Goal: Feedback & Contribution: Contribute content

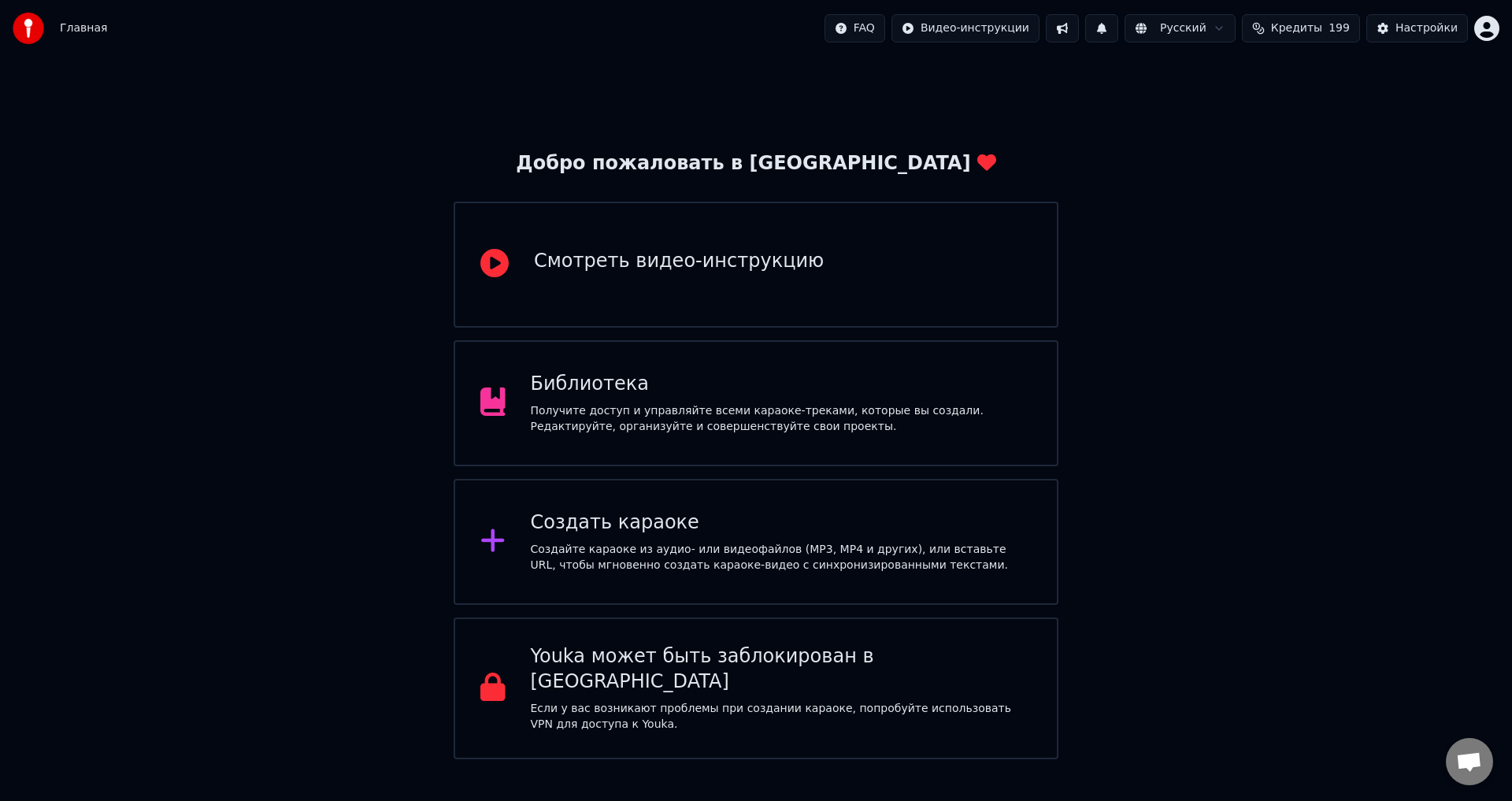
click at [855, 424] on div "Получите доступ и управляйте всеми караоке-треками, которые вы создали. Редакти…" at bounding box center [781, 419] width 501 height 32
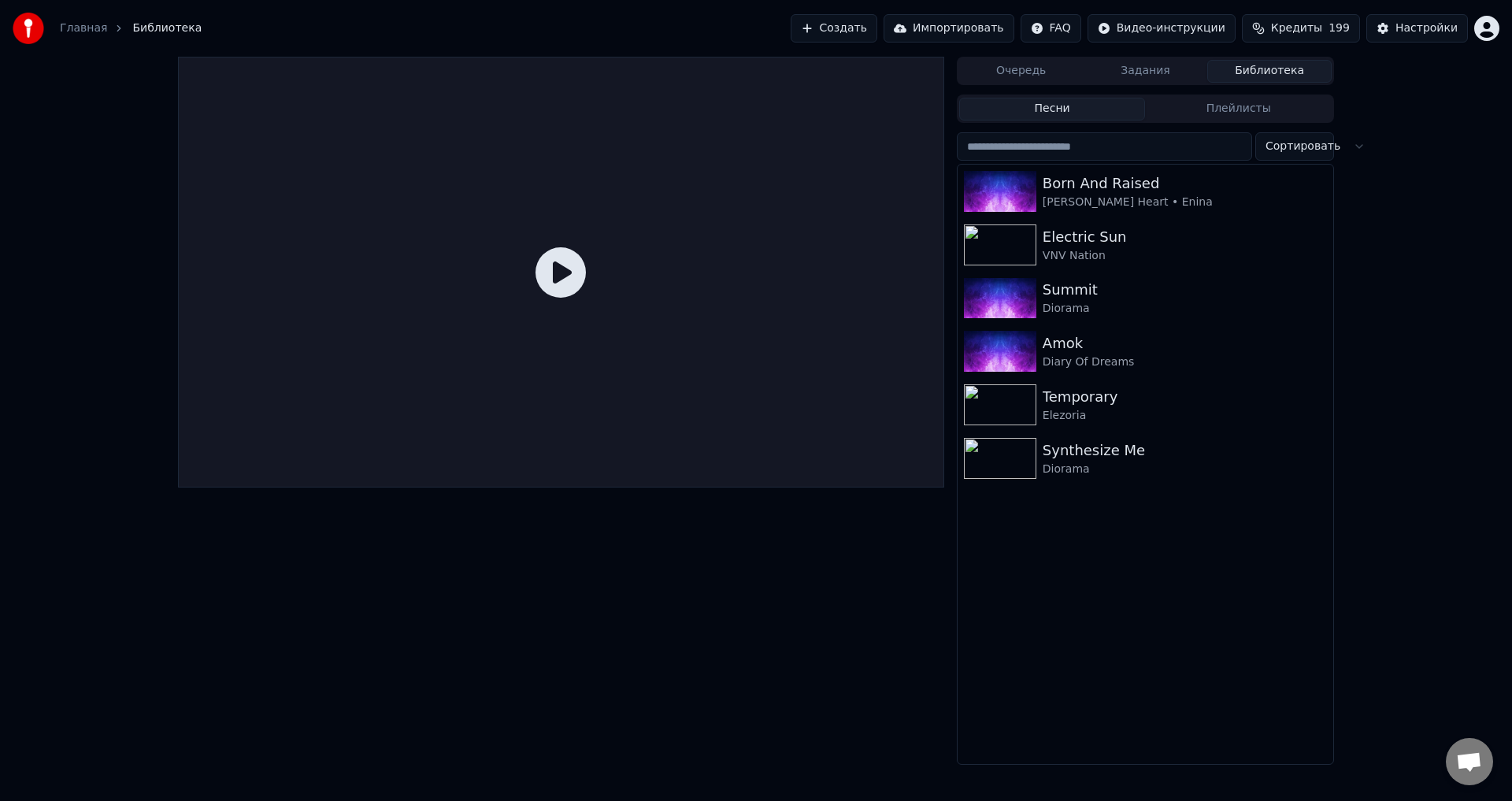
click at [1295, 31] on span "Кредиты" at bounding box center [1296, 28] width 51 height 16
click at [1299, 27] on span "Кредиты" at bounding box center [1296, 28] width 51 height 16
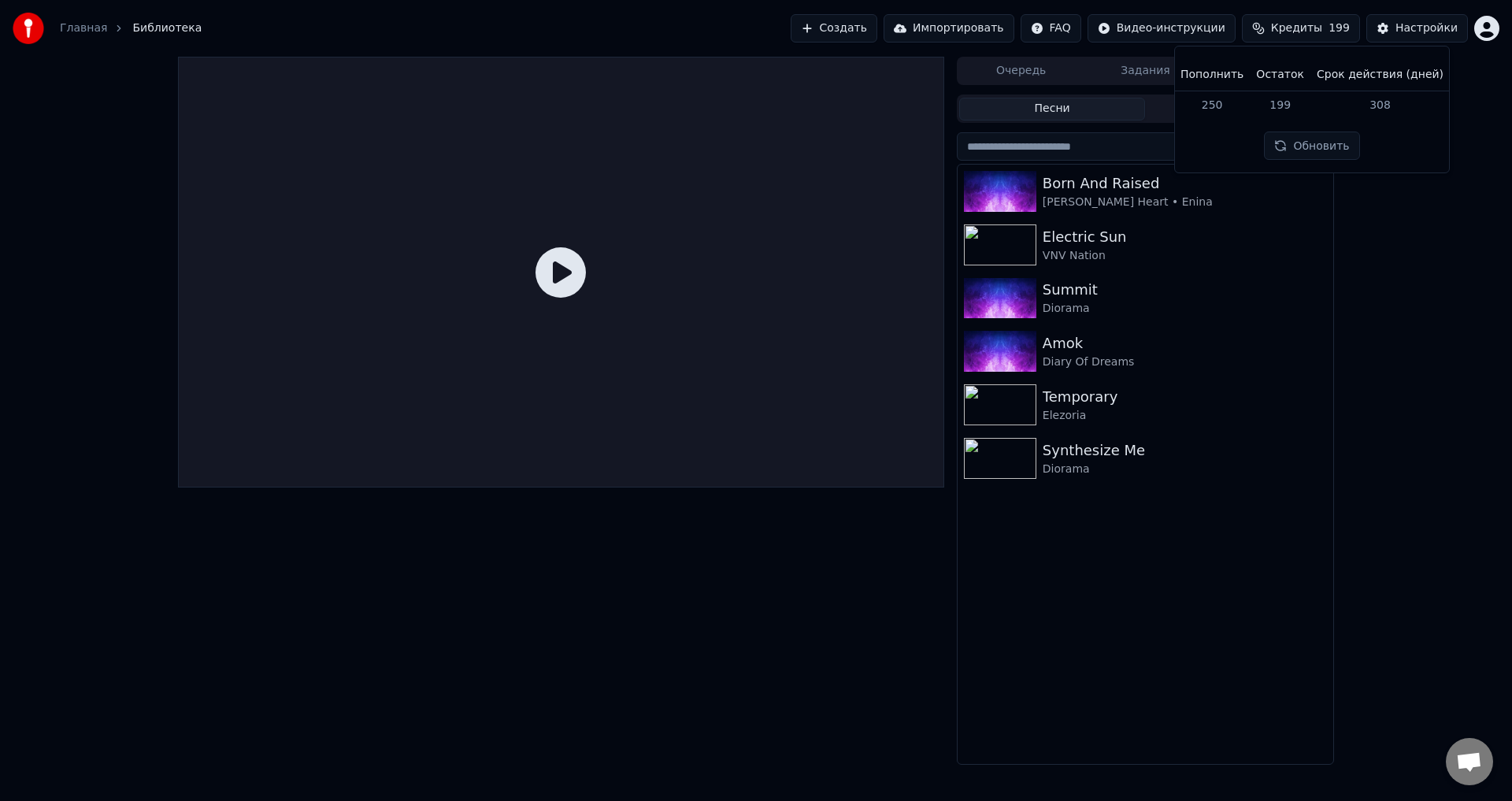
click at [1308, 144] on button "Обновить" at bounding box center [1311, 146] width 96 height 28
click at [1267, 156] on button "Обновить" at bounding box center [1311, 146] width 96 height 28
click at [1326, 149] on button "Обновить" at bounding box center [1311, 146] width 96 height 28
click at [1384, 295] on div "Очередь Задания Библиотека Песни Плейлисты Сортировать Born And Raised [PERSON_…" at bounding box center [756, 411] width 1512 height 709
click at [1424, 30] on div "Настройки" at bounding box center [1426, 28] width 62 height 16
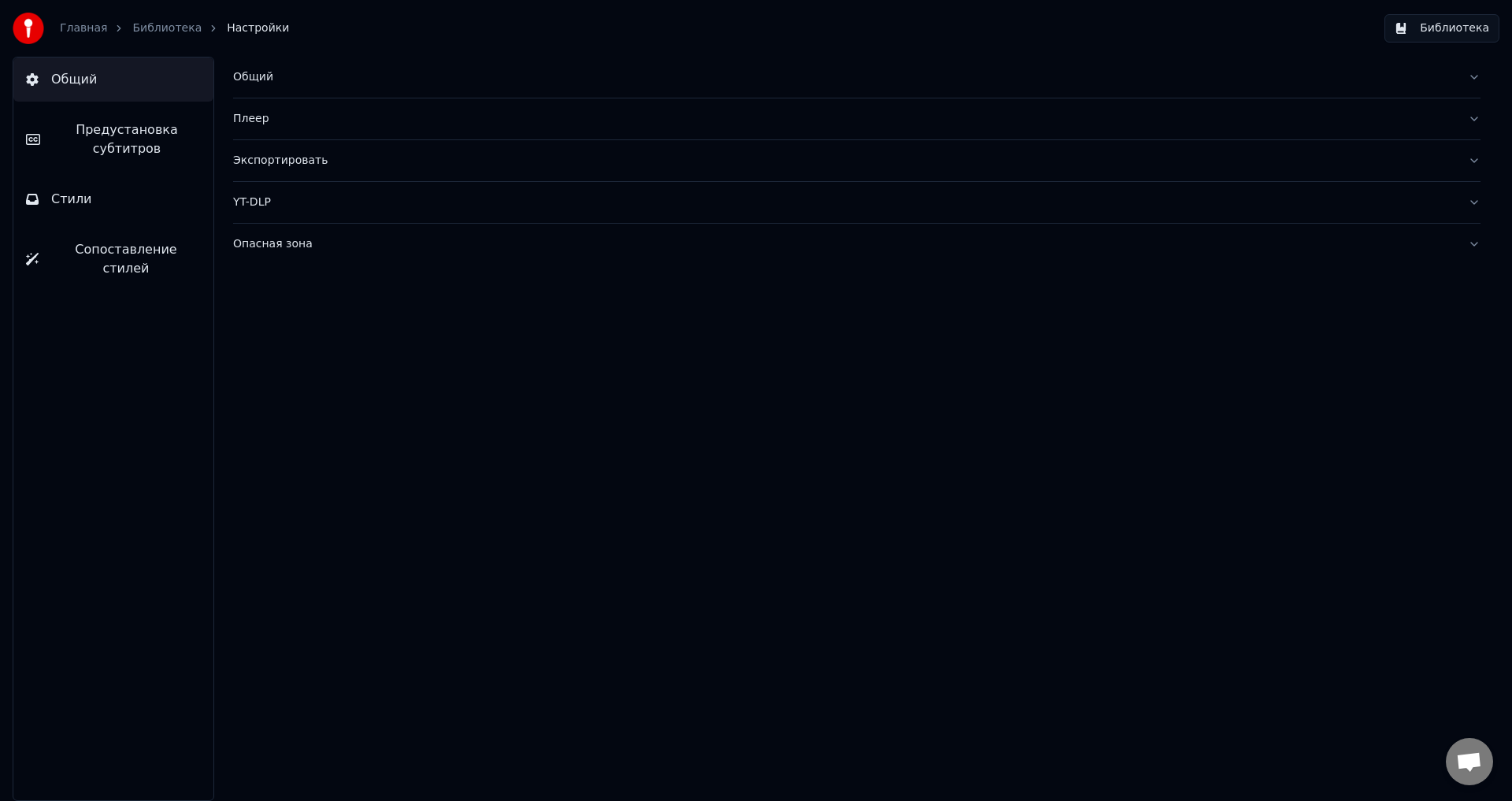
click at [146, 26] on link "Библиотека" at bounding box center [167, 28] width 69 height 16
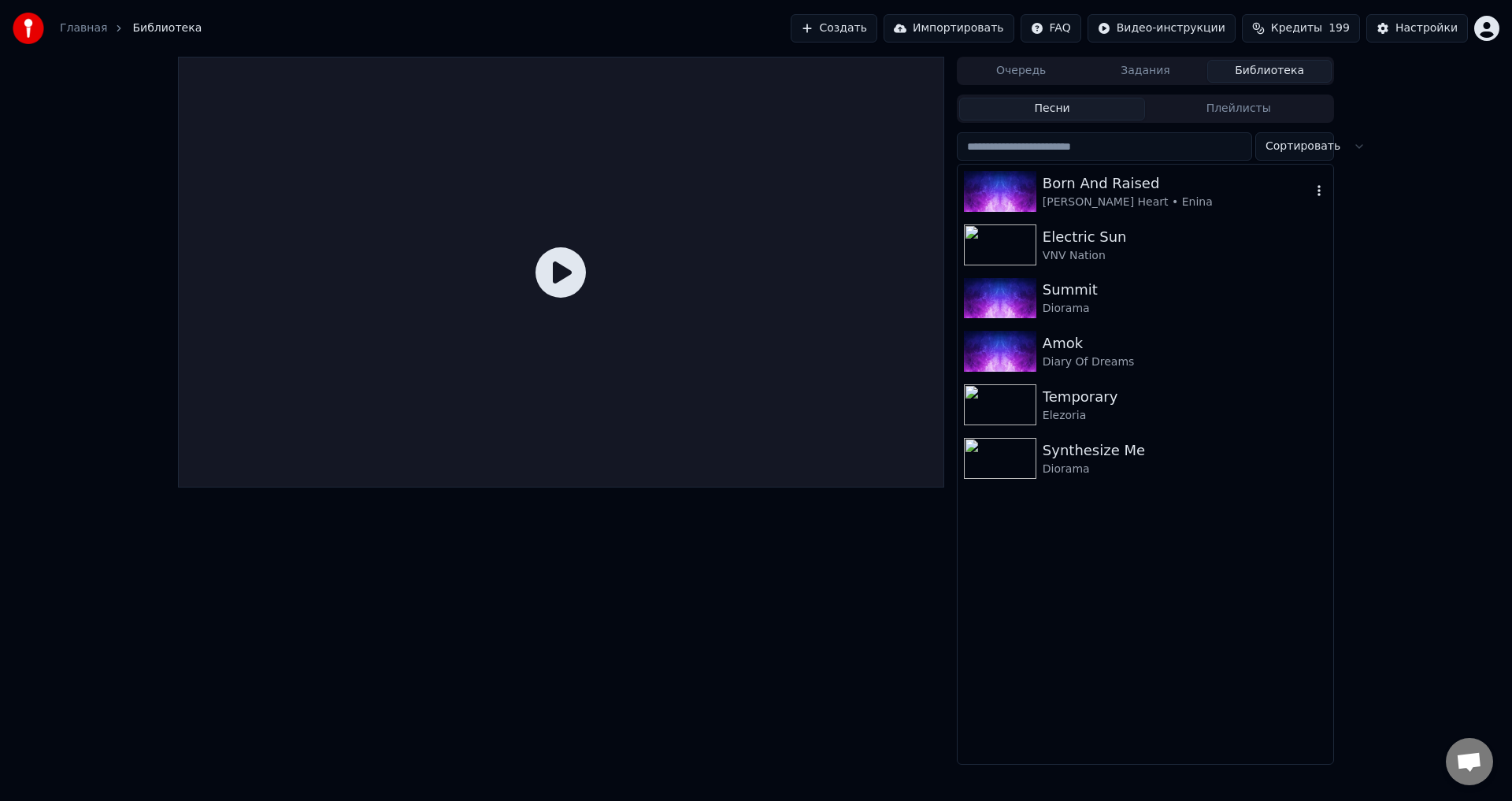
click at [1199, 188] on div "Born And Raised" at bounding box center [1176, 183] width 268 height 22
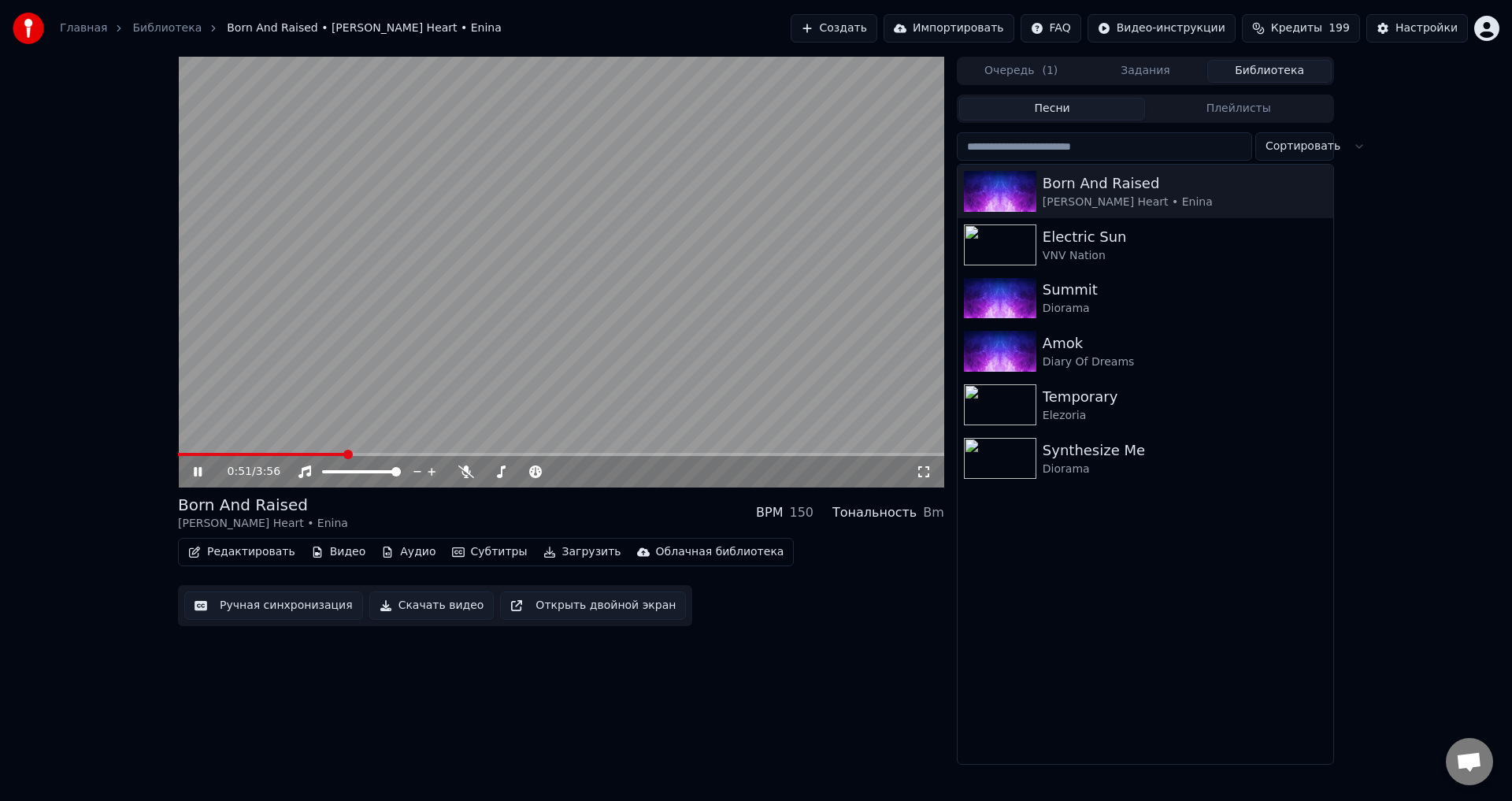
click at [432, 694] on div "0:51 / 3:56 Born And Raised [PERSON_NAME] Heart • Enina BPM 150 Тональность Bm …" at bounding box center [561, 411] width 766 height 709
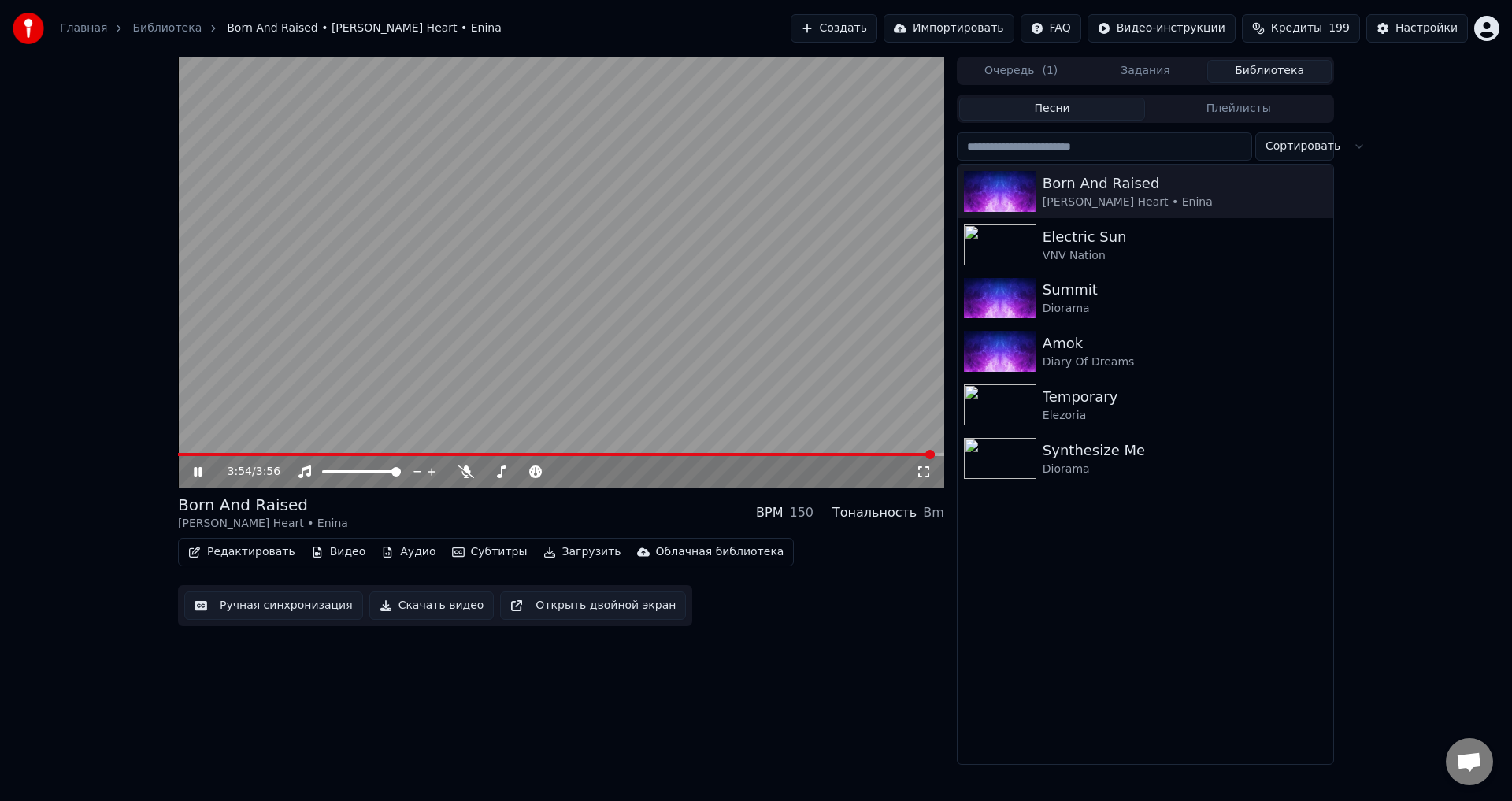
click at [477, 553] on button "Субтитры" at bounding box center [490, 552] width 88 height 22
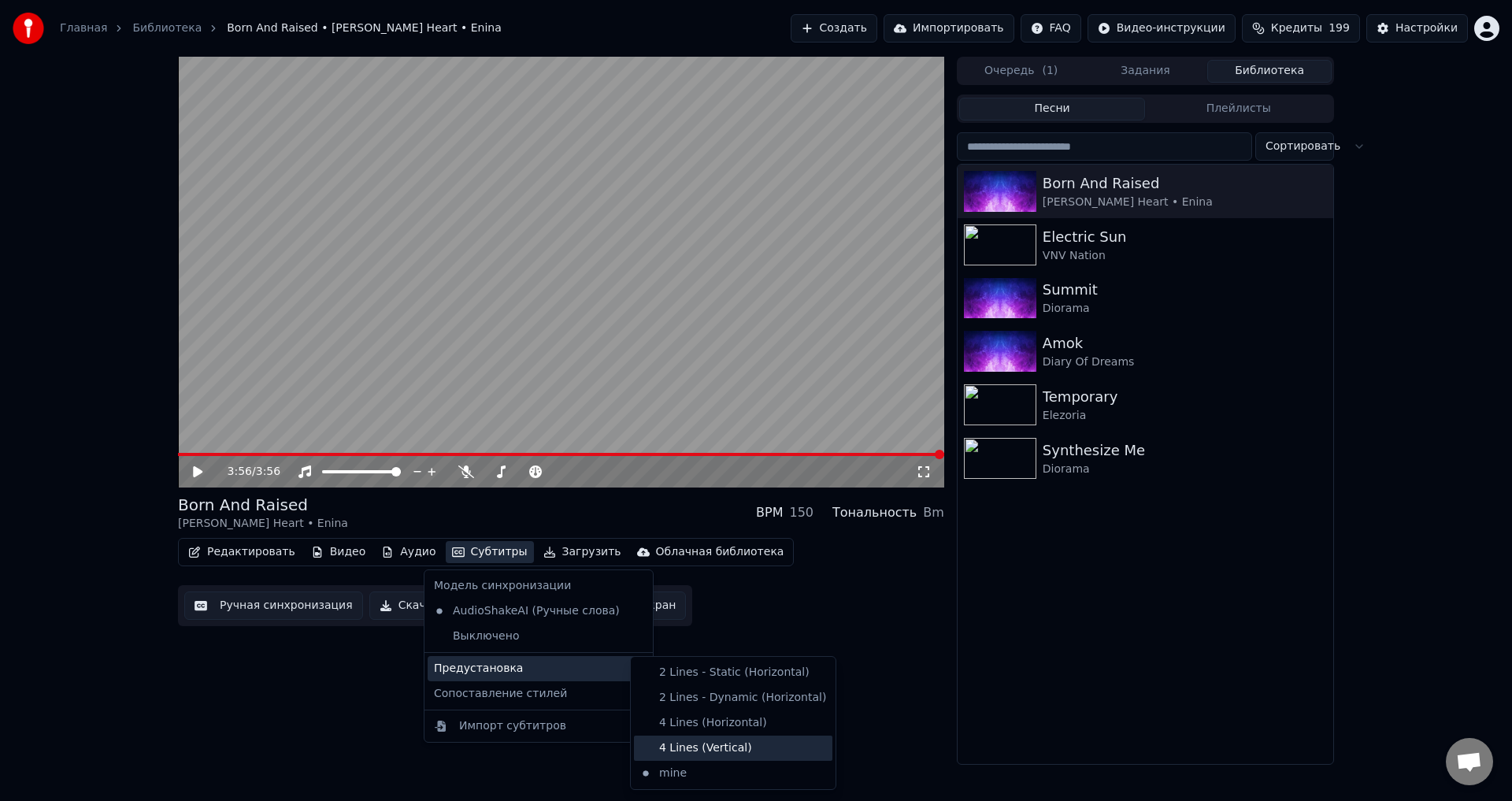
click at [710, 747] on div "4 Lines (Vertical)" at bounding box center [733, 748] width 198 height 25
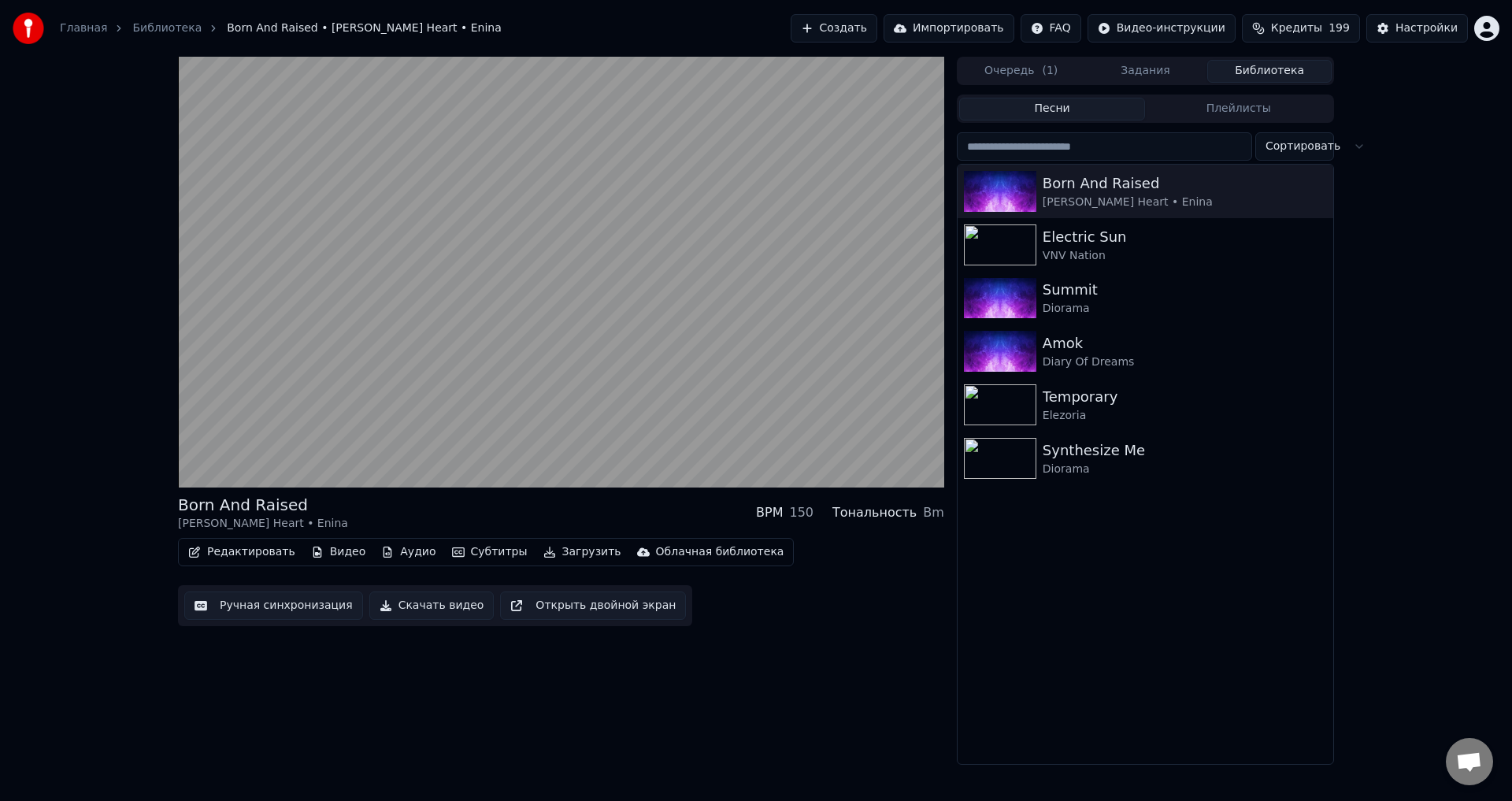
click at [466, 549] on button "Субтитры" at bounding box center [490, 552] width 88 height 22
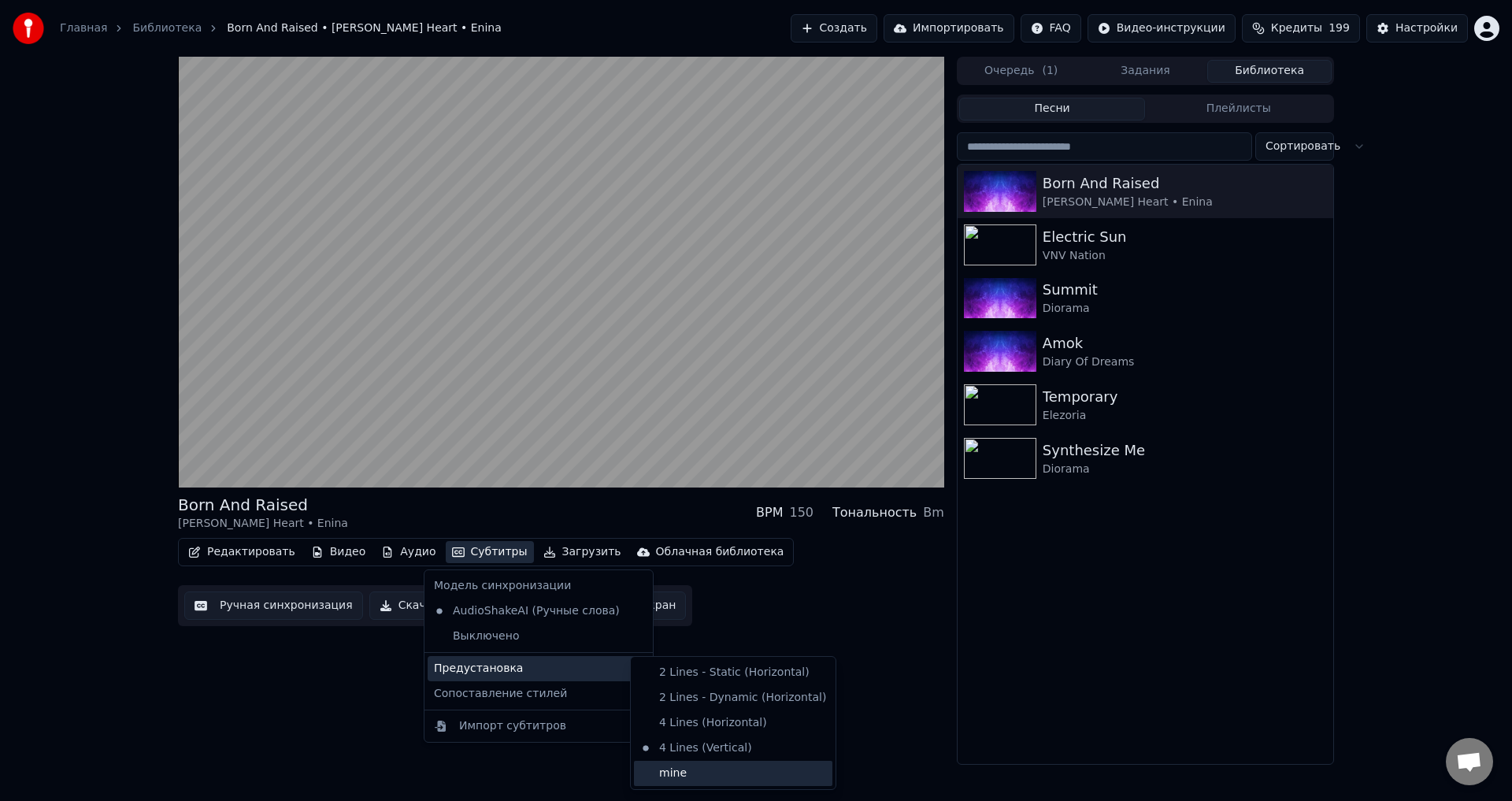
click at [700, 775] on div "mine" at bounding box center [733, 773] width 198 height 25
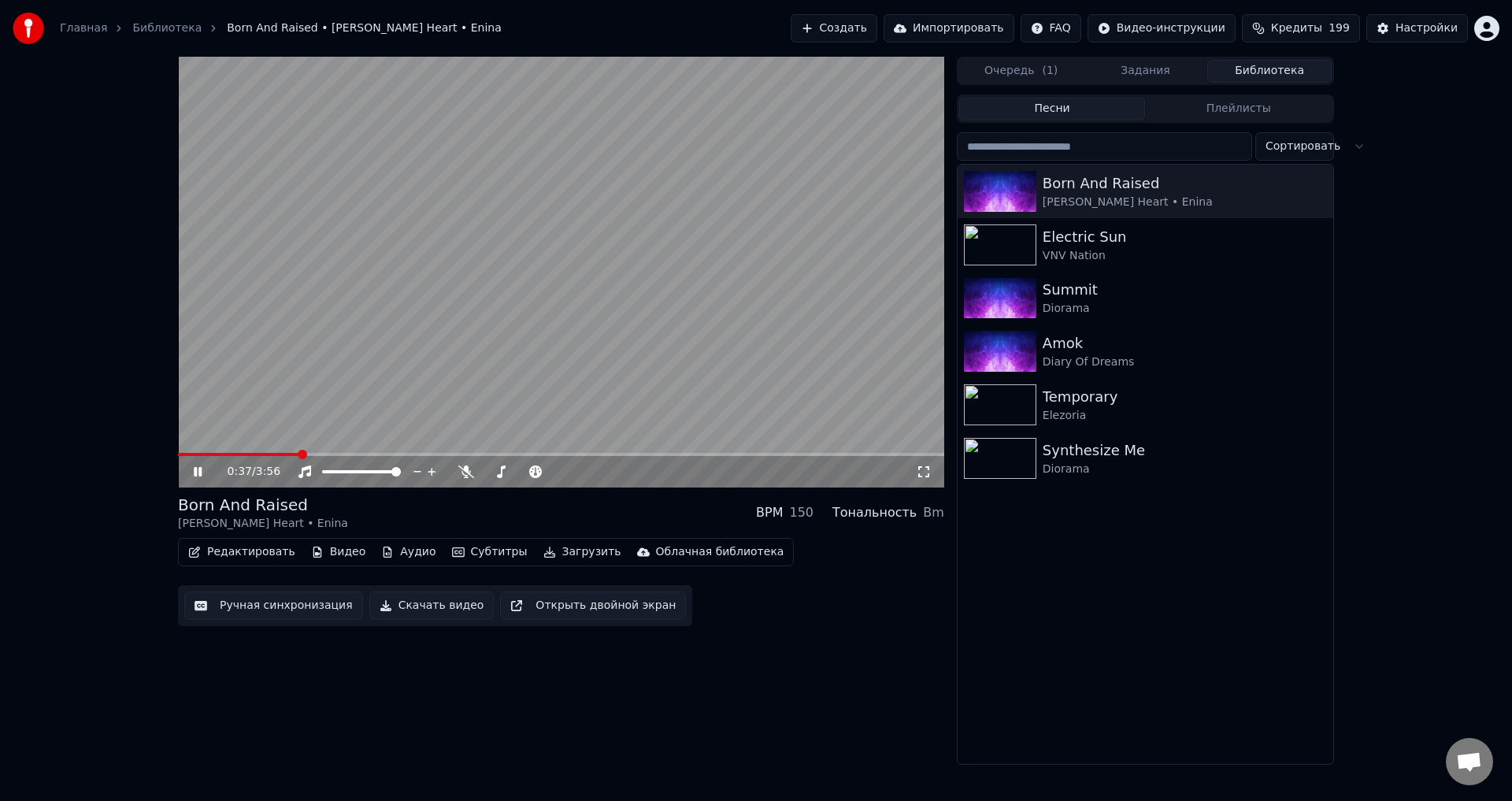
click at [194, 469] on icon at bounding box center [197, 472] width 8 height 9
click at [393, 551] on button "Аудио" at bounding box center [408, 552] width 67 height 22
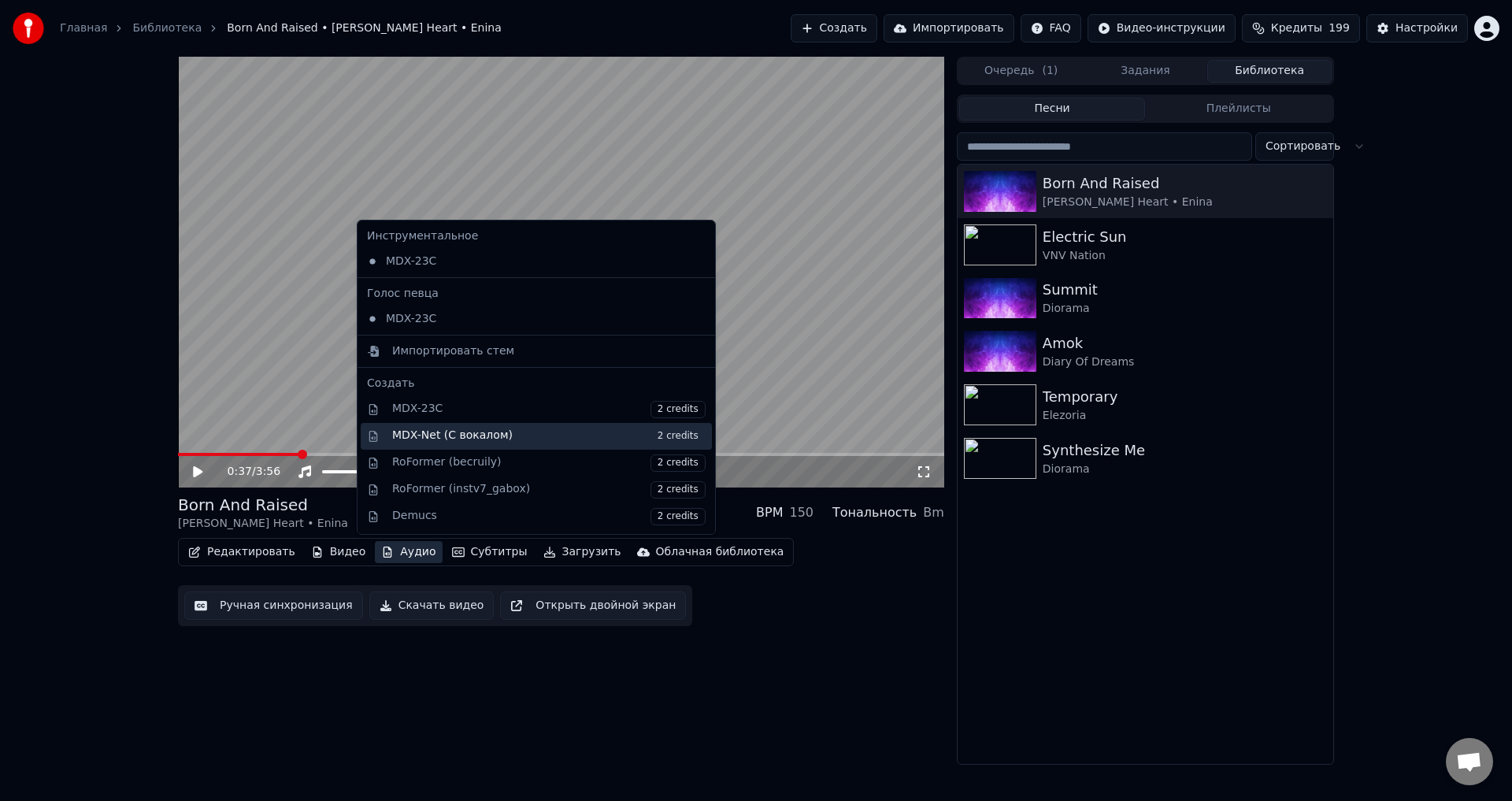
scroll to position [79, 0]
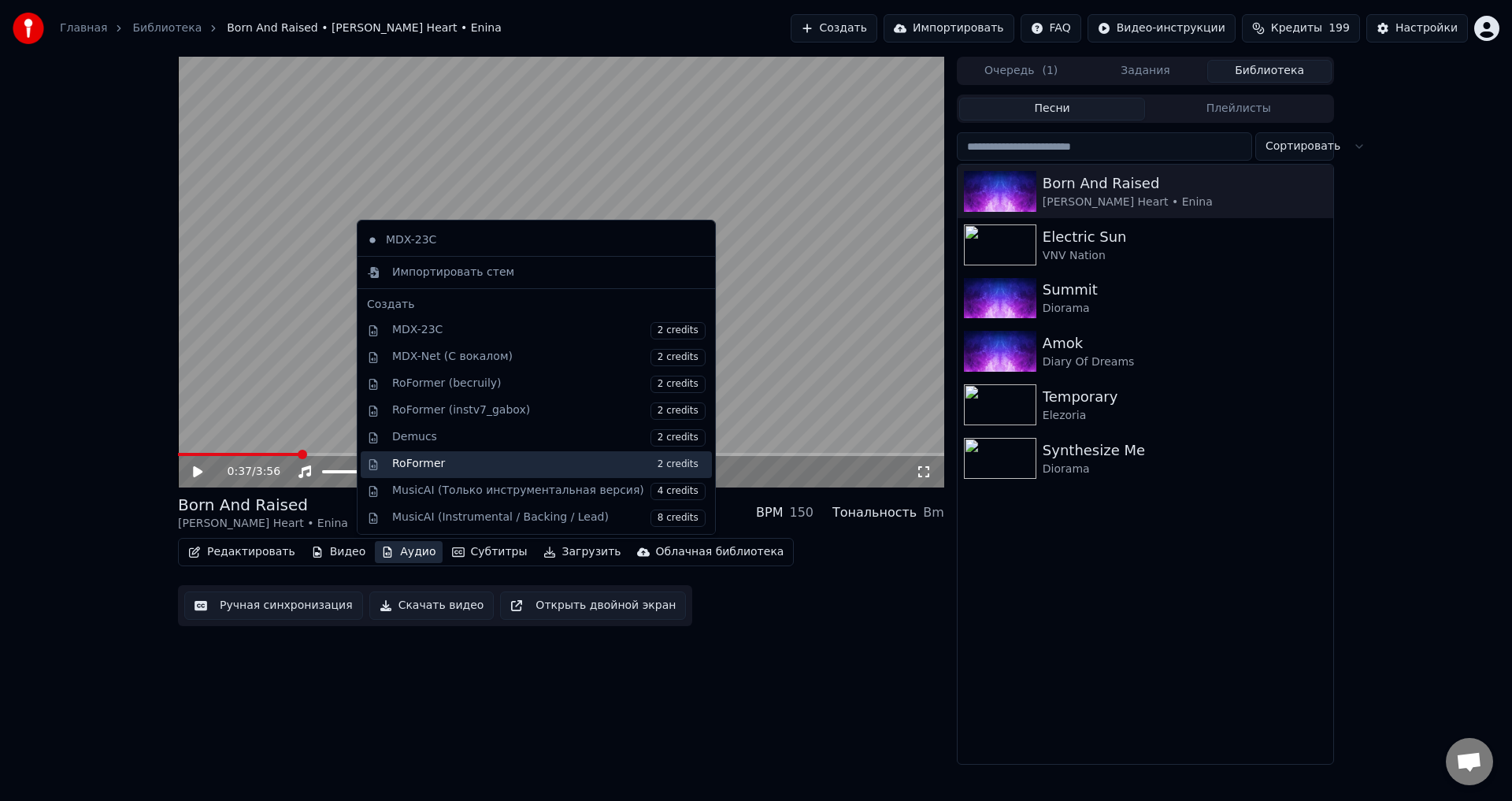
click at [651, 463] on span "2 credits" at bounding box center [678, 464] width 55 height 17
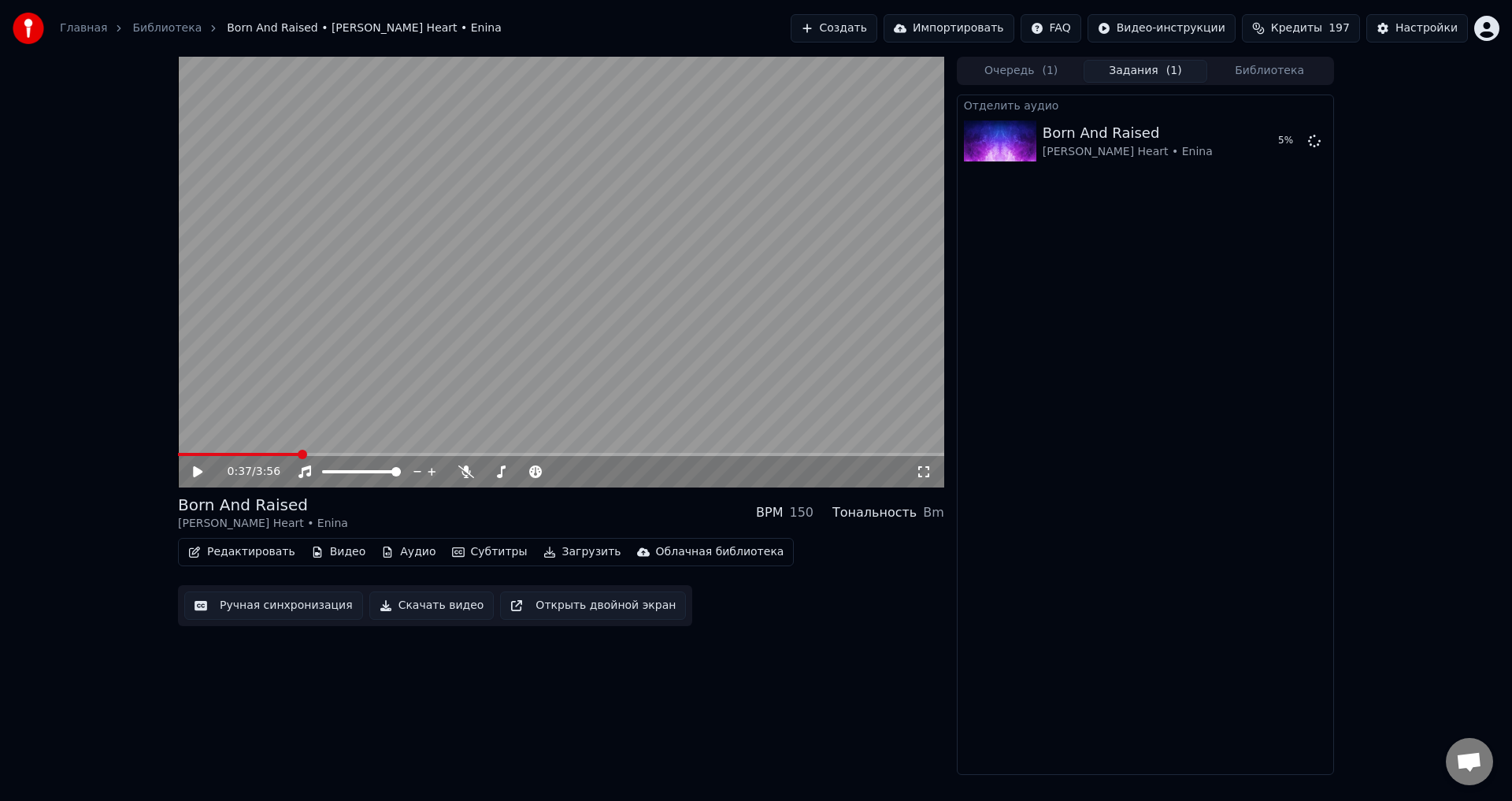
click at [327, 553] on button "Видео" at bounding box center [339, 552] width 68 height 22
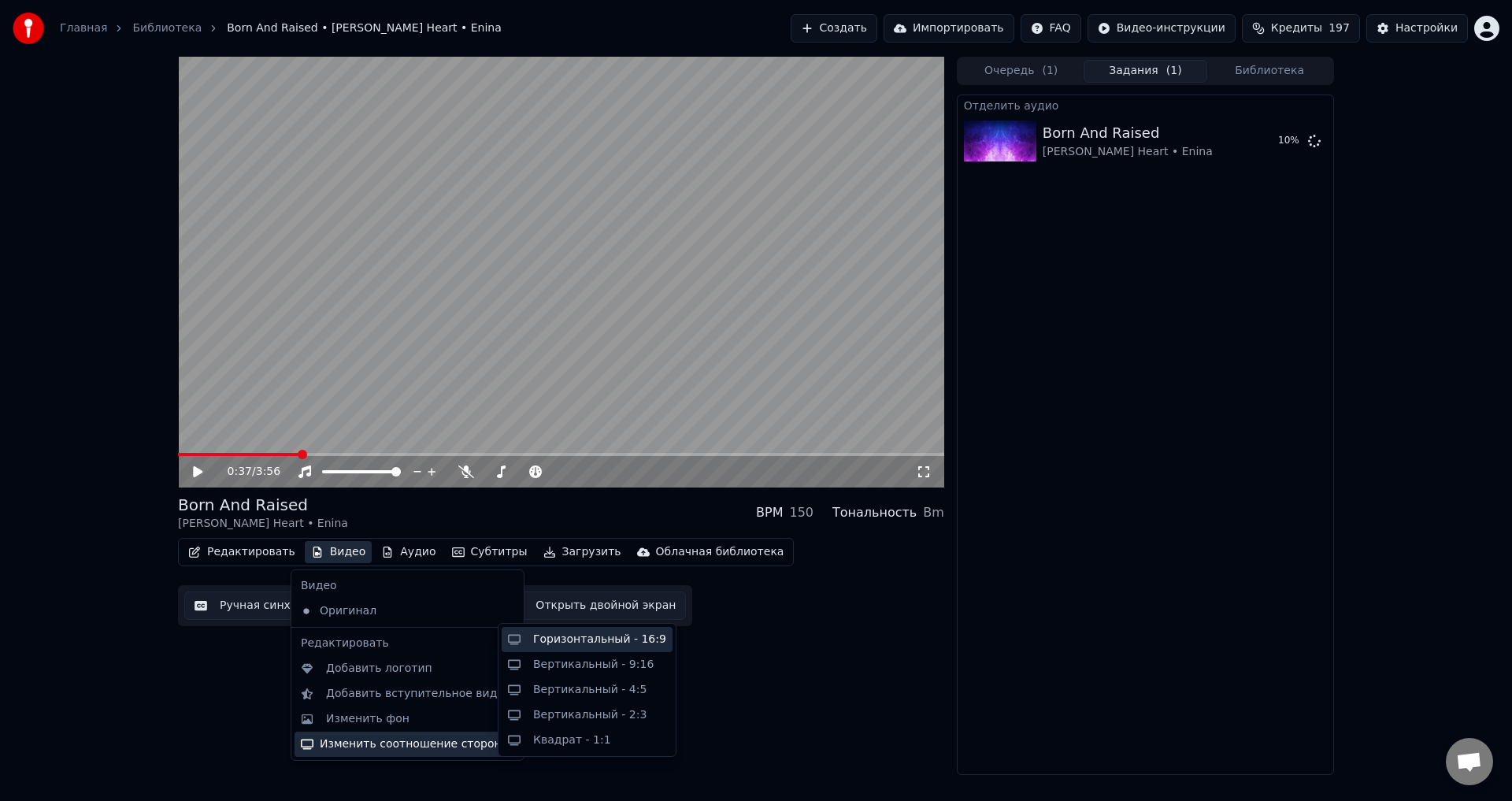
click at [595, 640] on div "Горизонтальный - 16:9" at bounding box center [599, 640] width 133 height 16
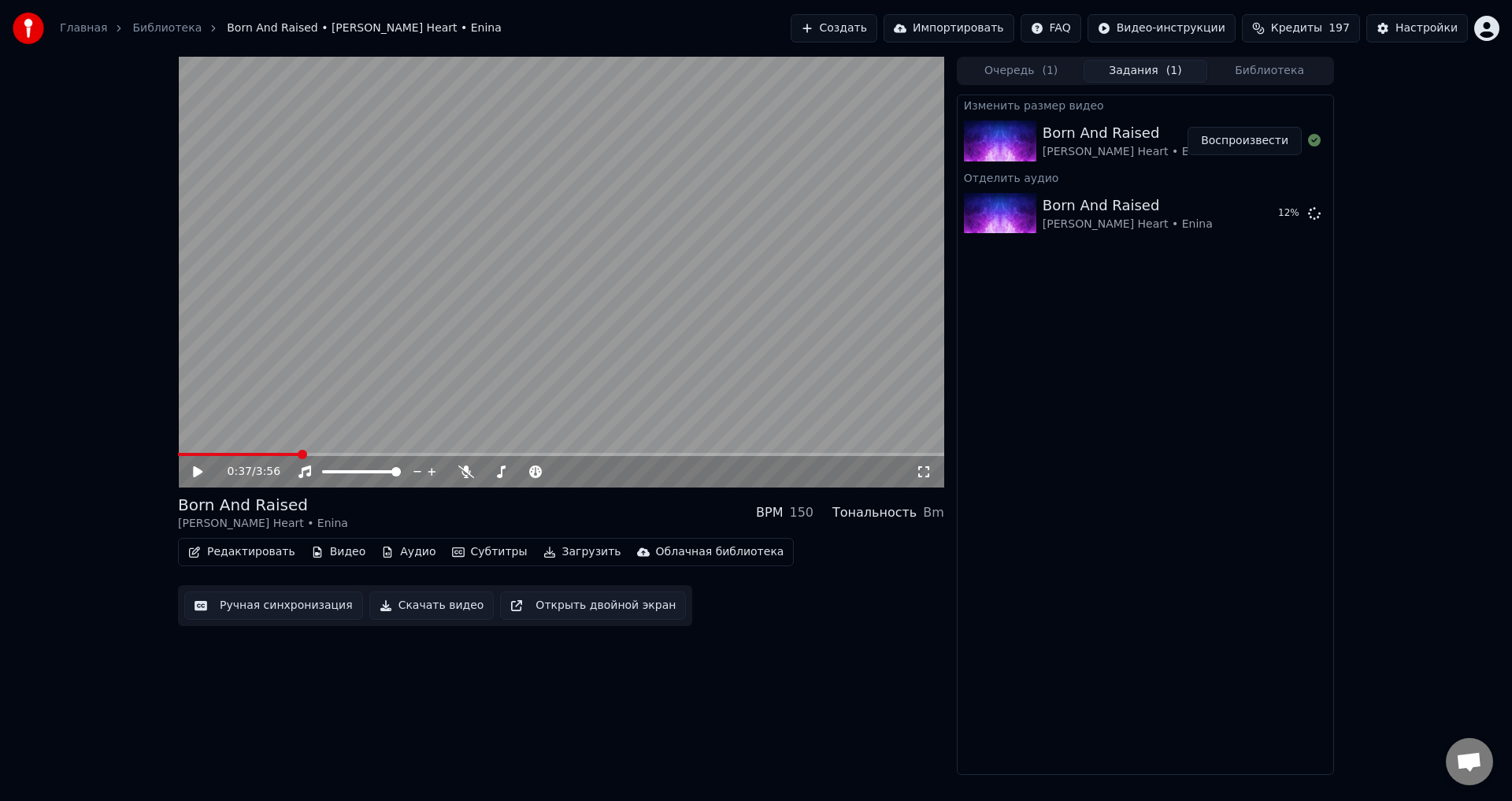
click at [326, 552] on button "Видео" at bounding box center [339, 552] width 68 height 22
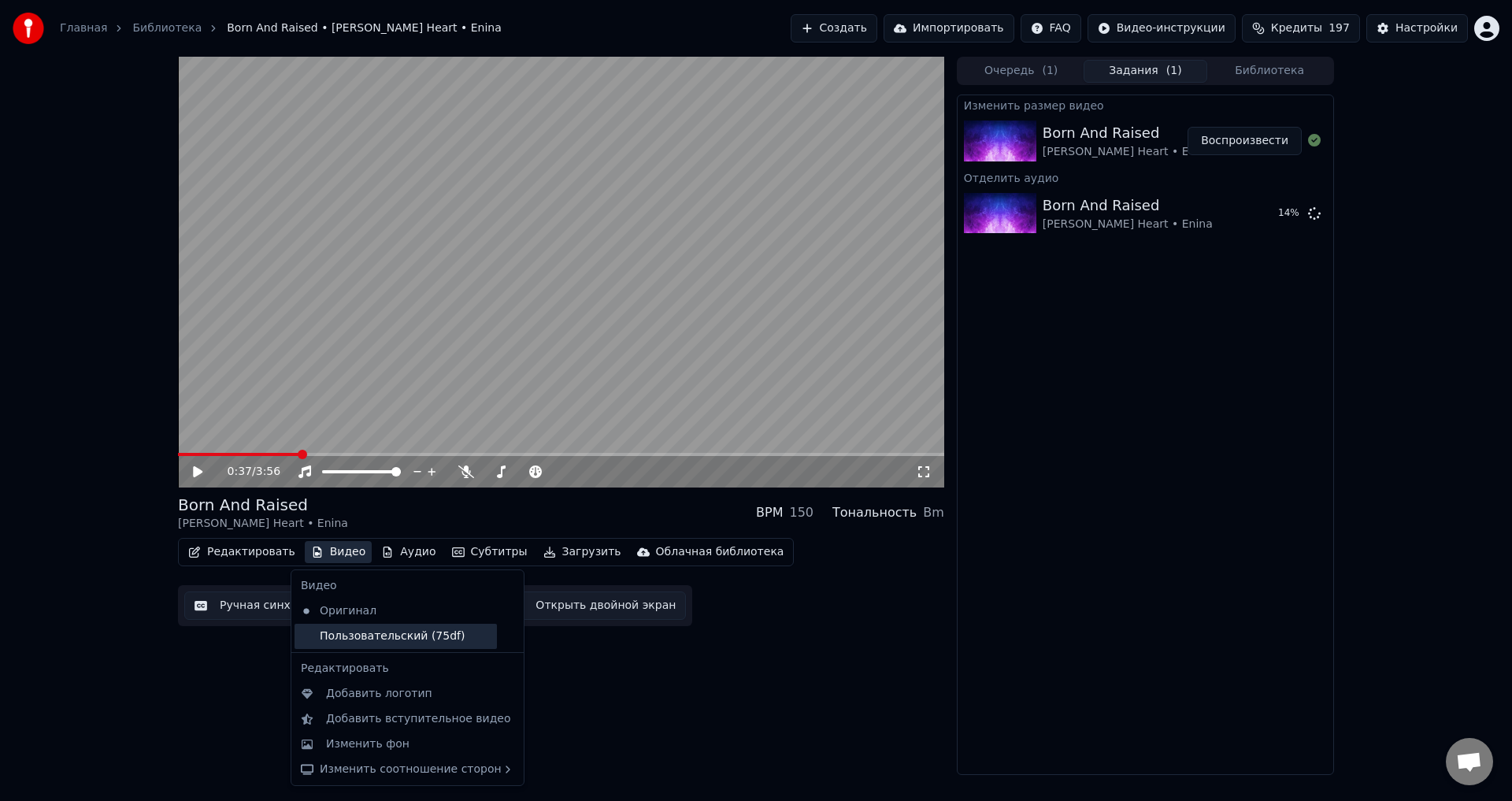
click at [373, 632] on div "Пользовательский (75df)" at bounding box center [396, 637] width 202 height 25
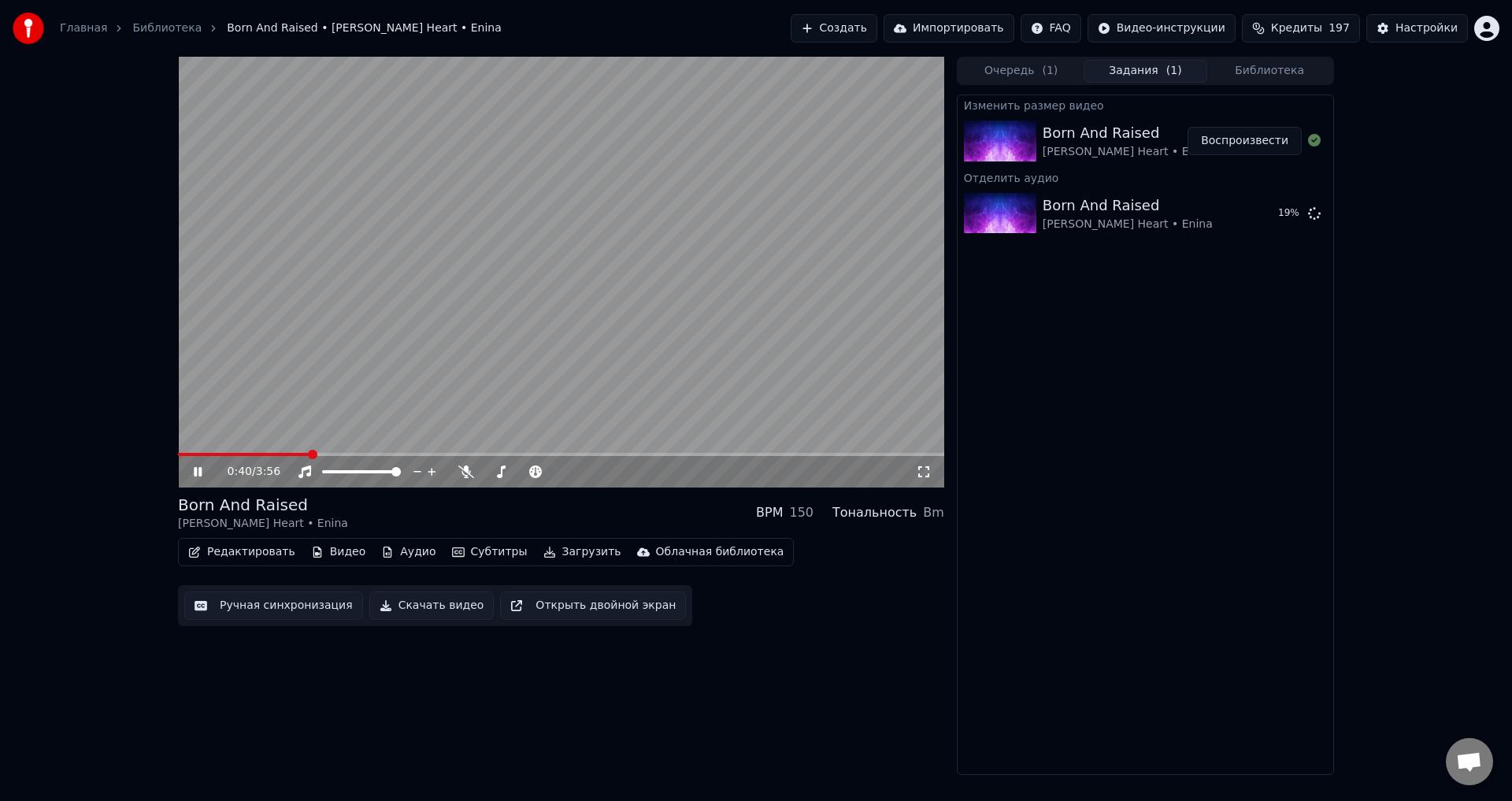
click at [335, 449] on video at bounding box center [561, 273] width 766 height 431
click at [340, 454] on span at bounding box center [561, 454] width 766 height 3
click at [188, 468] on div "0:50 / 3:56" at bounding box center [561, 472] width 753 height 16
click at [196, 469] on icon at bounding box center [197, 472] width 9 height 11
click at [374, 454] on span at bounding box center [561, 454] width 766 height 3
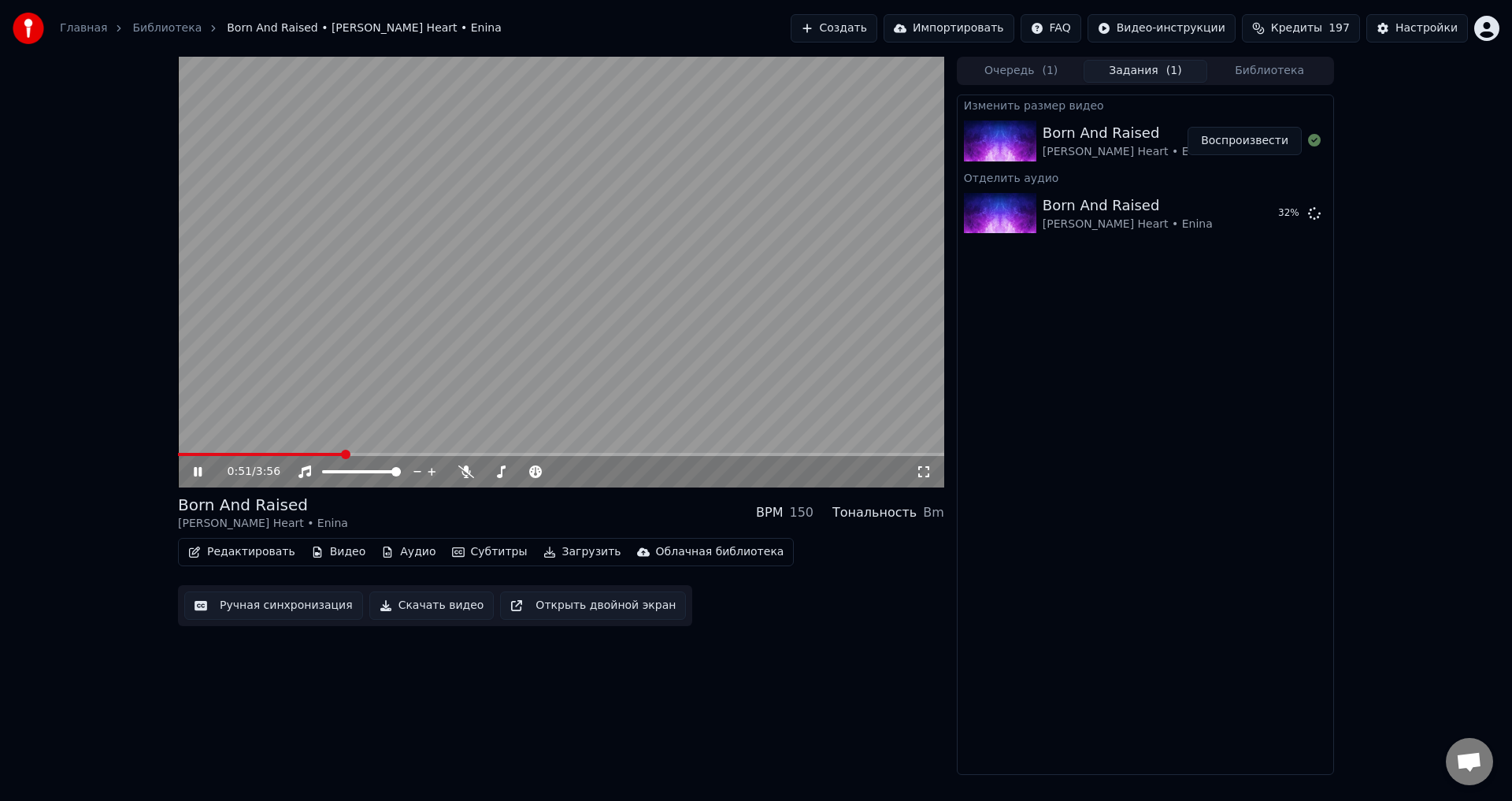
click at [343, 453] on span at bounding box center [260, 454] width 164 height 3
click at [196, 451] on video at bounding box center [561, 273] width 766 height 431
click at [197, 453] on span at bounding box center [187, 454] width 20 height 3
click at [197, 471] on icon at bounding box center [197, 472] width 9 height 11
click at [201, 472] on icon at bounding box center [197, 472] width 8 height 9
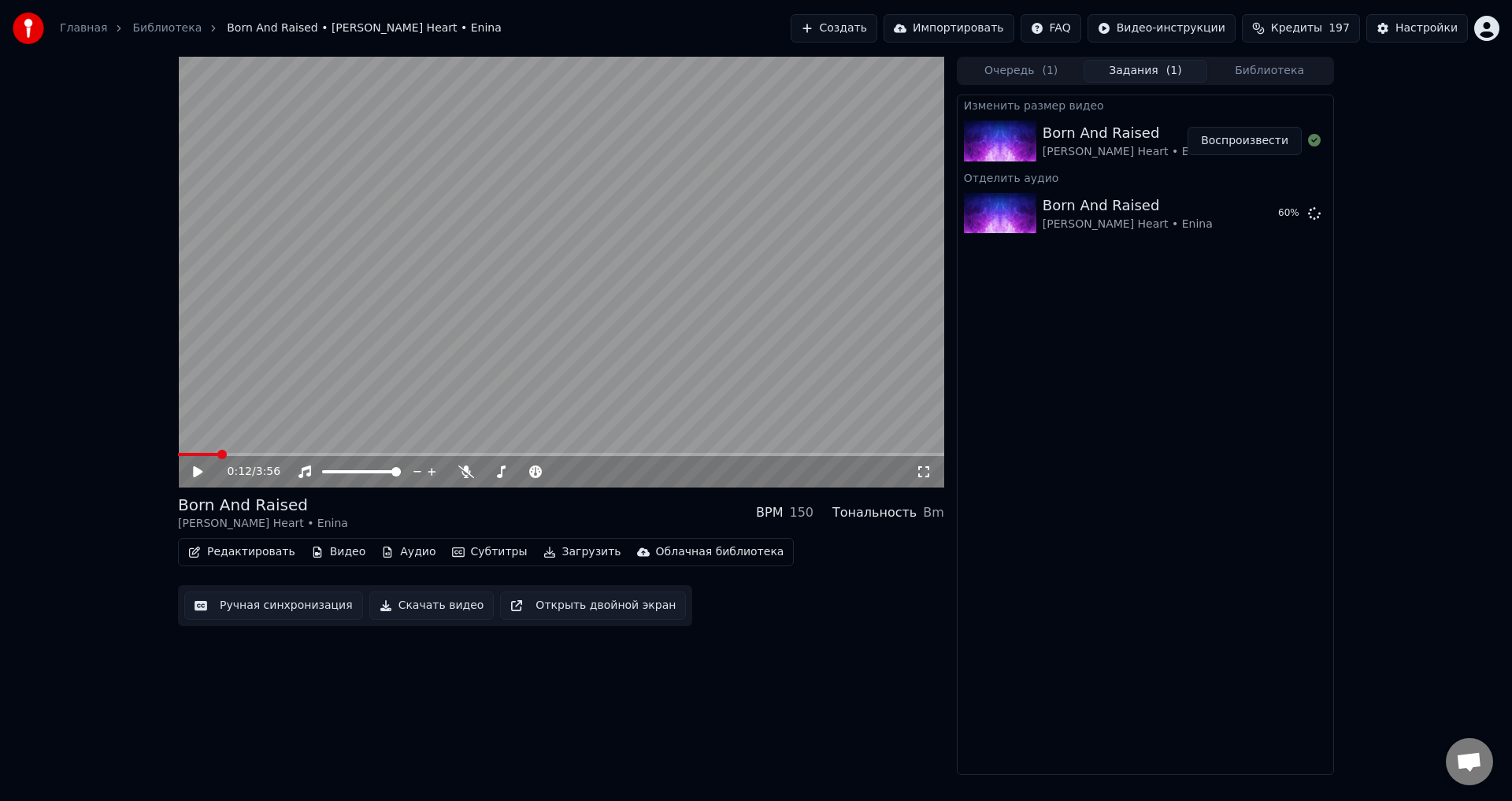
click at [478, 554] on button "Субтитры" at bounding box center [490, 552] width 88 height 22
click at [291, 604] on button "Ручная синхронизация" at bounding box center [273, 606] width 178 height 28
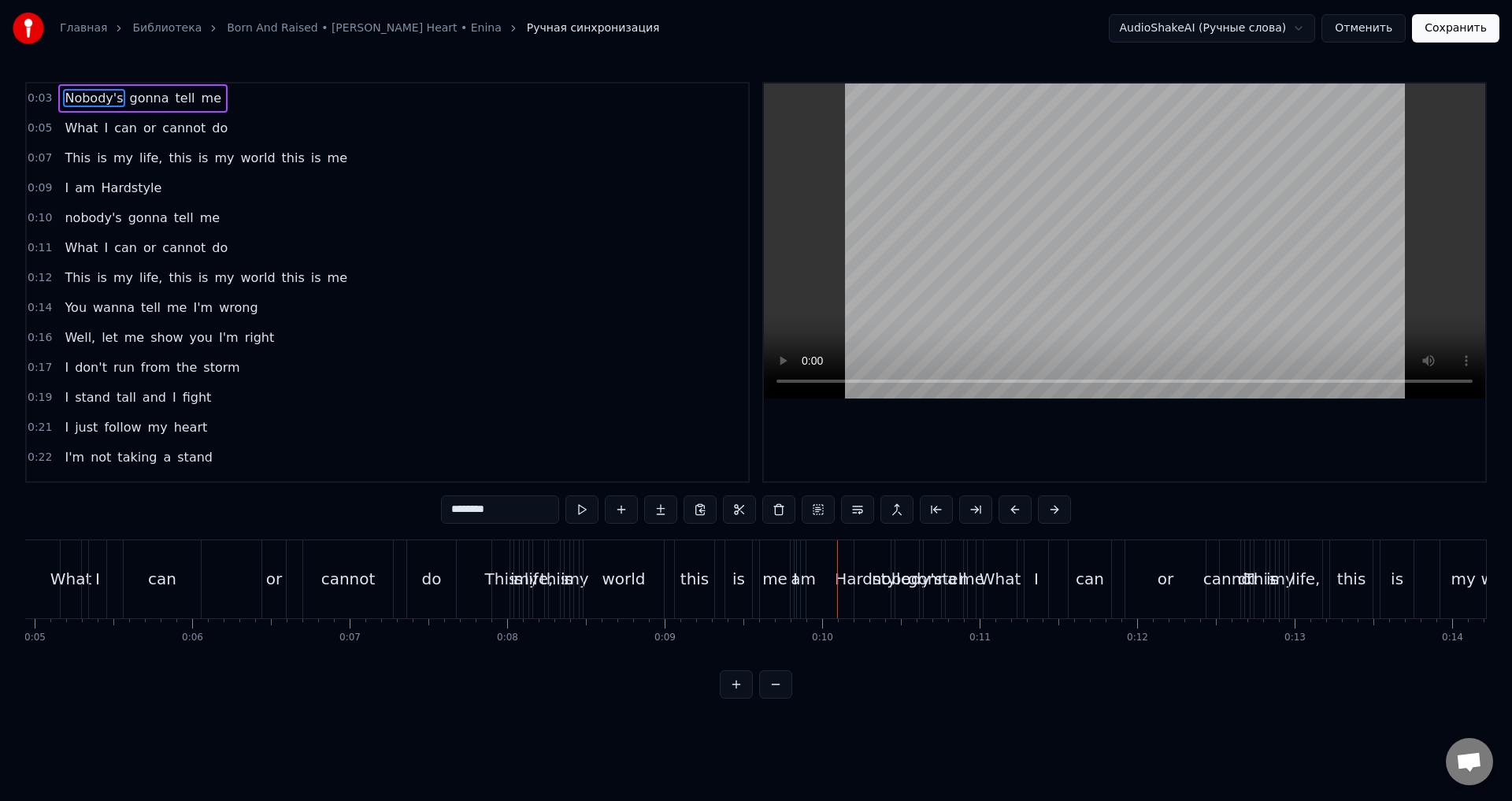
scroll to position [0, 819]
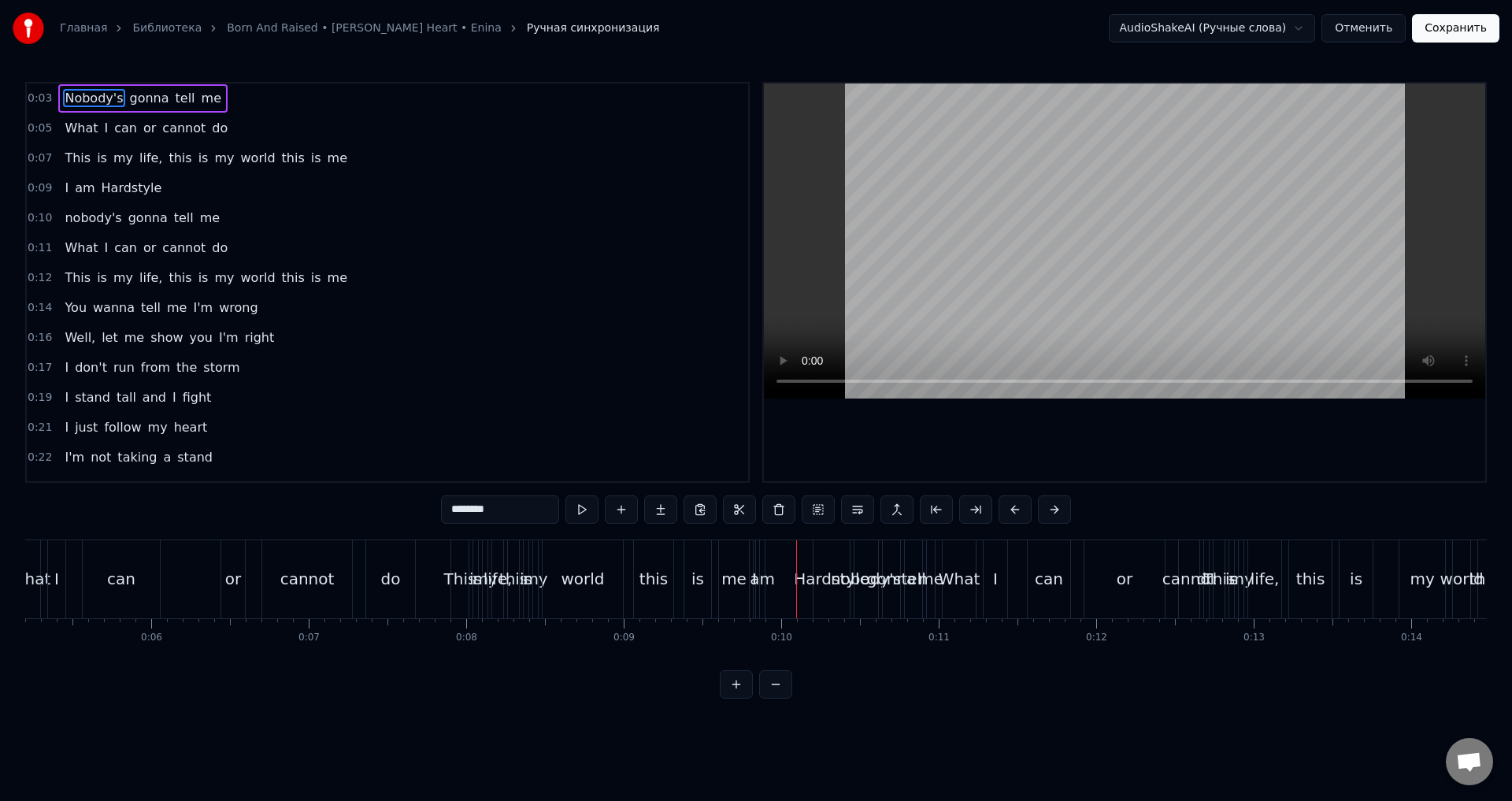
click at [455, 581] on div "This" at bounding box center [460, 579] width 32 height 24
type input "****"
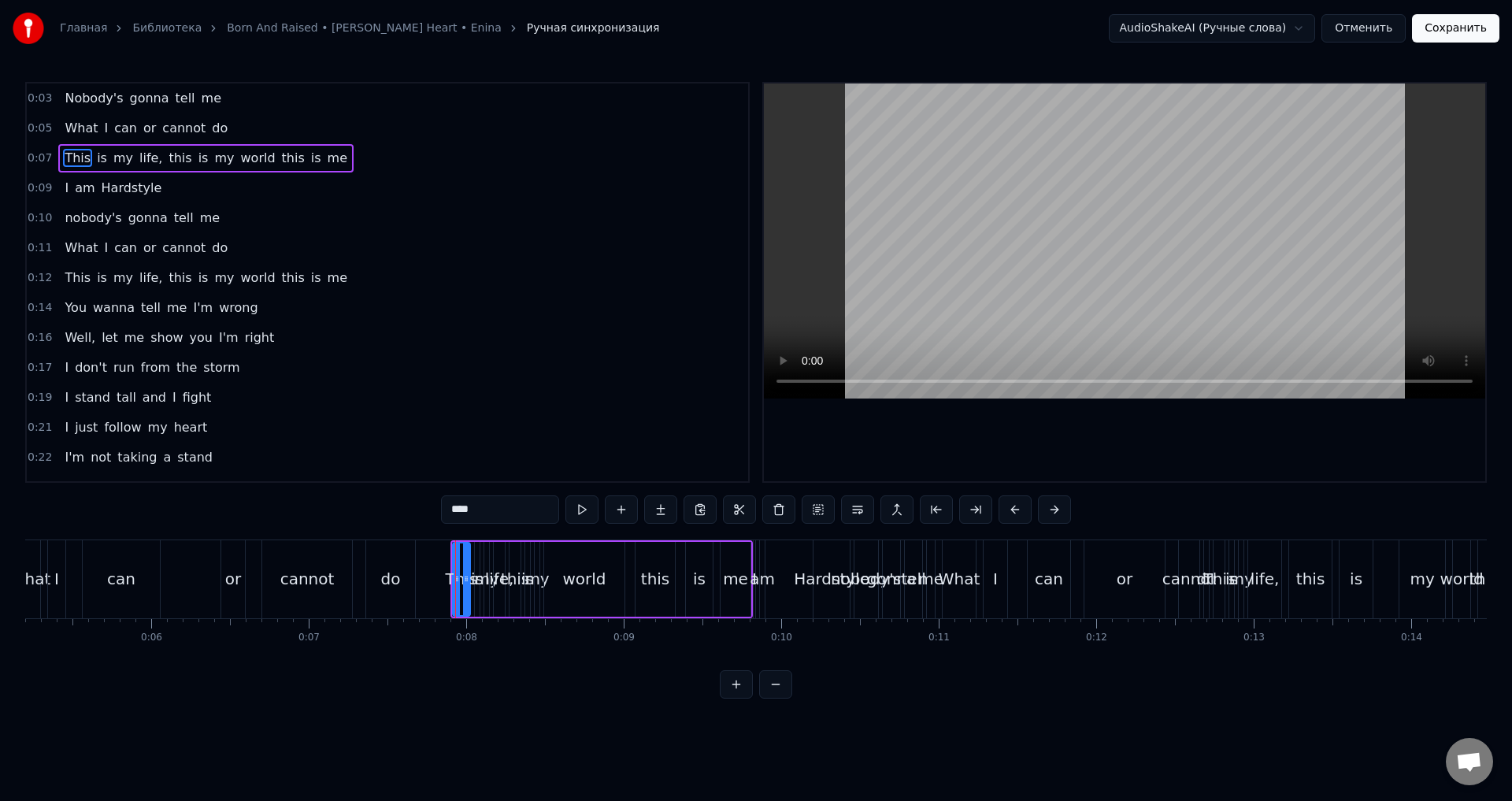
click at [741, 699] on button at bounding box center [737, 685] width 33 height 28
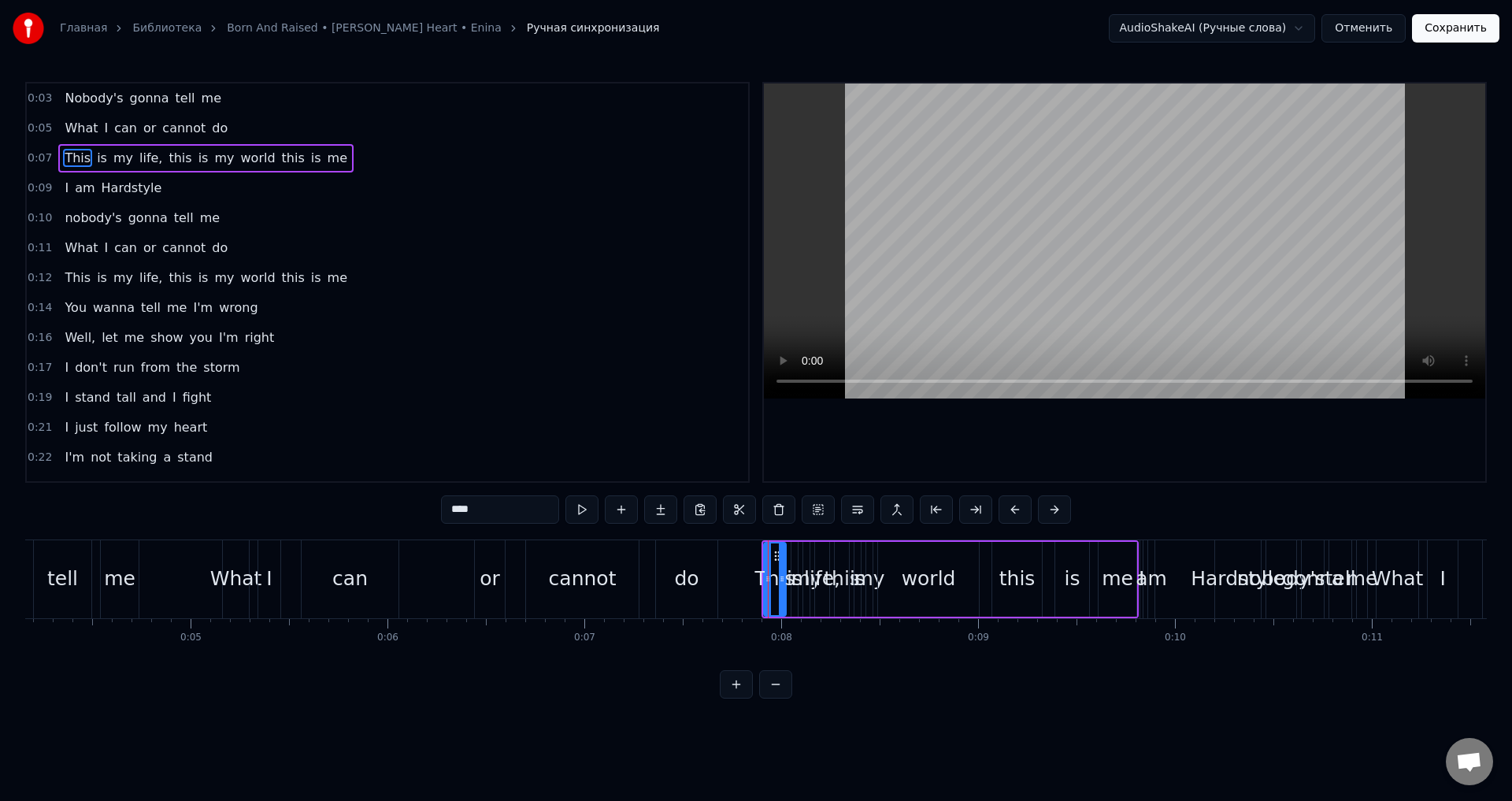
click at [741, 699] on button at bounding box center [737, 685] width 33 height 28
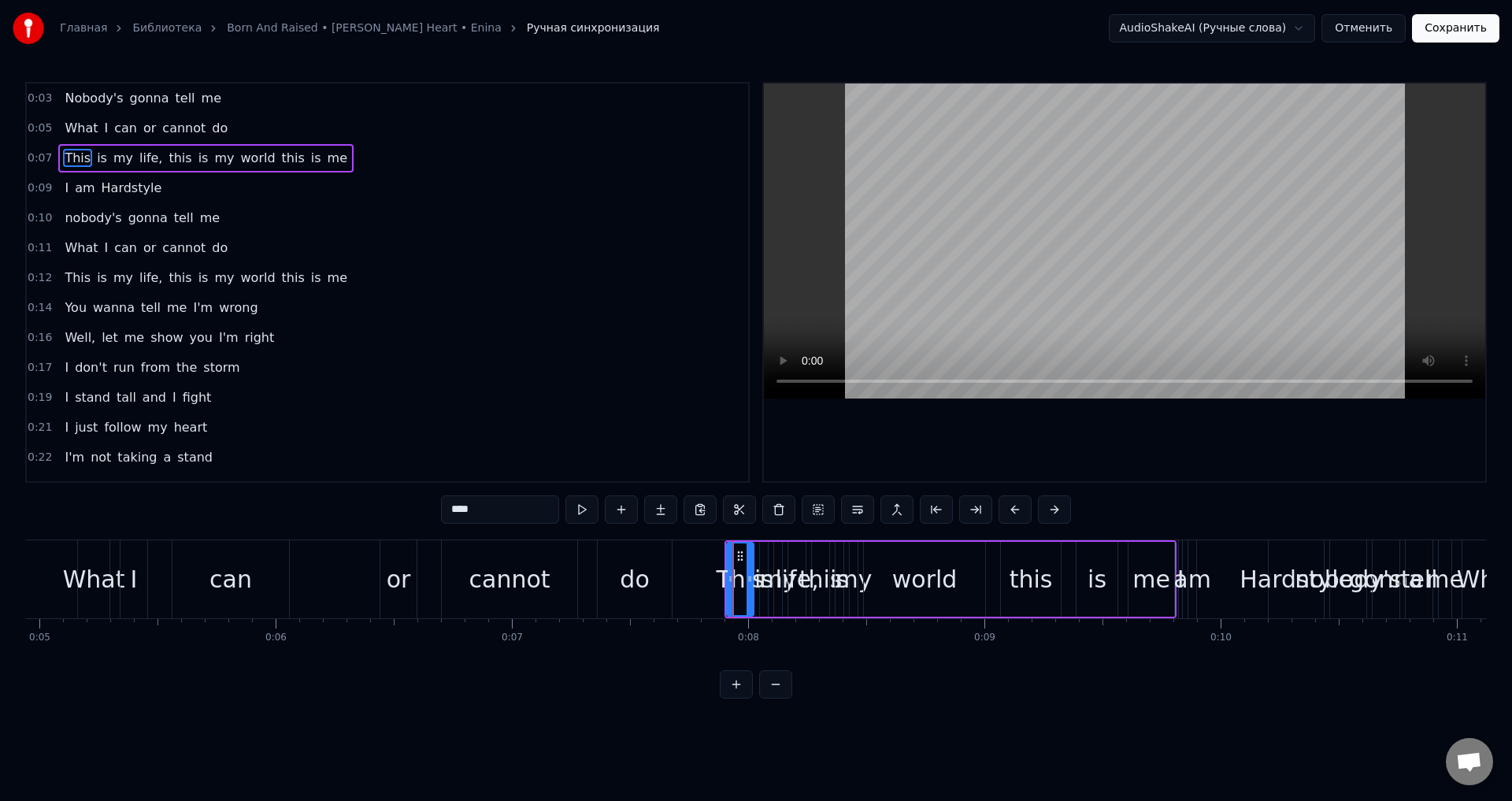
scroll to position [0, 1444]
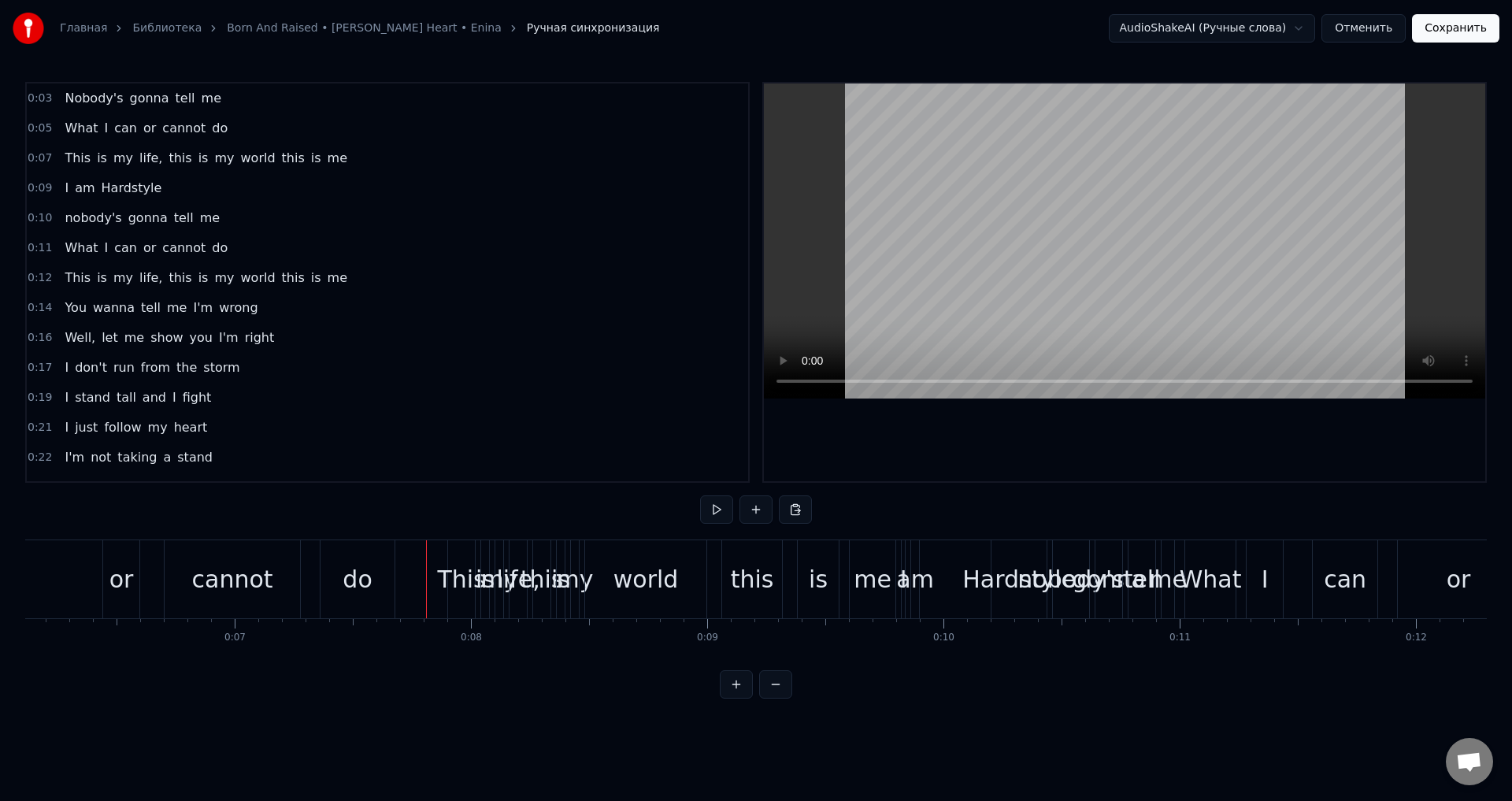
click at [462, 591] on div "This" at bounding box center [460, 579] width 48 height 36
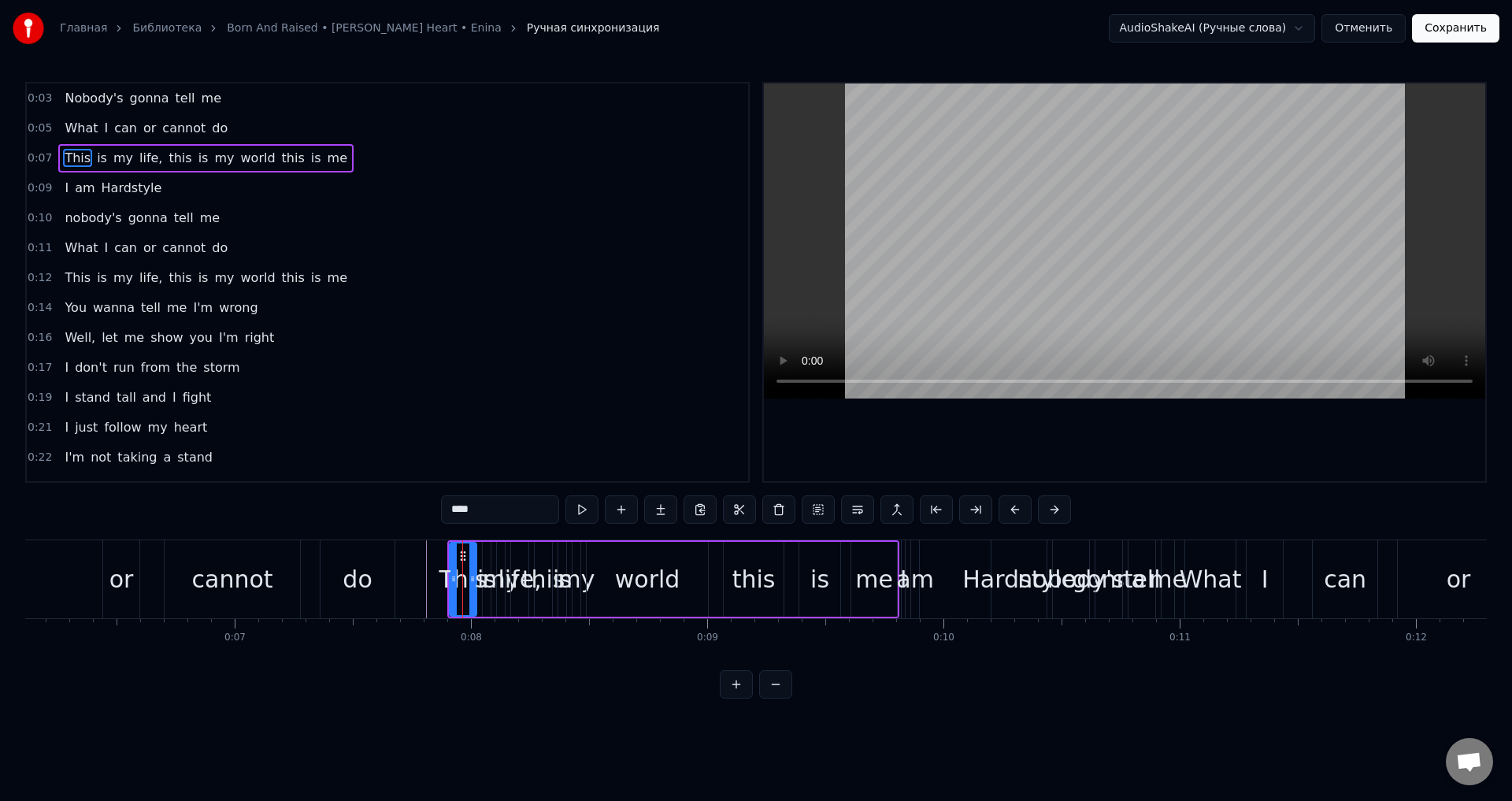
click at [481, 585] on div "This" at bounding box center [462, 579] width 48 height 36
click at [522, 594] on div "life," at bounding box center [519, 579] width 43 height 36
click at [543, 589] on div "this" at bounding box center [543, 579] width 43 height 36
click at [588, 583] on div "world" at bounding box center [647, 579] width 122 height 75
click at [385, 581] on div "do" at bounding box center [358, 579] width 74 height 78
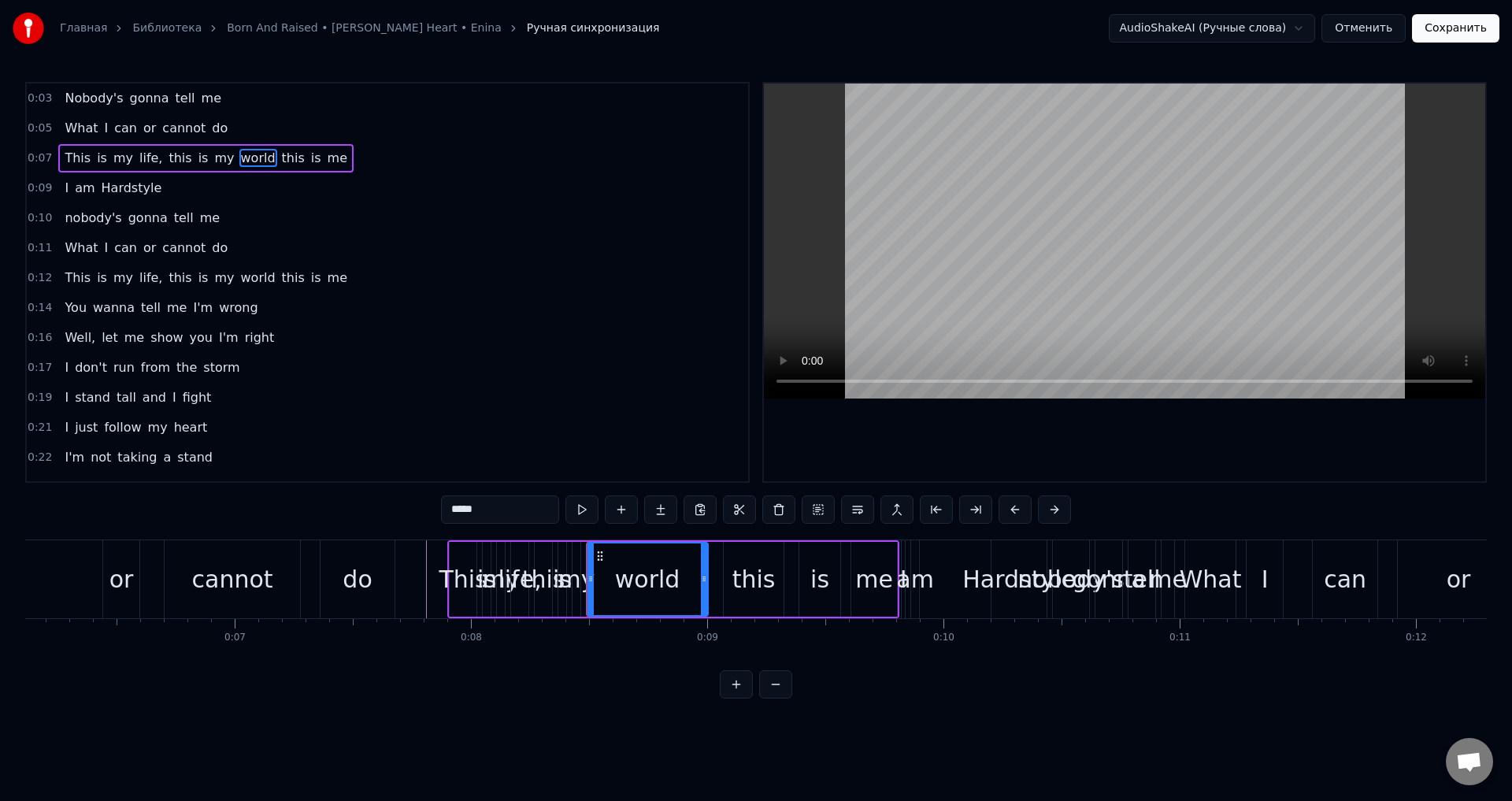
type input "**"
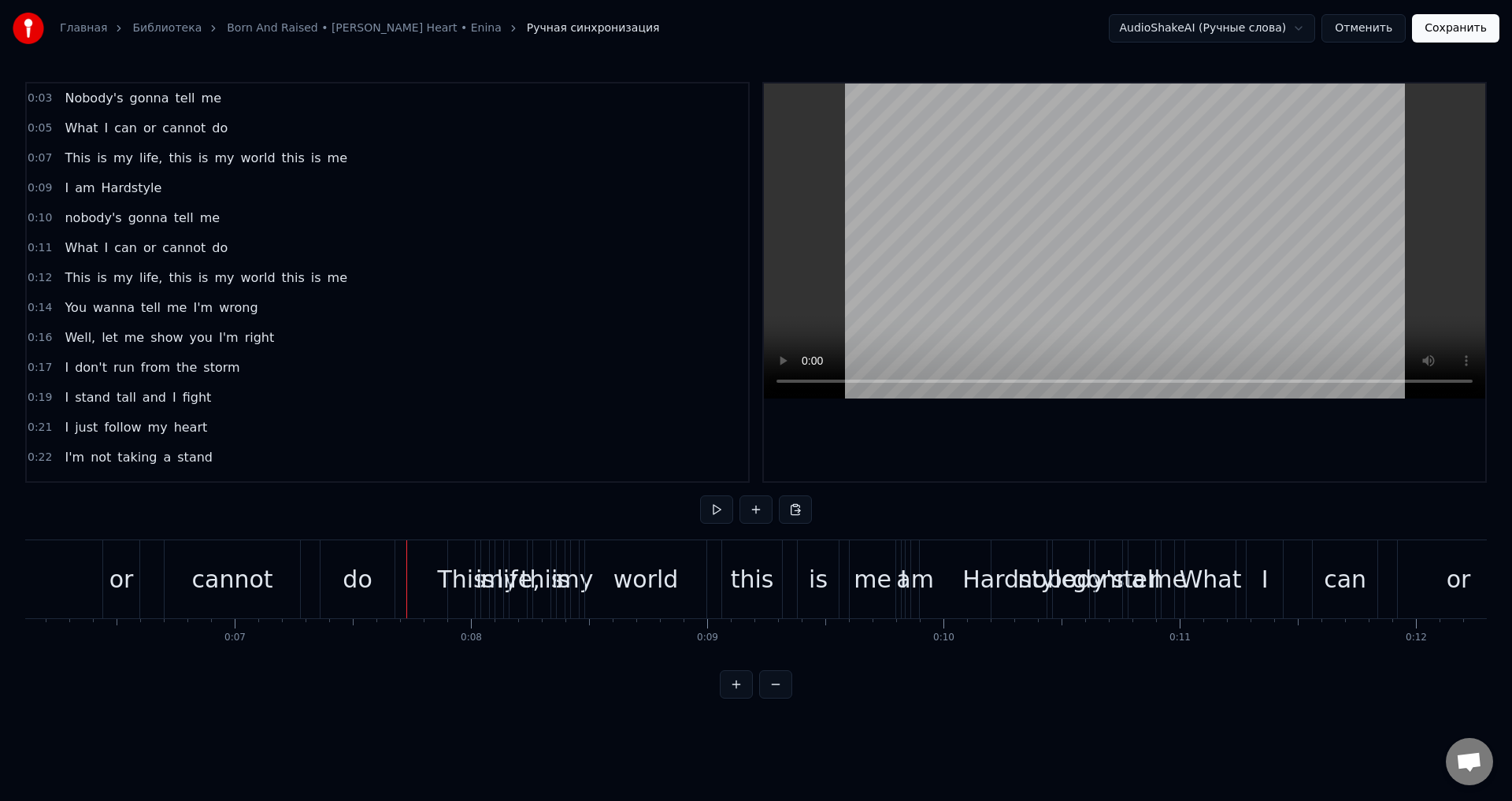
click at [359, 580] on div "do" at bounding box center [357, 579] width 29 height 36
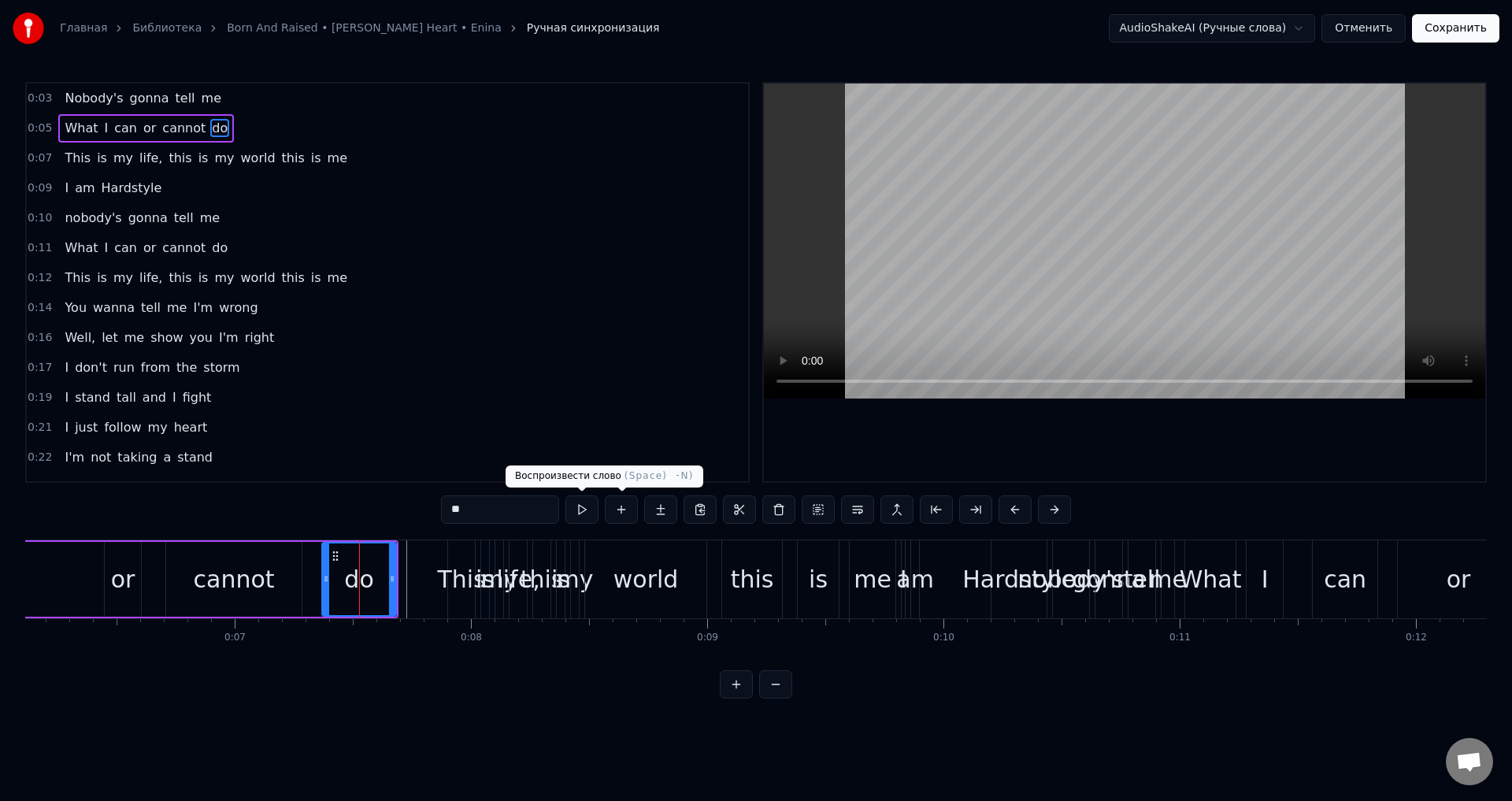
click at [583, 505] on button at bounding box center [582, 510] width 33 height 28
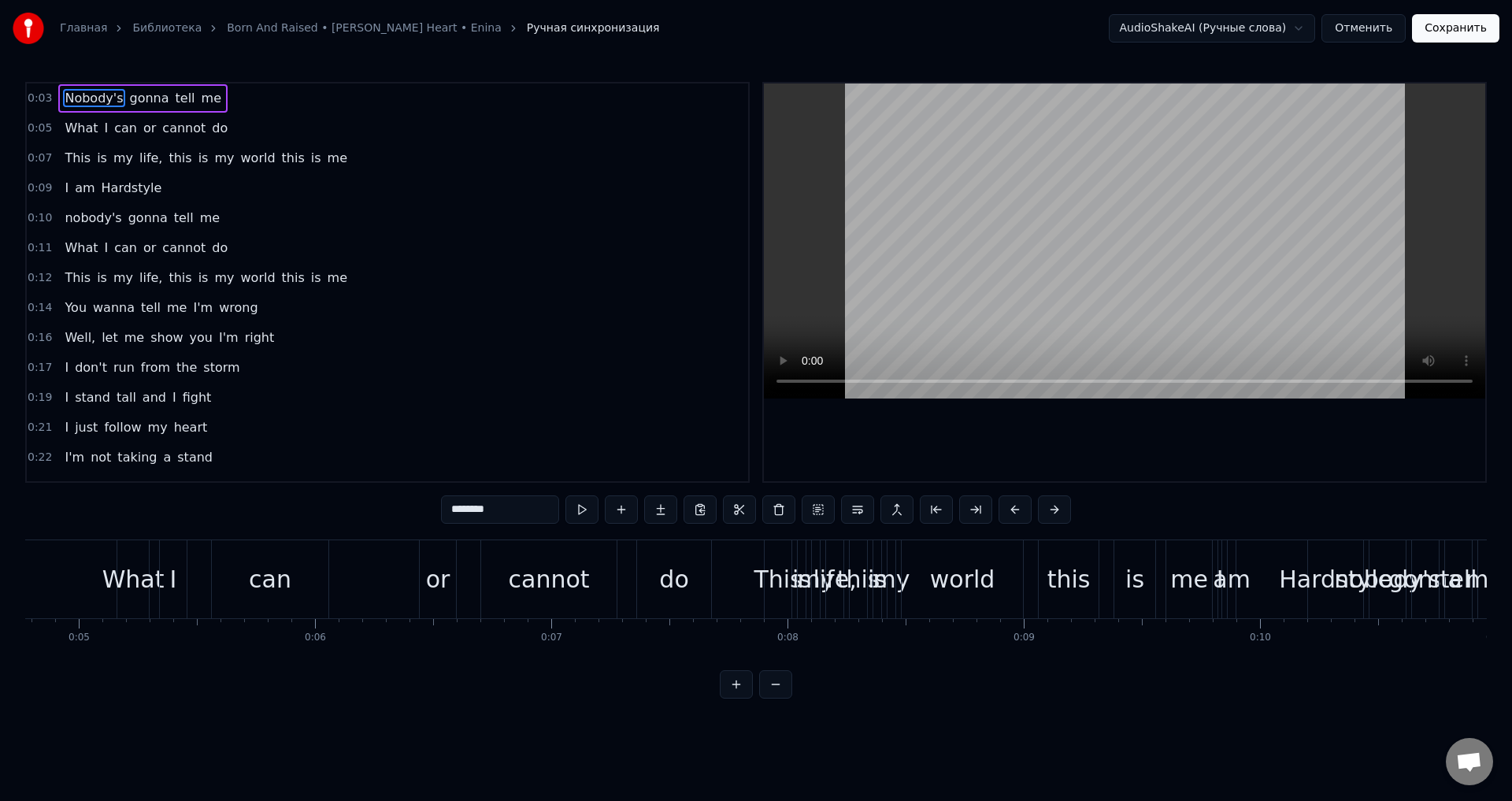
scroll to position [0, 673]
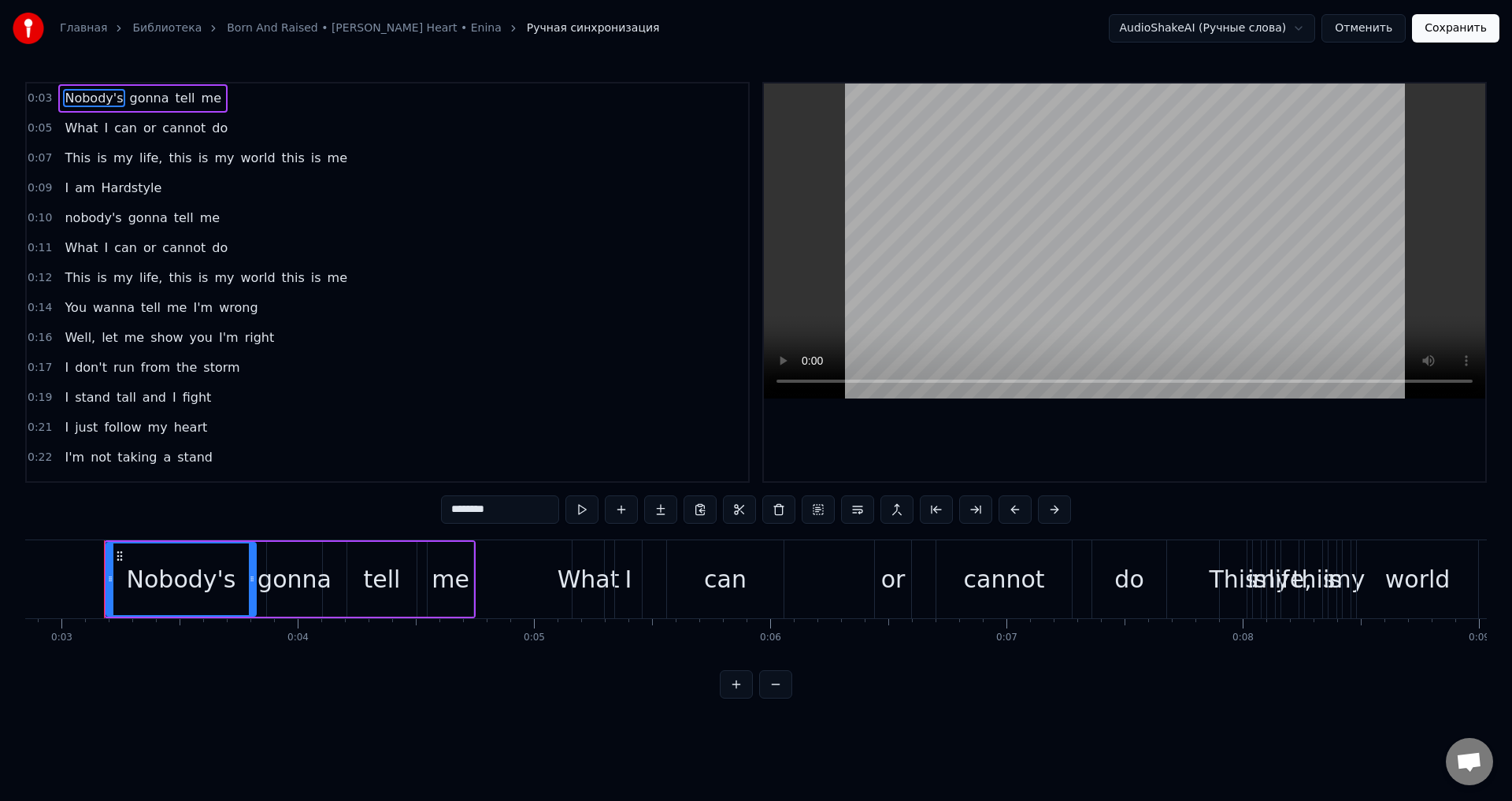
click at [1231, 599] on div "This" at bounding box center [1233, 579] width 27 height 78
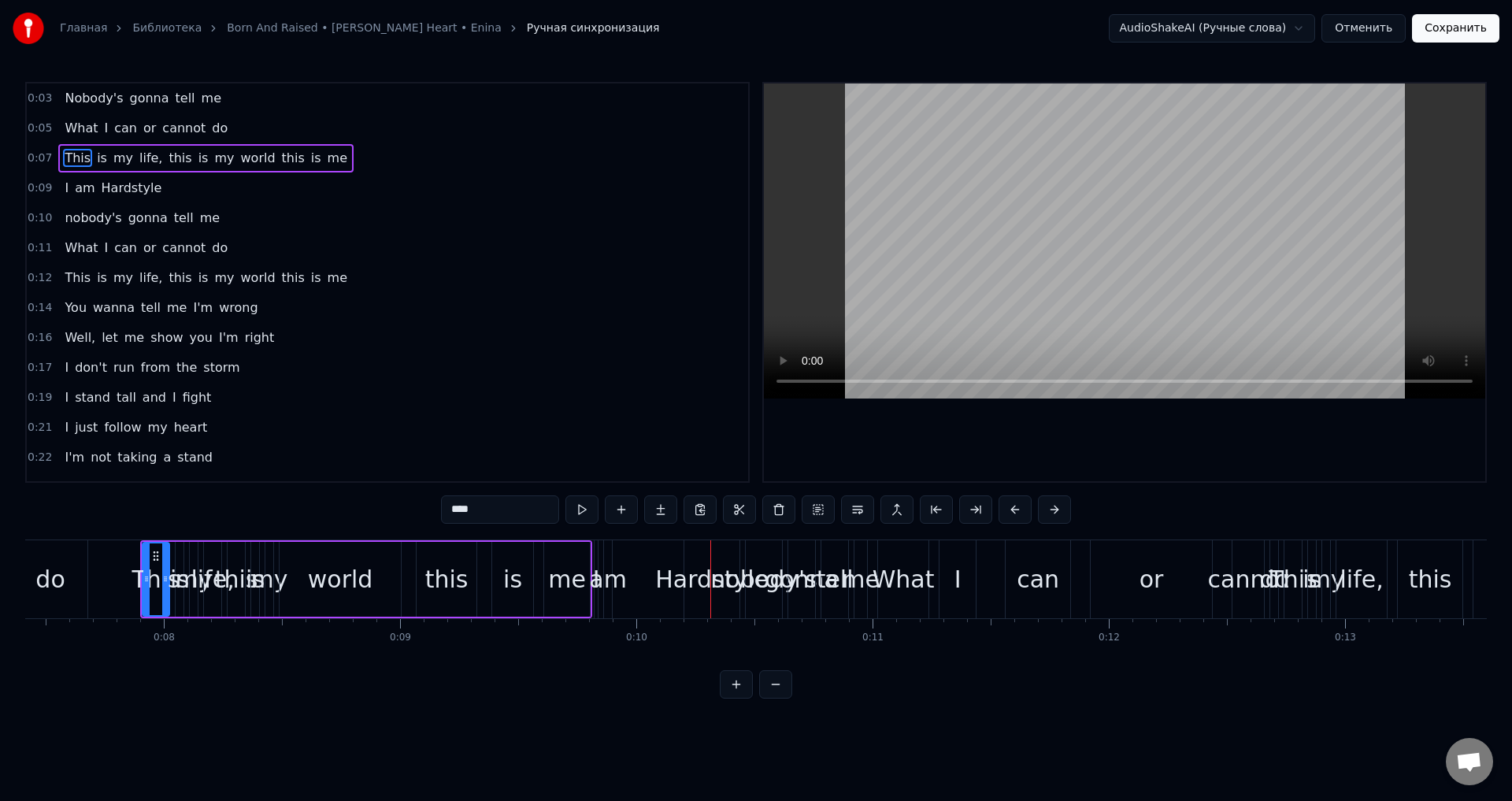
scroll to position [0, 1781]
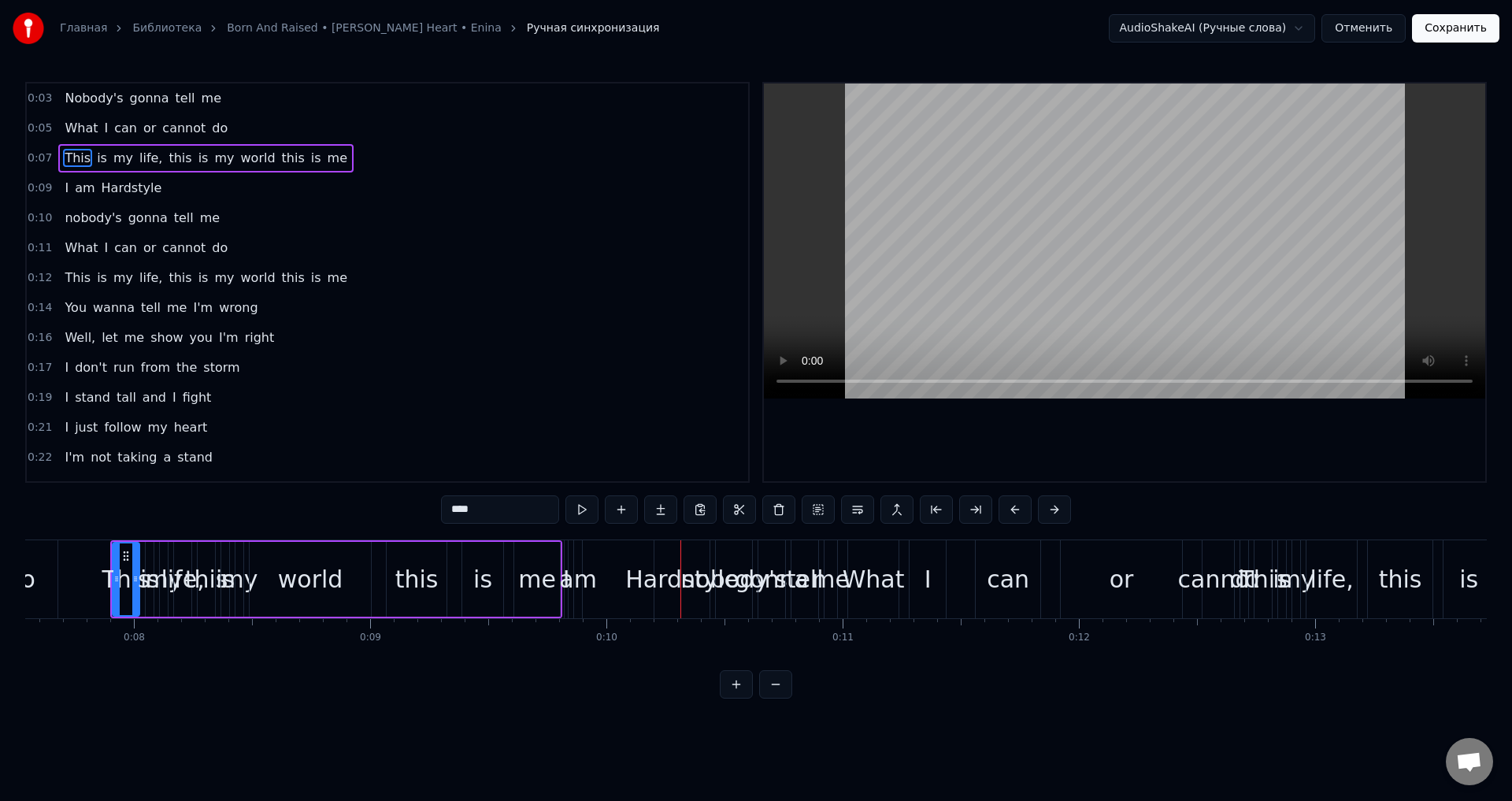
click at [125, 555] on circle at bounding box center [124, 555] width 1 height 1
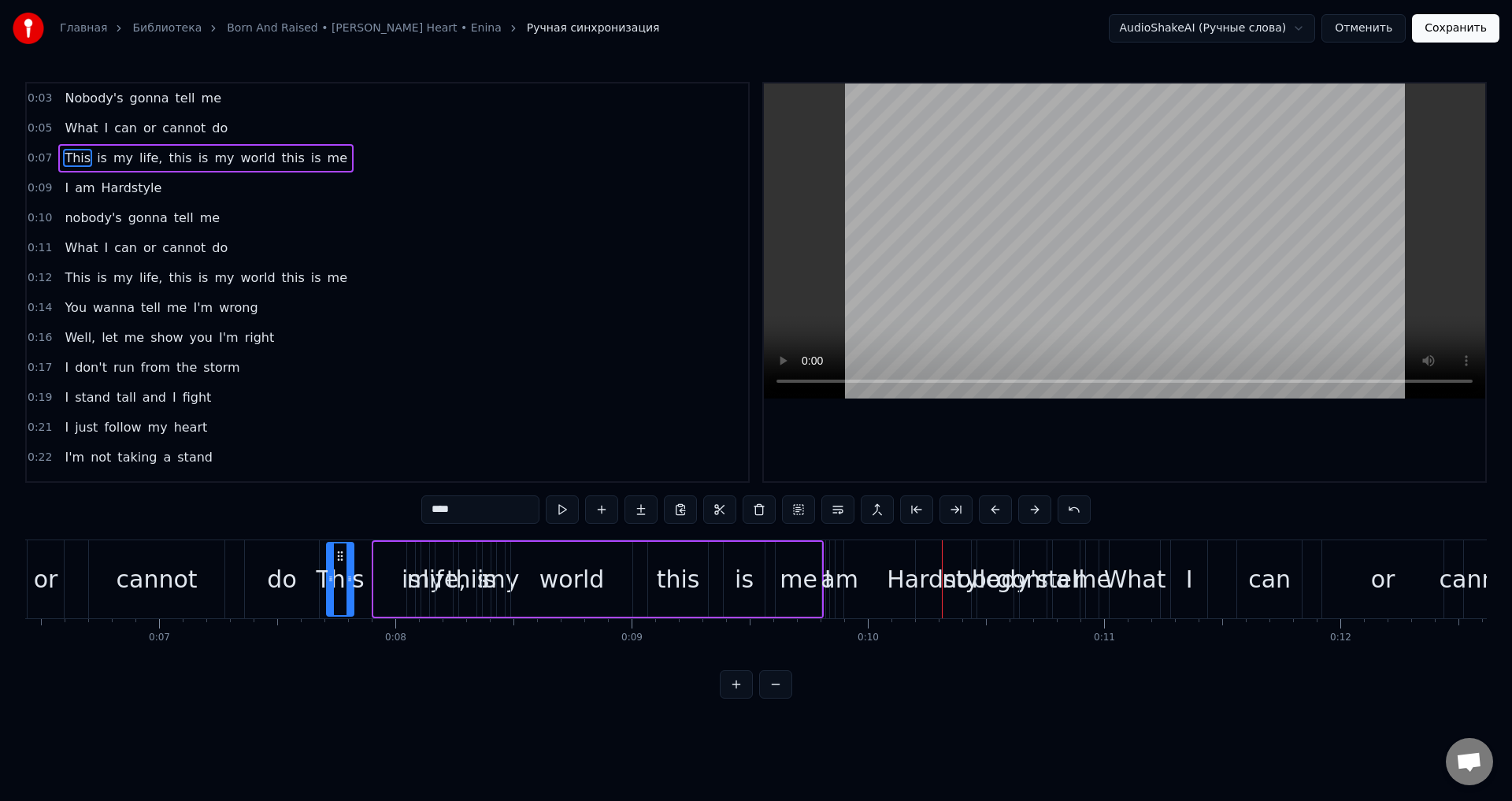
scroll to position [0, 1515]
drag, startPoint x: 126, startPoint y: 555, endPoint x: 362, endPoint y: 573, distance: 236.7
click at [358, 572] on div "This" at bounding box center [356, 579] width 25 height 72
click at [415, 566] on div "my" at bounding box center [430, 579] width 37 height 36
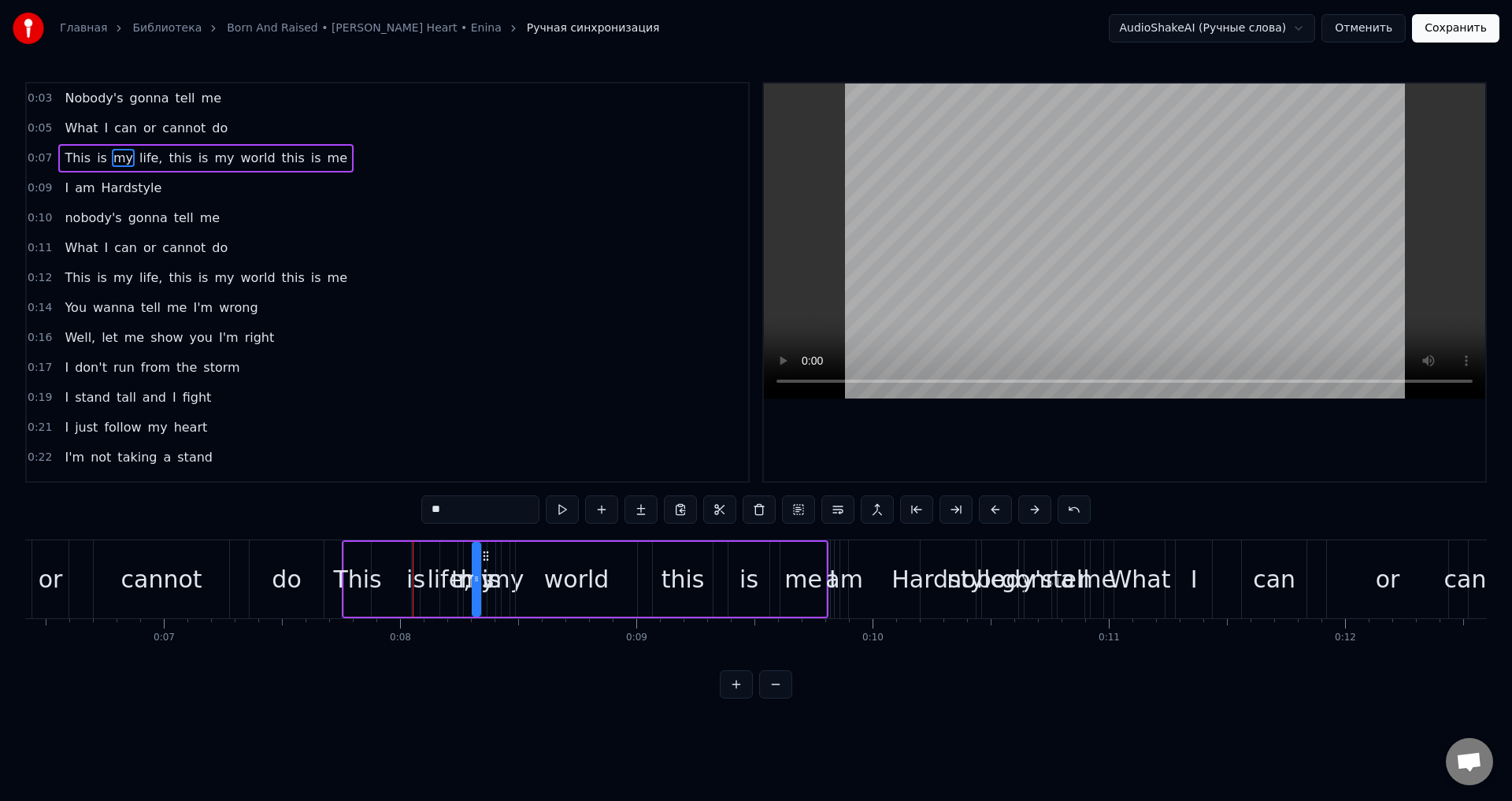
drag, startPoint x: 439, startPoint y: 557, endPoint x: 434, endPoint y: 575, distance: 18.7
click at [417, 582] on div "is" at bounding box center [416, 579] width 19 height 36
drag, startPoint x: 426, startPoint y: 558, endPoint x: 403, endPoint y: 558, distance: 23.0
click at [403, 558] on icon at bounding box center [403, 556] width 13 height 13
click at [362, 563] on div "This" at bounding box center [357, 579] width 48 height 36
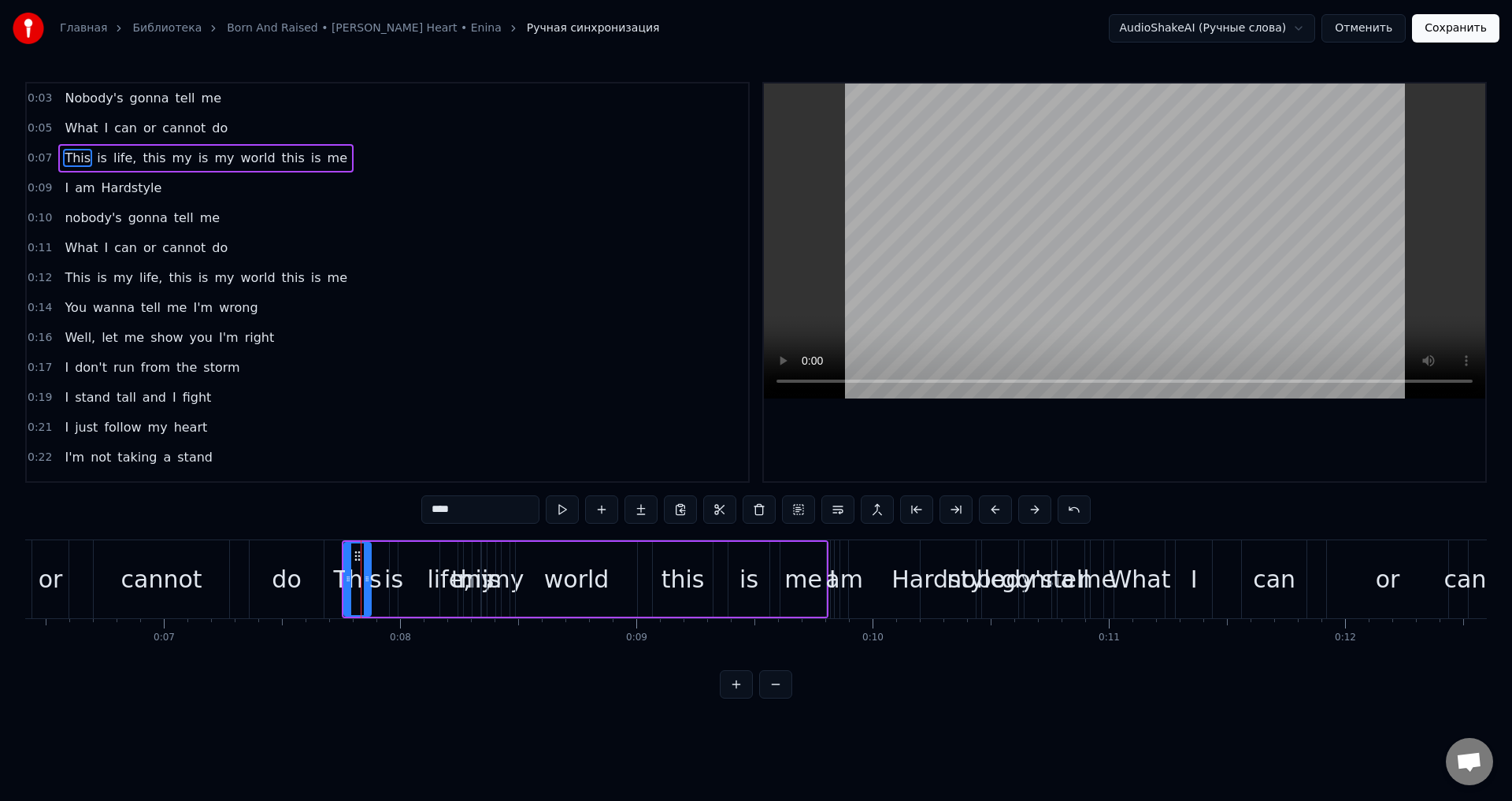
click at [68, 158] on span "This" at bounding box center [77, 157] width 29 height 18
drag, startPoint x: 358, startPoint y: 555, endPoint x: 322, endPoint y: 541, distance: 38.6
click at [318, 551] on icon at bounding box center [317, 556] width 13 height 13
click at [96, 161] on span "is" at bounding box center [102, 157] width 13 height 18
drag, startPoint x: 402, startPoint y: 554, endPoint x: 358, endPoint y: 554, distance: 44.0
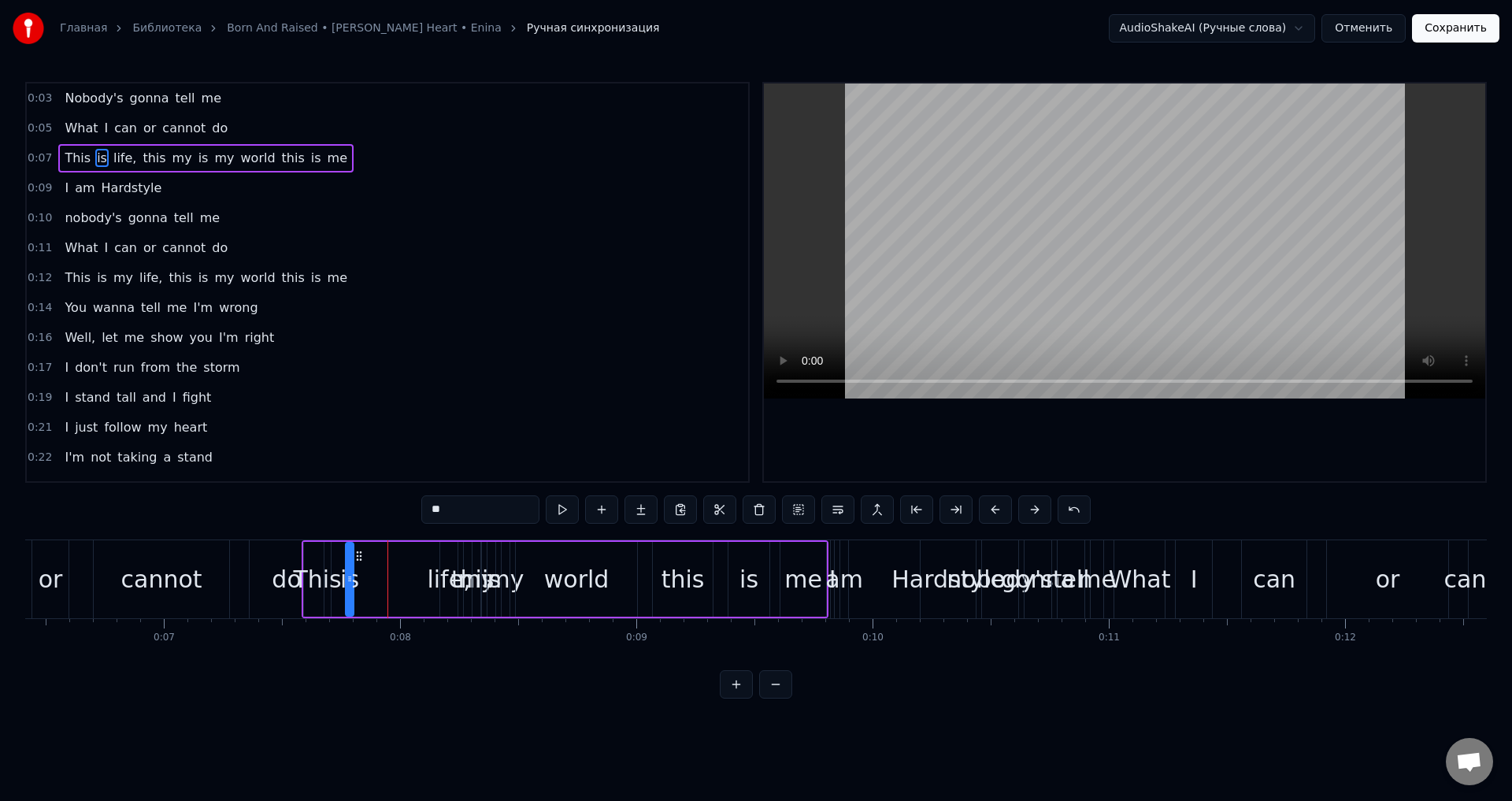
click at [358, 554] on icon at bounding box center [359, 556] width 13 height 13
click at [171, 156] on span "my" at bounding box center [182, 157] width 23 height 18
drag, startPoint x: 484, startPoint y: 558, endPoint x: 390, endPoint y: 561, distance: 94.0
click at [390, 561] on icon at bounding box center [392, 556] width 13 height 13
click at [138, 161] on span "life," at bounding box center [151, 157] width 26 height 18
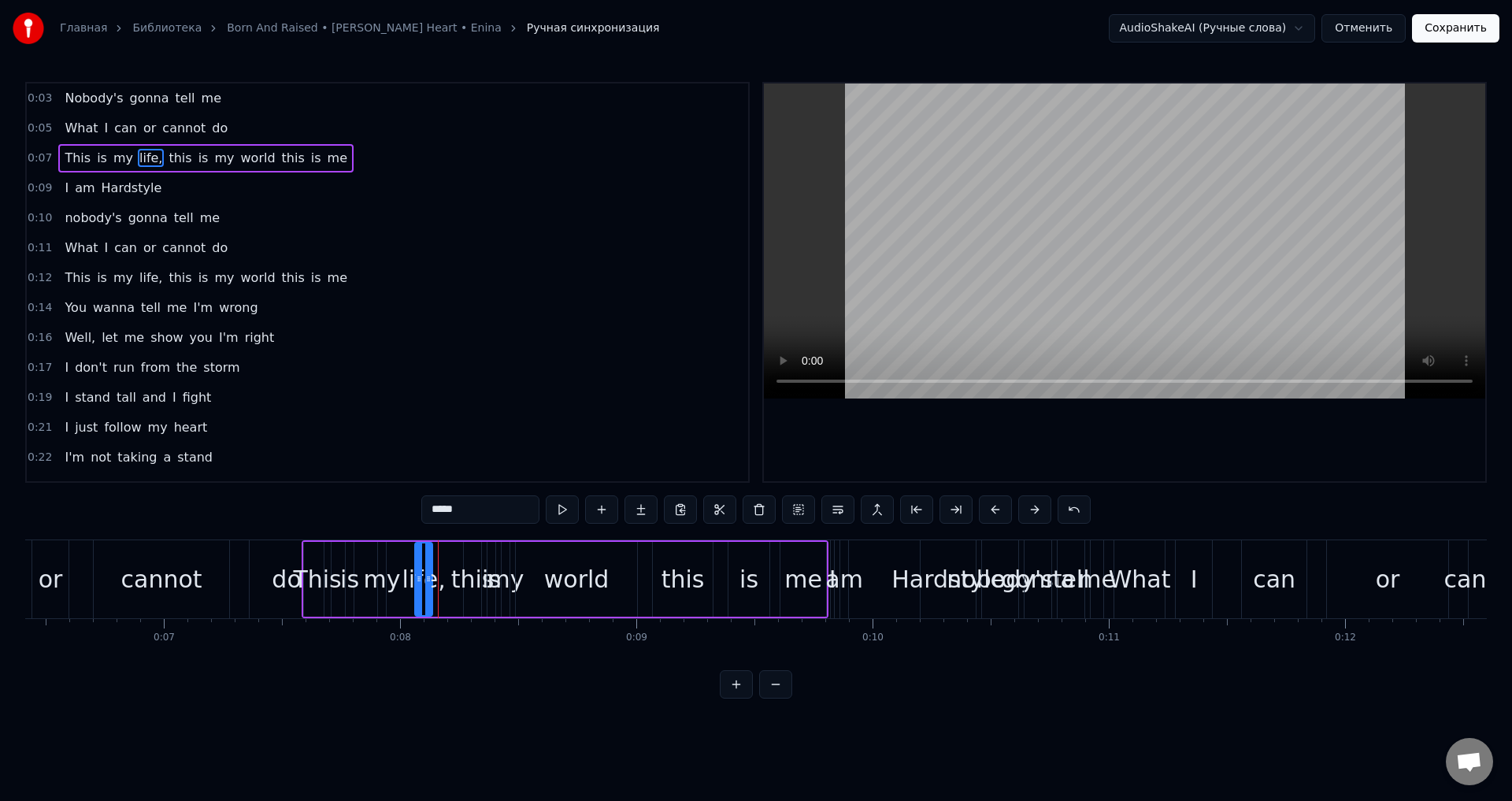
drag, startPoint x: 448, startPoint y: 562, endPoint x: 423, endPoint y: 562, distance: 25.0
click at [423, 562] on div "life," at bounding box center [424, 579] width 16 height 72
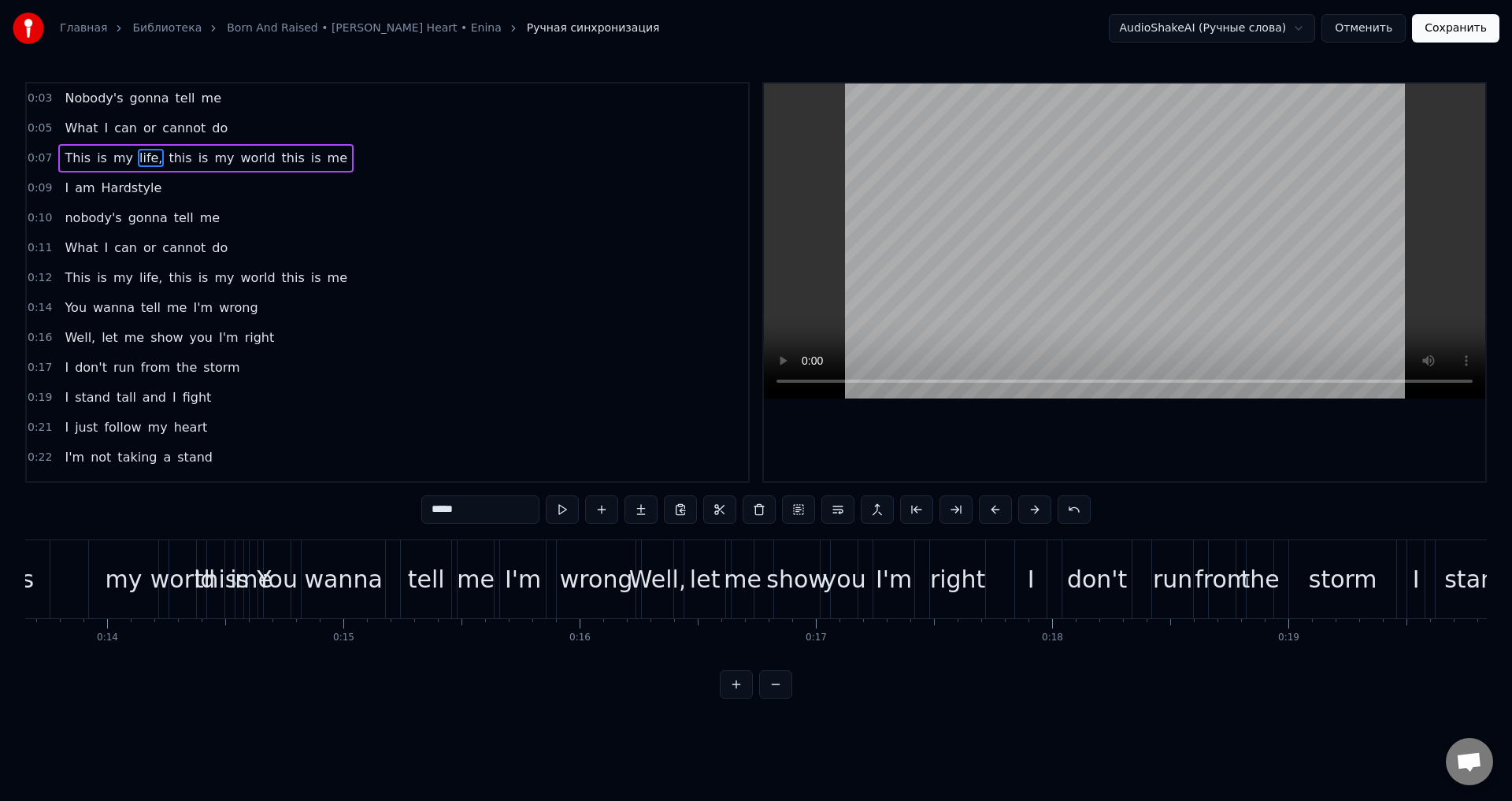
scroll to position [0, 3256]
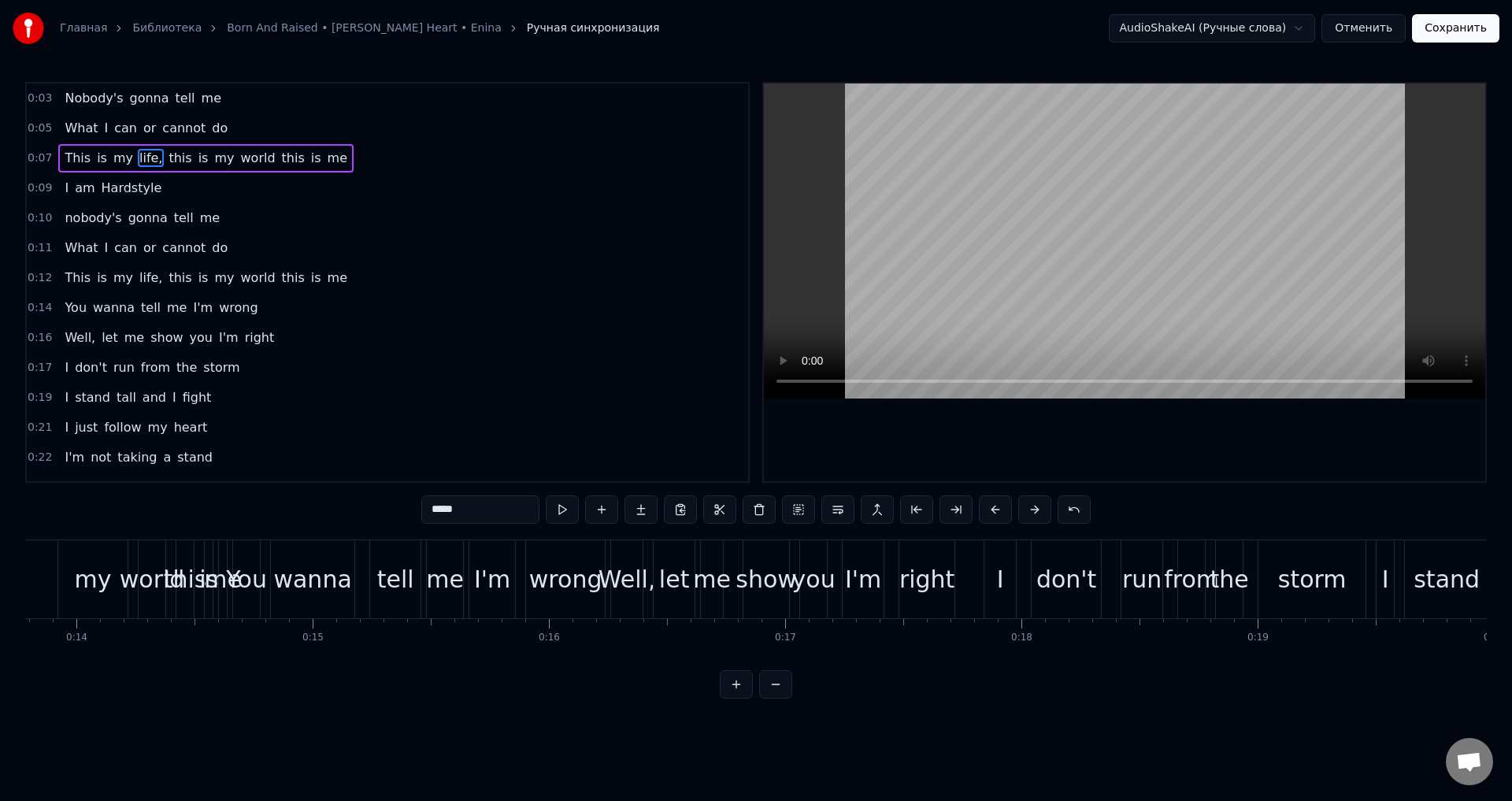
click at [315, 591] on div "wanna" at bounding box center [312, 579] width 78 height 36
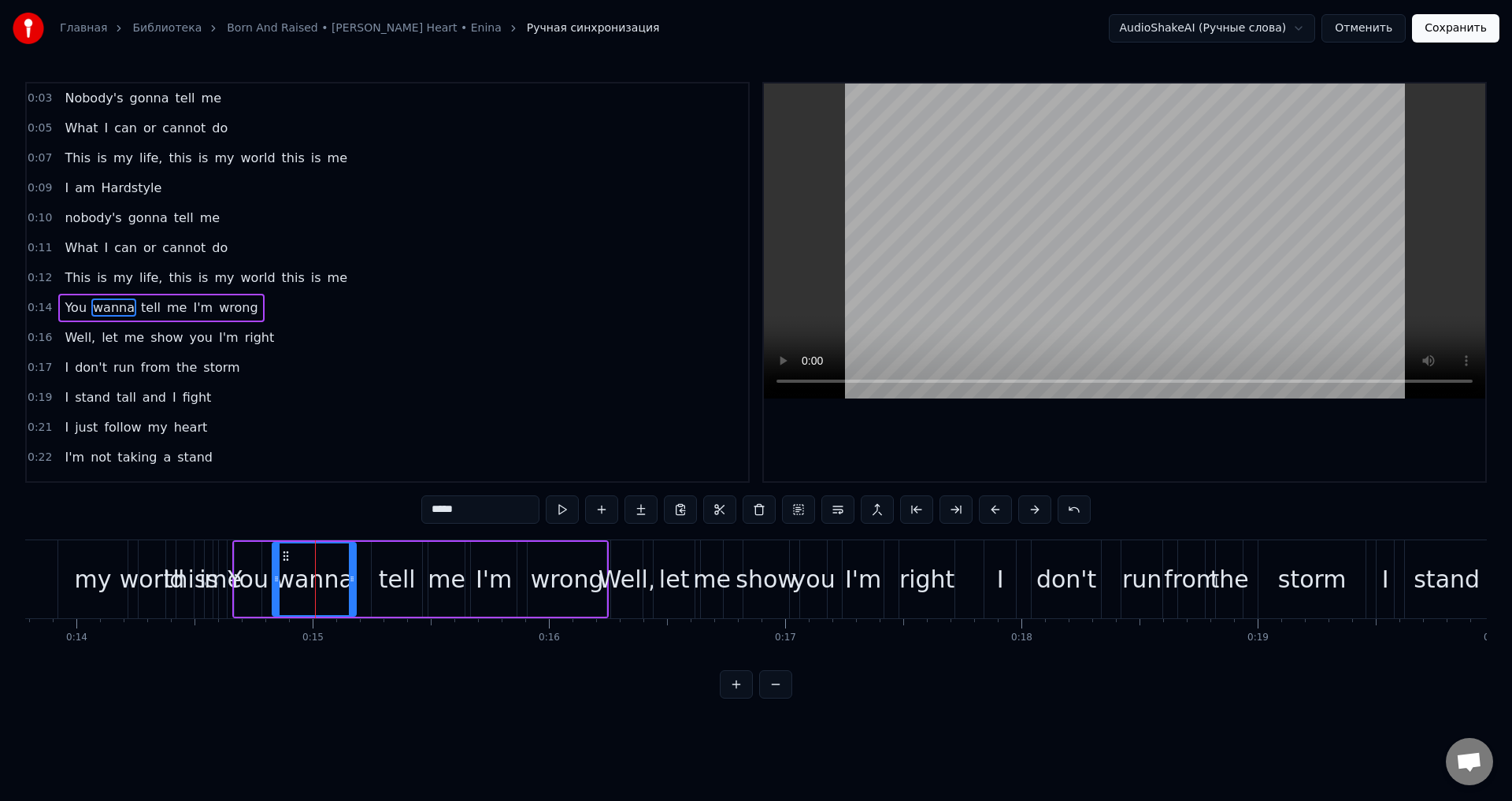
scroll to position [25, 0]
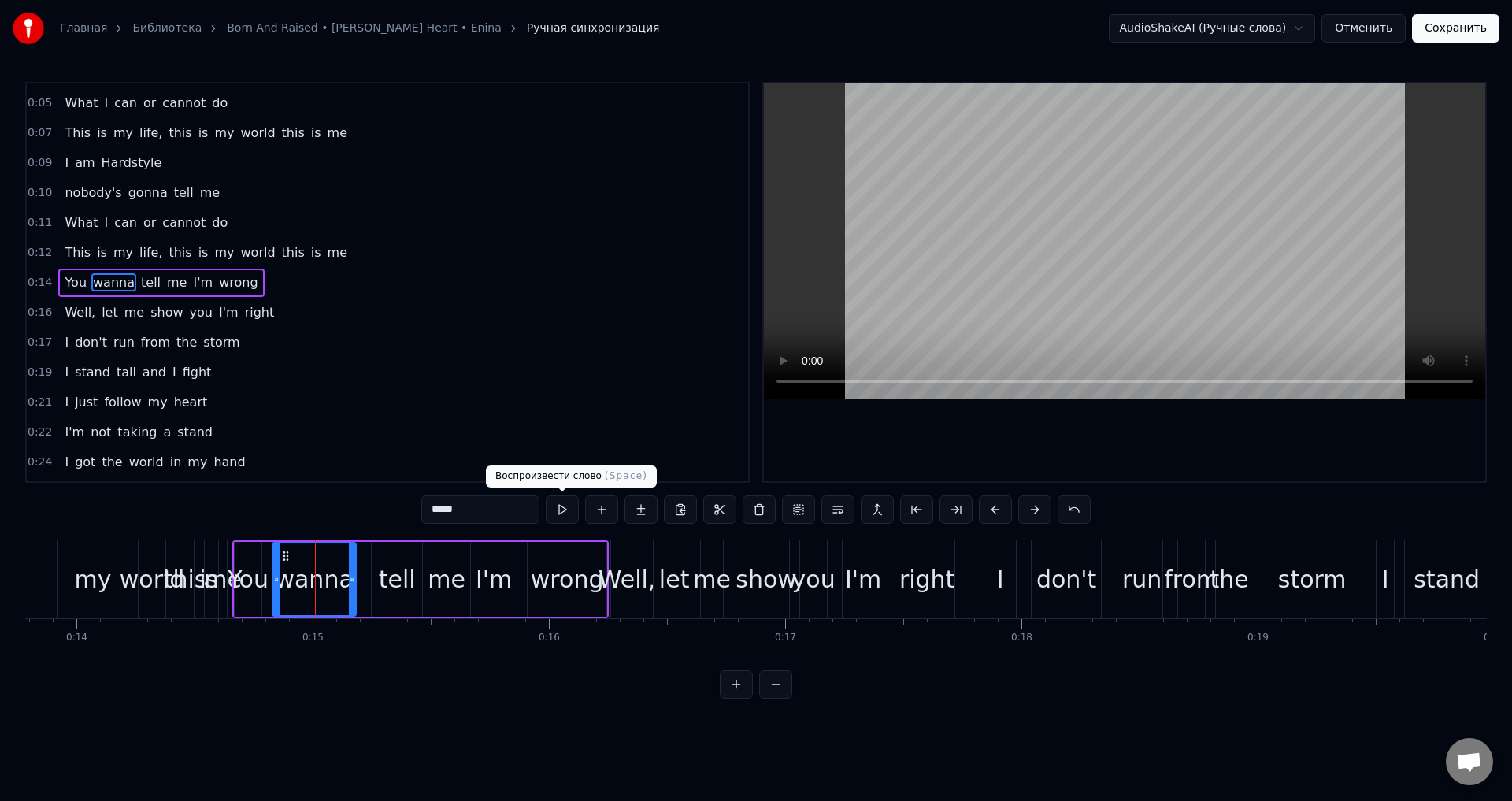
click at [561, 510] on button at bounding box center [562, 510] width 33 height 28
click at [254, 585] on div "You" at bounding box center [248, 579] width 41 height 36
type input "***"
click at [560, 511] on button at bounding box center [562, 510] width 33 height 28
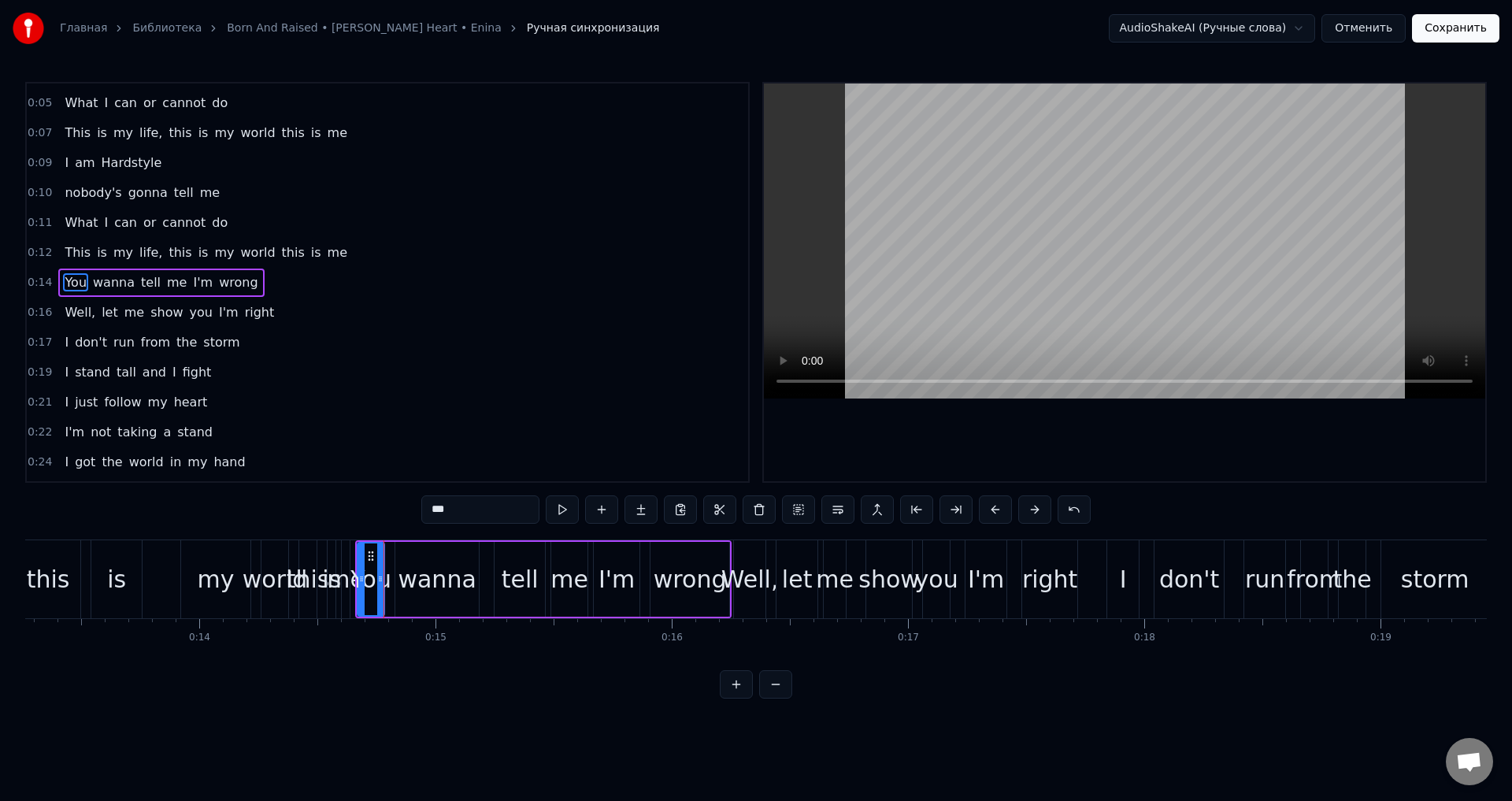
scroll to position [0, 3071]
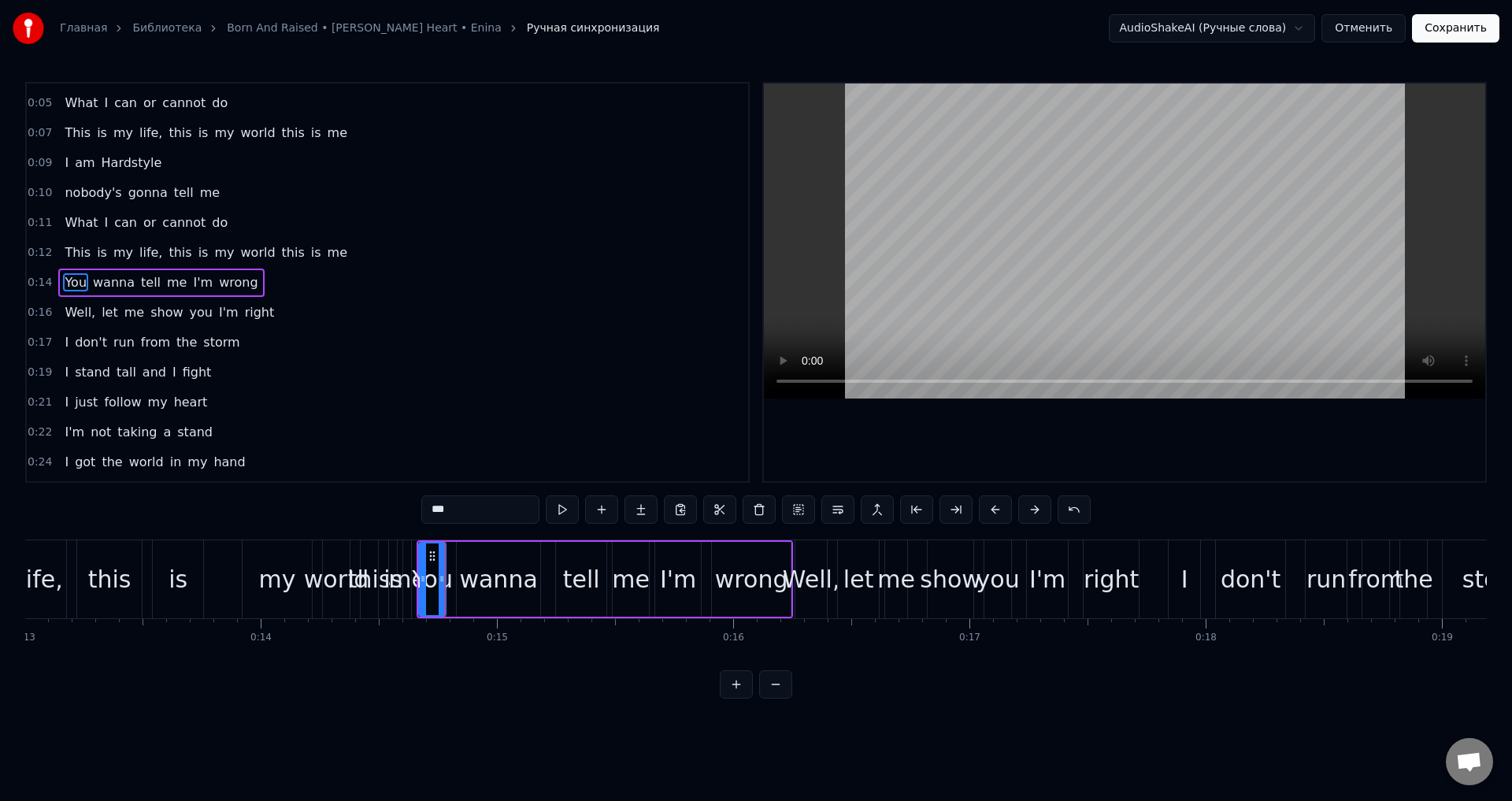
click at [35, 250] on span "0:12" at bounding box center [39, 253] width 24 height 16
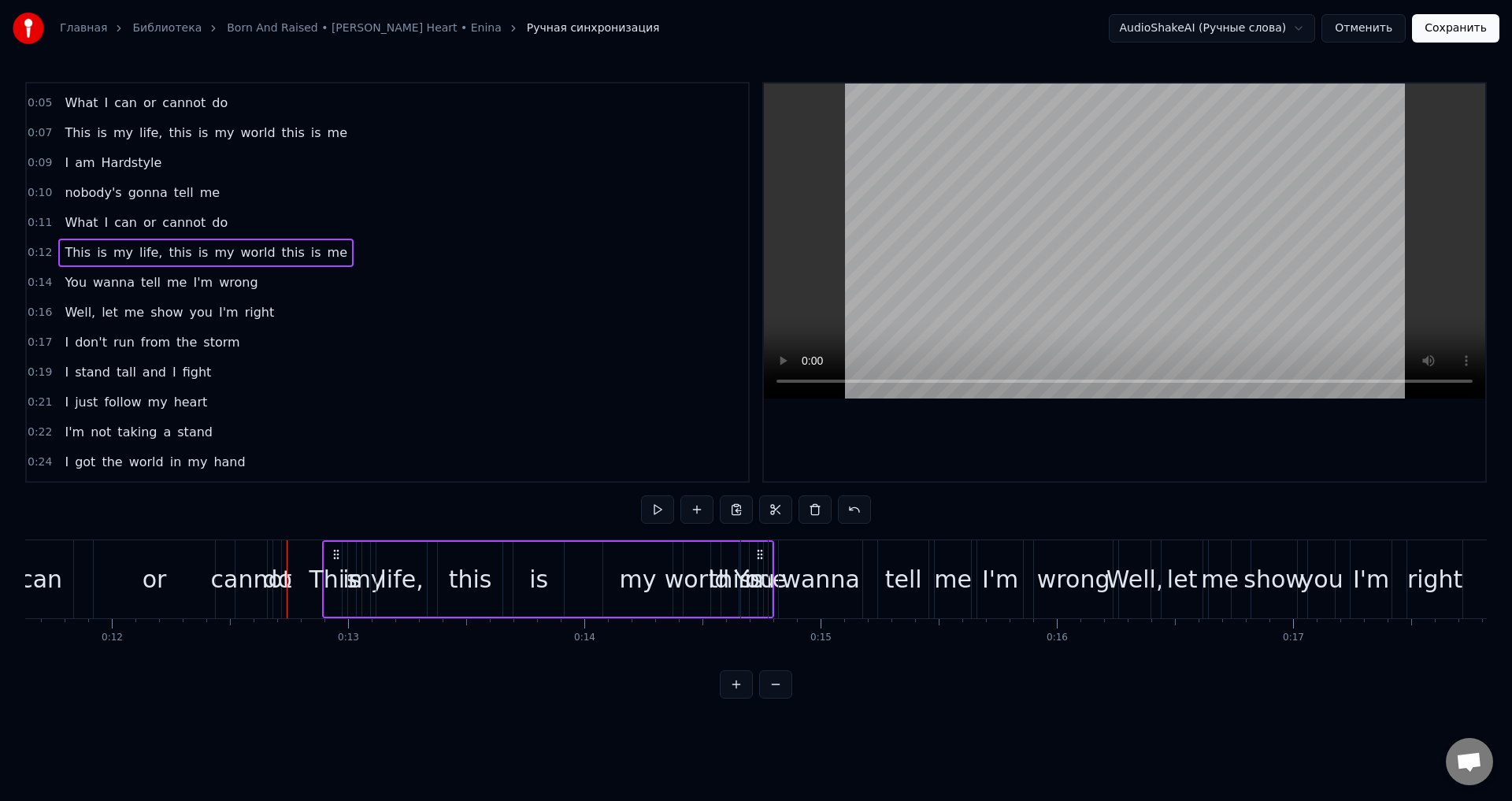
scroll to position [0, 2745]
drag, startPoint x: 117, startPoint y: 555, endPoint x: 345, endPoint y: 557, distance: 228.0
click at [345, 557] on icon at bounding box center [347, 555] width 13 height 13
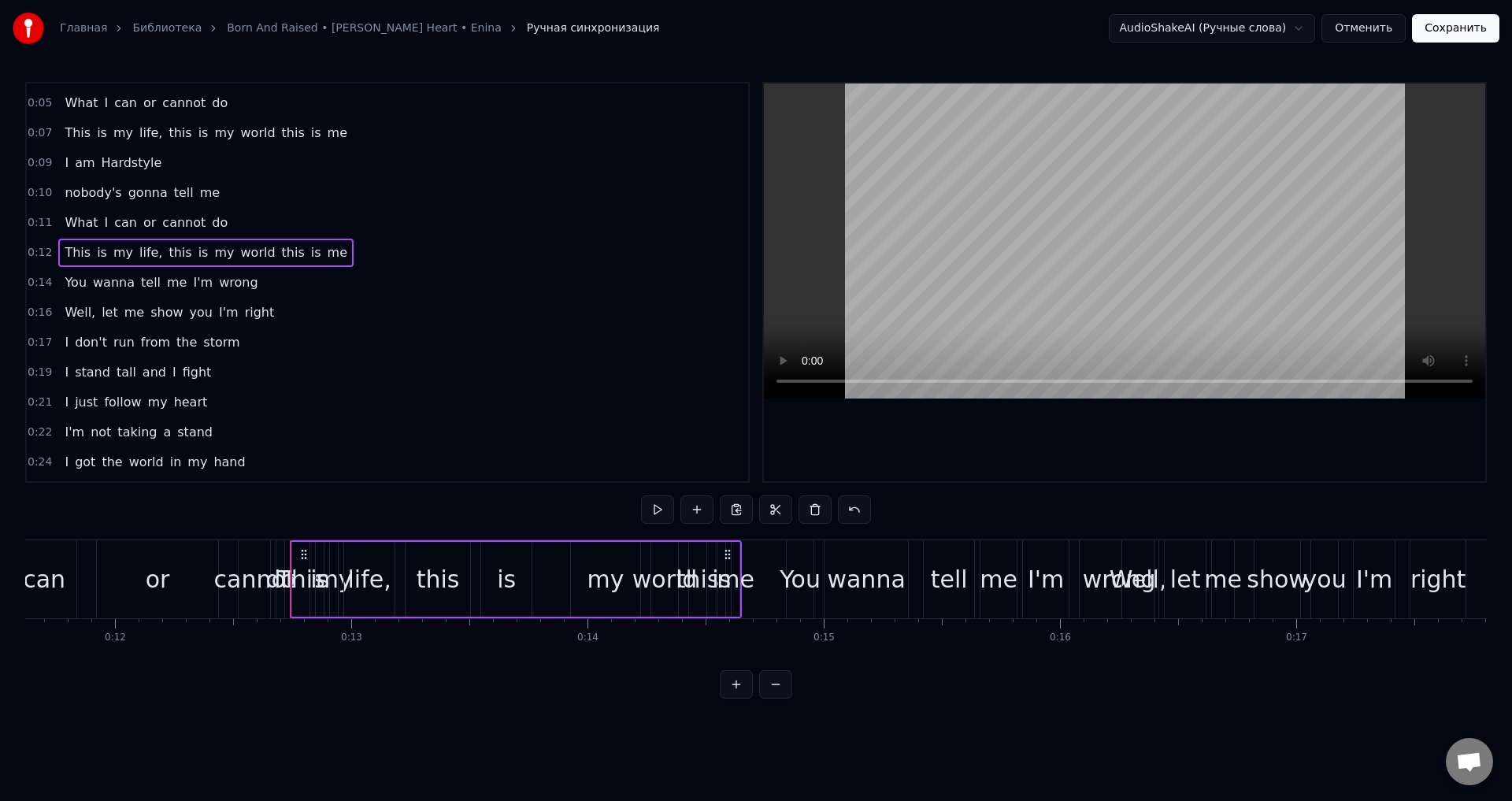
click at [320, 590] on div "my" at bounding box center [334, 579] width 37 height 36
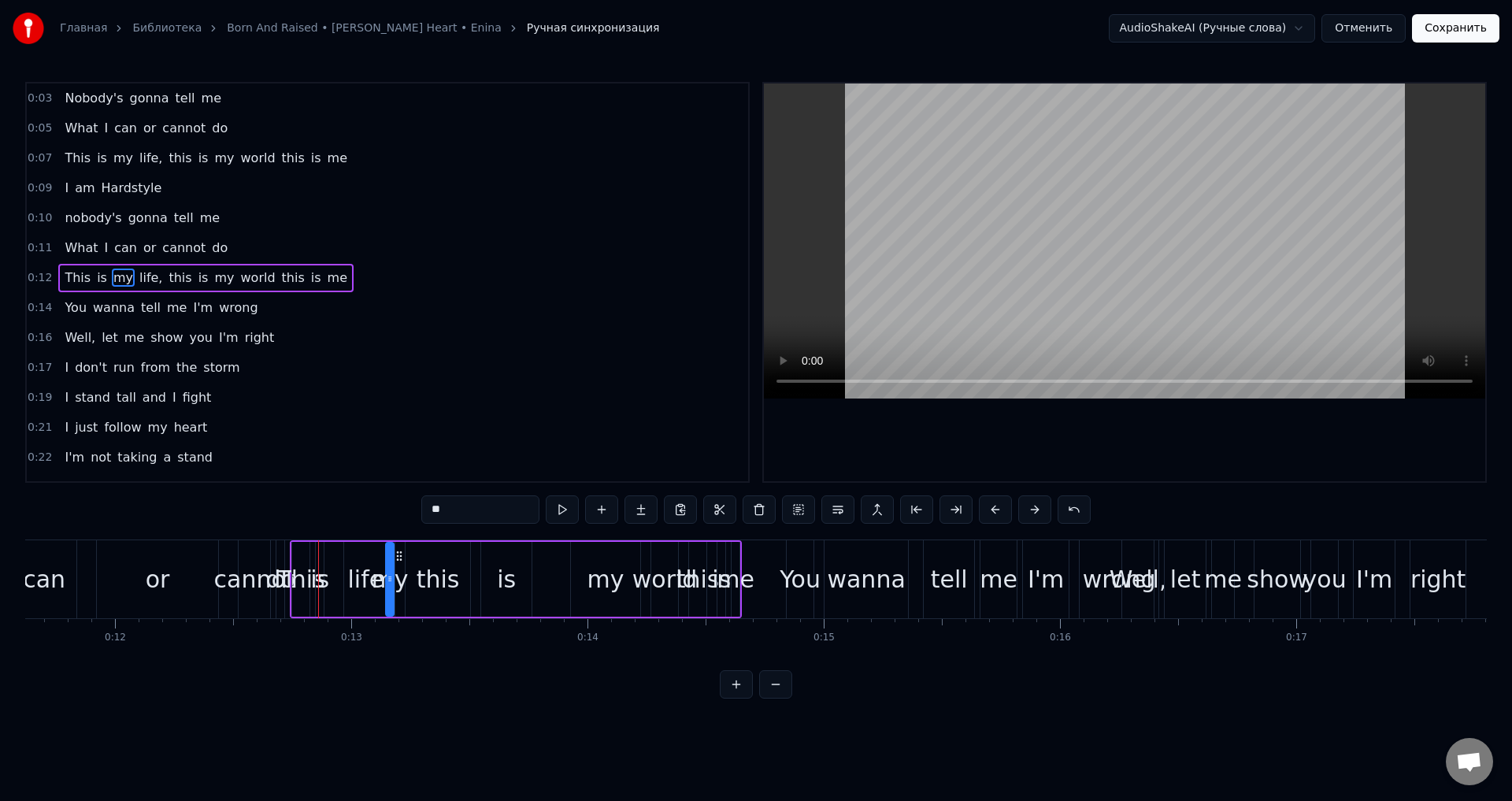
drag, startPoint x: 342, startPoint y: 556, endPoint x: 398, endPoint y: 560, distance: 56.1
click at [321, 562] on div "is" at bounding box center [320, 579] width 19 height 36
click at [352, 552] on circle at bounding box center [351, 551] width 1 height 1
click at [315, 562] on div "This" at bounding box center [300, 579] width 48 height 36
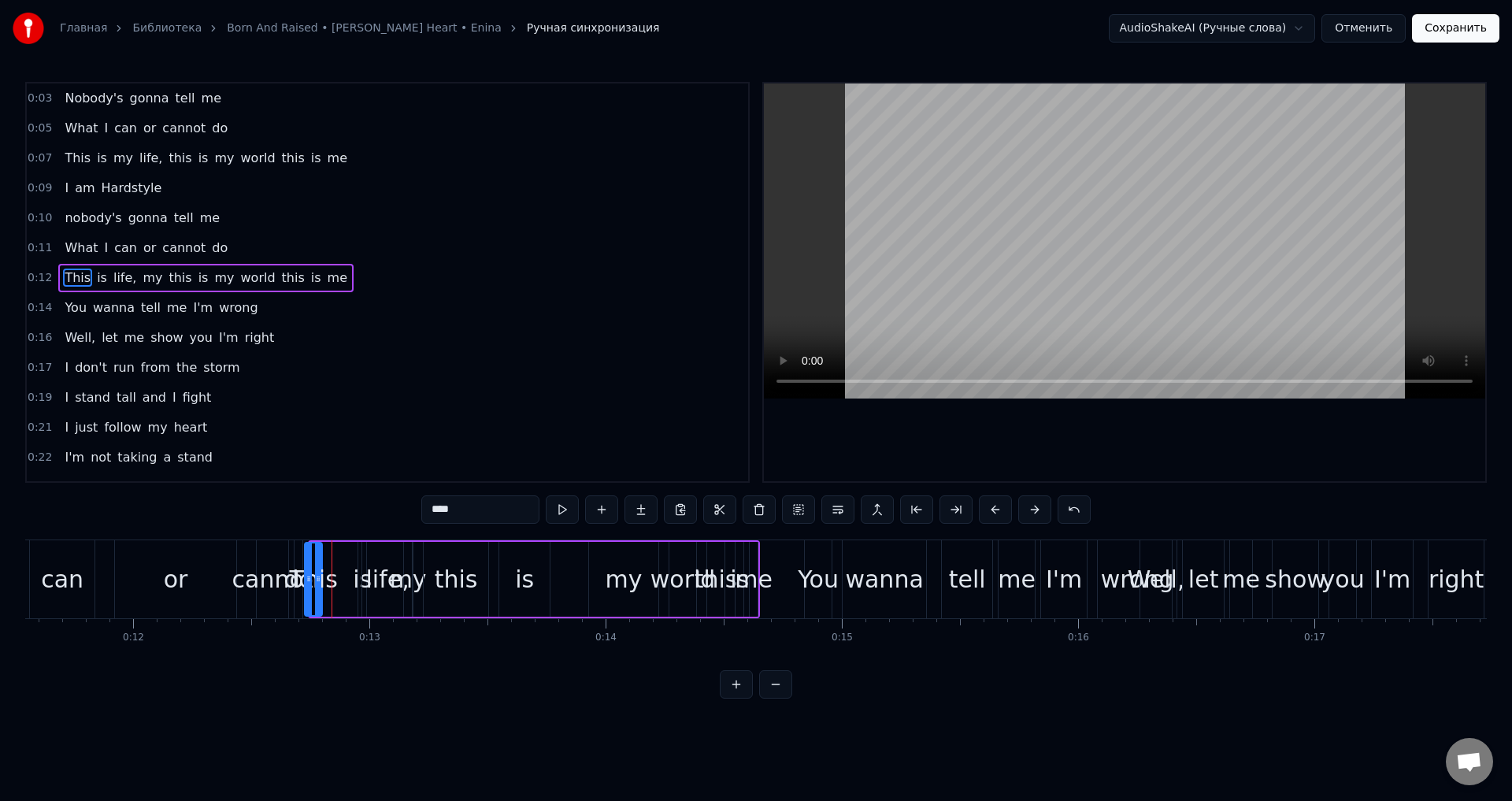
scroll to position [0, 2723]
drag, startPoint x: 302, startPoint y: 560, endPoint x: 339, endPoint y: 572, distance: 38.9
click at [339, 572] on div "This" at bounding box center [338, 579] width 16 height 72
click at [453, 562] on div "this" at bounding box center [460, 579] width 43 height 36
type input "****"
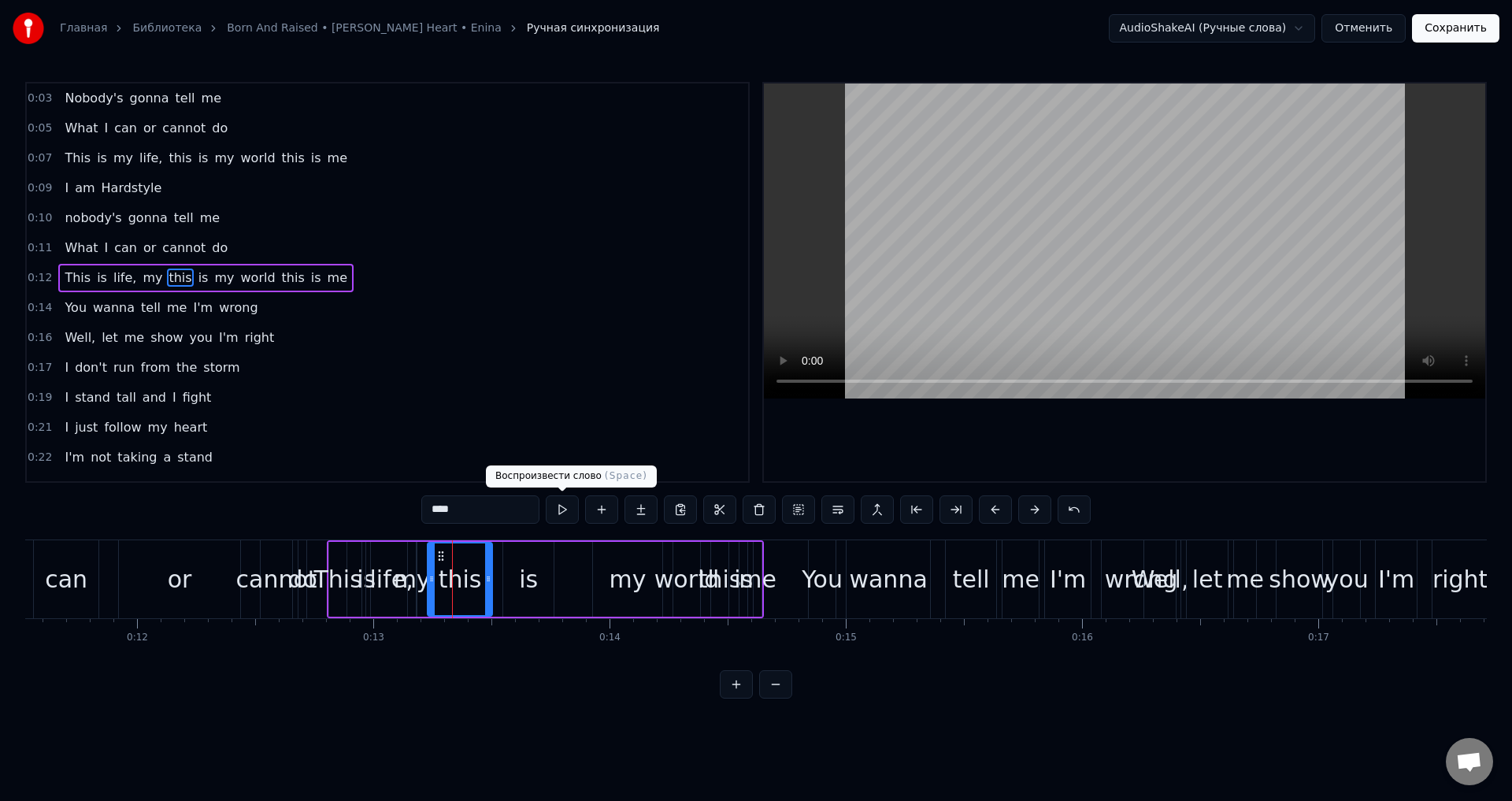
click at [562, 505] on button at bounding box center [562, 510] width 33 height 28
click at [565, 581] on div "This is life, my this is my world this is me" at bounding box center [545, 579] width 437 height 78
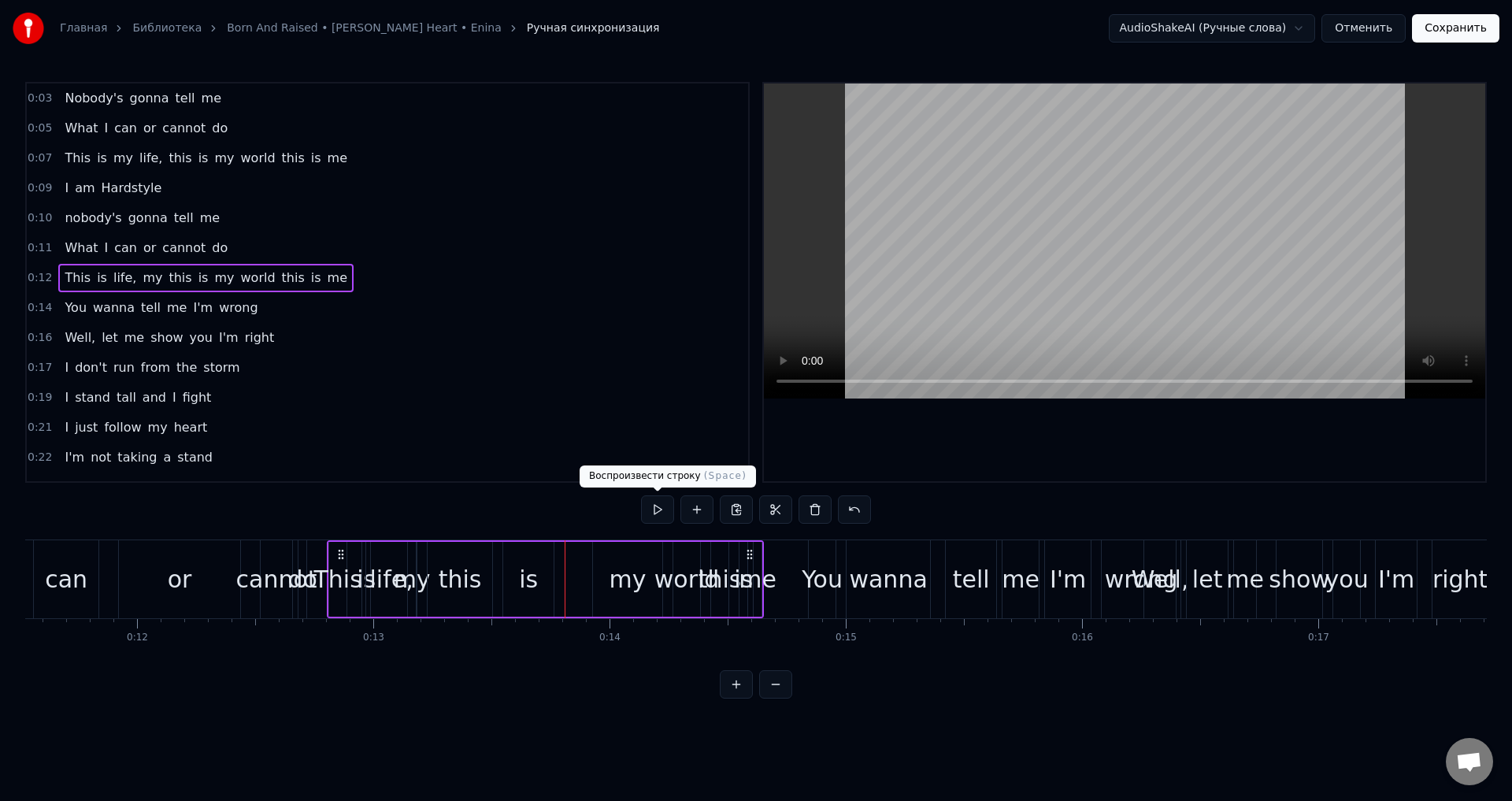
click at [653, 511] on button at bounding box center [658, 510] width 33 height 28
click at [653, 510] on button at bounding box center [658, 510] width 33 height 28
click at [651, 510] on button at bounding box center [658, 510] width 33 height 28
drag, startPoint x: 619, startPoint y: 579, endPoint x: 653, endPoint y: 576, distance: 34.1
click at [658, 576] on div "This is life, my this is my world this is me" at bounding box center [545, 579] width 437 height 78
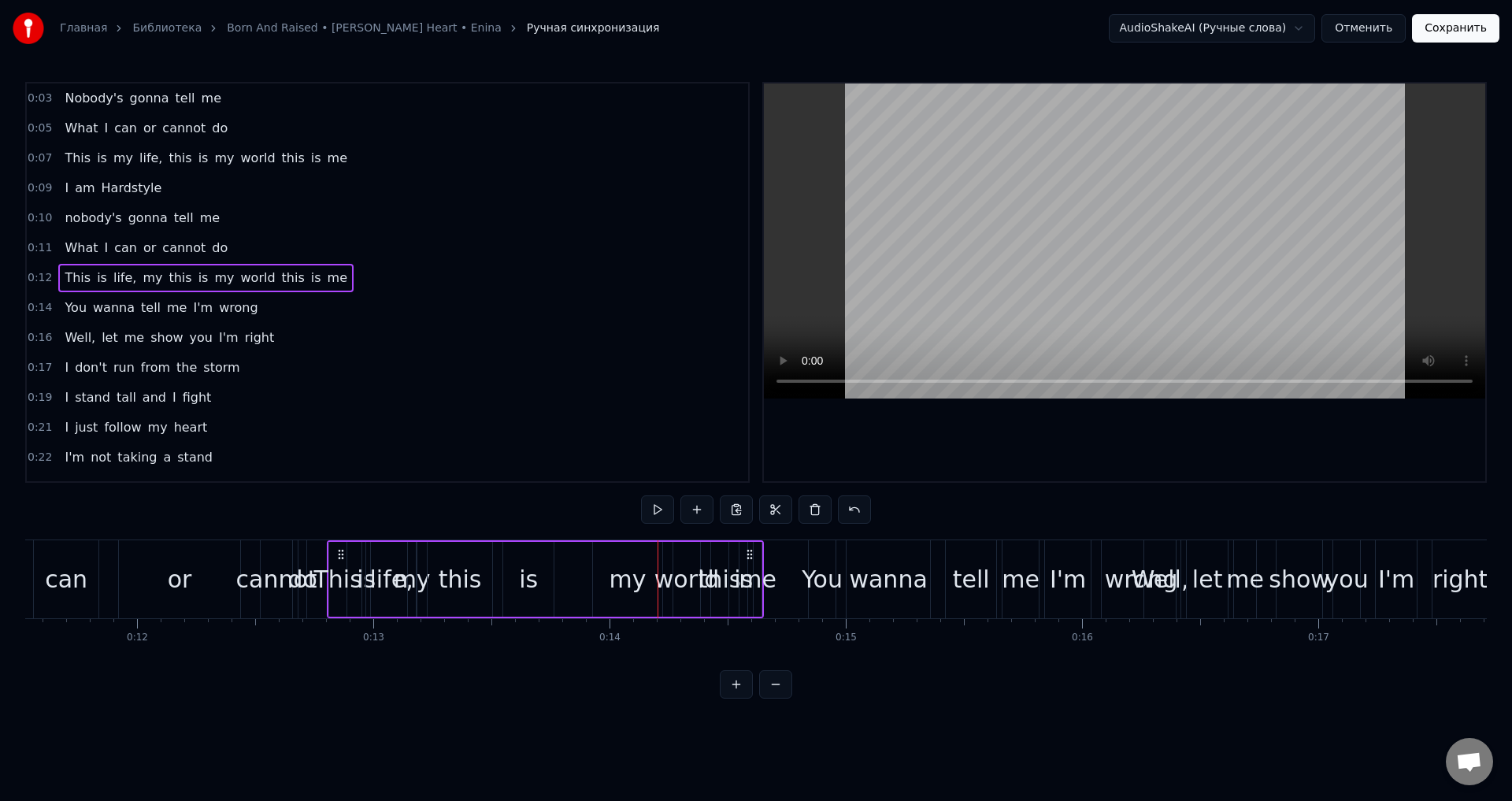
click at [633, 575] on div "my" at bounding box center [628, 579] width 37 height 36
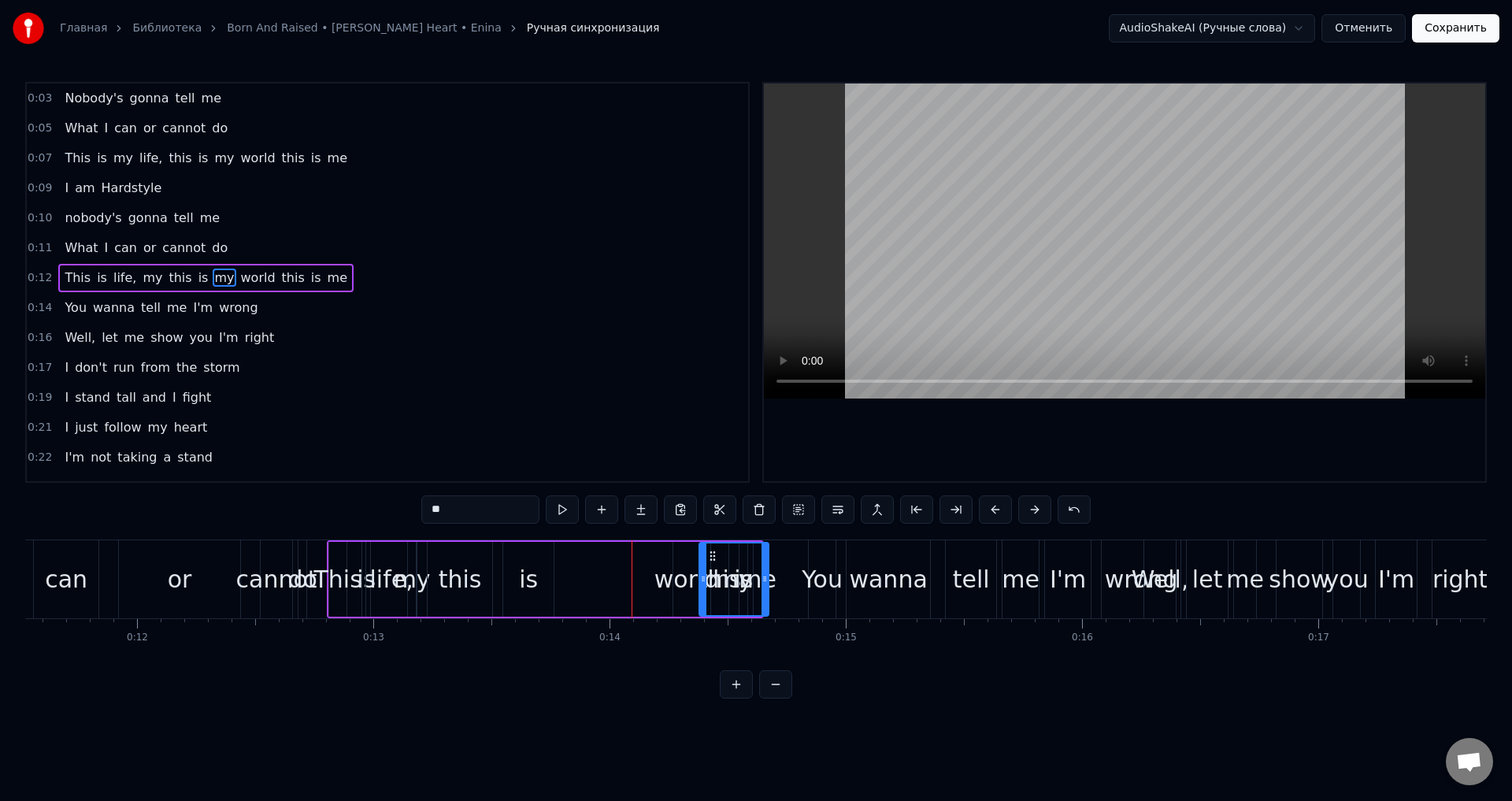
drag, startPoint x: 606, startPoint y: 553, endPoint x: 642, endPoint y: 569, distance: 39.4
click at [523, 555] on div "is" at bounding box center [528, 579] width 51 height 75
click at [445, 554] on div "this" at bounding box center [460, 579] width 65 height 75
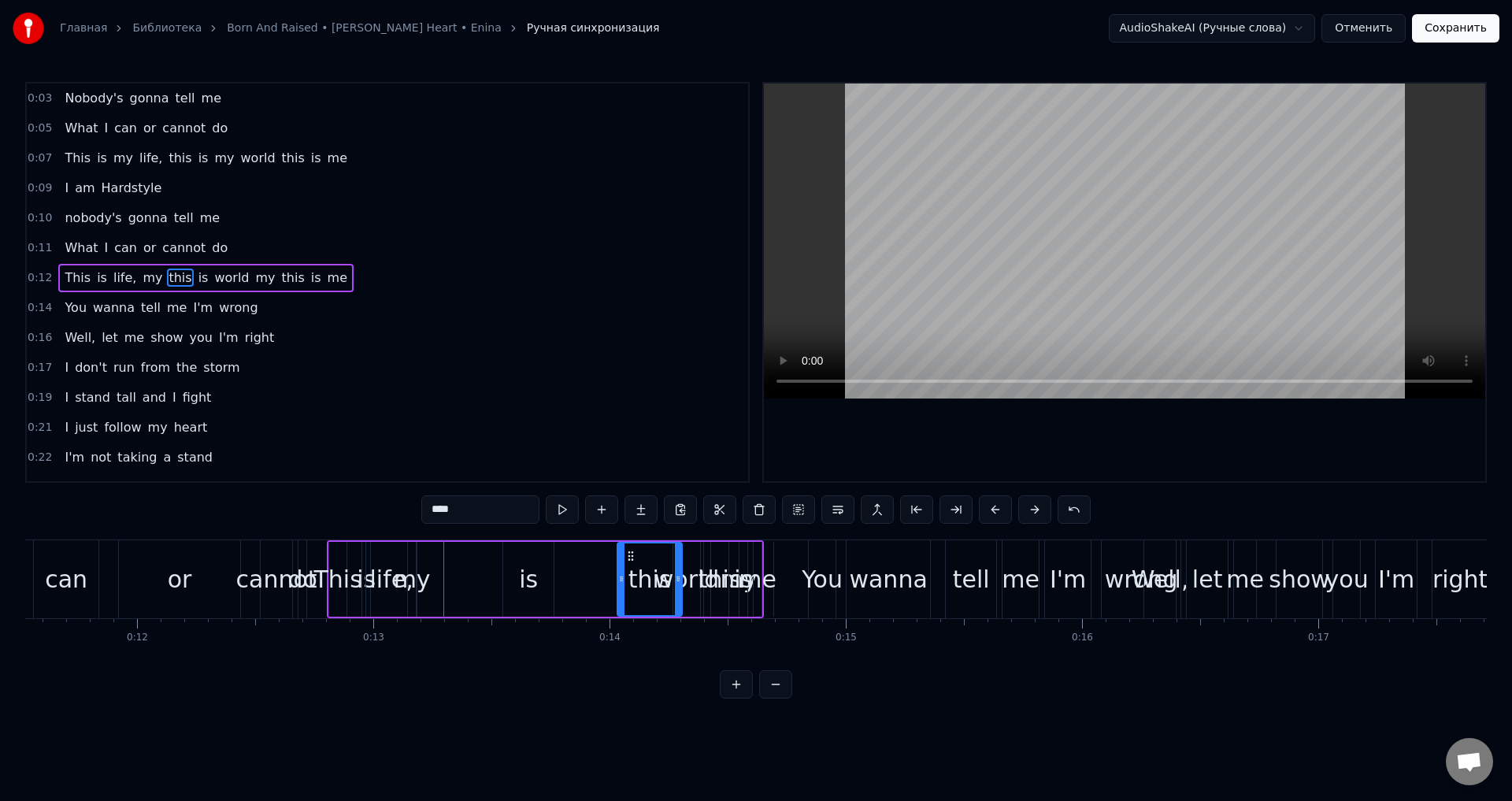
drag, startPoint x: 441, startPoint y: 555, endPoint x: 613, endPoint y: 555, distance: 172.0
click at [337, 584] on div "This" at bounding box center [337, 579] width 48 height 36
type input "****"
drag, startPoint x: 337, startPoint y: 570, endPoint x: 398, endPoint y: 567, distance: 61.1
click at [398, 567] on div "This is life, my is this world my this is me" at bounding box center [545, 579] width 437 height 78
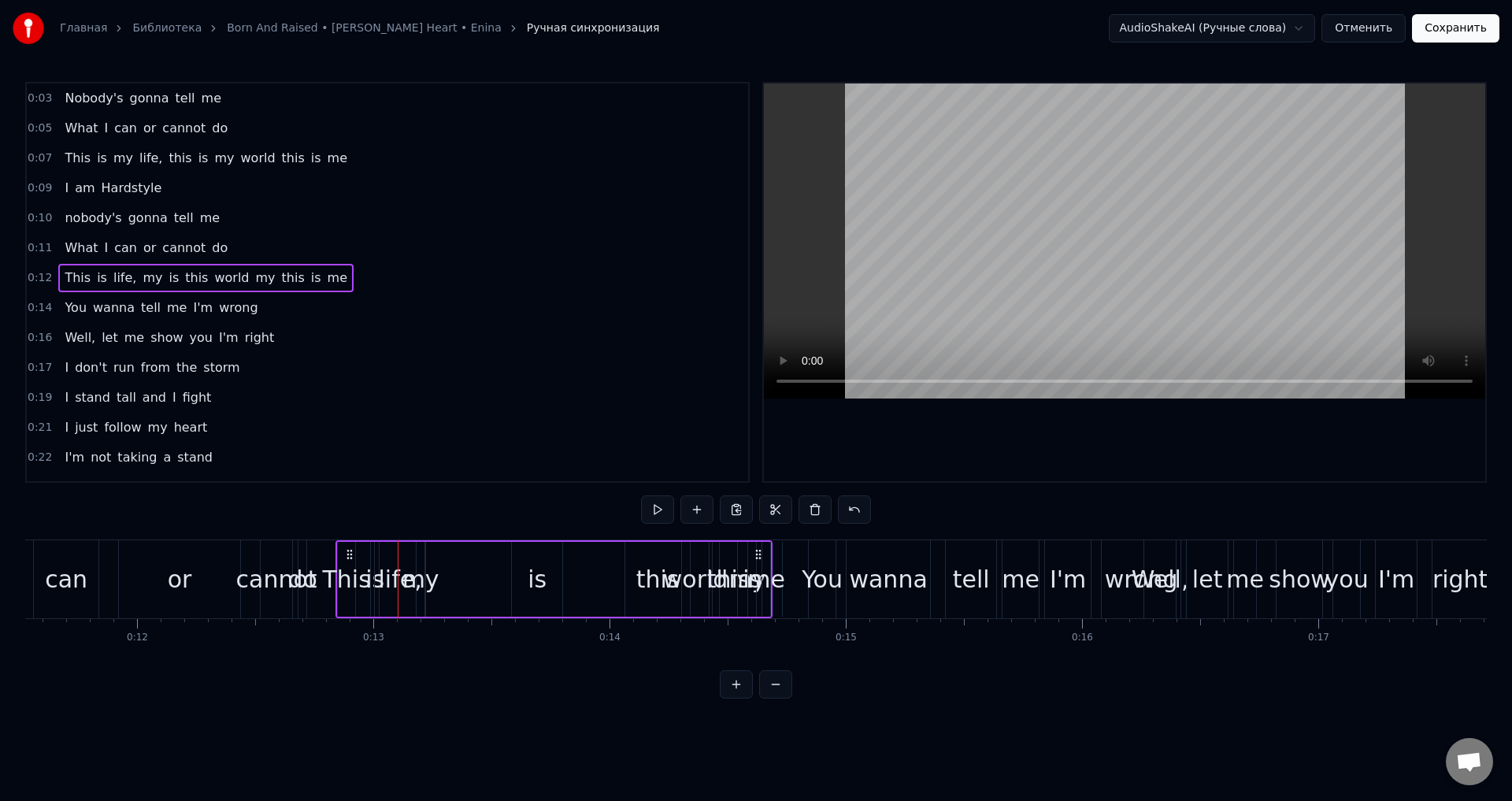
drag, startPoint x: 339, startPoint y: 549, endPoint x: 347, endPoint y: 555, distance: 10.0
click at [347, 555] on icon at bounding box center [350, 555] width 13 height 13
click at [347, 585] on div "This" at bounding box center [346, 579] width 48 height 36
click at [69, 279] on span "This" at bounding box center [77, 277] width 29 height 18
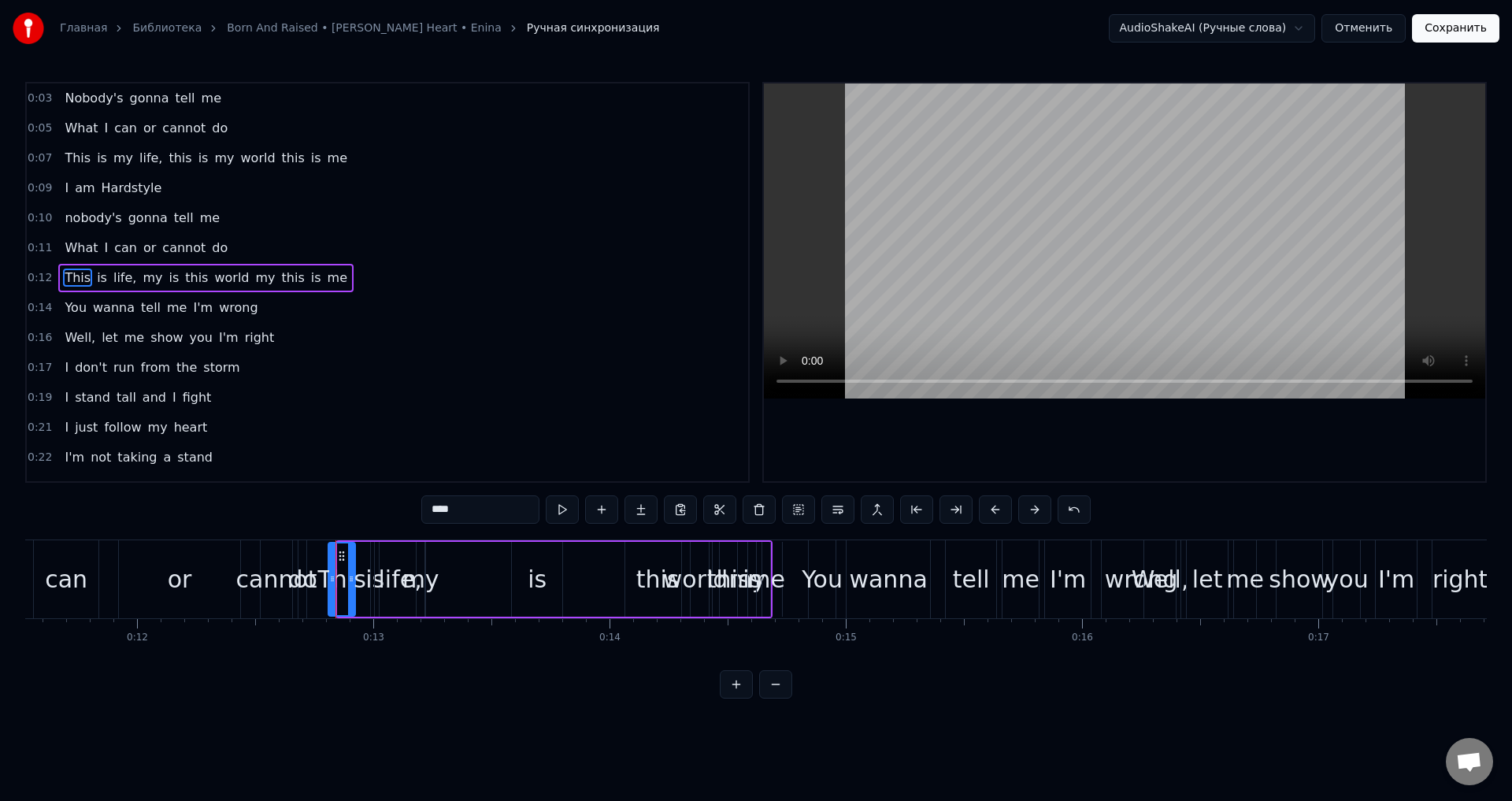
drag, startPoint x: 344, startPoint y: 552, endPoint x: 335, endPoint y: 551, distance: 9.1
click at [335, 551] on div at bounding box center [332, 579] width 6 height 72
drag, startPoint x: 341, startPoint y: 552, endPoint x: 441, endPoint y: 555, distance: 100.0
click at [441, 556] on circle at bounding box center [441, 555] width 1 height 1
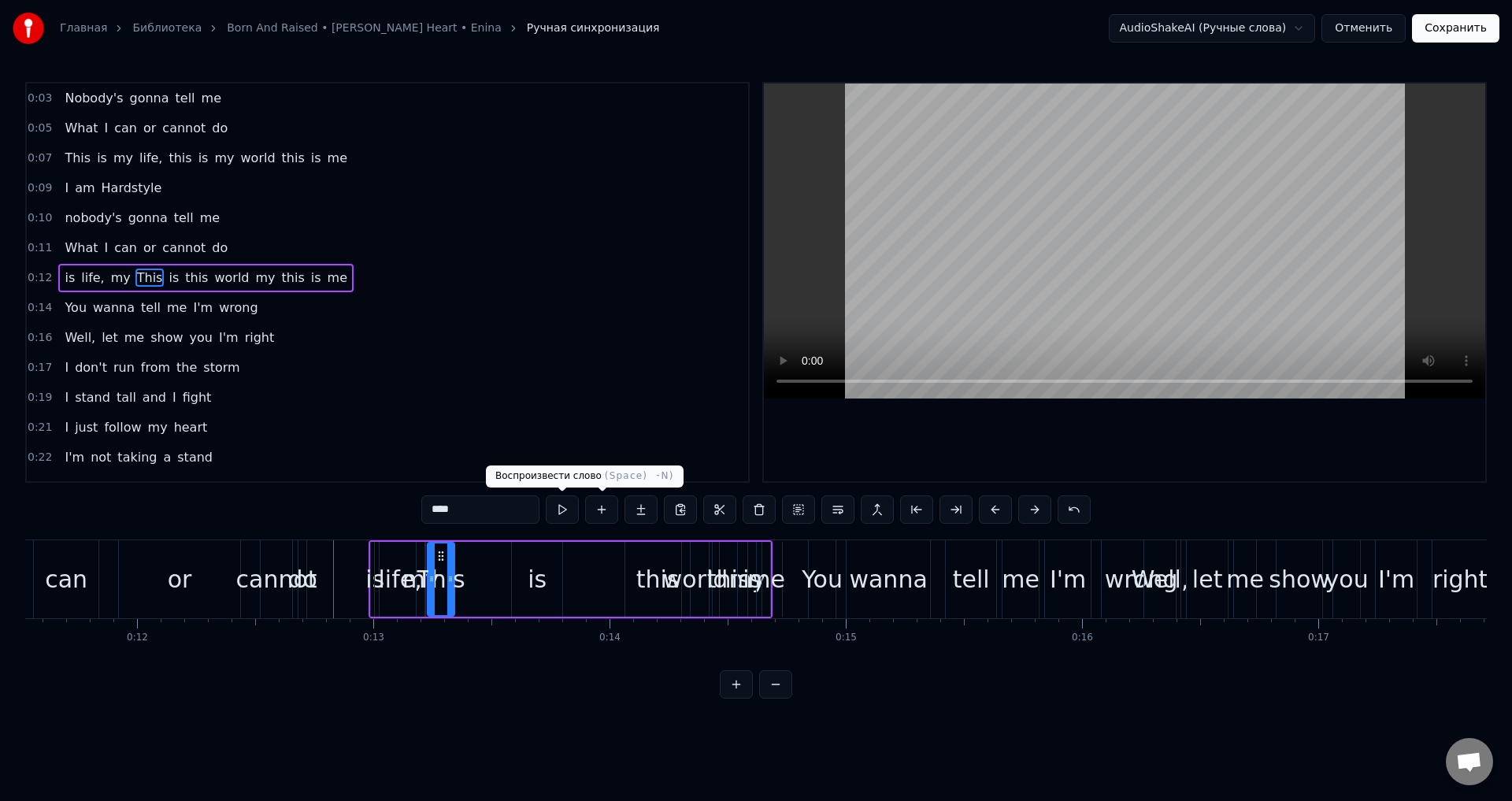
click at [565, 509] on button at bounding box center [562, 510] width 33 height 28
click at [31, 280] on span "0:12" at bounding box center [39, 278] width 24 height 16
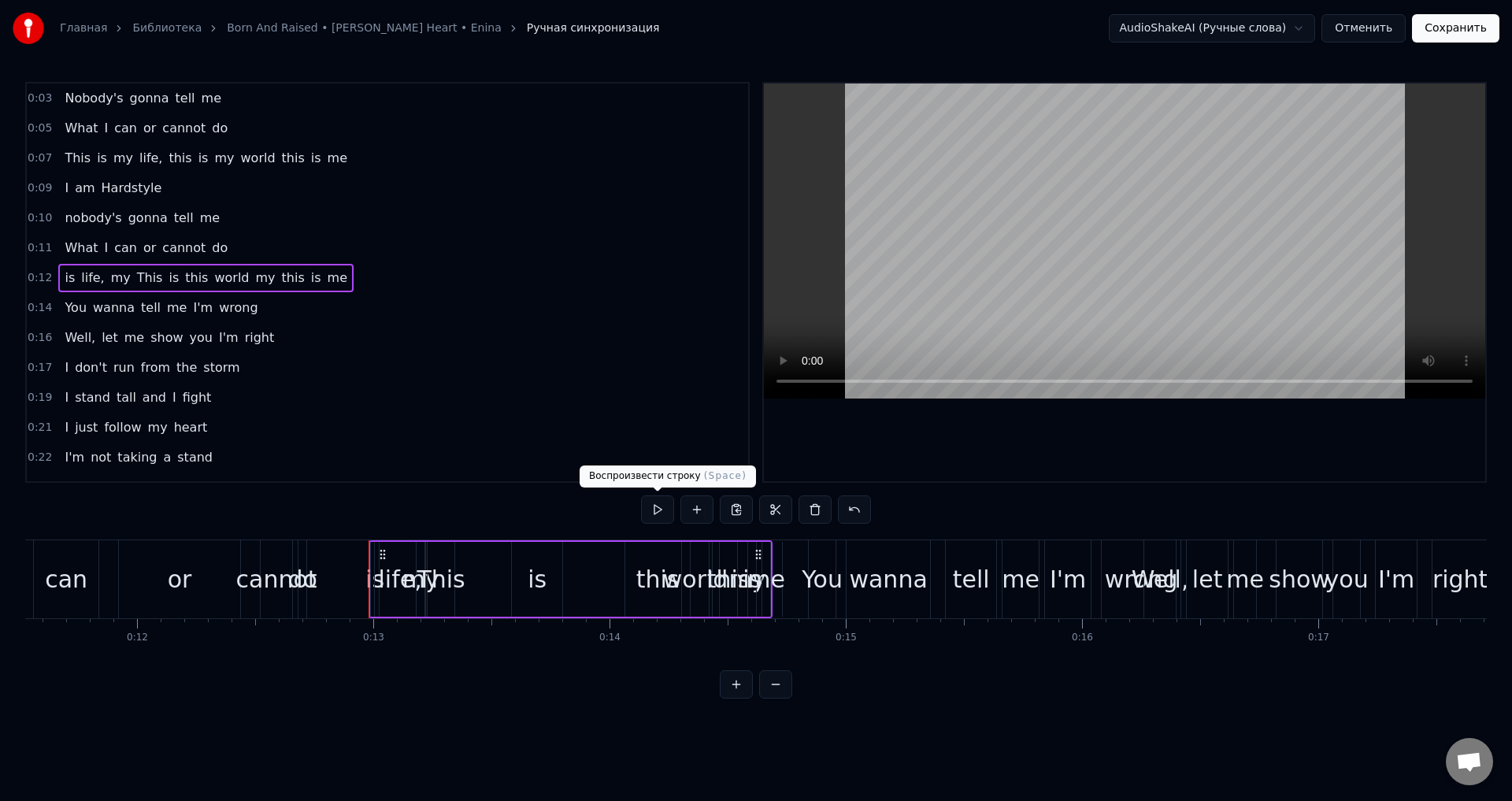
click at [655, 511] on button at bounding box center [658, 510] width 33 height 28
click at [648, 506] on button at bounding box center [658, 510] width 33 height 28
click at [658, 512] on button at bounding box center [658, 510] width 33 height 28
click at [392, 598] on div "life," at bounding box center [400, 579] width 51 height 75
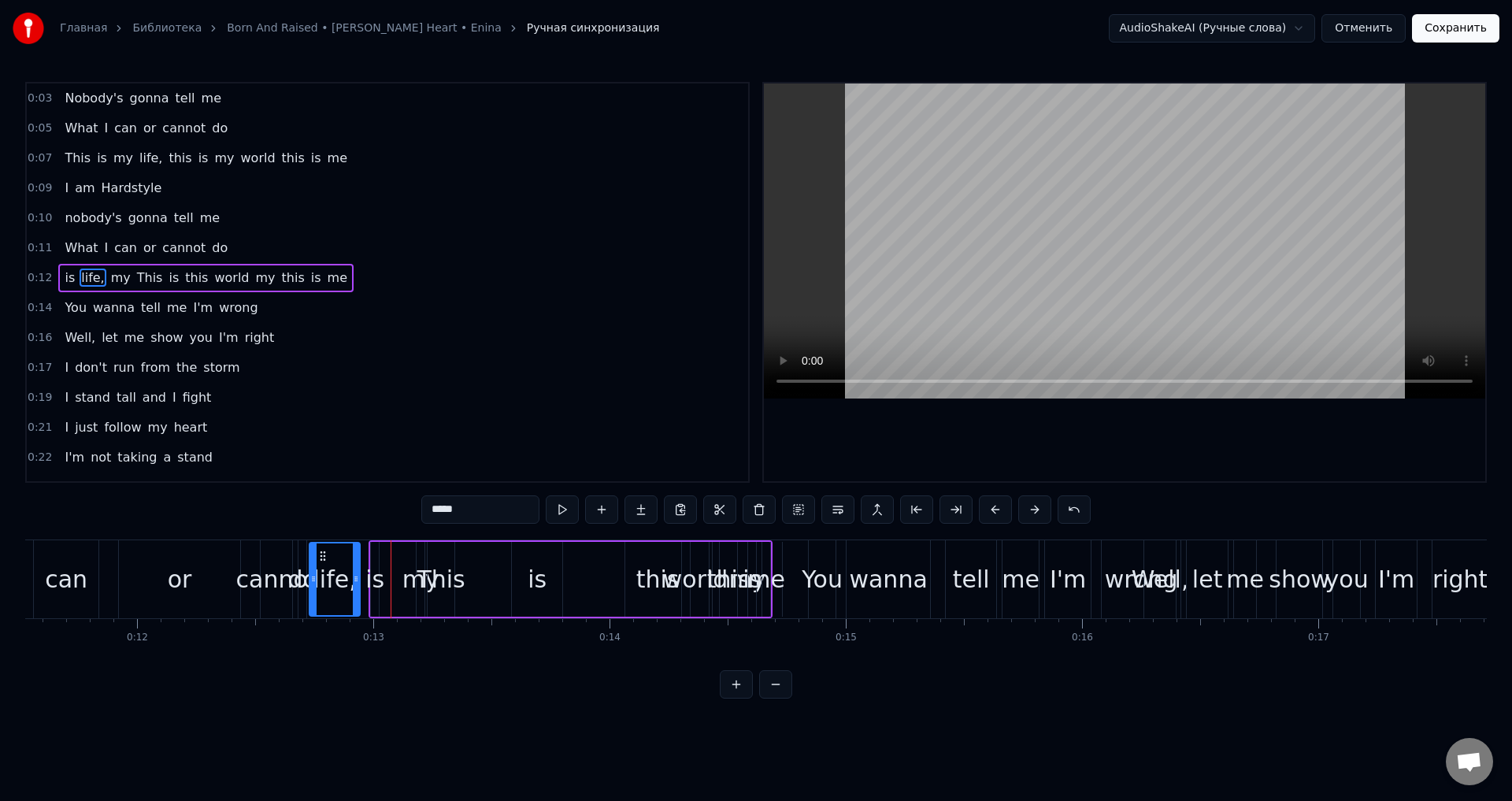
drag, startPoint x: 387, startPoint y: 556, endPoint x: 356, endPoint y: 579, distance: 38.6
click at [325, 566] on div "life," at bounding box center [335, 579] width 49 height 72
click at [417, 582] on div "my" at bounding box center [421, 579] width 37 height 36
drag, startPoint x: 430, startPoint y: 557, endPoint x: 396, endPoint y: 563, distance: 34.5
click at [385, 561] on icon at bounding box center [384, 556] width 13 height 13
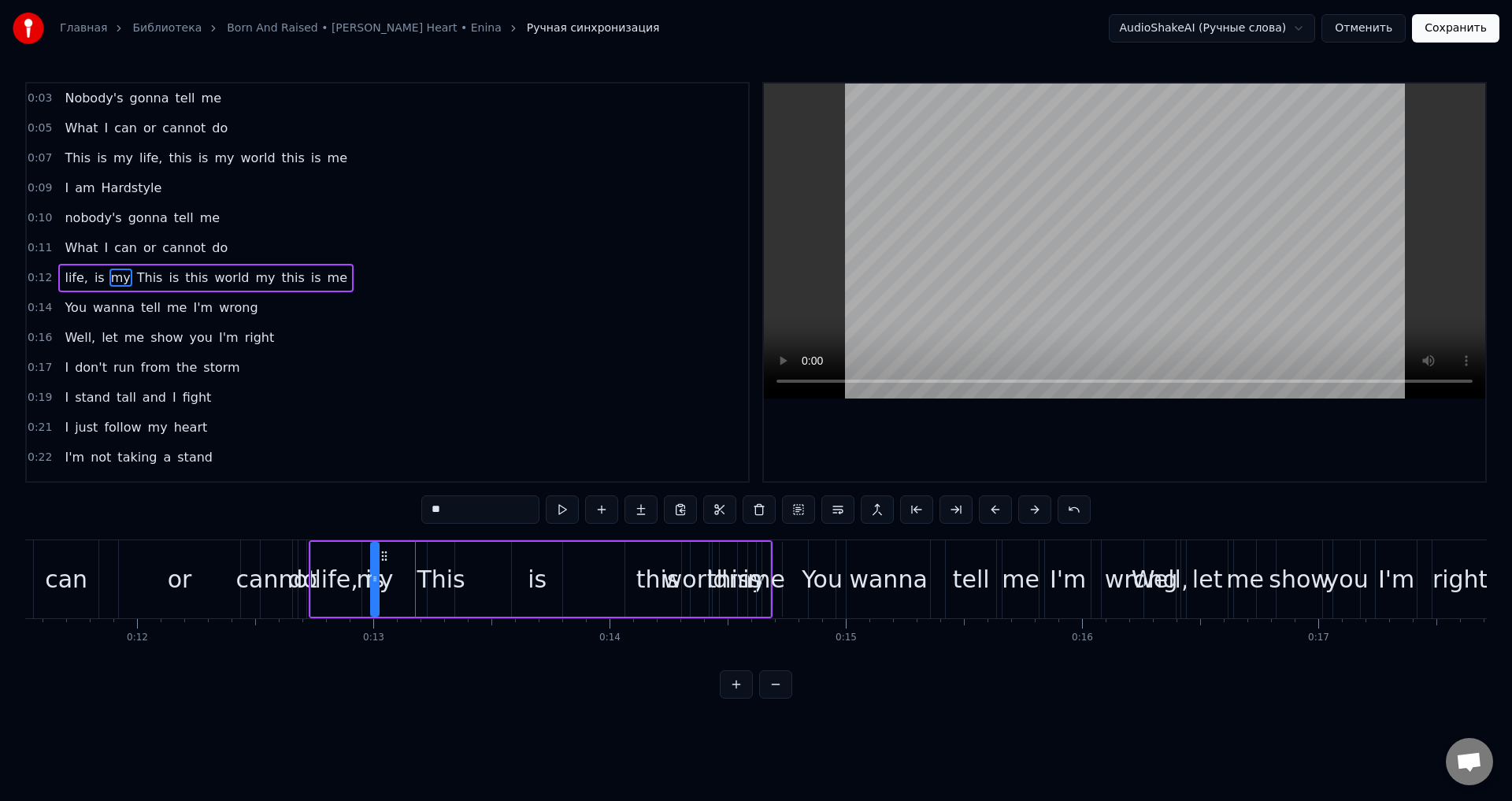
click at [440, 562] on div "This" at bounding box center [441, 579] width 48 height 36
click at [442, 557] on icon at bounding box center [443, 556] width 13 height 13
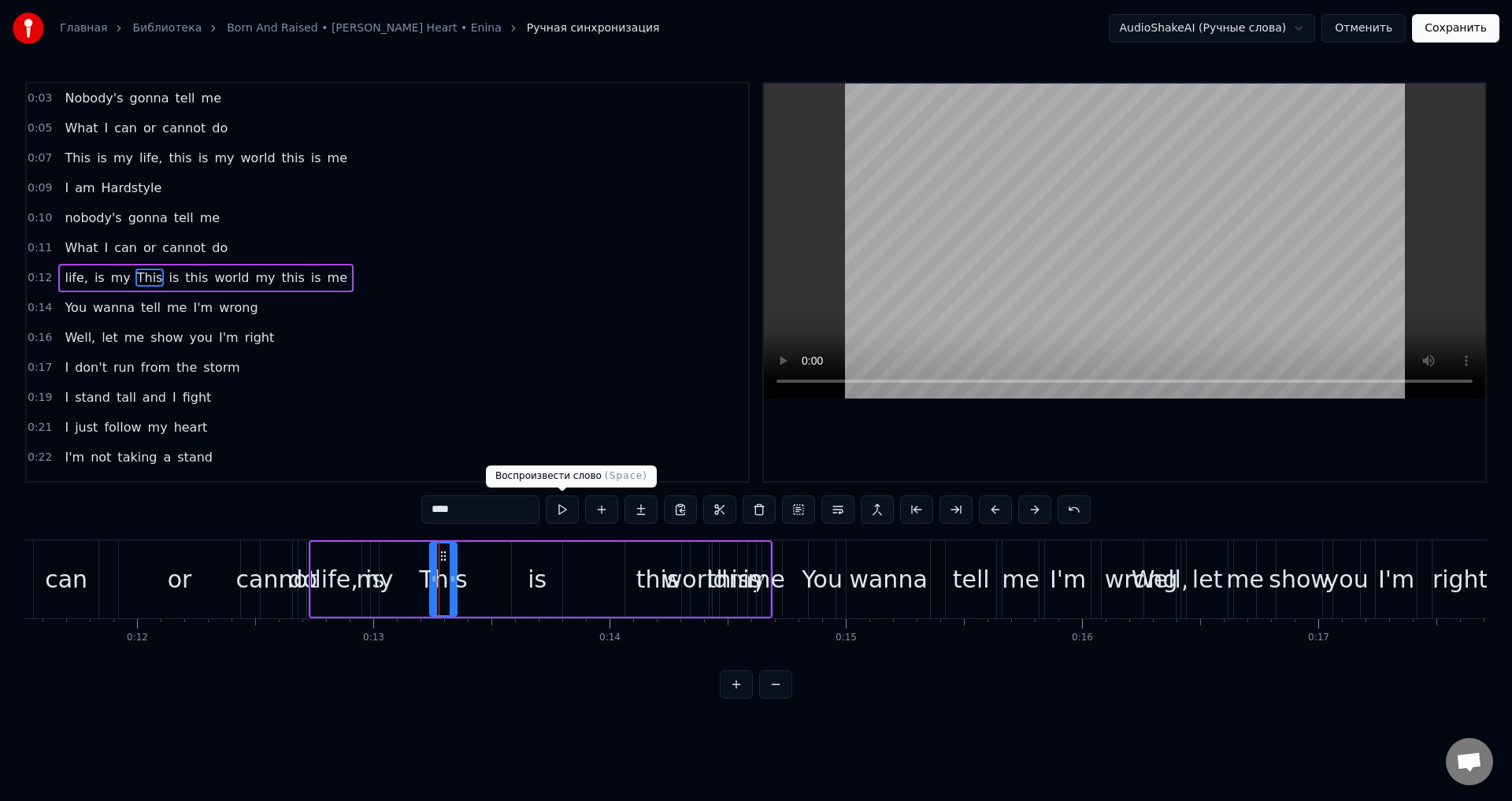
click at [559, 510] on button at bounding box center [562, 510] width 33 height 28
drag, startPoint x: 455, startPoint y: 584, endPoint x: 467, endPoint y: 585, distance: 12.0
click at [467, 585] on icon at bounding box center [465, 579] width 6 height 13
click at [560, 510] on button at bounding box center [562, 510] width 33 height 28
drag, startPoint x: 465, startPoint y: 579, endPoint x: 478, endPoint y: 581, distance: 13.2
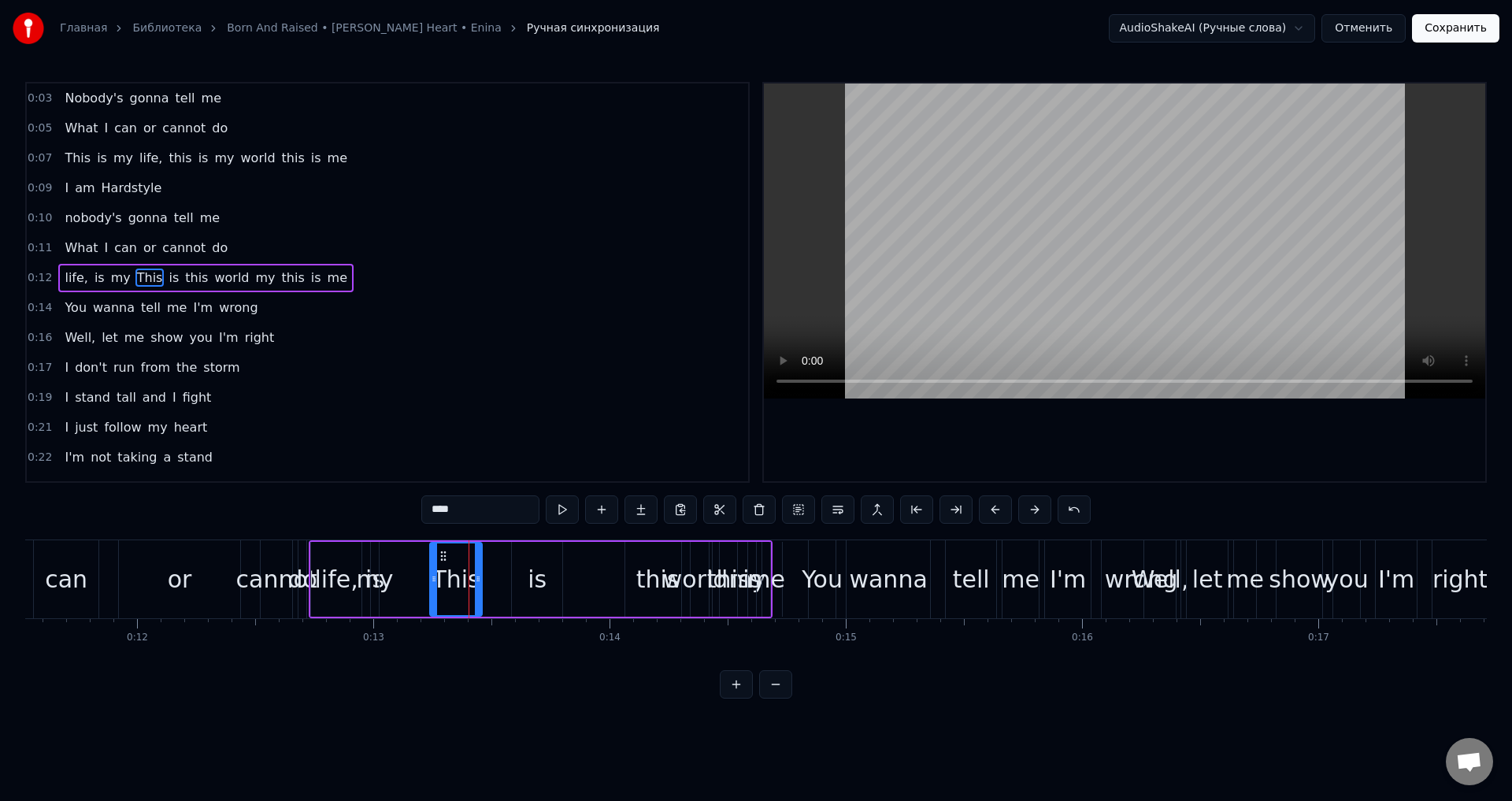
click at [478, 581] on icon at bounding box center [478, 579] width 6 height 13
click at [561, 505] on button at bounding box center [562, 510] width 33 height 28
drag, startPoint x: 477, startPoint y: 578, endPoint x: 489, endPoint y: 580, distance: 12.2
click at [489, 580] on icon at bounding box center [490, 579] width 6 height 13
click at [558, 506] on button at bounding box center [562, 510] width 33 height 28
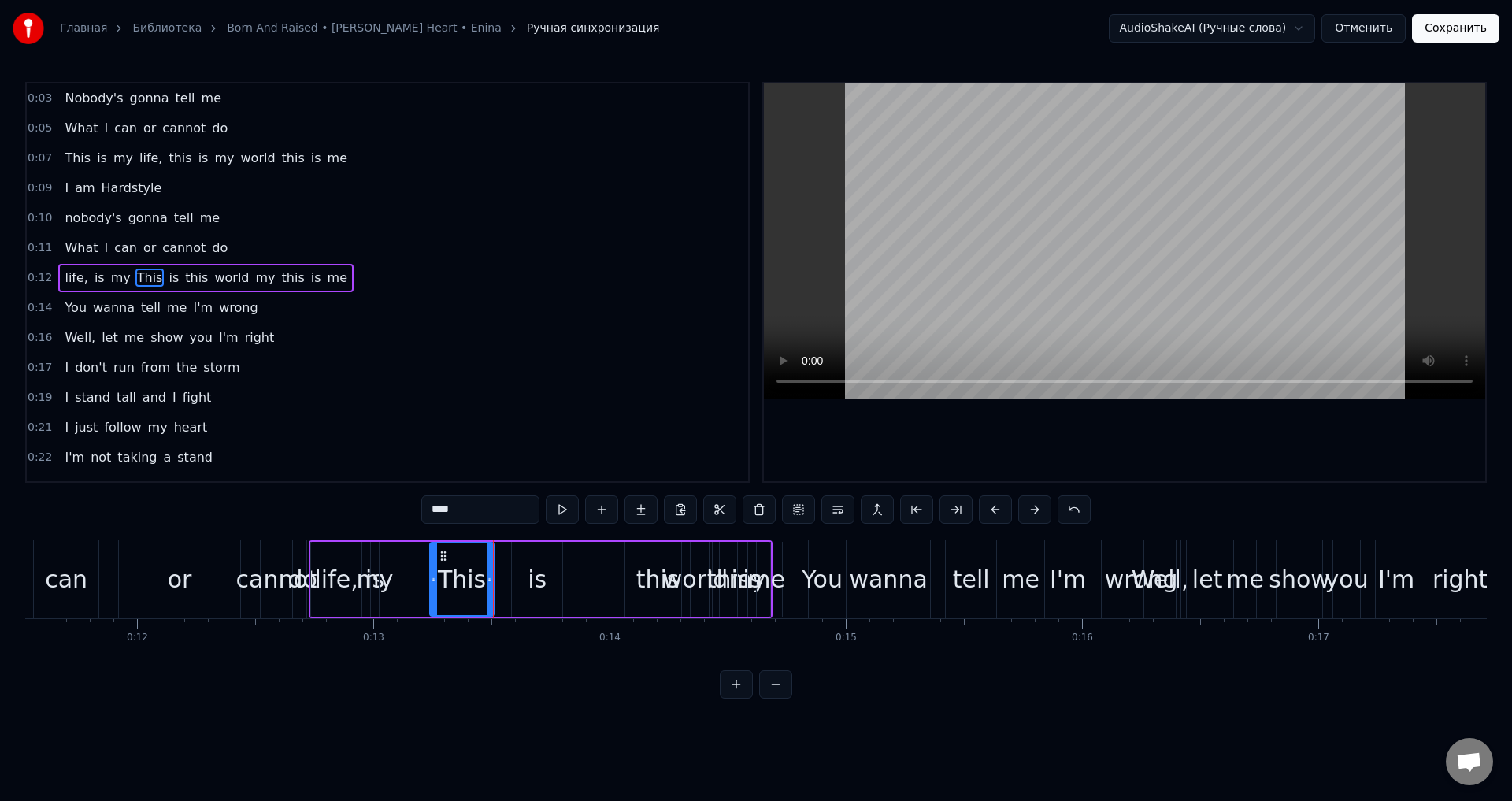
drag, startPoint x: 538, startPoint y: 557, endPoint x: 527, endPoint y: 556, distance: 11.0
click at [527, 556] on div "is" at bounding box center [537, 579] width 51 height 75
drag, startPoint x: 524, startPoint y: 554, endPoint x: 503, endPoint y: 552, distance: 21.1
click at [502, 555] on icon at bounding box center [503, 556] width 13 height 13
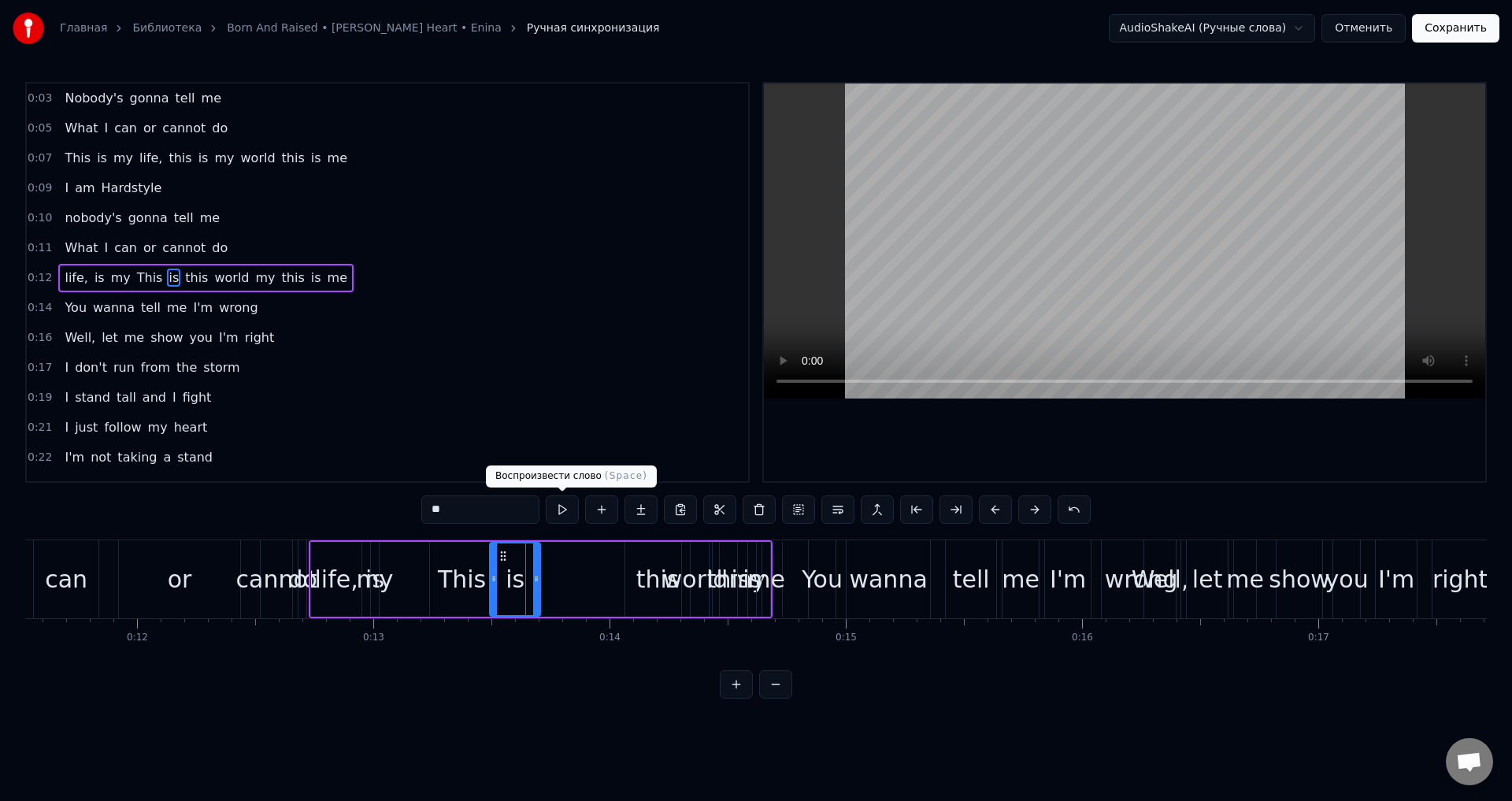
click at [571, 510] on button at bounding box center [562, 510] width 33 height 28
drag, startPoint x: 538, startPoint y: 580, endPoint x: 562, endPoint y: 580, distance: 24.0
click at [562, 580] on icon at bounding box center [561, 579] width 6 height 13
click at [564, 510] on button at bounding box center [562, 510] width 33 height 28
click at [508, 554] on icon at bounding box center [508, 556] width 13 height 13
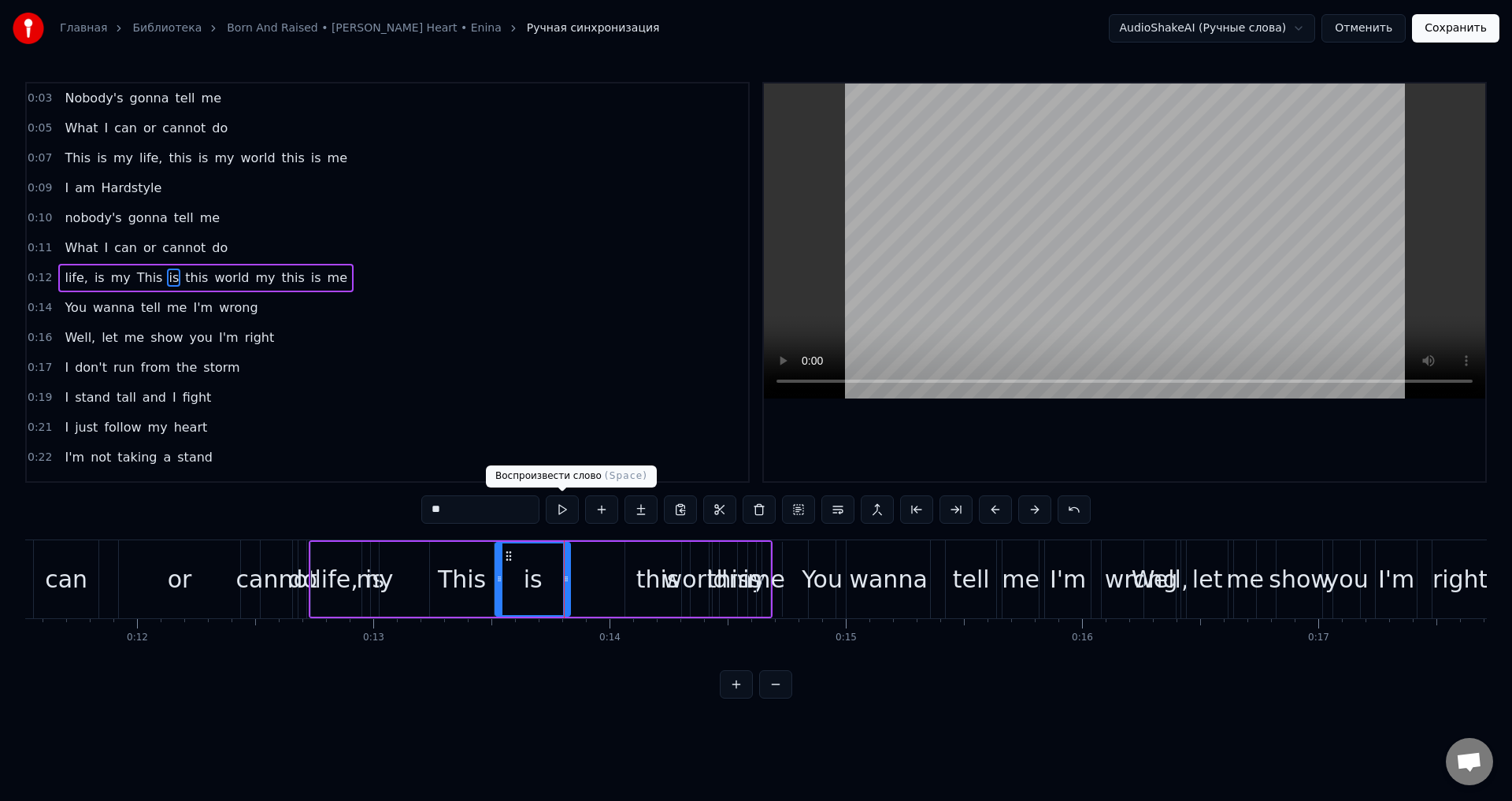
click at [565, 509] on button at bounding box center [562, 510] width 33 height 28
click at [516, 556] on icon at bounding box center [516, 556] width 13 height 13
click at [567, 509] on button at bounding box center [562, 510] width 33 height 28
drag, startPoint x: 573, startPoint y: 578, endPoint x: 562, endPoint y: 578, distance: 11.0
click at [562, 578] on icon at bounding box center [563, 579] width 6 height 13
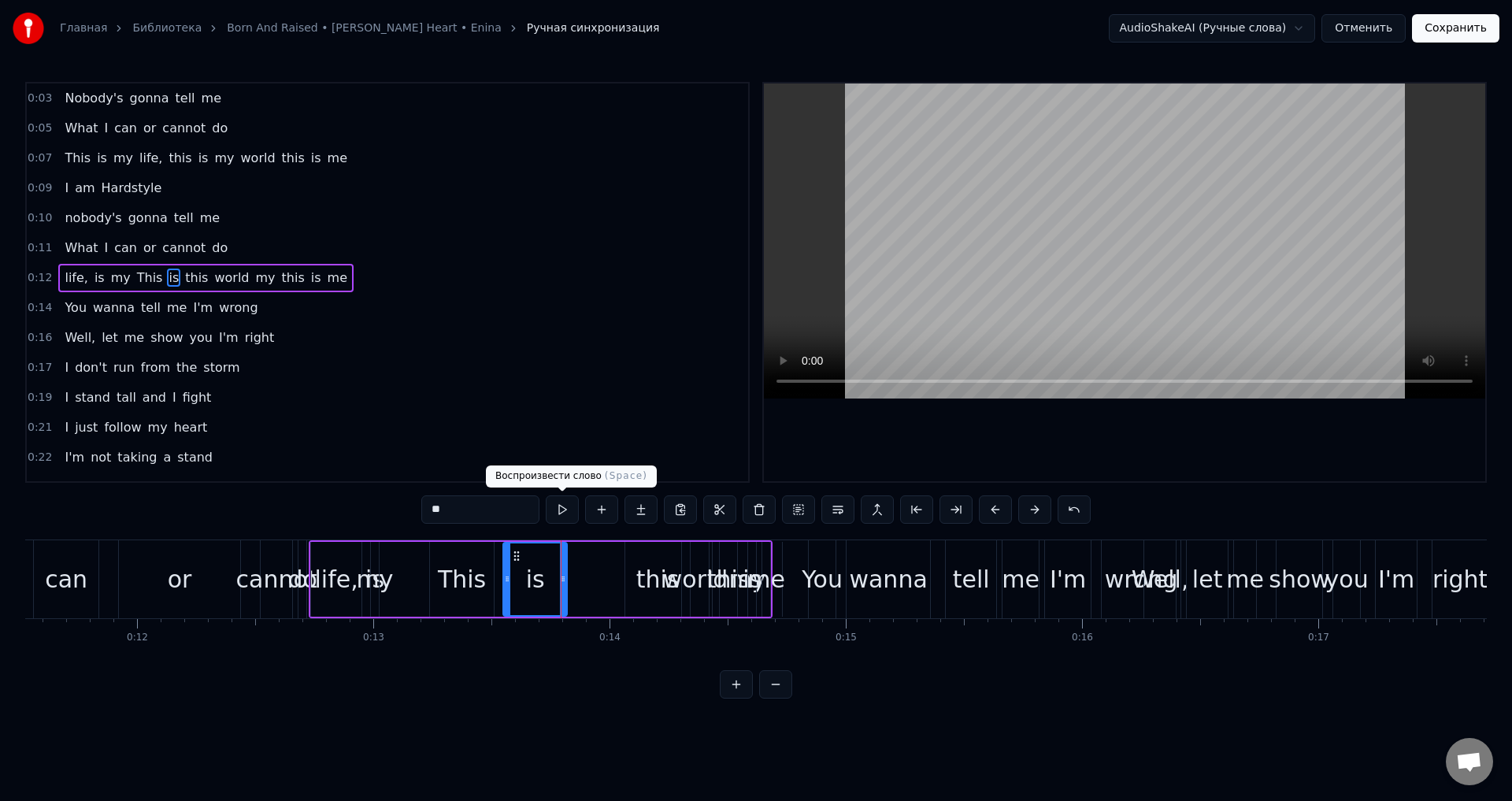
click at [550, 502] on button at bounding box center [562, 510] width 33 height 28
drag, startPoint x: 563, startPoint y: 579, endPoint x: 551, endPoint y: 583, distance: 12.6
click at [551, 583] on icon at bounding box center [551, 579] width 6 height 13
click at [555, 506] on button at bounding box center [562, 510] width 33 height 28
drag, startPoint x: 550, startPoint y: 581, endPoint x: 541, endPoint y: 585, distance: 9.8
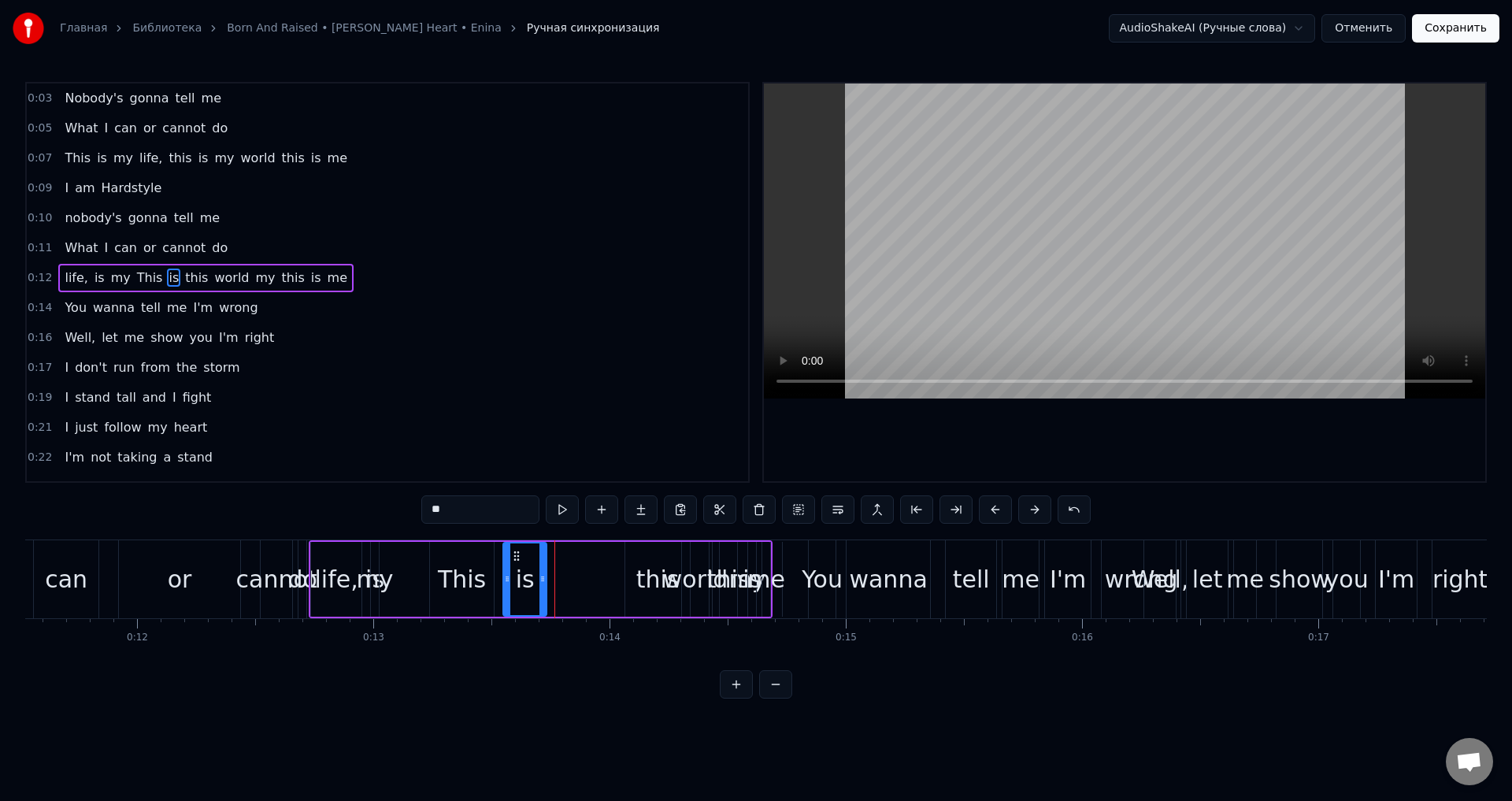
click at [541, 585] on div at bounding box center [542, 579] width 6 height 72
click at [555, 511] on button at bounding box center [562, 510] width 33 height 28
drag, startPoint x: 502, startPoint y: 586, endPoint x: 523, endPoint y: 587, distance: 21.0
click at [525, 589] on div "is" at bounding box center [524, 579] width 45 height 75
drag, startPoint x: 507, startPoint y: 577, endPoint x: 503, endPoint y: 596, distance: 19.4
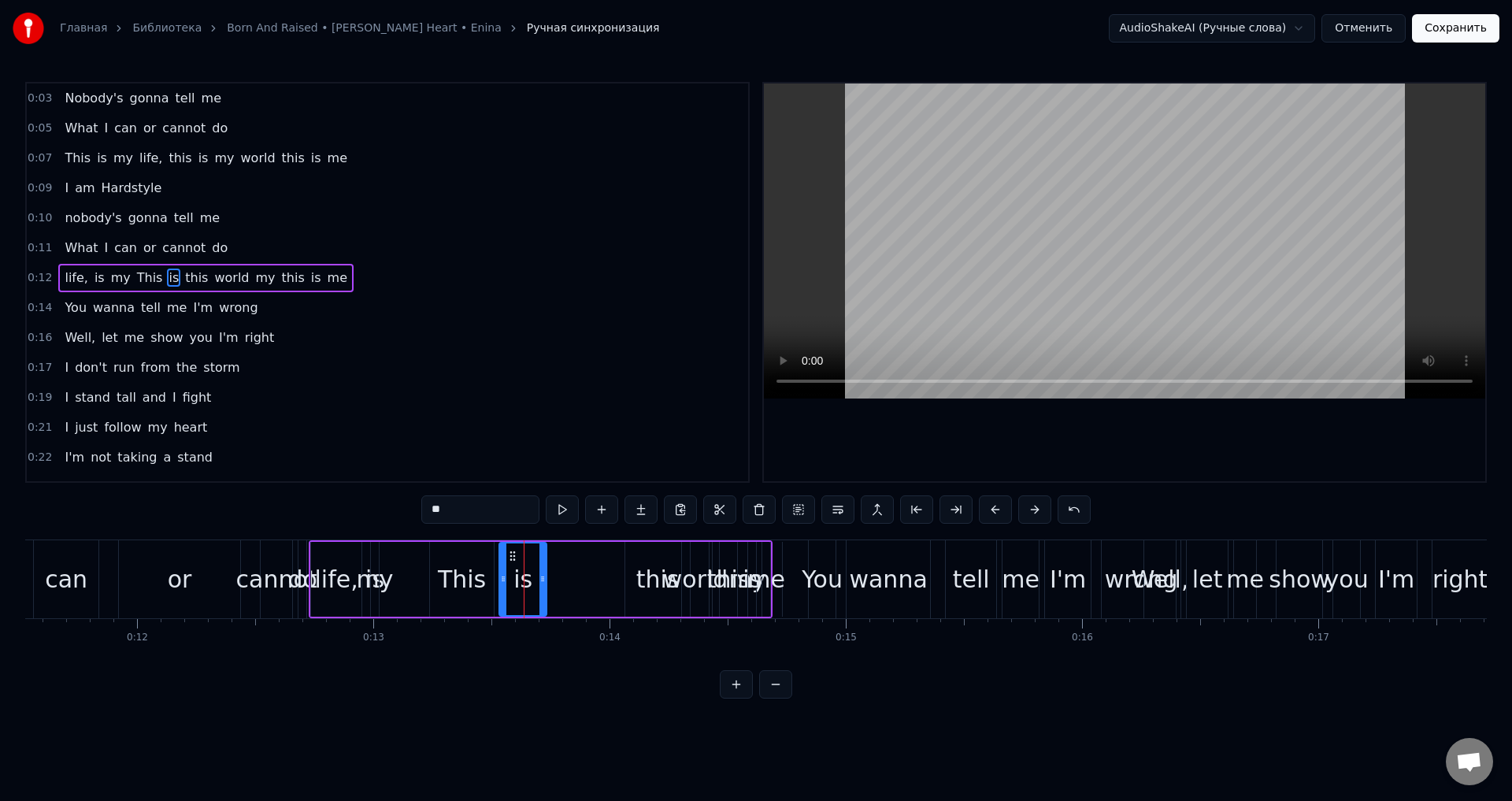
click at [503, 596] on div at bounding box center [503, 579] width 6 height 72
click at [562, 509] on button at bounding box center [562, 510] width 33 height 28
click at [457, 571] on div "This" at bounding box center [461, 579] width 48 height 36
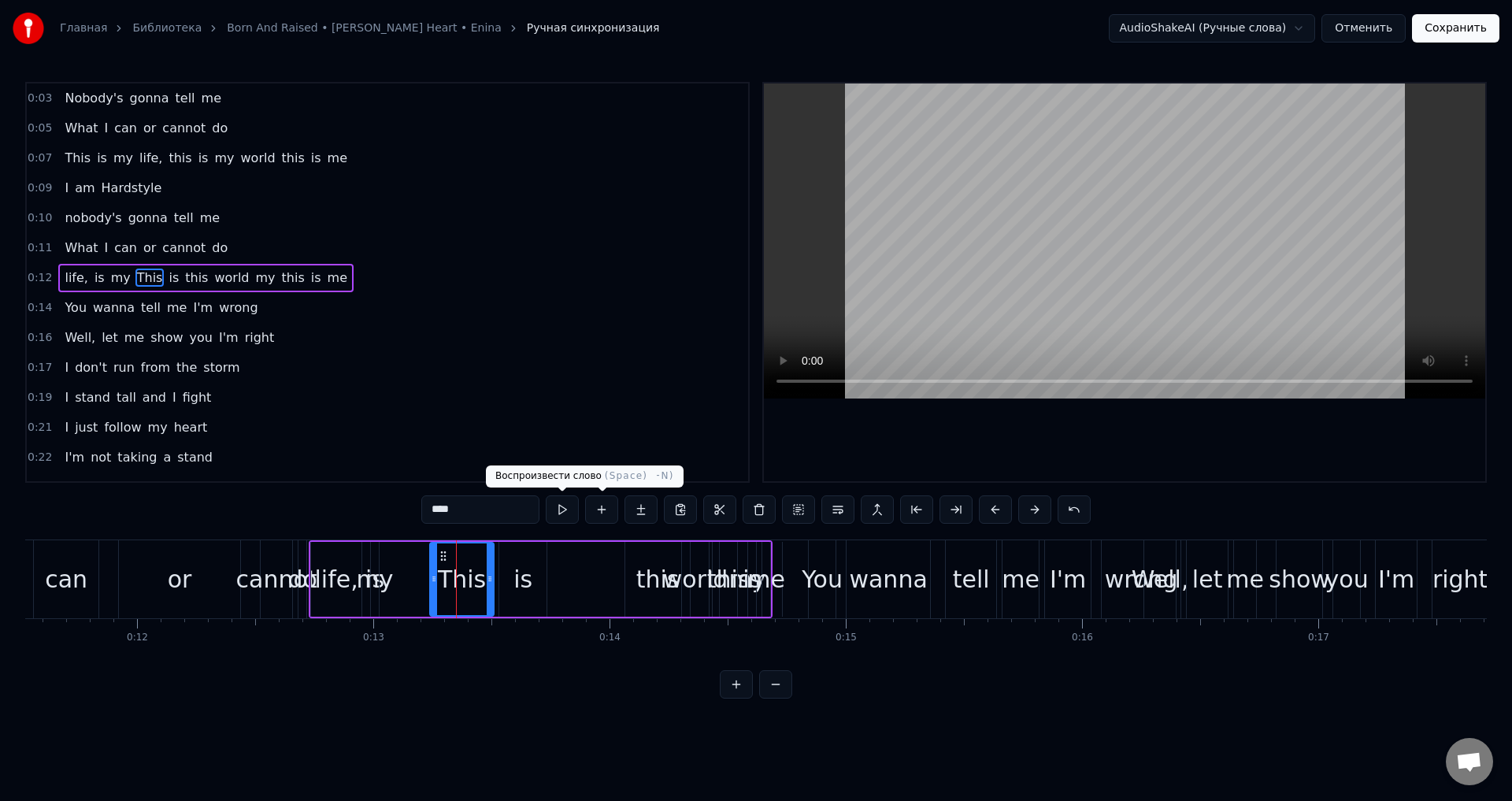
click at [563, 509] on button at bounding box center [562, 510] width 33 height 28
drag, startPoint x: 489, startPoint y: 581, endPoint x: 474, endPoint y: 599, distance: 23.4
click at [474, 599] on div at bounding box center [475, 579] width 6 height 72
click at [514, 591] on div "is" at bounding box center [523, 579] width 47 height 75
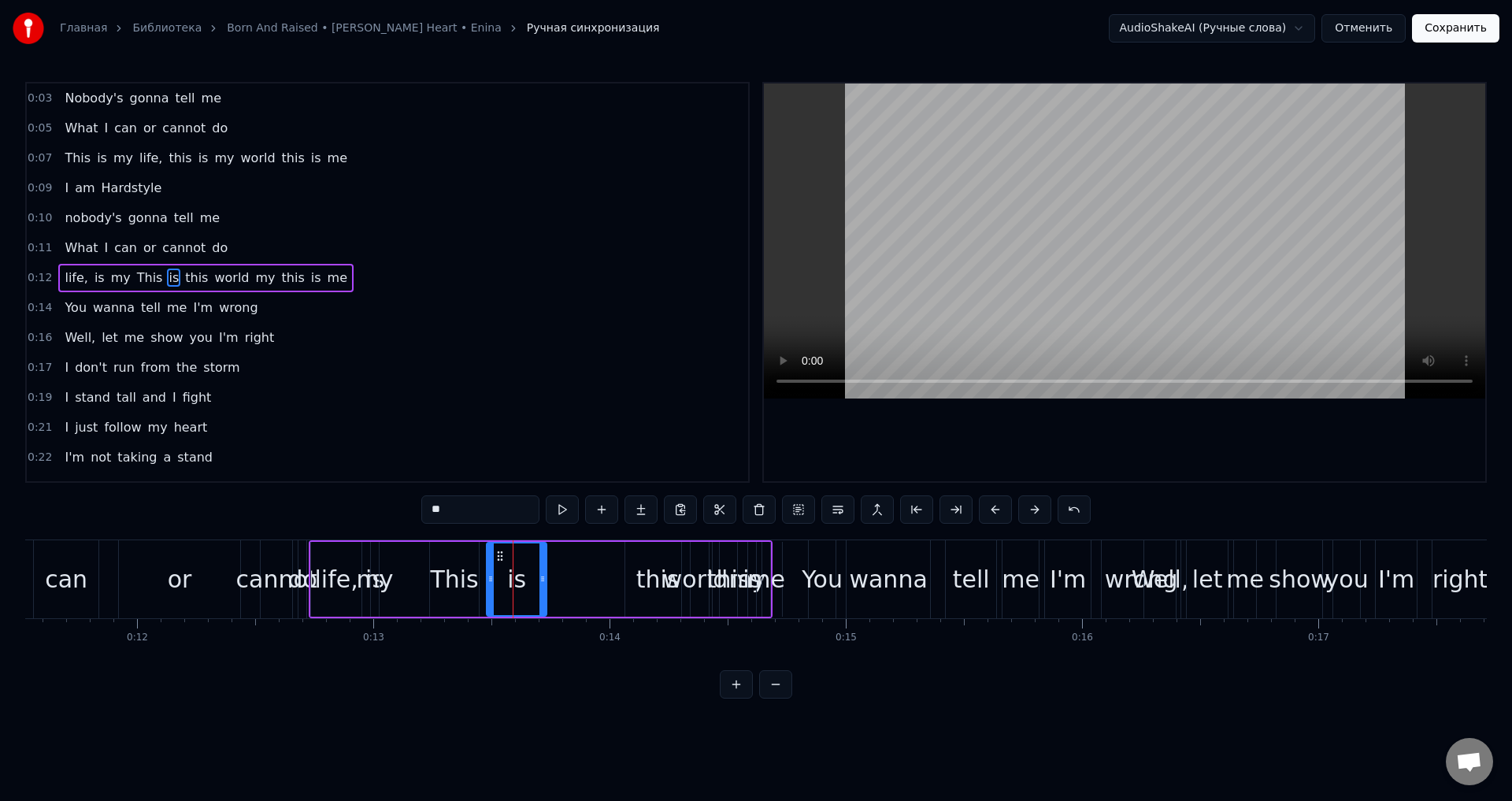
drag, startPoint x: 501, startPoint y: 590, endPoint x: 489, endPoint y: 592, distance: 12.2
click at [489, 592] on div at bounding box center [490, 579] width 6 height 72
click at [563, 510] on button at bounding box center [562, 510] width 33 height 28
drag, startPoint x: 489, startPoint y: 589, endPoint x: 518, endPoint y: 574, distance: 32.6
click at [482, 590] on div at bounding box center [482, 579] width 6 height 72
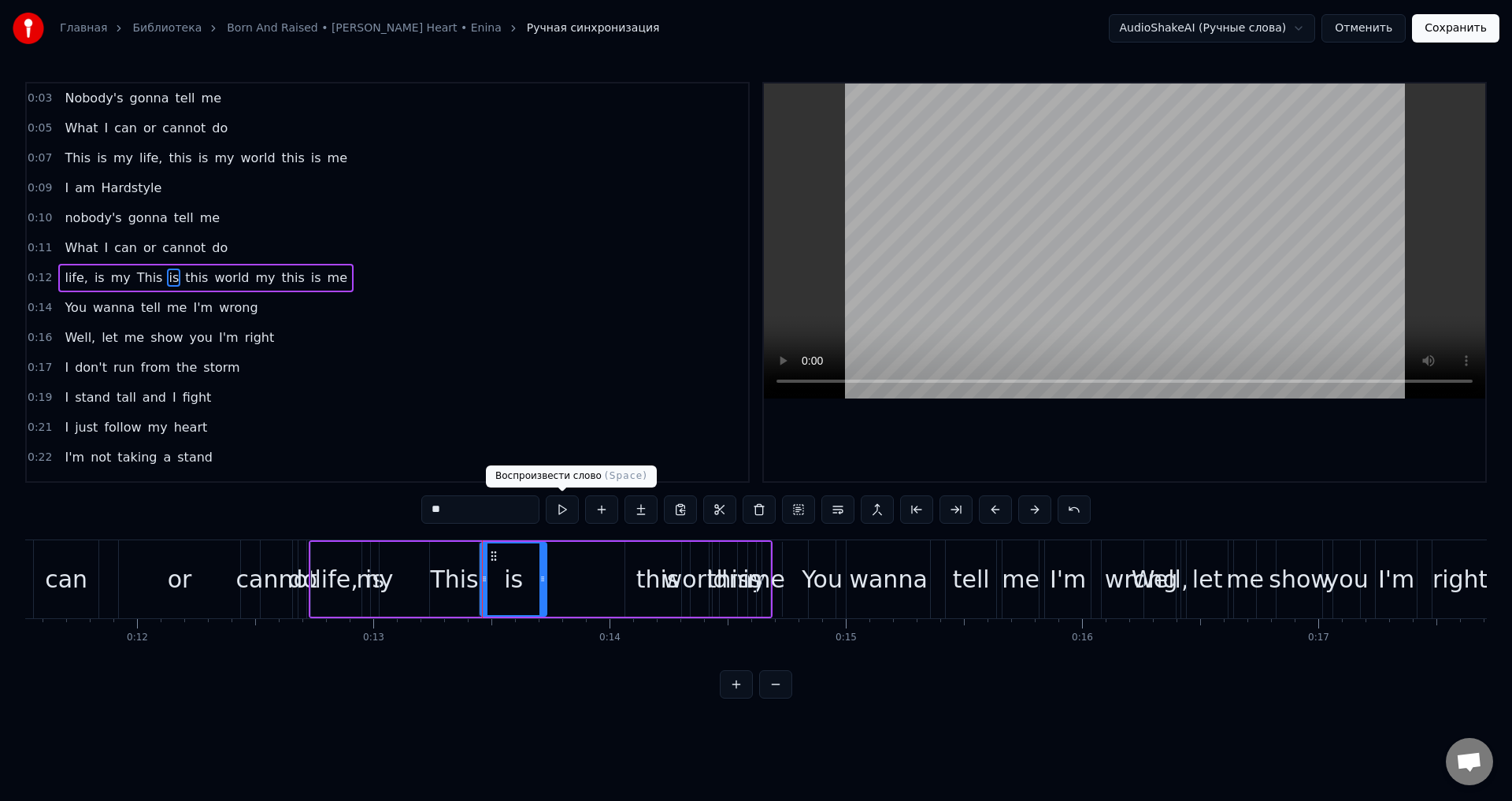
click at [561, 513] on button at bounding box center [562, 510] width 33 height 28
drag, startPoint x: 481, startPoint y: 584, endPoint x: 501, endPoint y: 594, distance: 22.4
click at [501, 594] on div at bounding box center [504, 579] width 6 height 72
click at [561, 513] on button at bounding box center [562, 510] width 33 height 28
click at [462, 585] on div "This" at bounding box center [454, 579] width 48 height 36
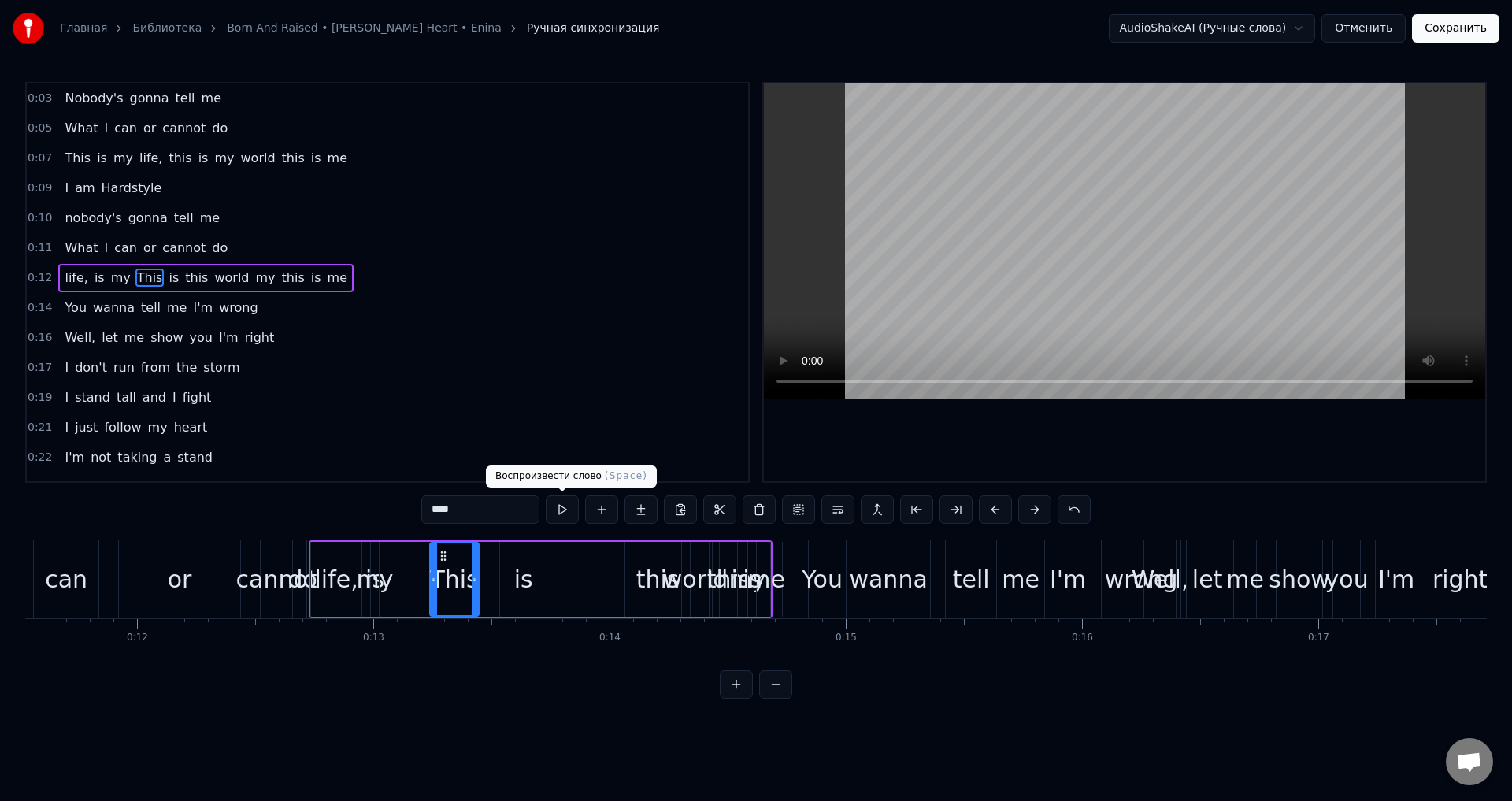
click at [568, 514] on button at bounding box center [562, 510] width 33 height 28
click at [282, 596] on div "cannot" at bounding box center [276, 579] width 81 height 36
type input "******"
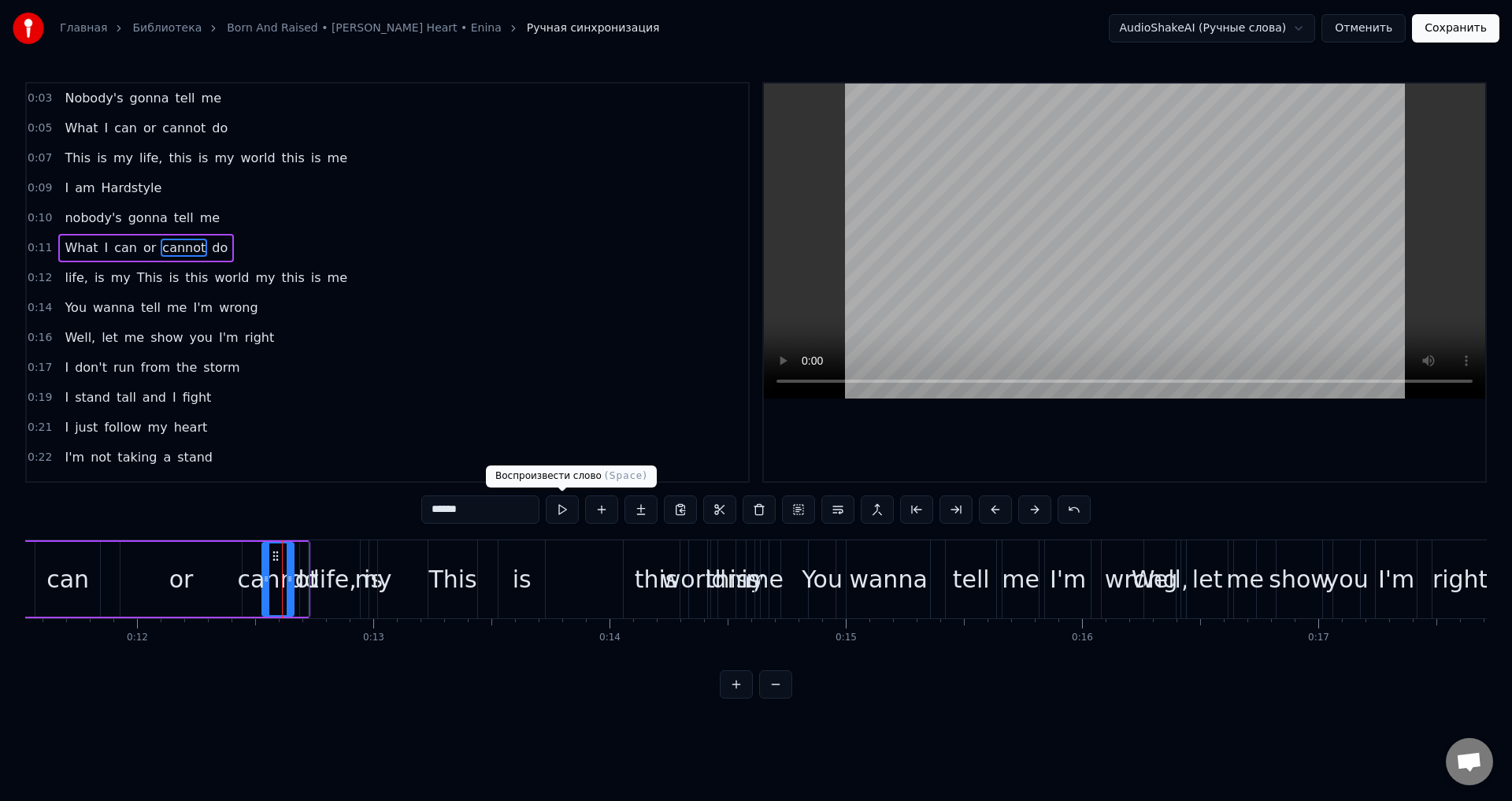
click at [563, 513] on button at bounding box center [562, 510] width 33 height 28
click at [566, 513] on button at bounding box center [562, 510] width 33 height 28
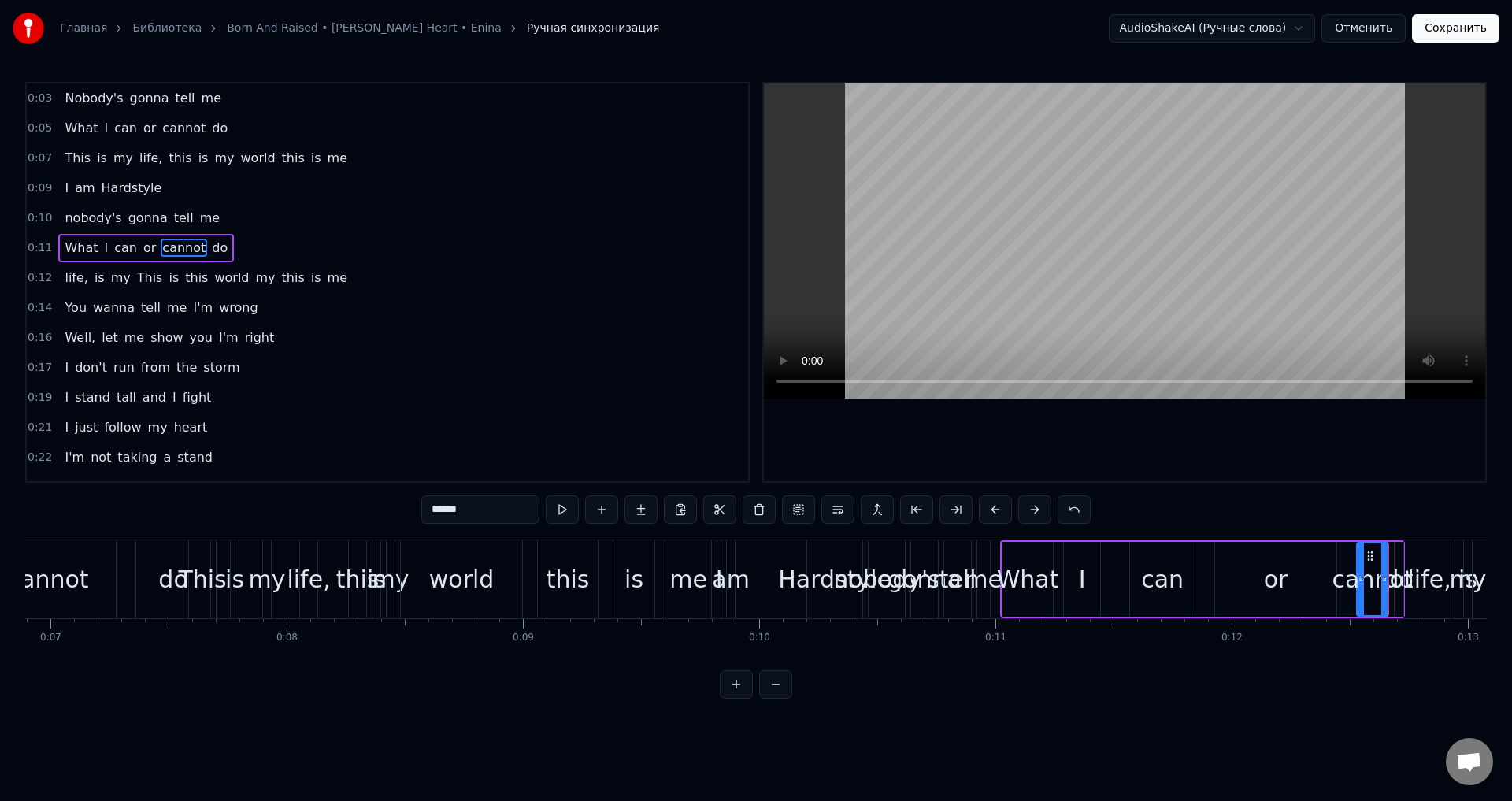
scroll to position [0, 1597]
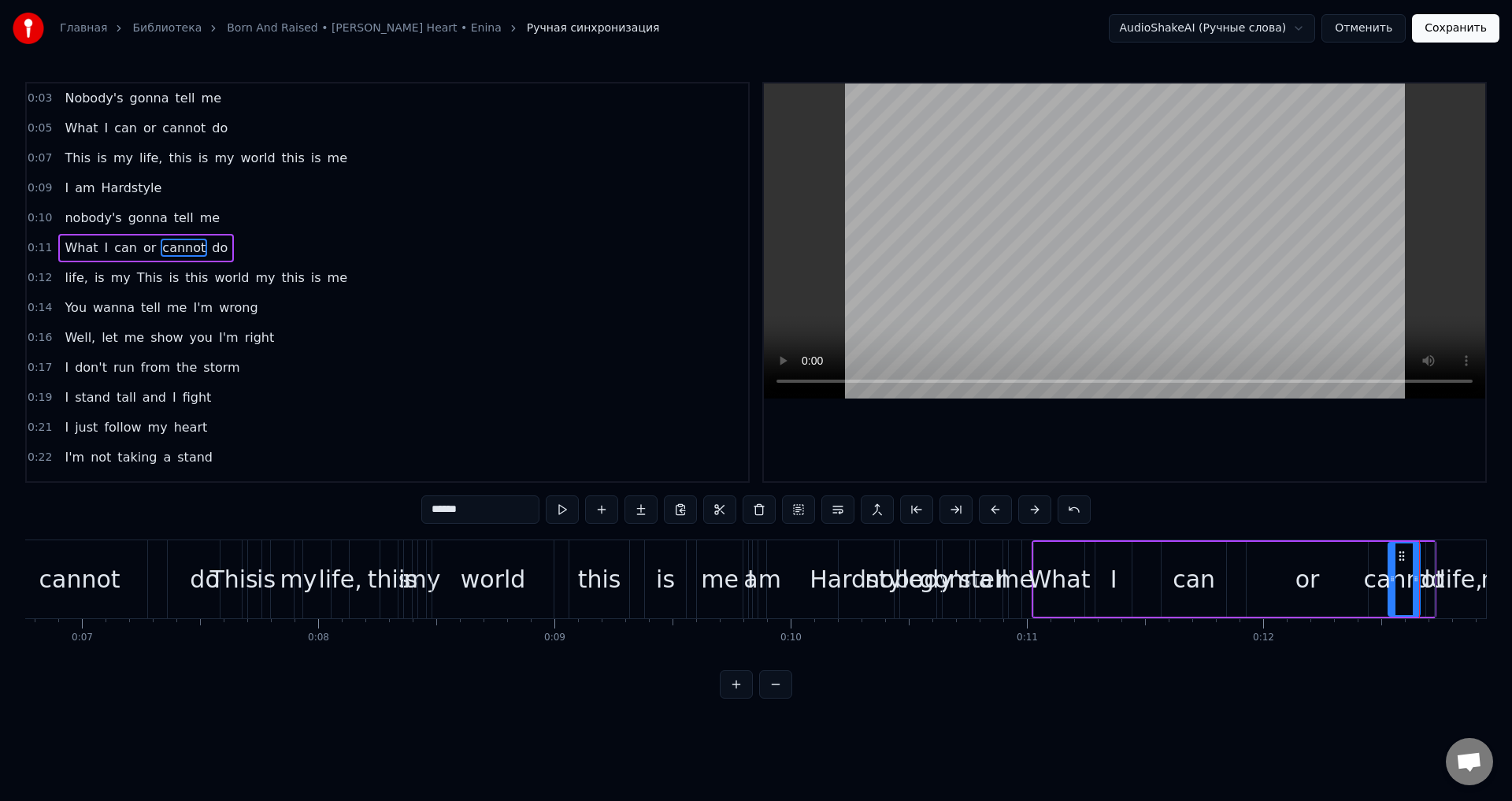
click at [111, 594] on div "cannot" at bounding box center [80, 579] width 81 height 36
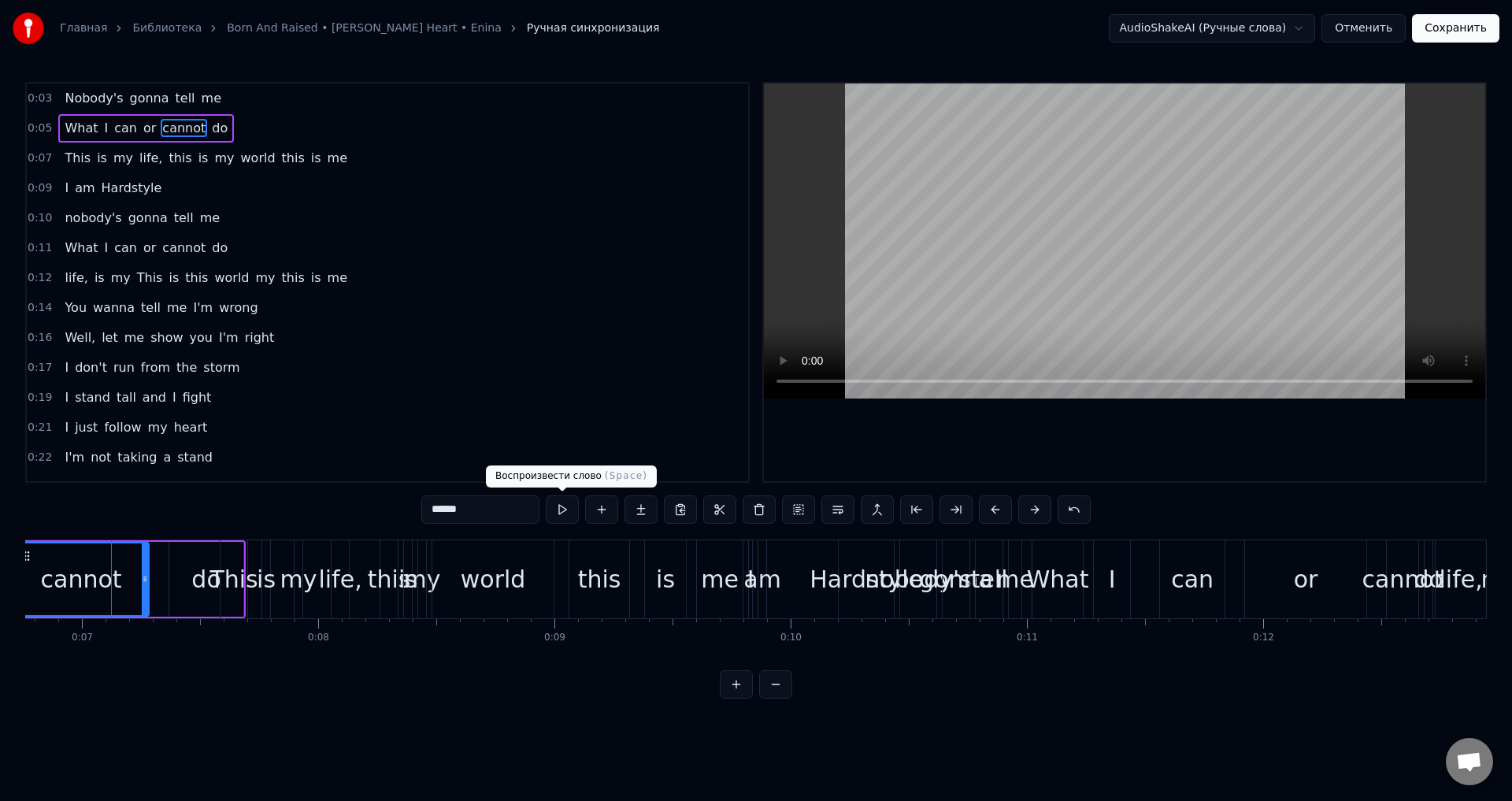
click at [561, 514] on button at bounding box center [562, 510] width 33 height 28
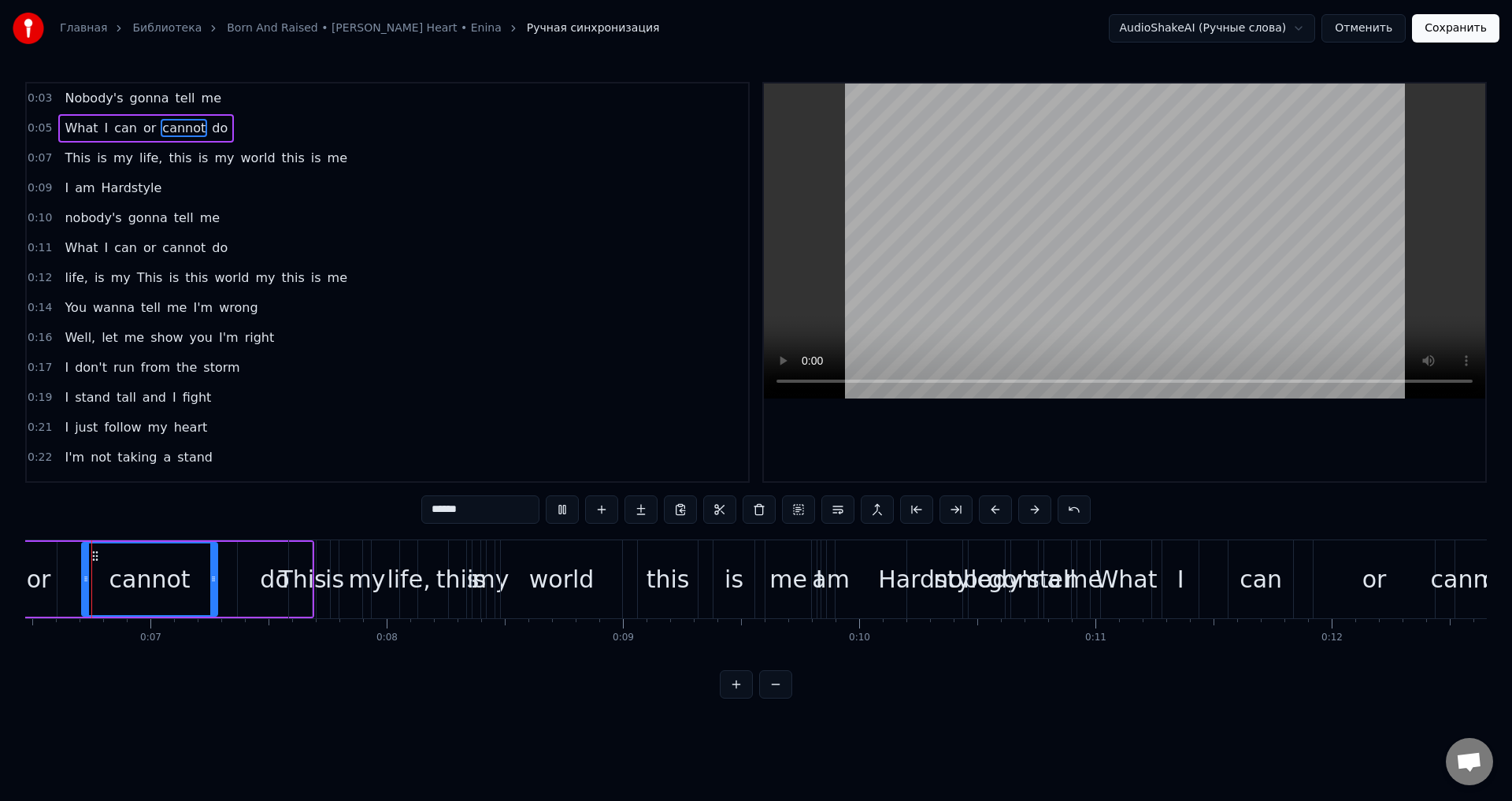
scroll to position [0, 1504]
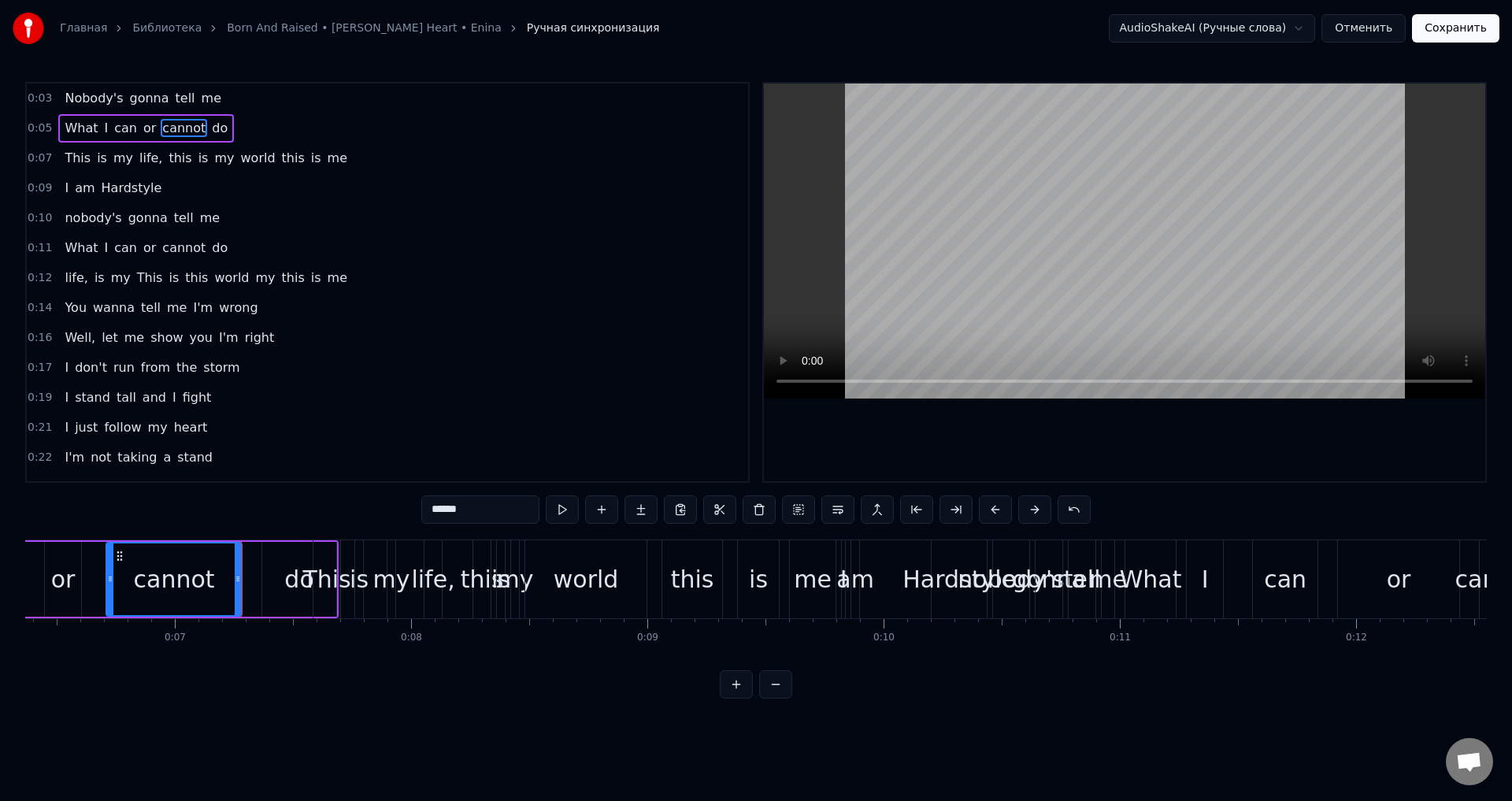
click at [561, 514] on button at bounding box center [562, 510] width 33 height 28
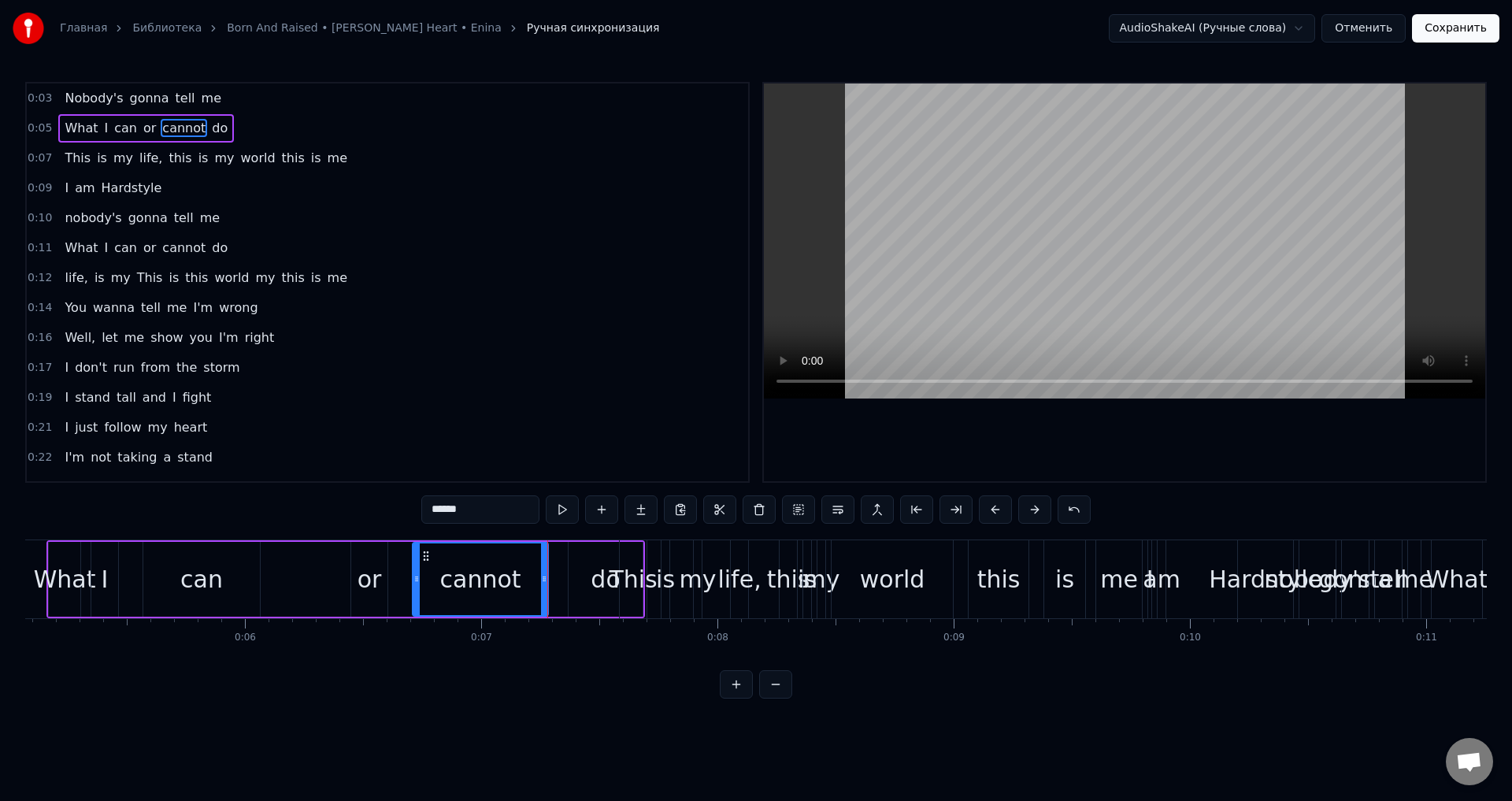
scroll to position [0, 1044]
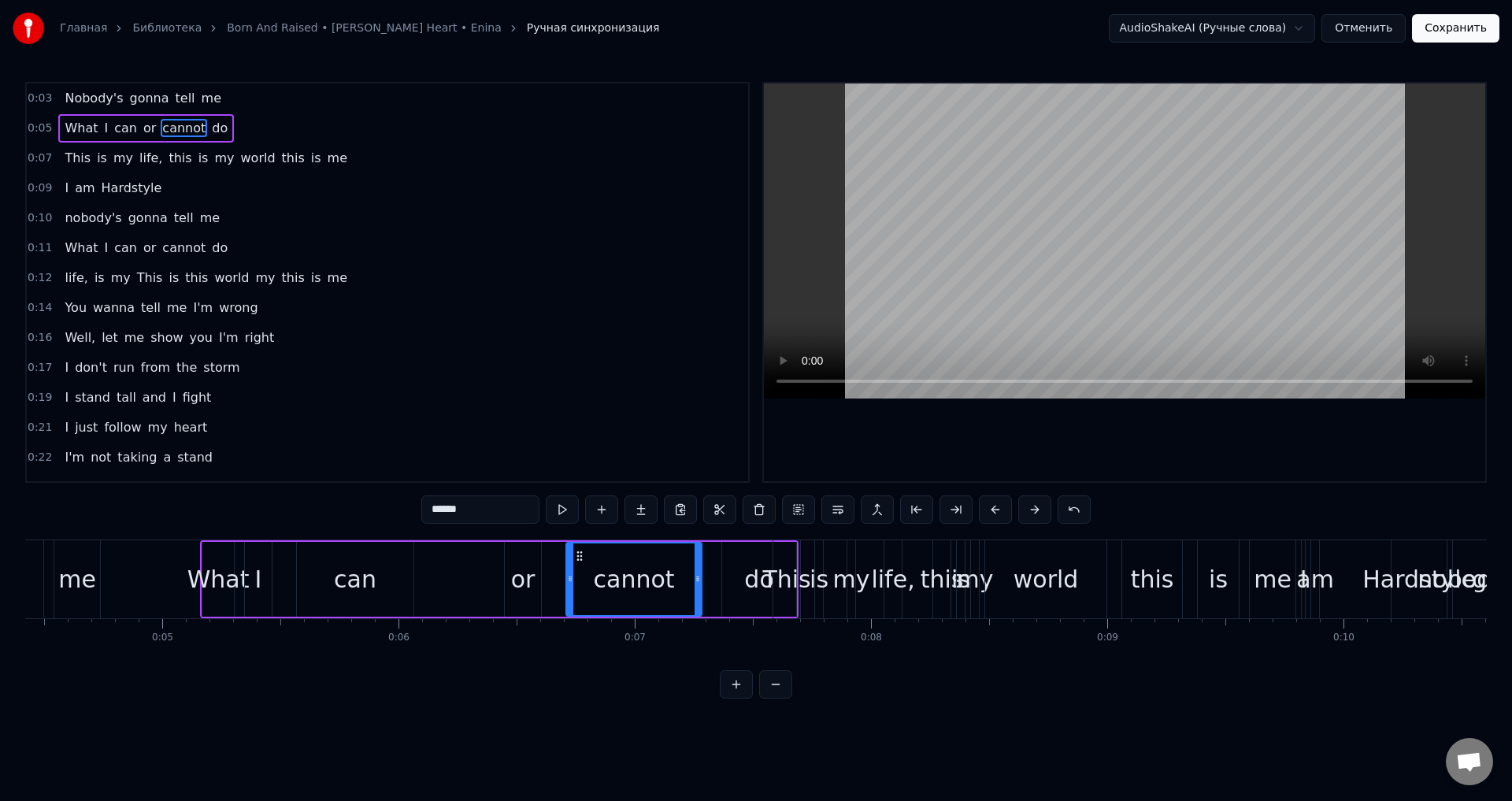
click at [35, 130] on span "0:05" at bounding box center [39, 129] width 24 height 16
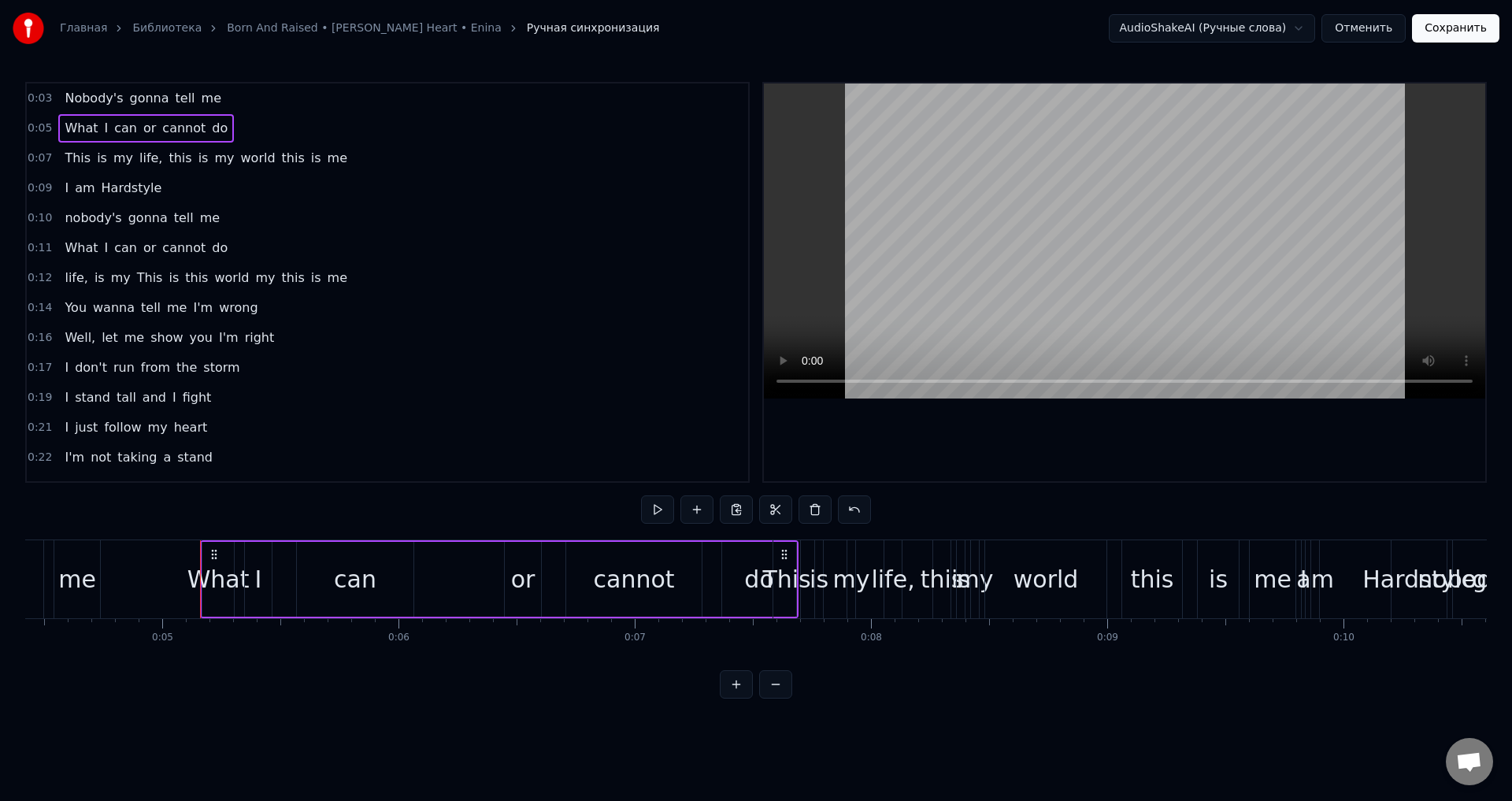
click at [663, 509] on button at bounding box center [658, 510] width 33 height 28
click at [663, 506] on button at bounding box center [658, 510] width 33 height 28
click at [664, 506] on button at bounding box center [658, 510] width 33 height 28
click at [647, 510] on button at bounding box center [658, 510] width 33 height 28
drag, startPoint x: 786, startPoint y: 555, endPoint x: 797, endPoint y: 556, distance: 11.0
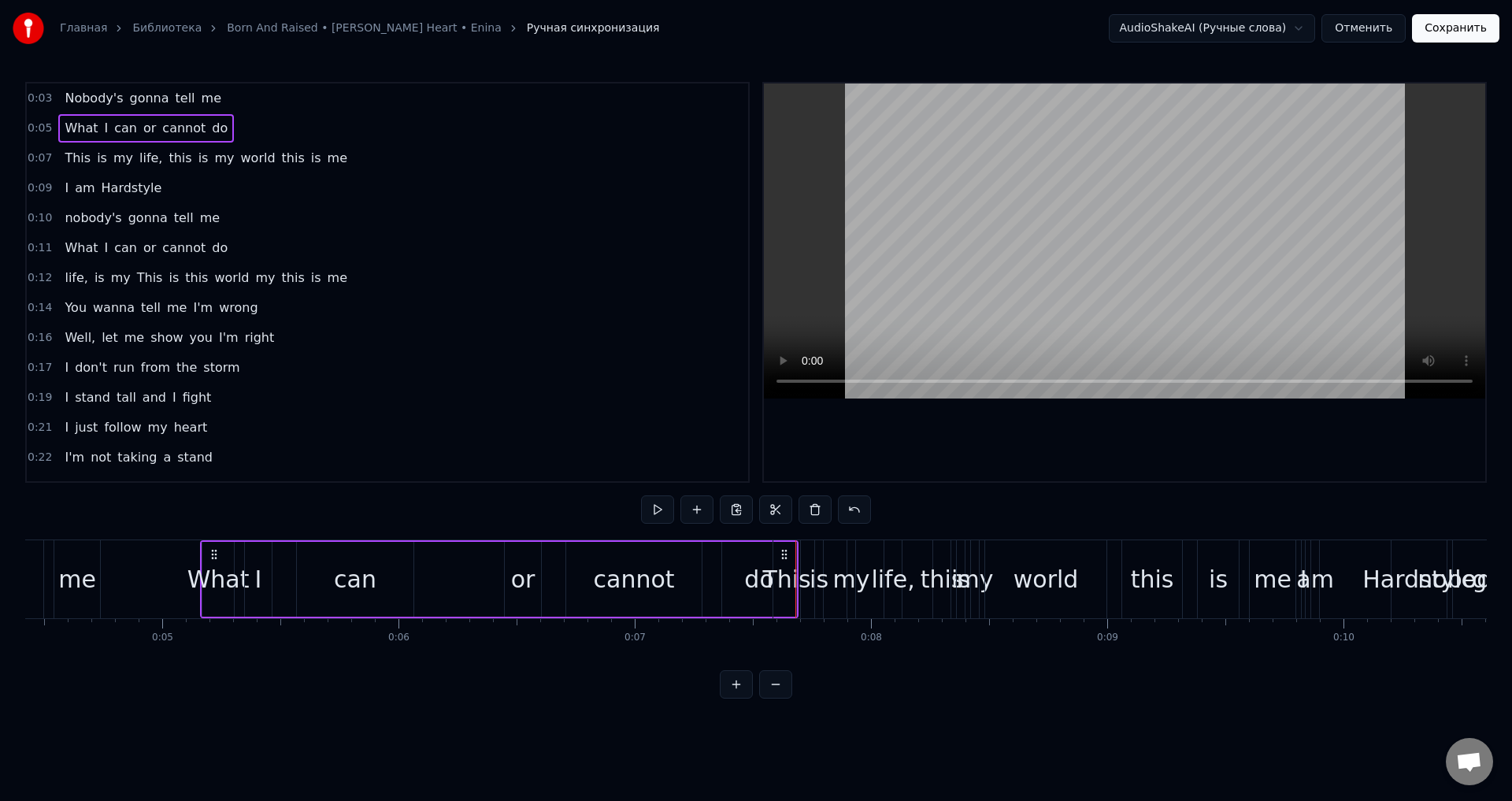
click at [797, 556] on div "This" at bounding box center [786, 579] width 27 height 78
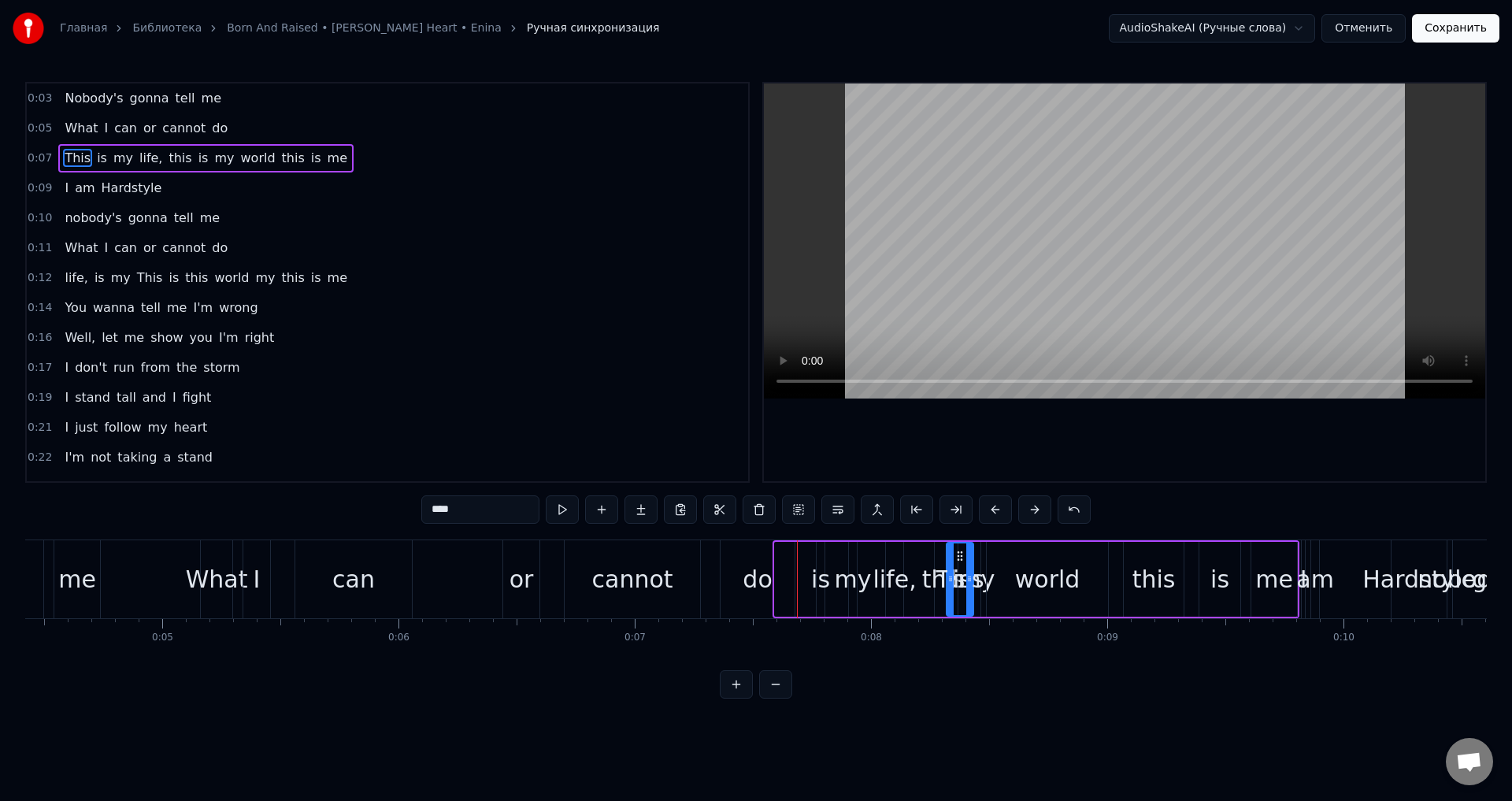
drag, startPoint x: 787, startPoint y: 555, endPoint x: 959, endPoint y: 566, distance: 172.4
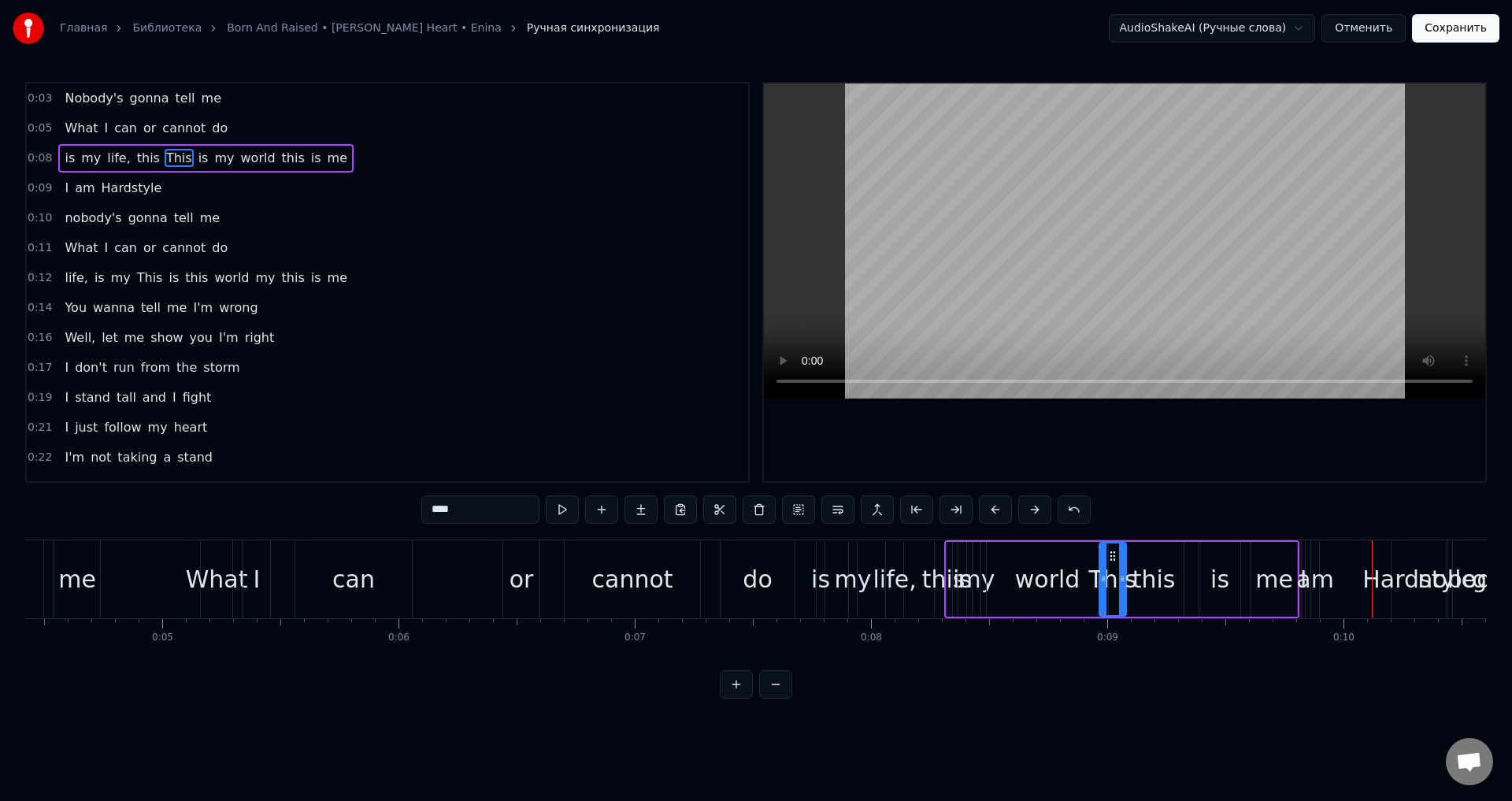
drag, startPoint x: 959, startPoint y: 554, endPoint x: 1112, endPoint y: 552, distance: 153.0
click at [1160, 579] on div "this" at bounding box center [1154, 579] width 43 height 36
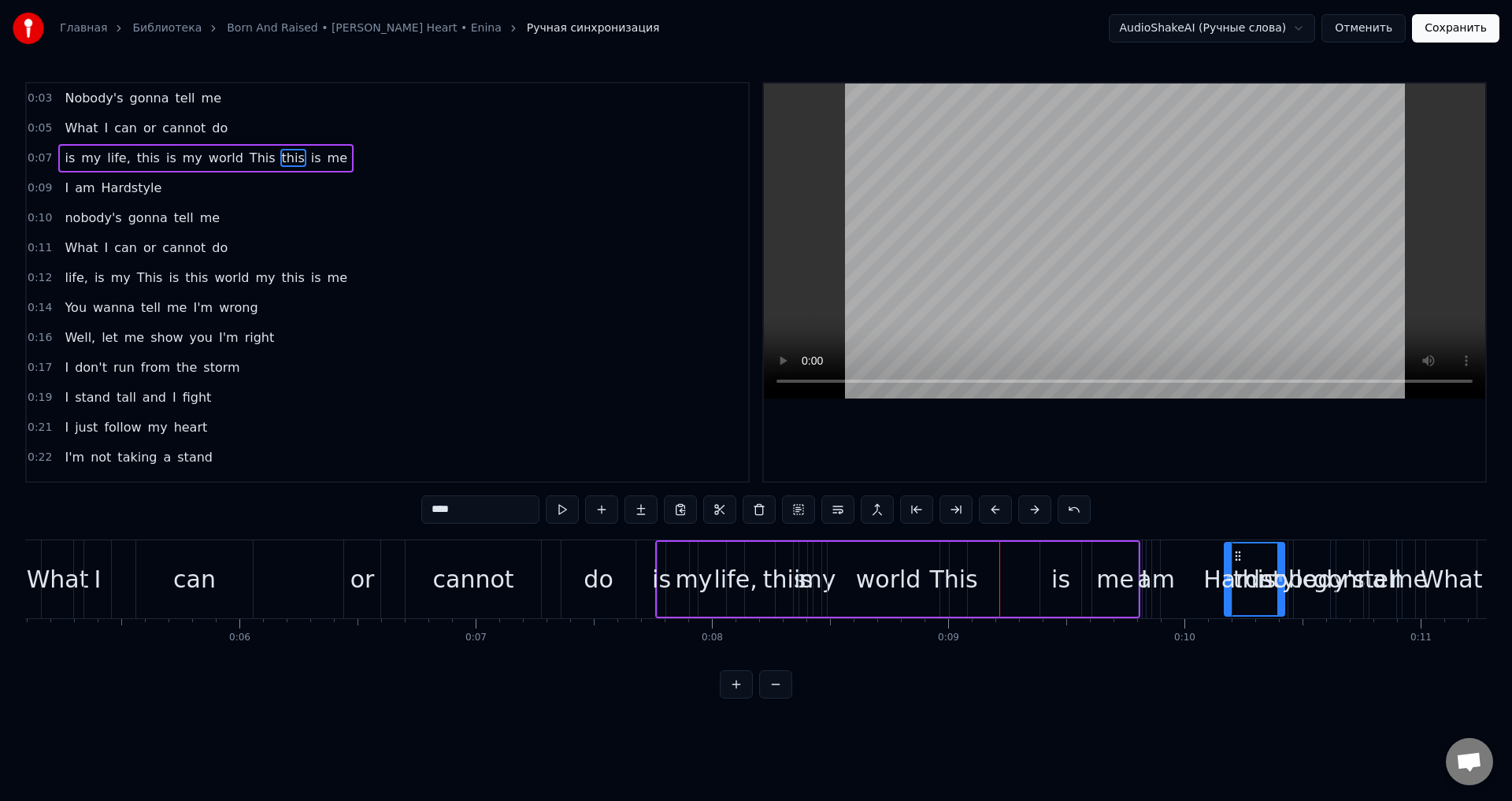
drag, startPoint x: 1135, startPoint y: 553, endPoint x: 1230, endPoint y: 590, distance: 102.0
click at [815, 578] on div "my" at bounding box center [813, 579] width 37 height 36
drag, startPoint x: 824, startPoint y: 554, endPoint x: 1023, endPoint y: 582, distance: 201.0
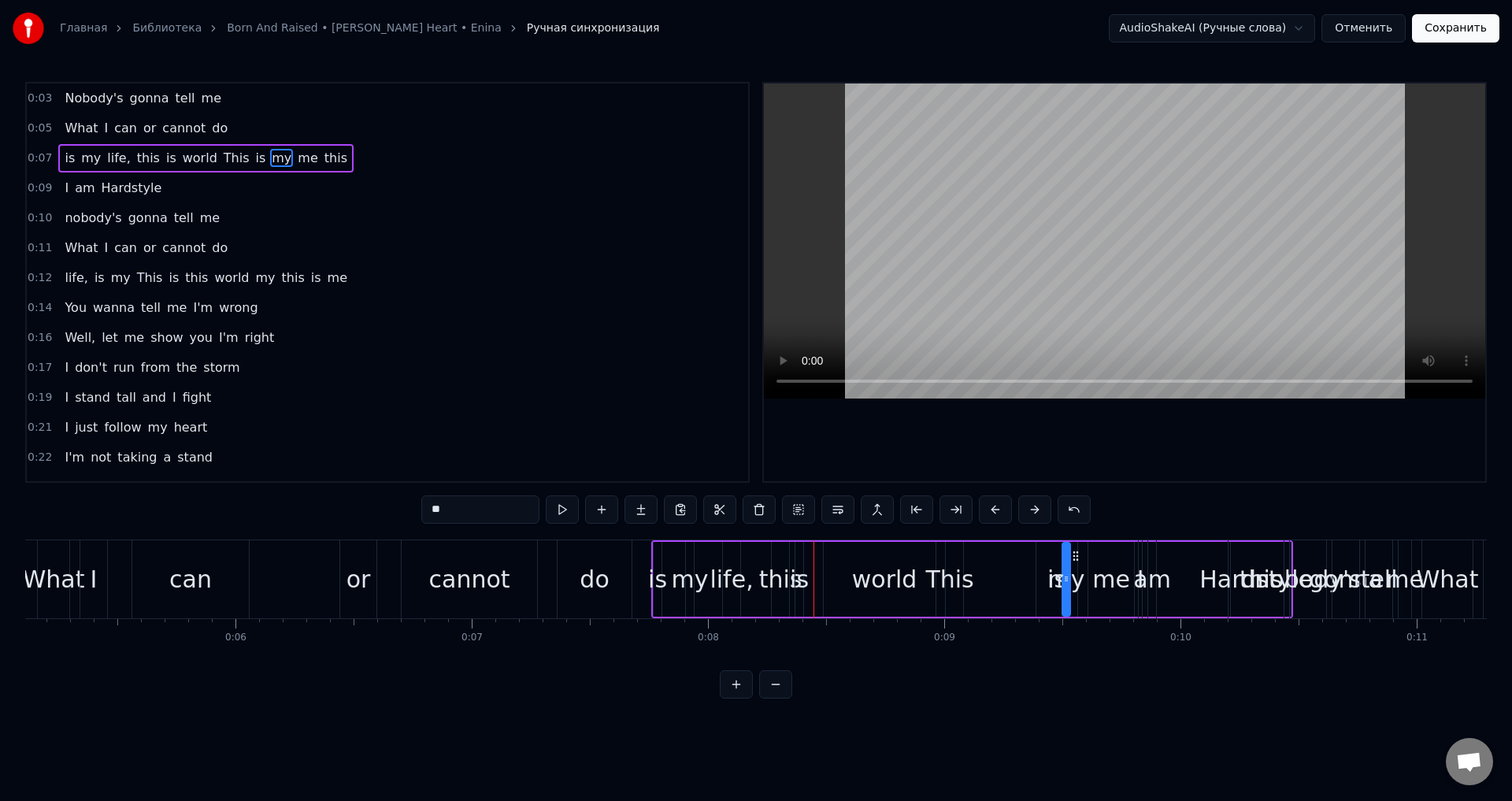
click at [801, 588] on div "is" at bounding box center [799, 579] width 19 height 36
drag, startPoint x: 843, startPoint y: 555, endPoint x: 1016, endPoint y: 571, distance: 173.7
click at [657, 584] on div "is" at bounding box center [658, 579] width 19 height 36
drag, startPoint x: 752, startPoint y: 555, endPoint x: 1022, endPoint y: 562, distance: 270.1
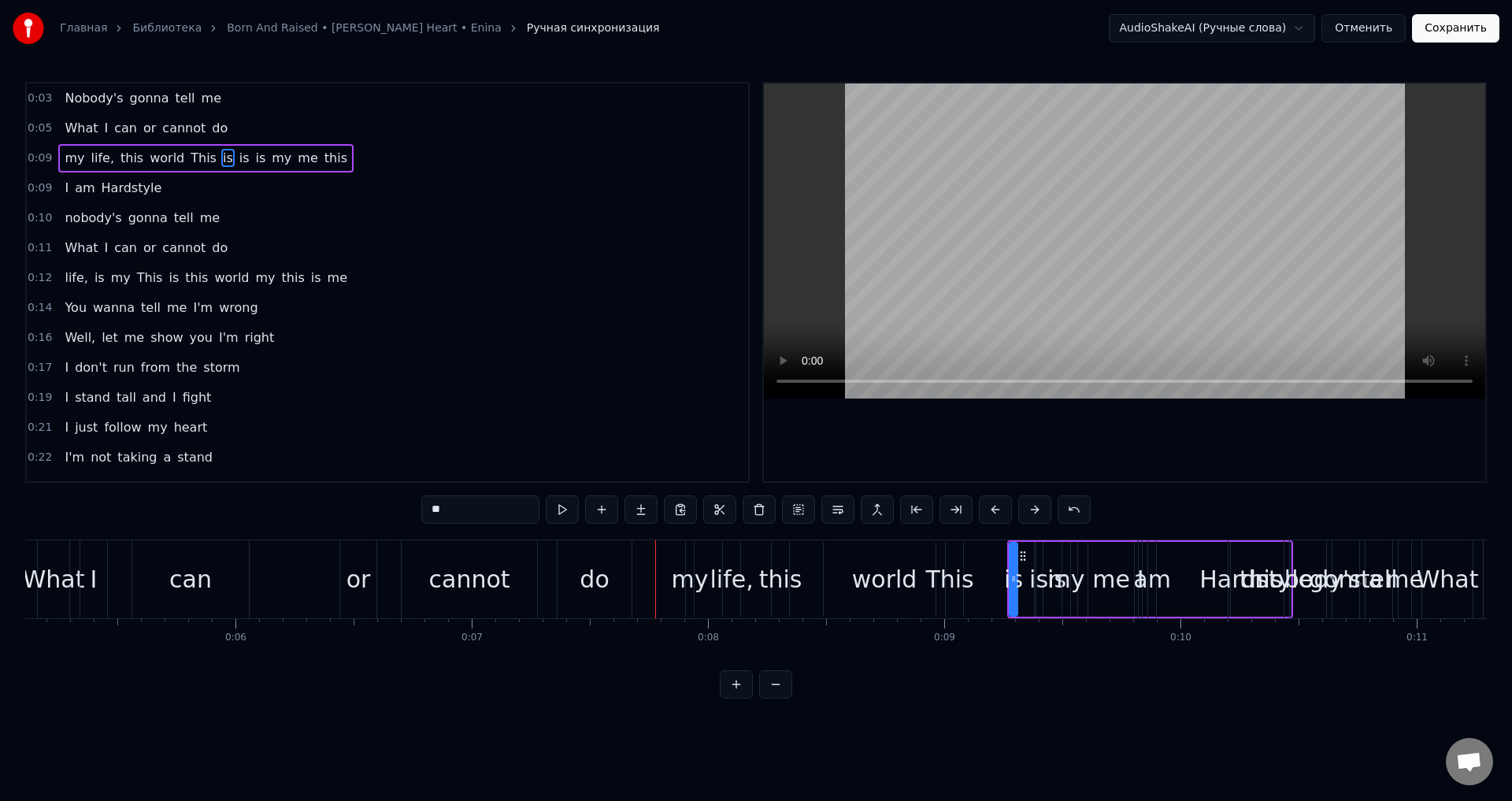
click at [949, 552] on div "This" at bounding box center [950, 579] width 27 height 75
drag, startPoint x: 951, startPoint y: 555, endPoint x: 978, endPoint y: 559, distance: 27.3
click at [978, 559] on icon at bounding box center [977, 556] width 13 height 13
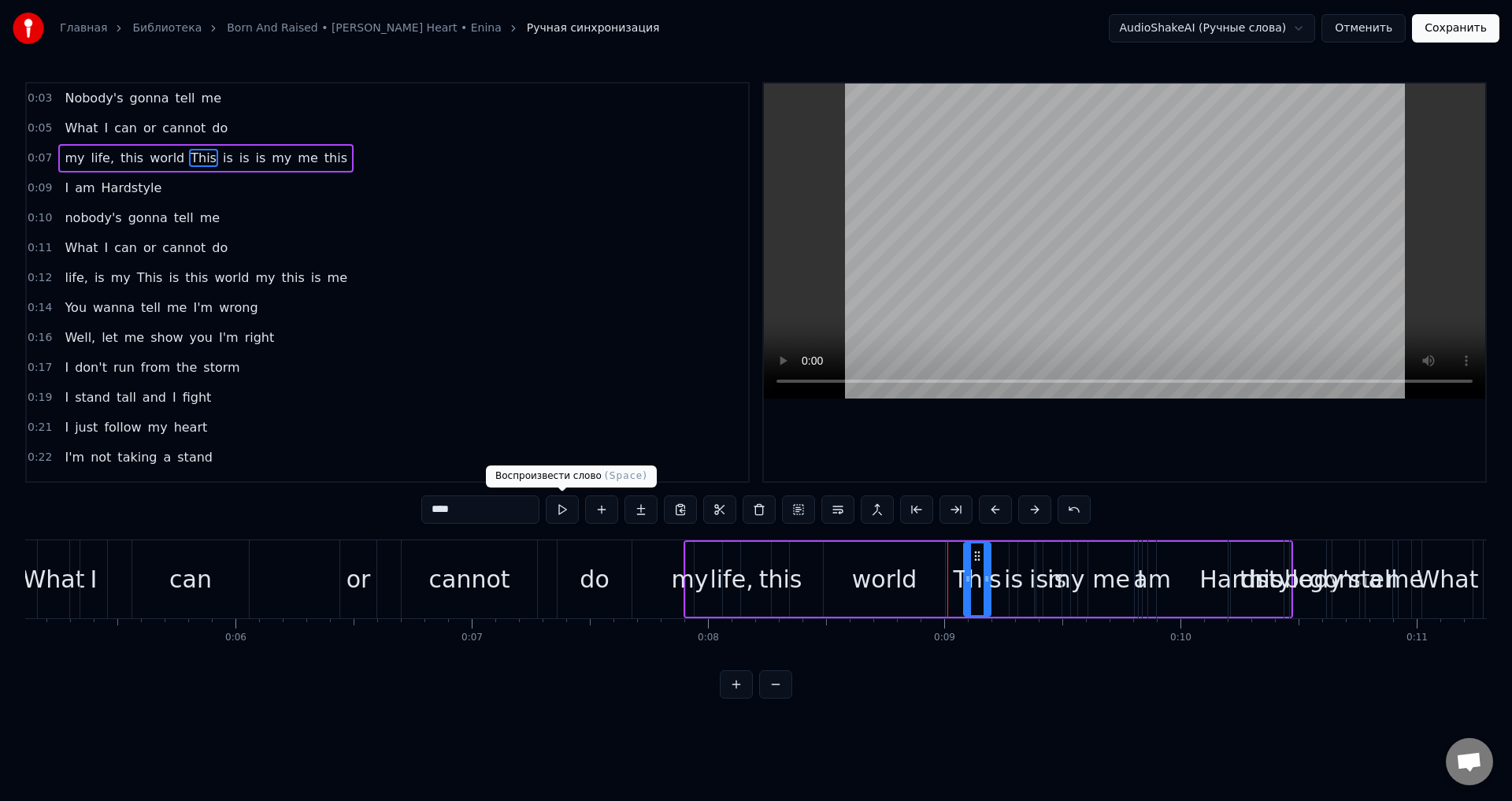
click at [562, 508] on button at bounding box center [562, 510] width 33 height 28
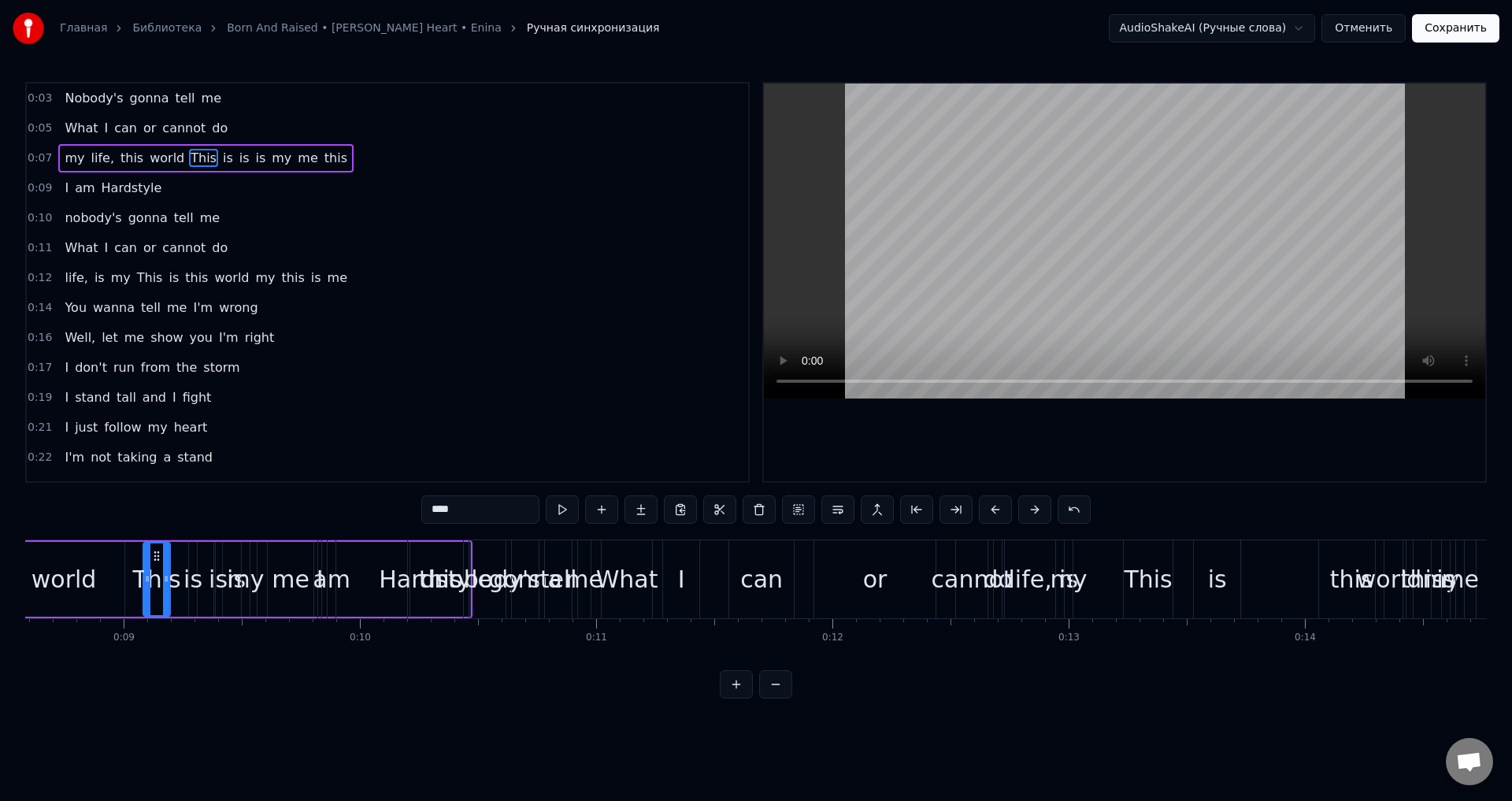
scroll to position [0, 1965]
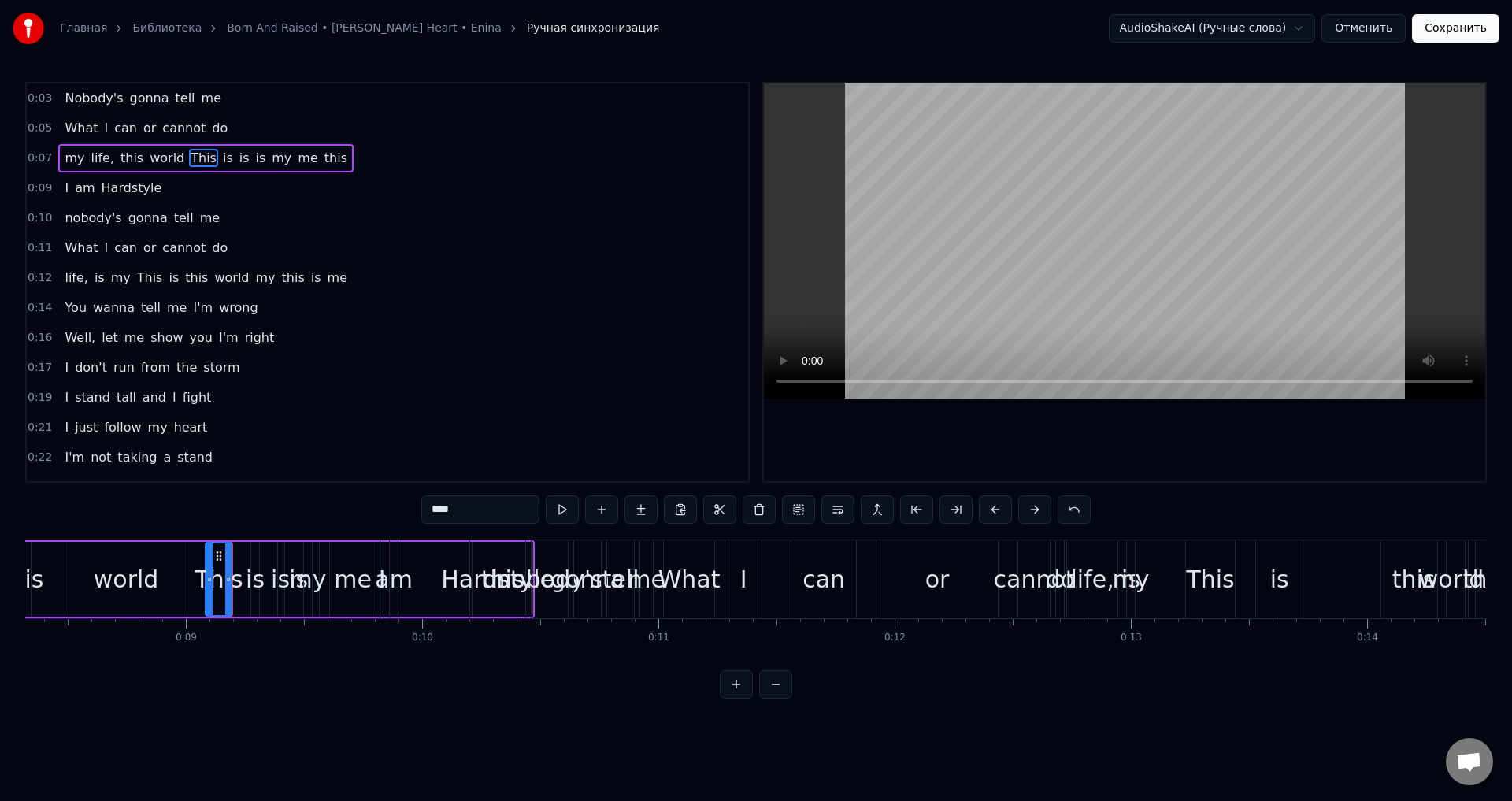
click at [690, 581] on div "What" at bounding box center [689, 579] width 62 height 36
type input "****"
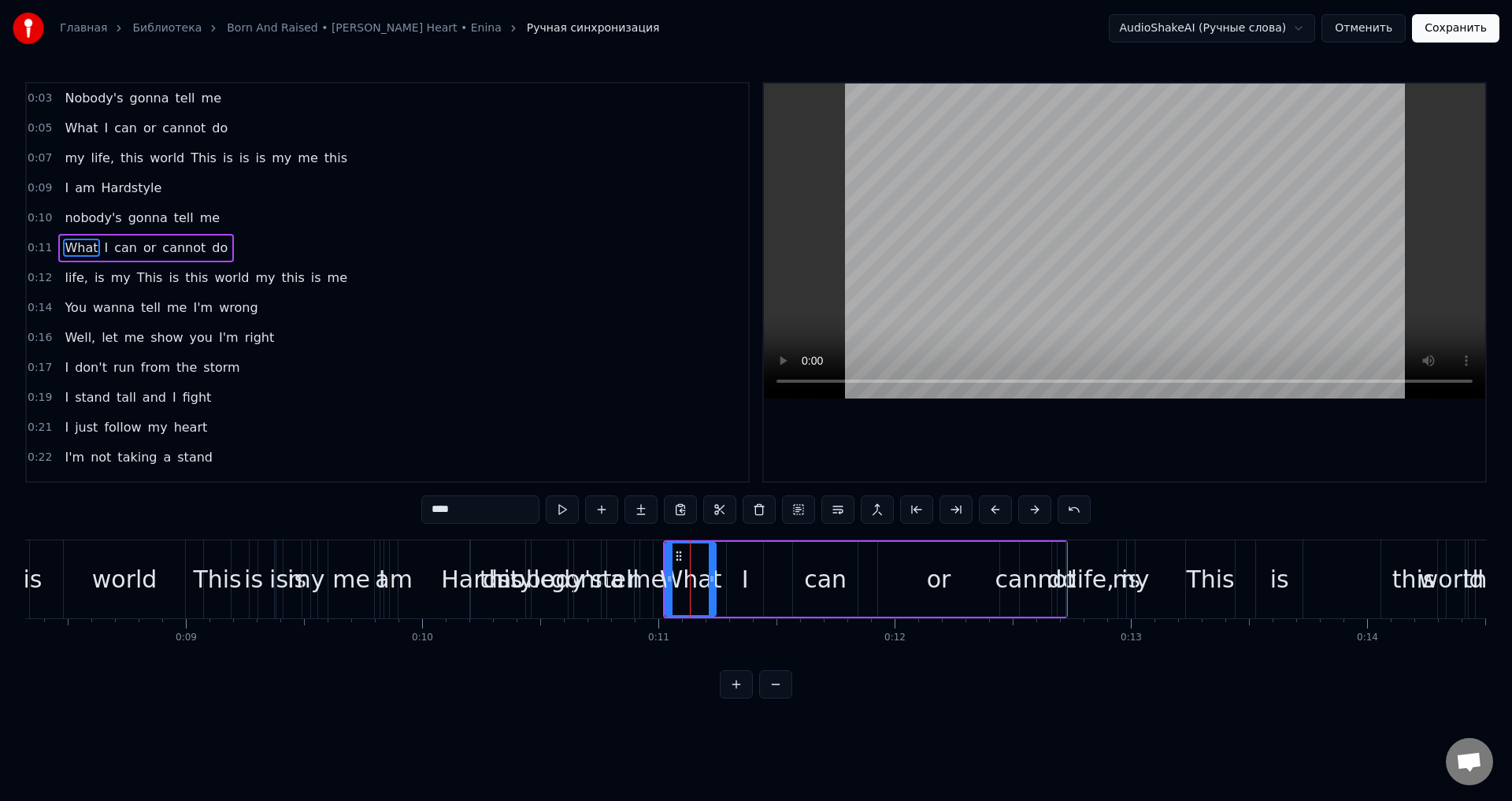
click at [36, 248] on span "0:11" at bounding box center [39, 248] width 24 height 16
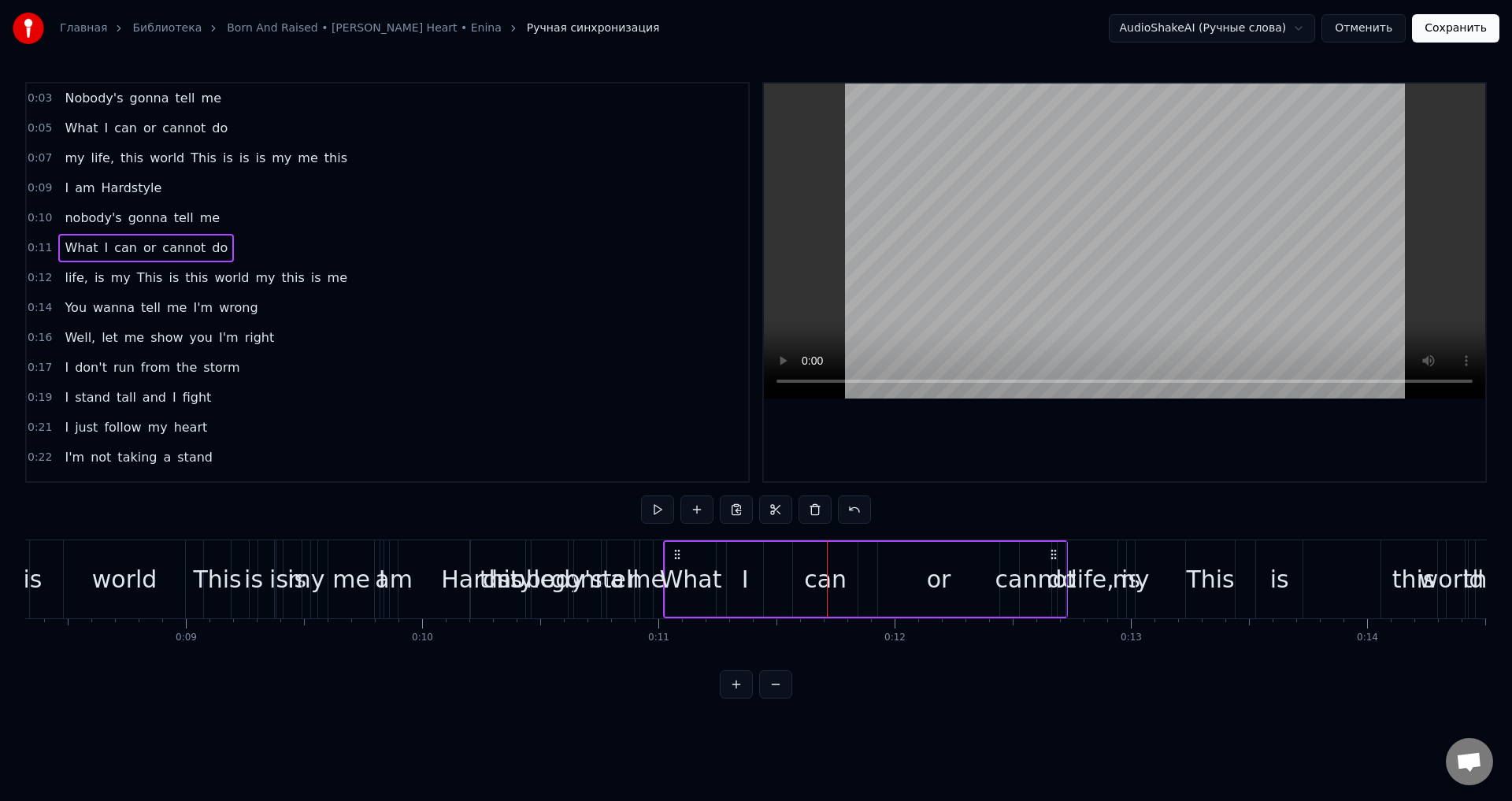
click at [78, 248] on span "What" at bounding box center [81, 247] width 36 height 18
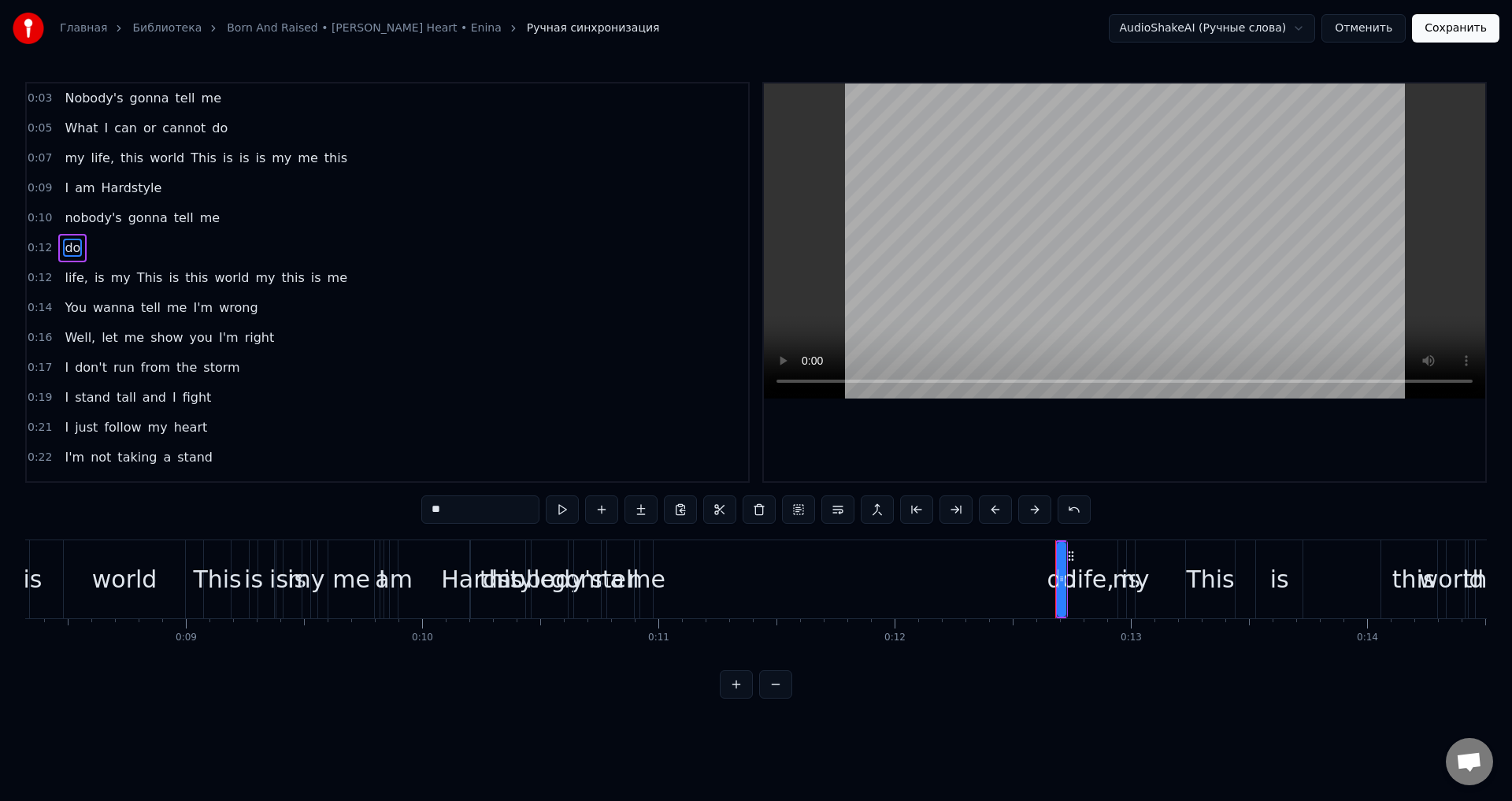
type input "*****"
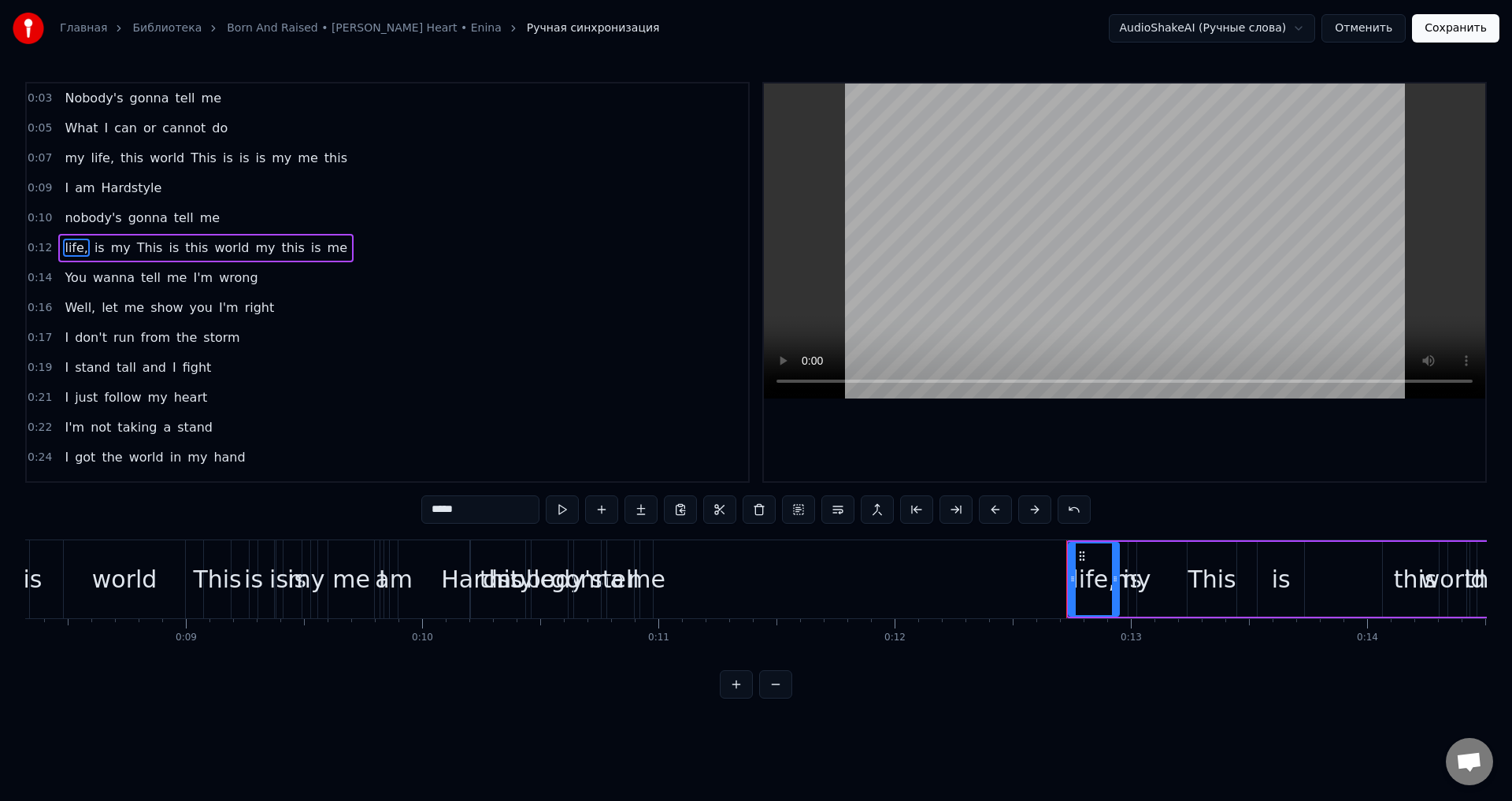
click at [32, 218] on span "0:10" at bounding box center [39, 218] width 24 height 16
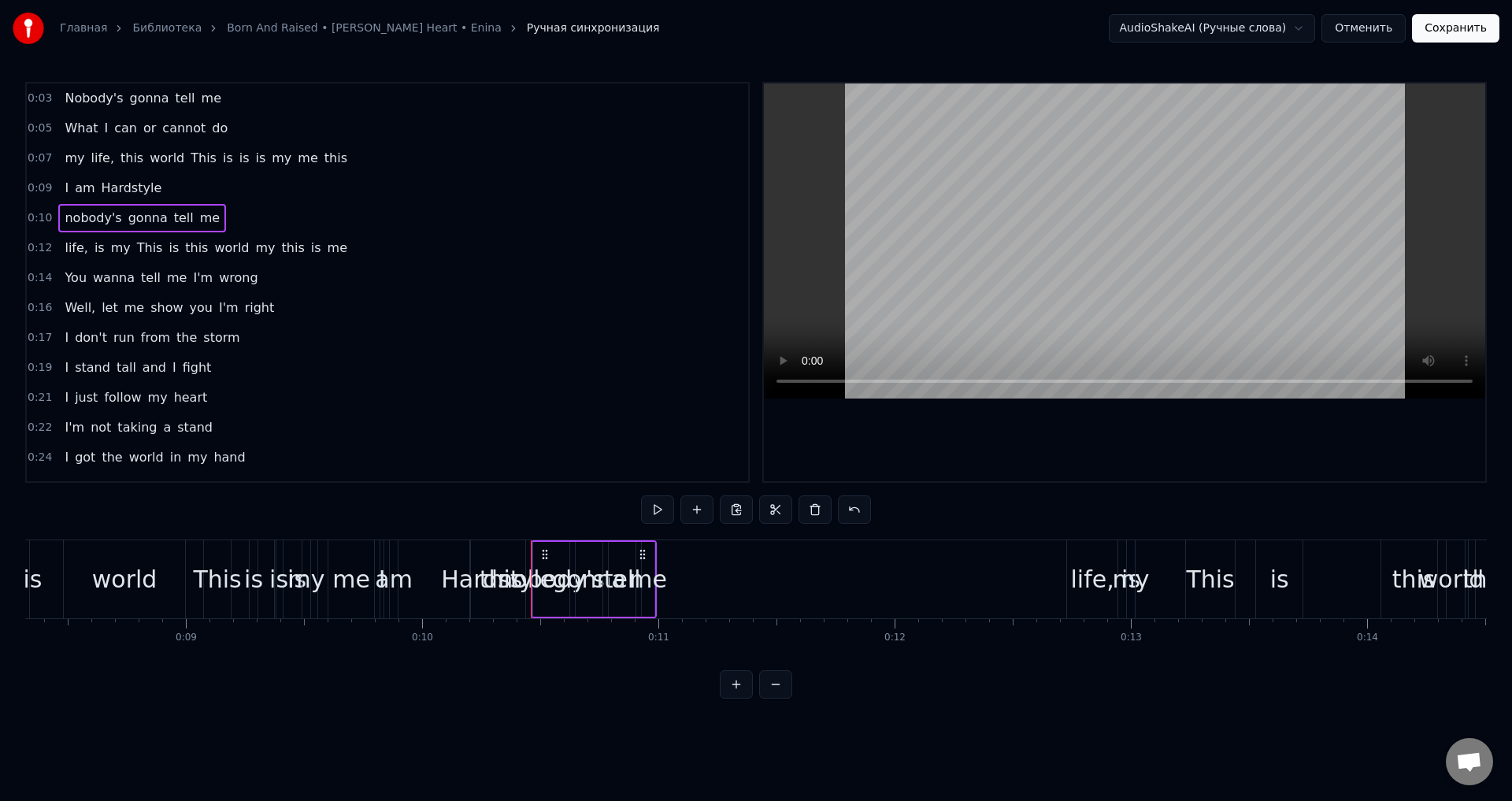
click at [663, 506] on button at bounding box center [658, 510] width 33 height 28
click at [667, 506] on button at bounding box center [658, 510] width 33 height 28
click at [79, 216] on span "nobody's" at bounding box center [93, 217] width 60 height 18
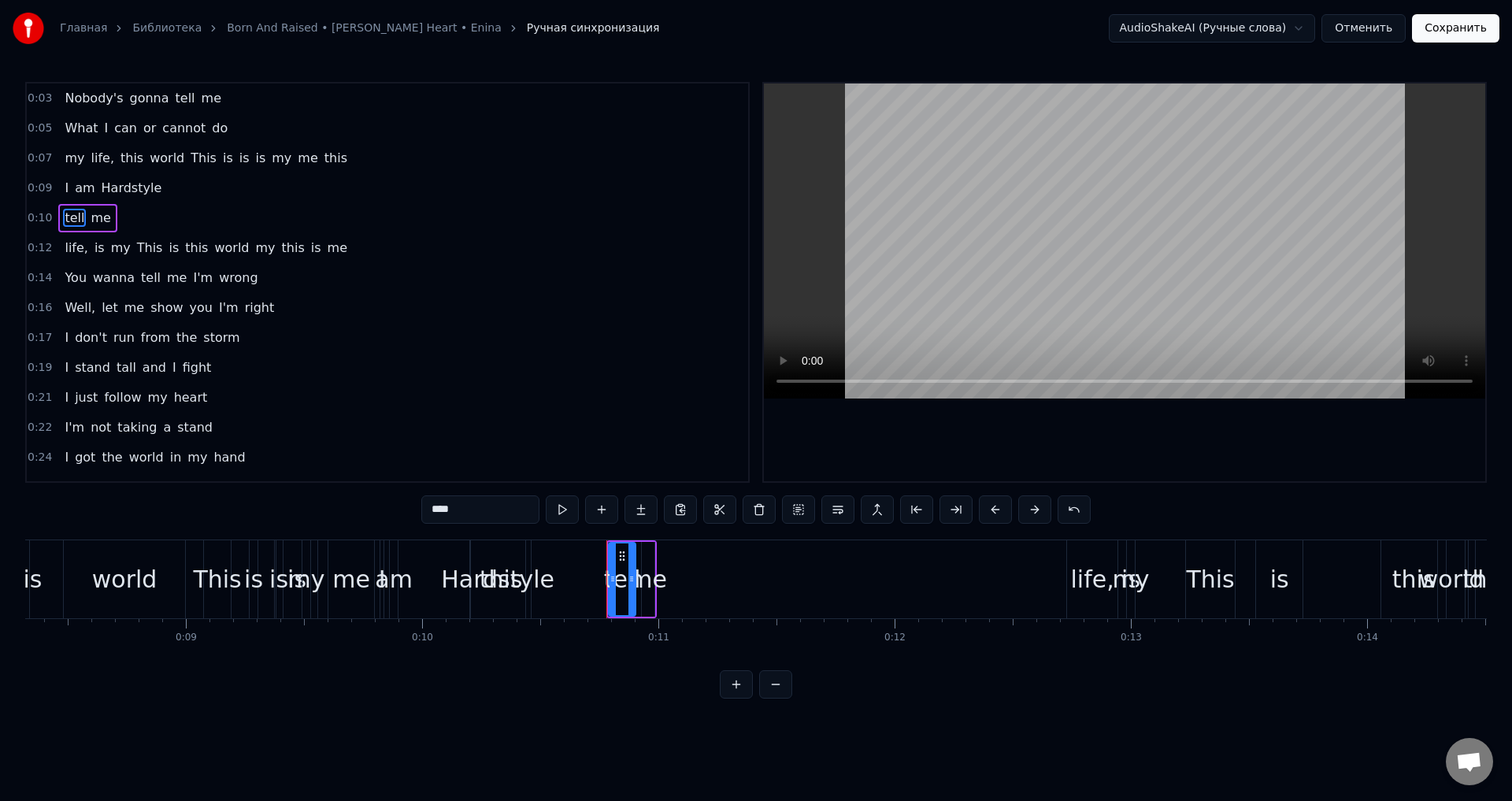
click at [70, 215] on span "tell" at bounding box center [74, 217] width 23 height 18
click at [74, 218] on span "me" at bounding box center [74, 217] width 23 height 18
type input "*****"
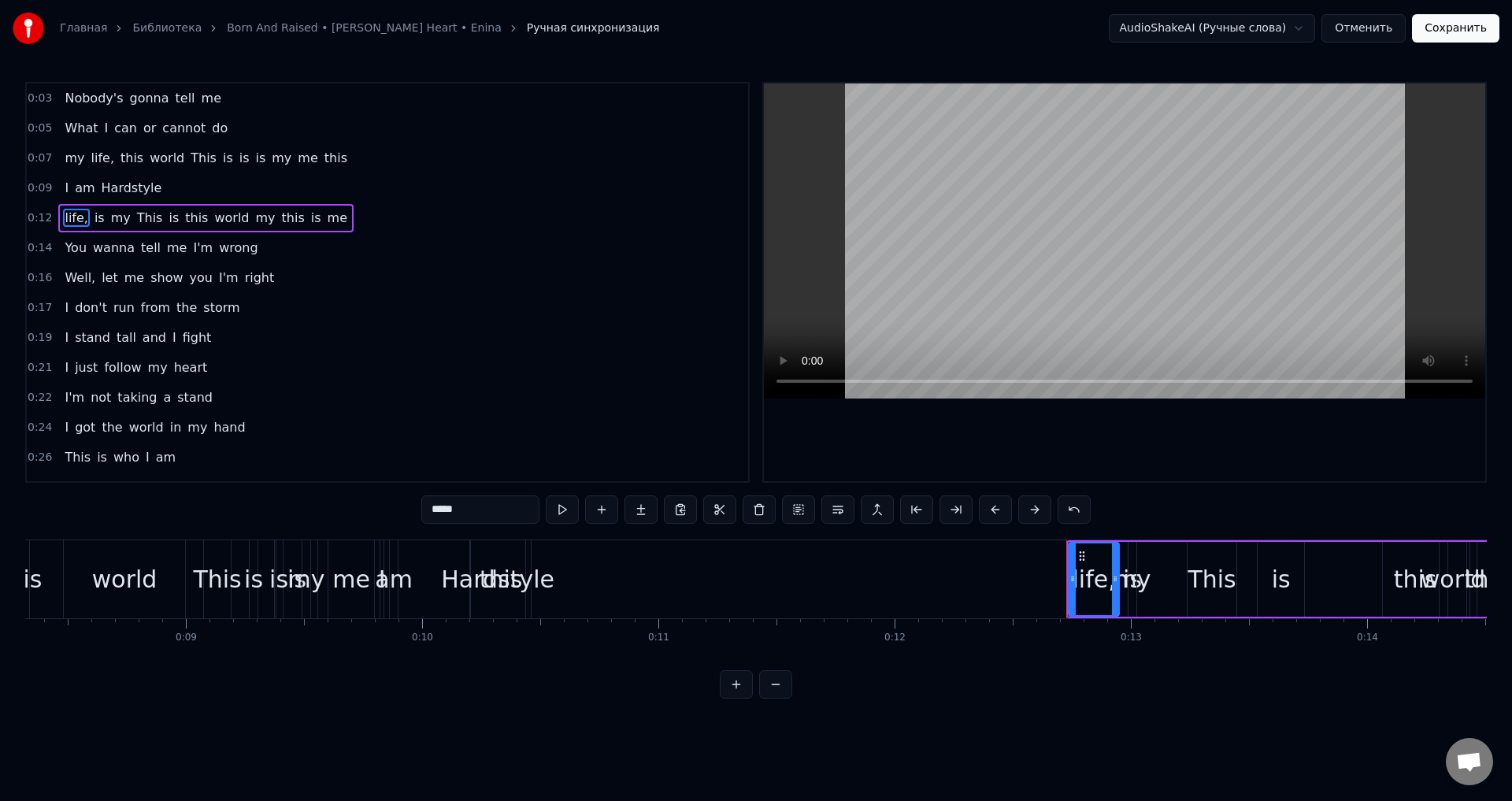
click at [36, 94] on span "0:03" at bounding box center [39, 99] width 24 height 16
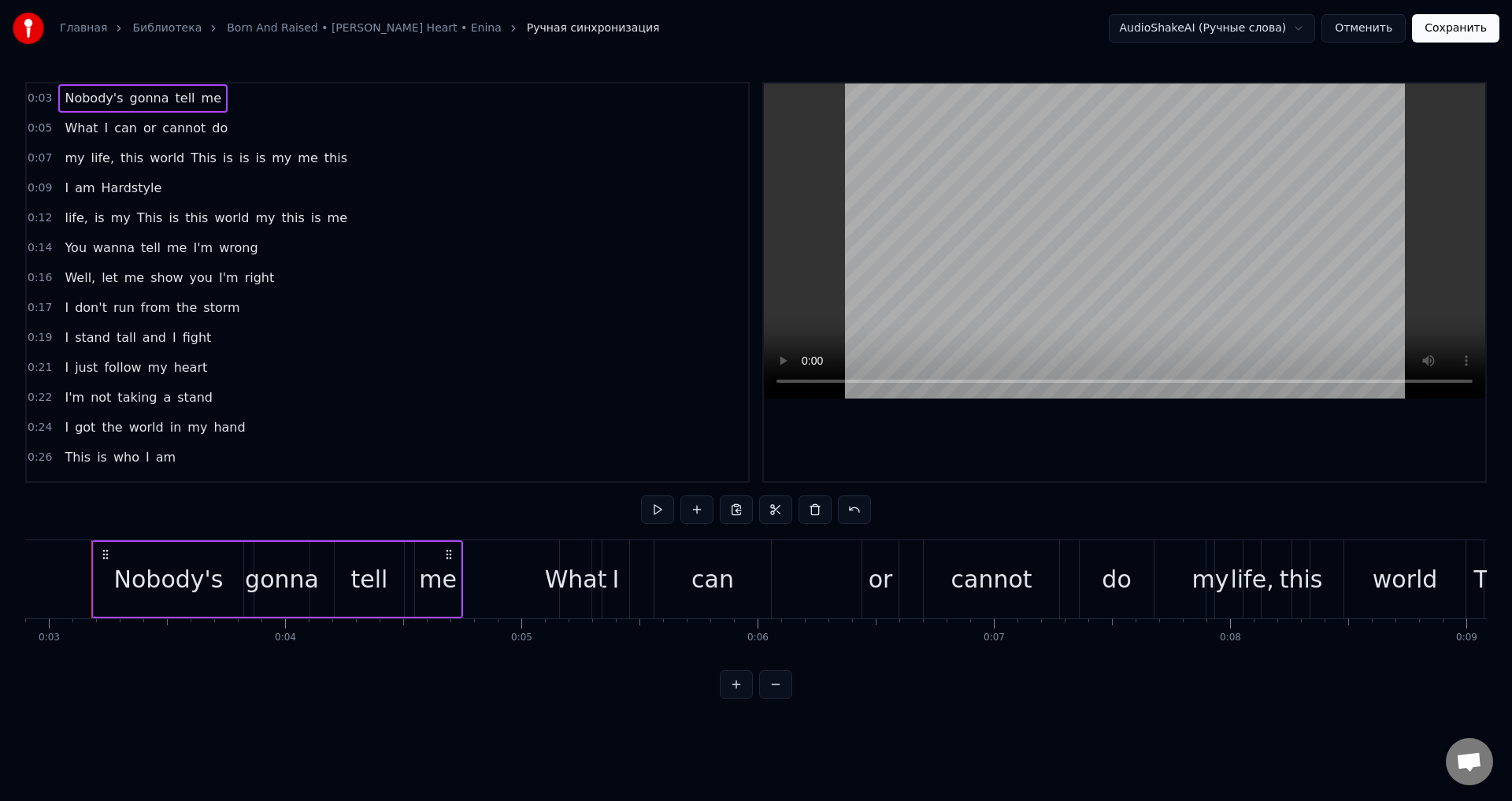
scroll to position [0, 673]
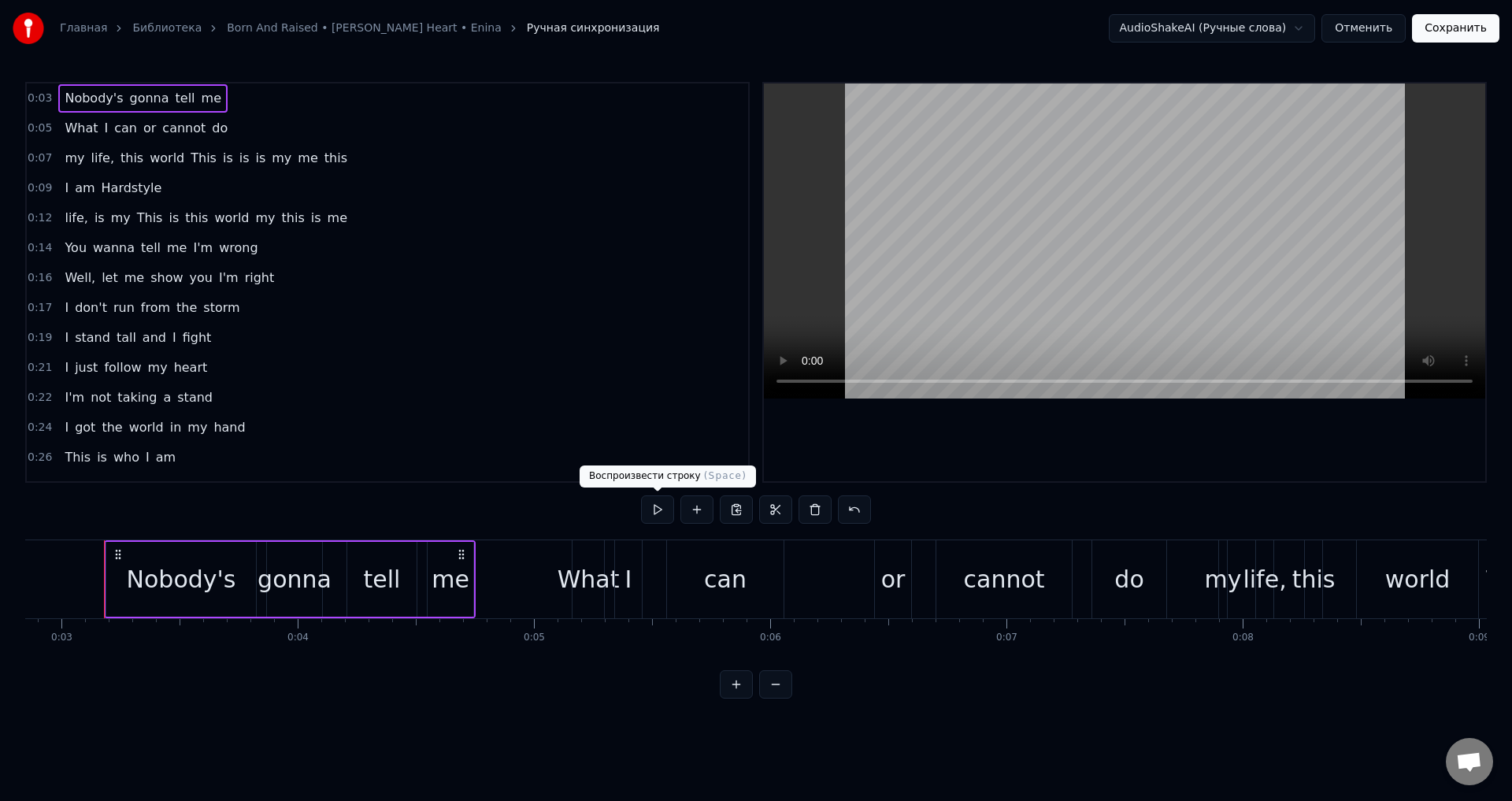
click at [657, 509] on button at bounding box center [658, 510] width 33 height 28
click at [36, 126] on span "0:05" at bounding box center [39, 129] width 24 height 16
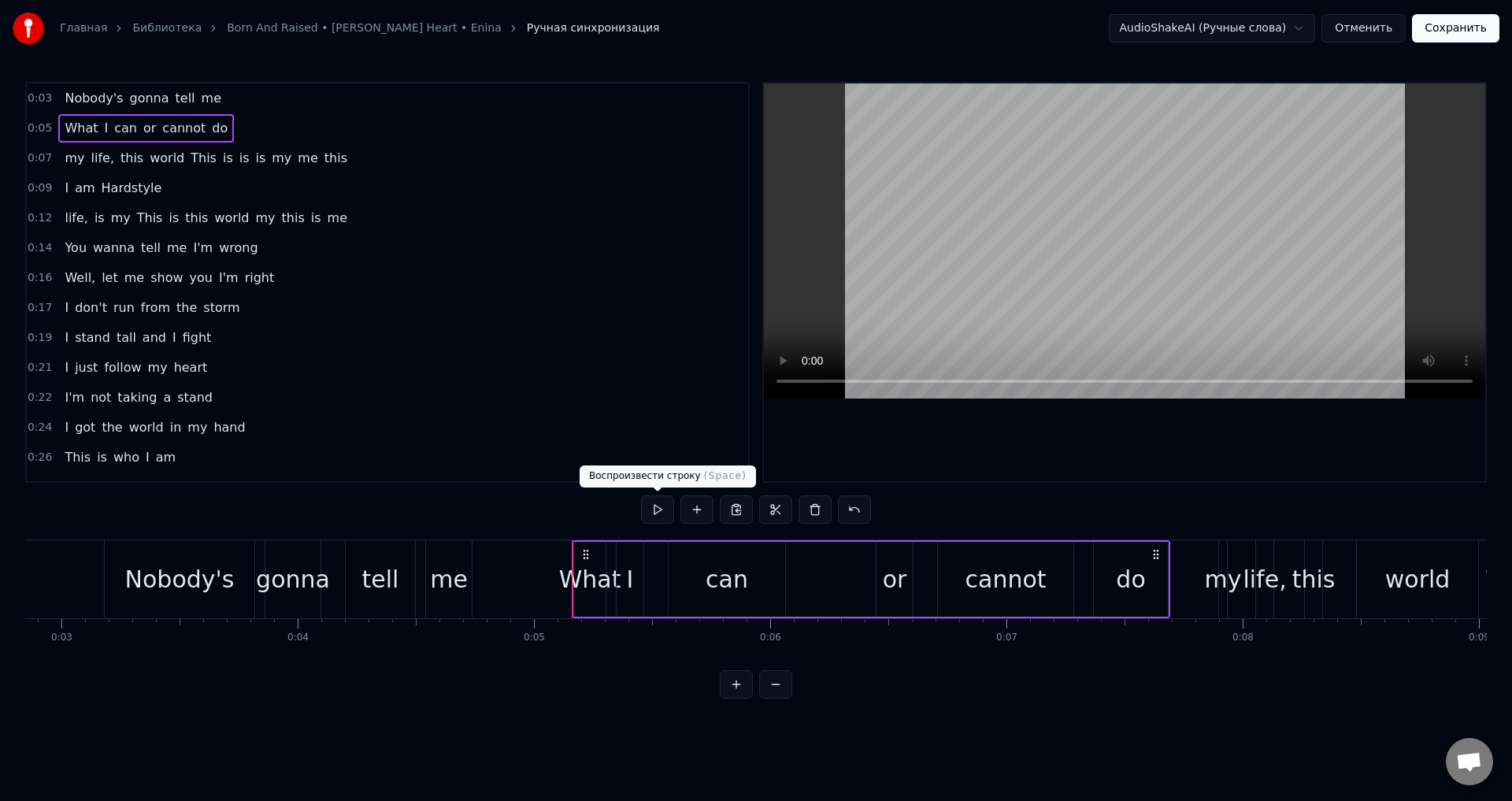
click at [660, 510] on button at bounding box center [658, 510] width 33 height 28
click at [37, 155] on span "0:07" at bounding box center [39, 158] width 24 height 16
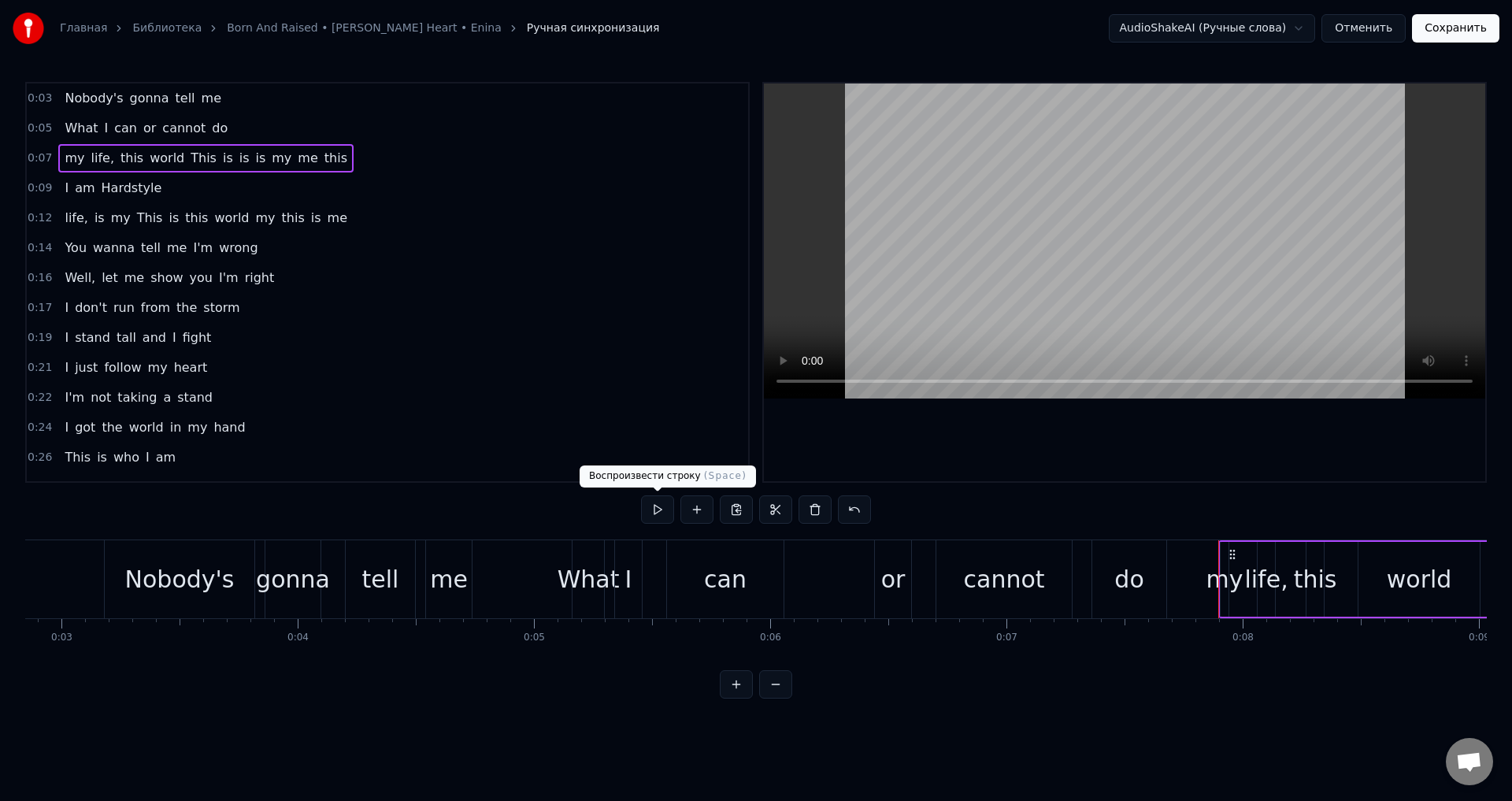
click at [658, 513] on button at bounding box center [658, 510] width 33 height 28
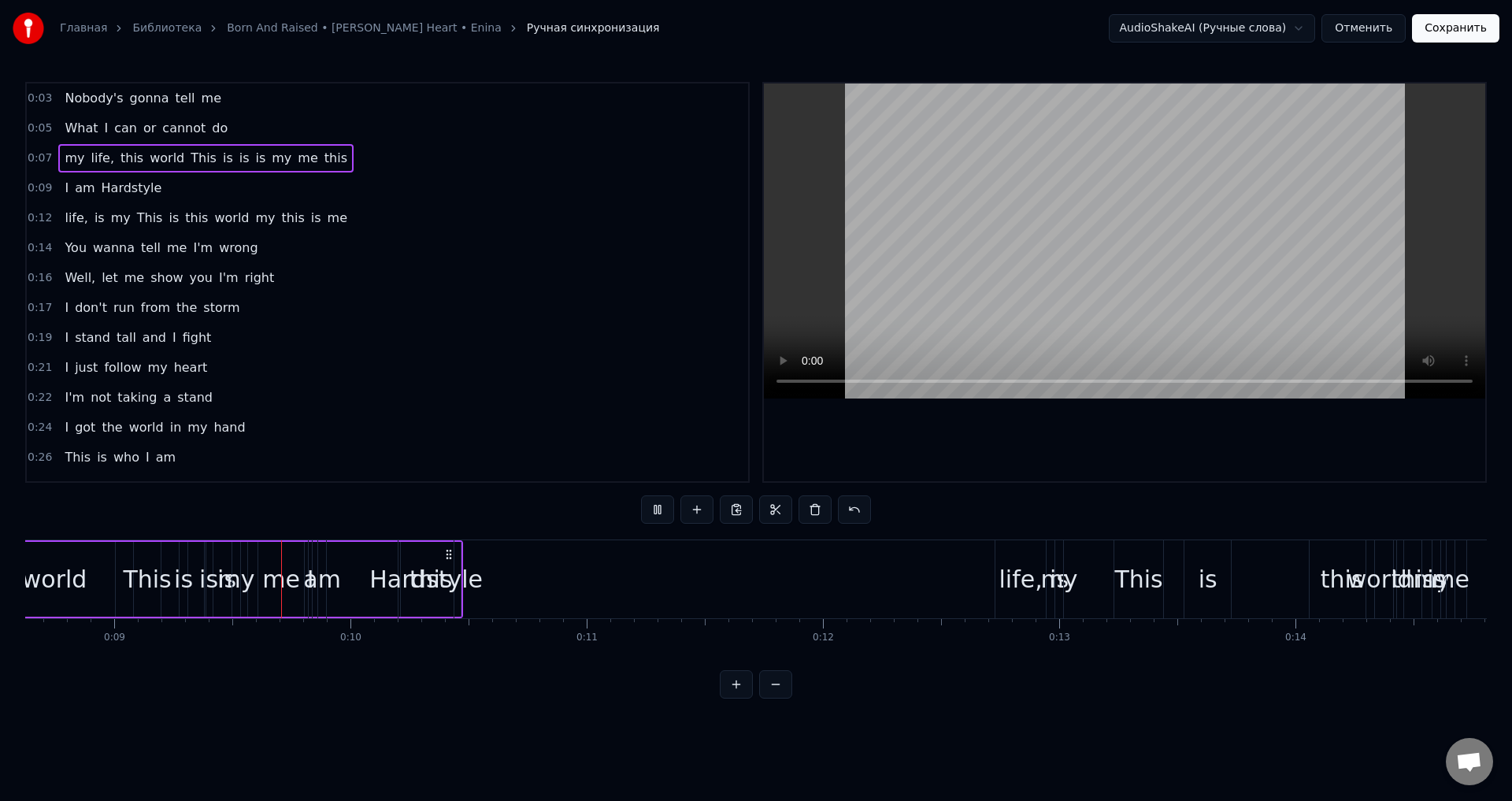
scroll to position [0, 2038]
click at [662, 512] on button at bounding box center [658, 510] width 33 height 28
click at [157, 156] on span "world" at bounding box center [167, 157] width 38 height 18
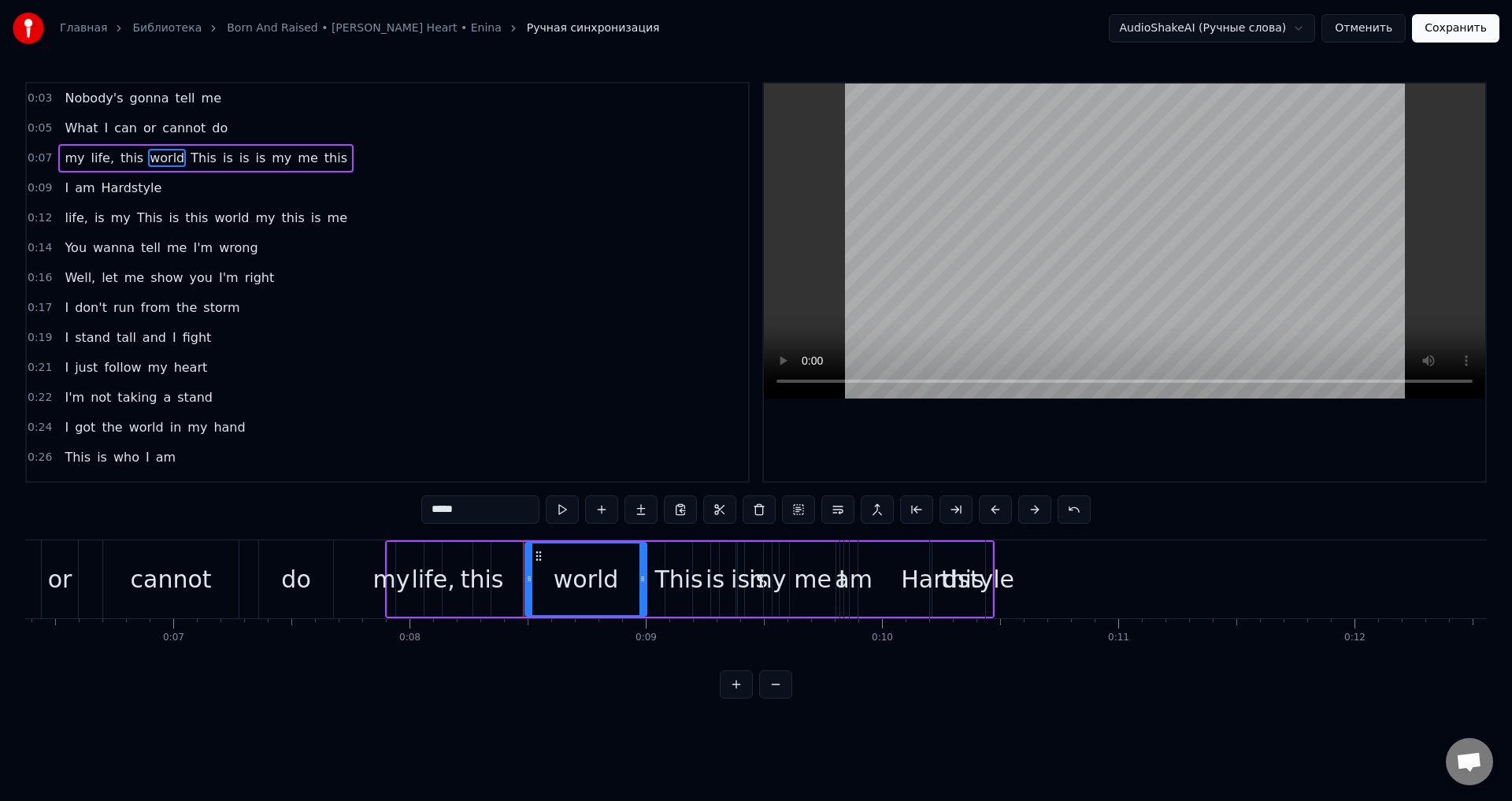
scroll to position [0, 1659]
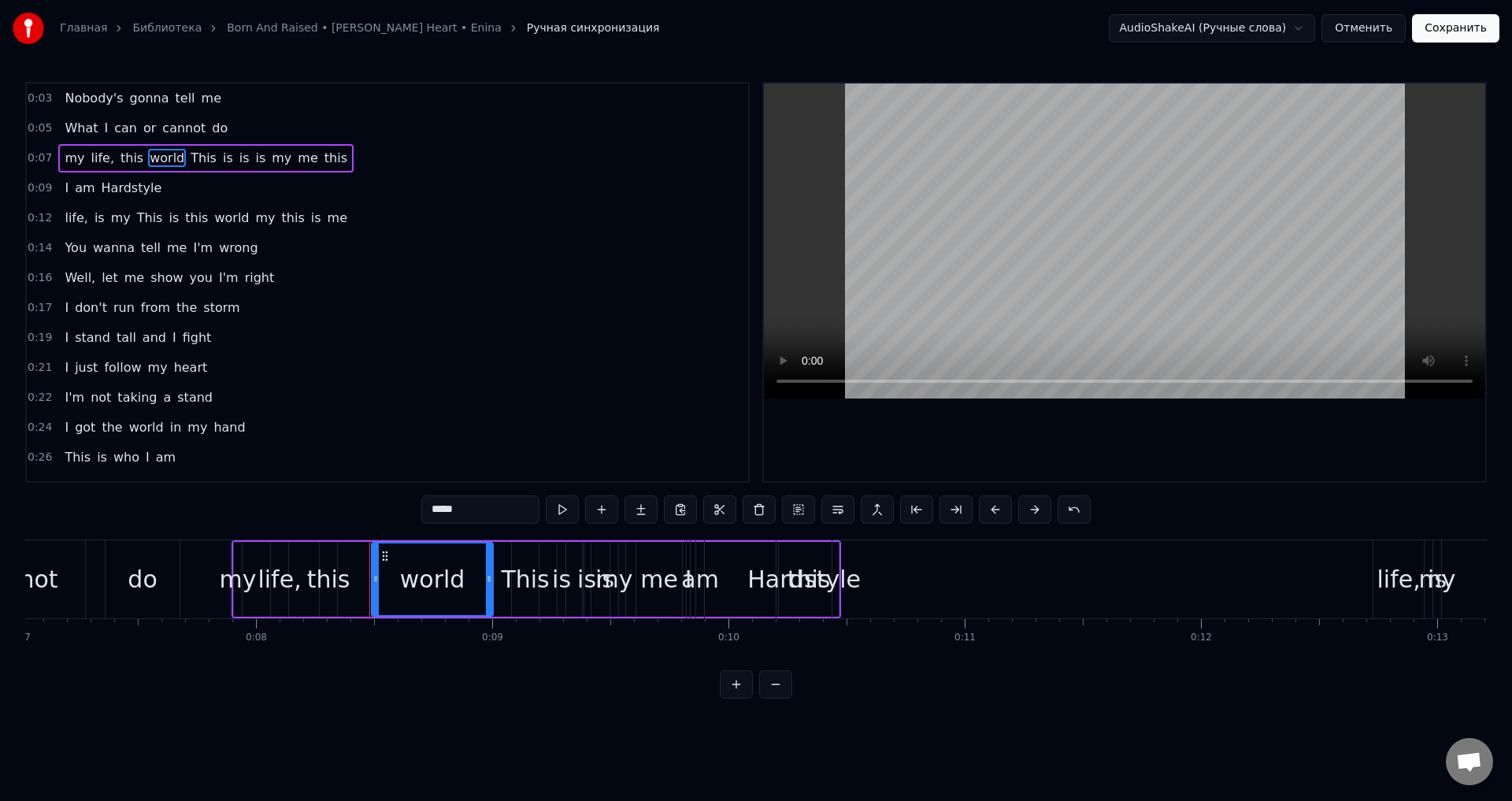
click at [585, 594] on div "is" at bounding box center [605, 579] width 41 height 75
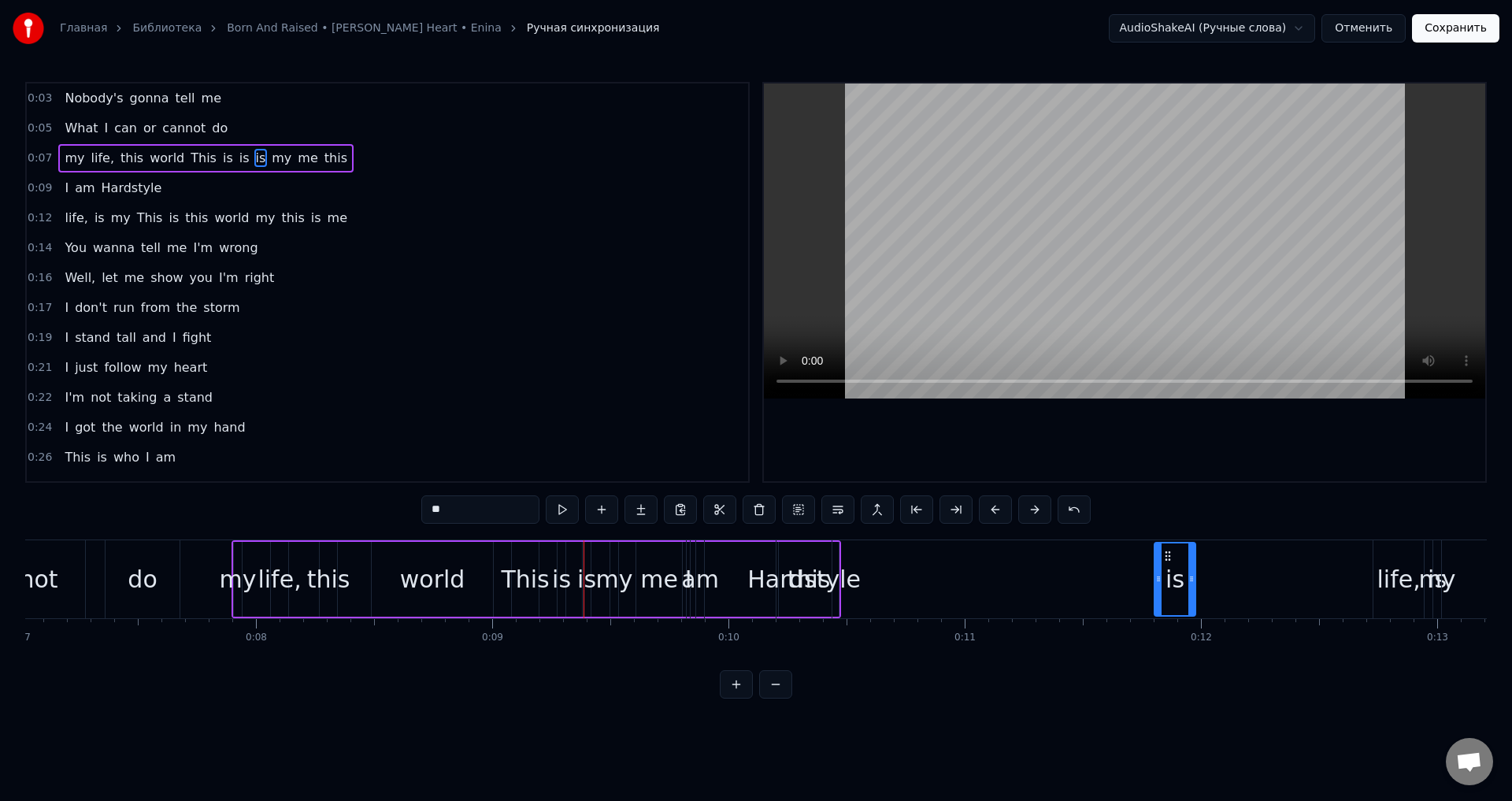
drag, startPoint x: 596, startPoint y: 555, endPoint x: 1168, endPoint y: 566, distance: 572.1
click at [238, 154] on span "is" at bounding box center [244, 157] width 13 height 18
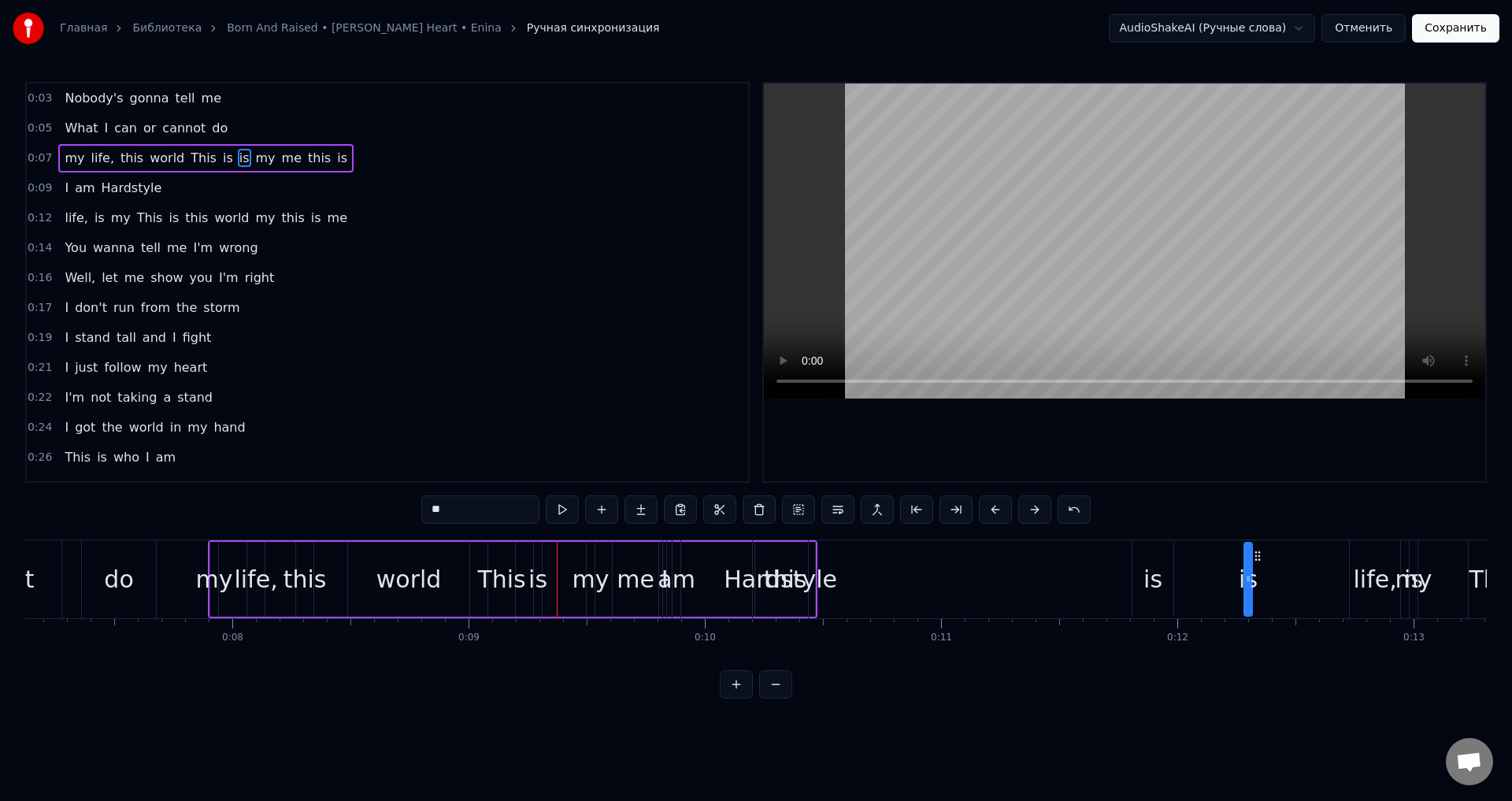
drag, startPoint x: 595, startPoint y: 556, endPoint x: 1259, endPoint y: 585, distance: 664.6
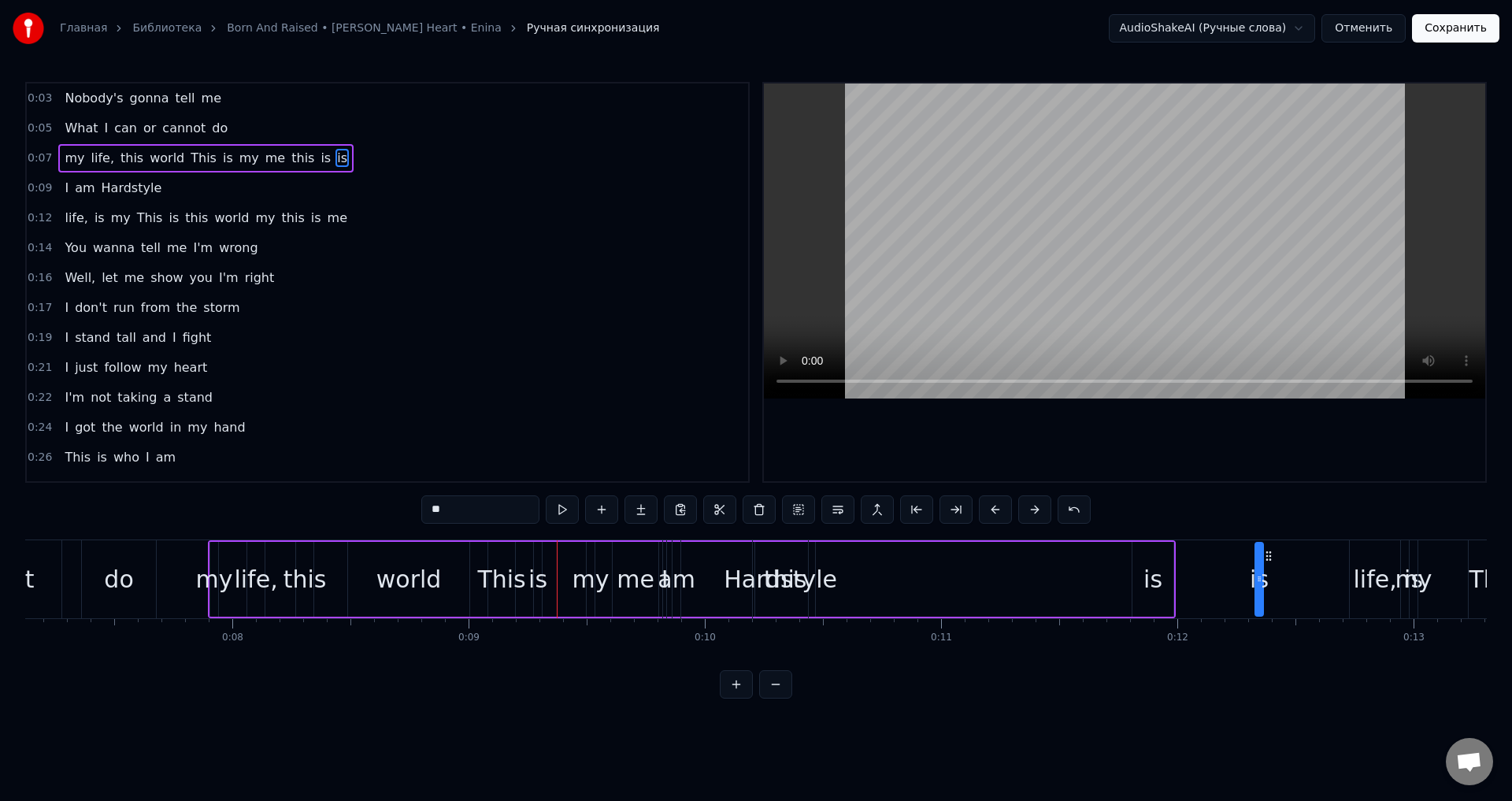
scroll to position [0, 1689]
click at [207, 589] on div "my" at bounding box center [208, 579] width 37 height 36
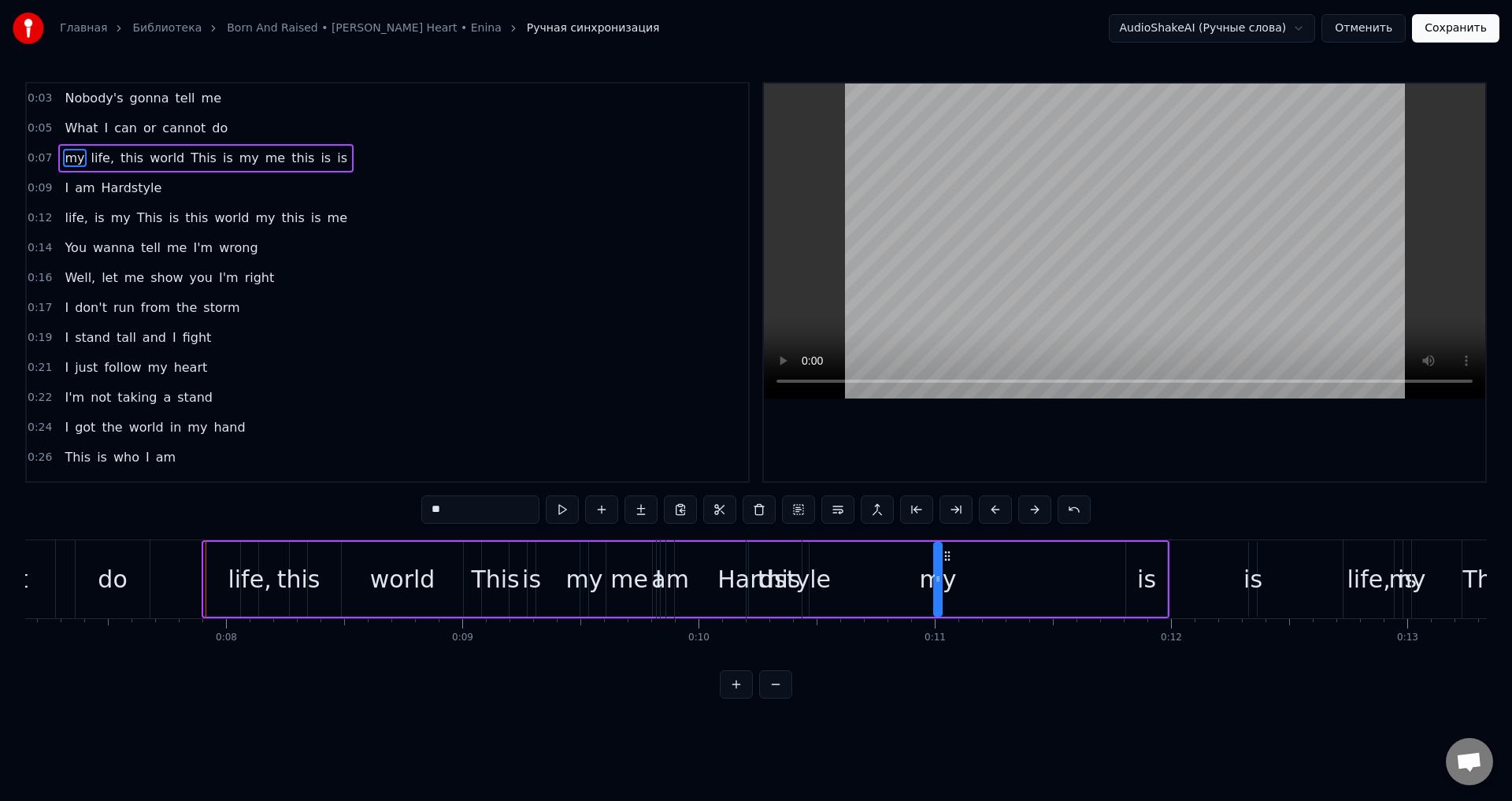
drag, startPoint x: 216, startPoint y: 555, endPoint x: 950, endPoint y: 590, distance: 734.8
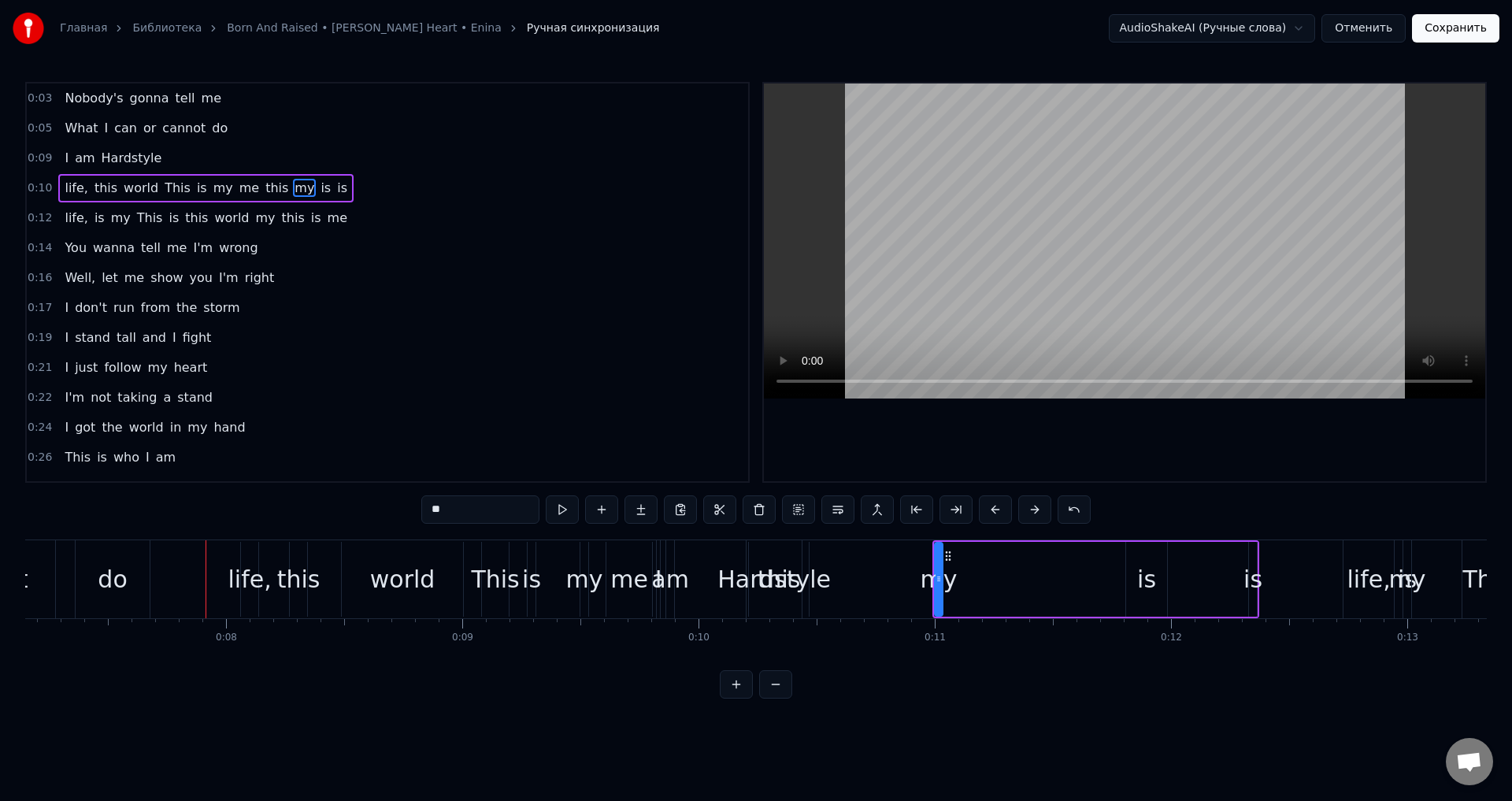
click at [245, 581] on div "life," at bounding box center [249, 579] width 43 height 36
type input "*****"
click at [234, 581] on div "life," at bounding box center [249, 579] width 43 height 36
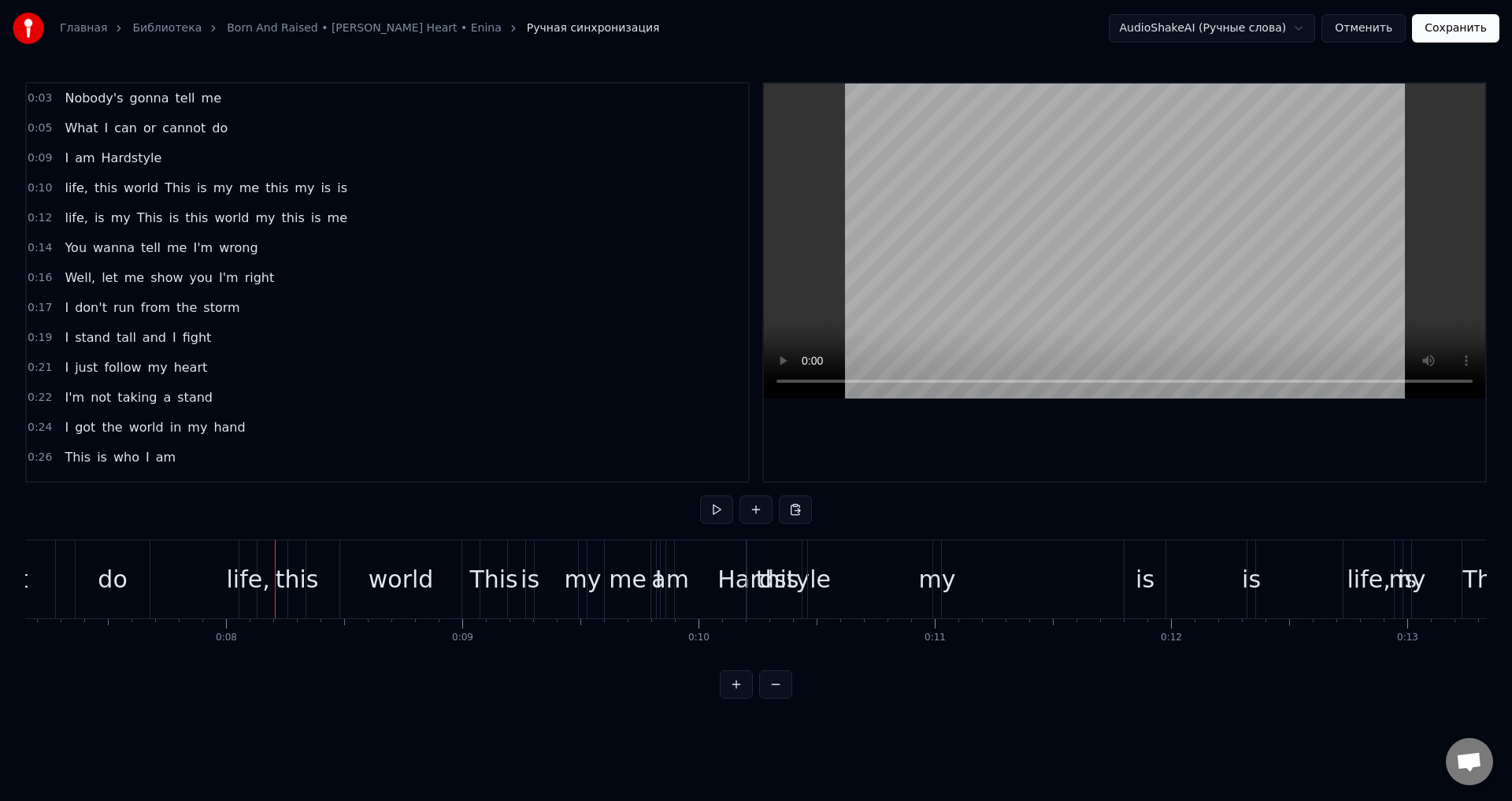
click at [249, 576] on div "life," at bounding box center [247, 579] width 43 height 36
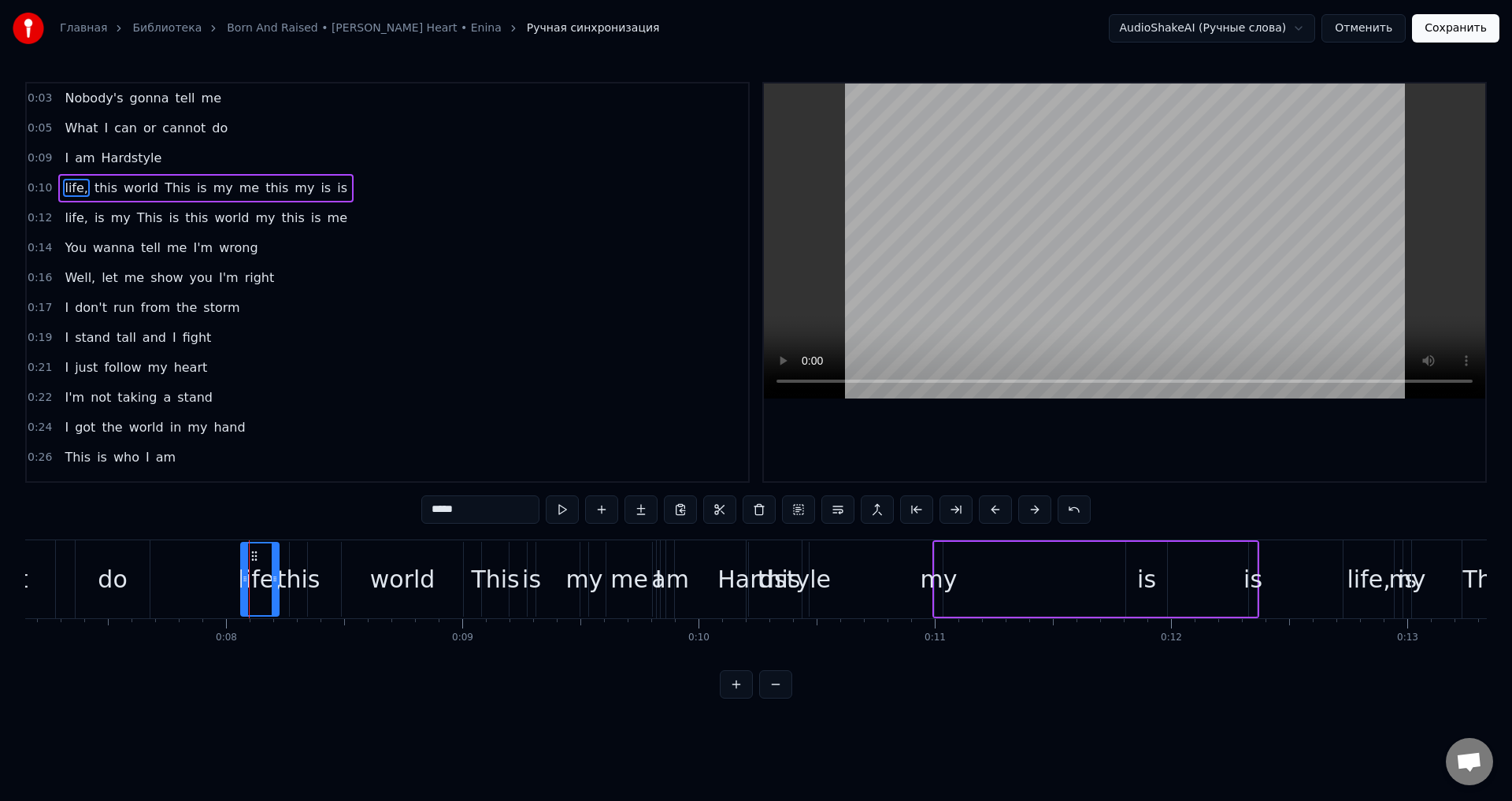
click at [278, 562] on div at bounding box center [275, 579] width 6 height 72
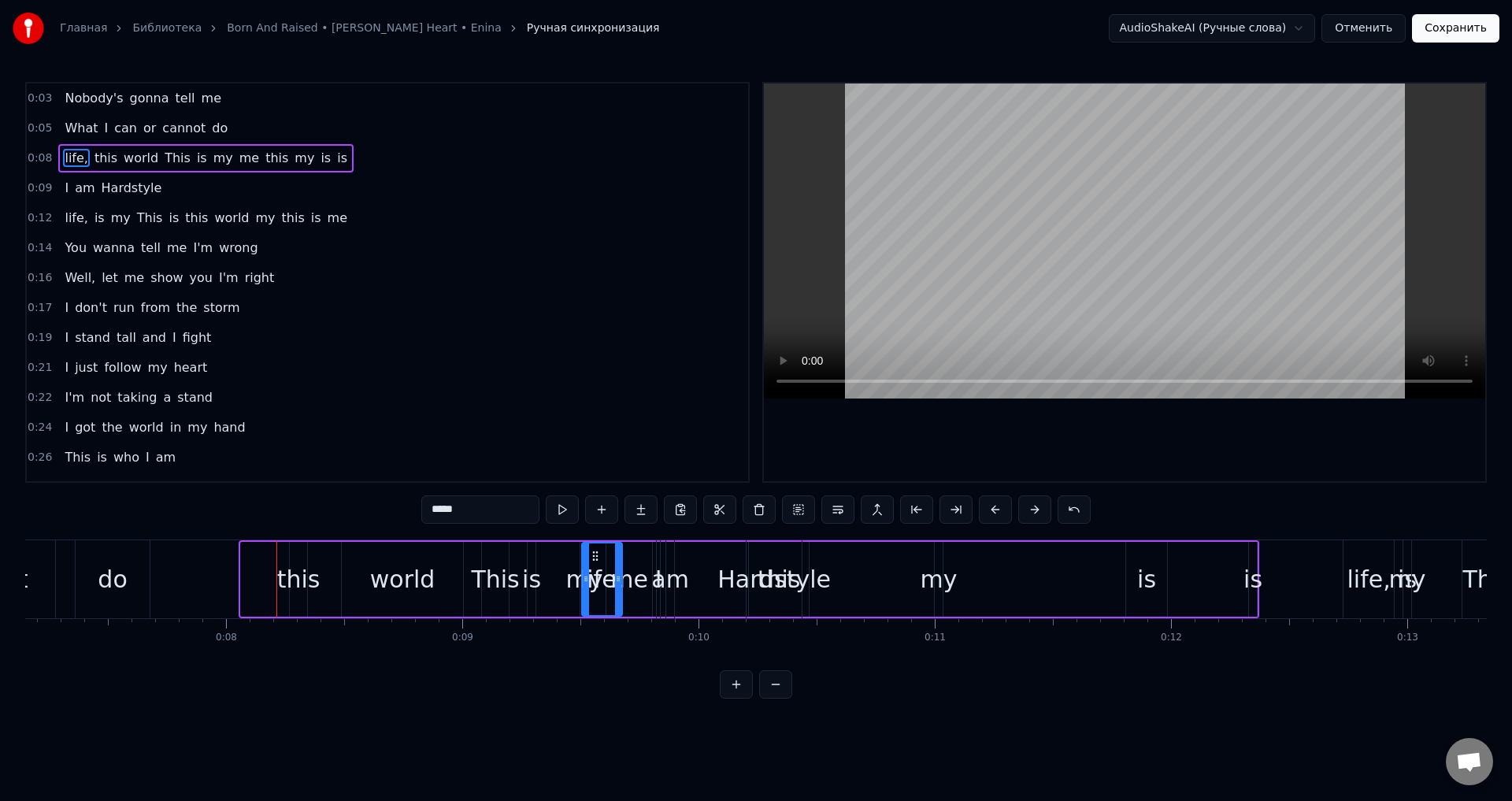
drag, startPoint x: 254, startPoint y: 553, endPoint x: 609, endPoint y: 562, distance: 355.1
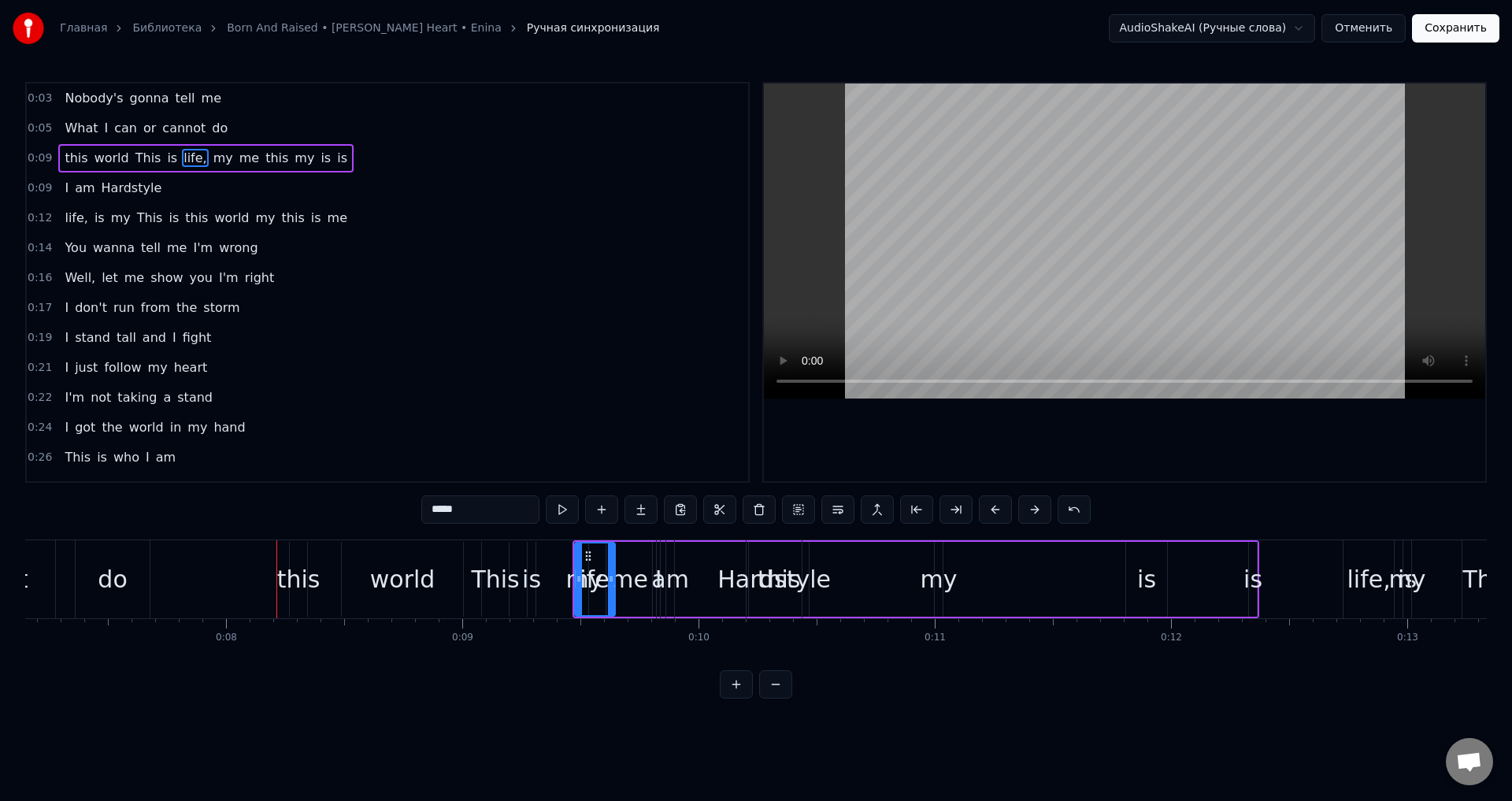
click at [637, 583] on div "me" at bounding box center [629, 579] width 38 height 36
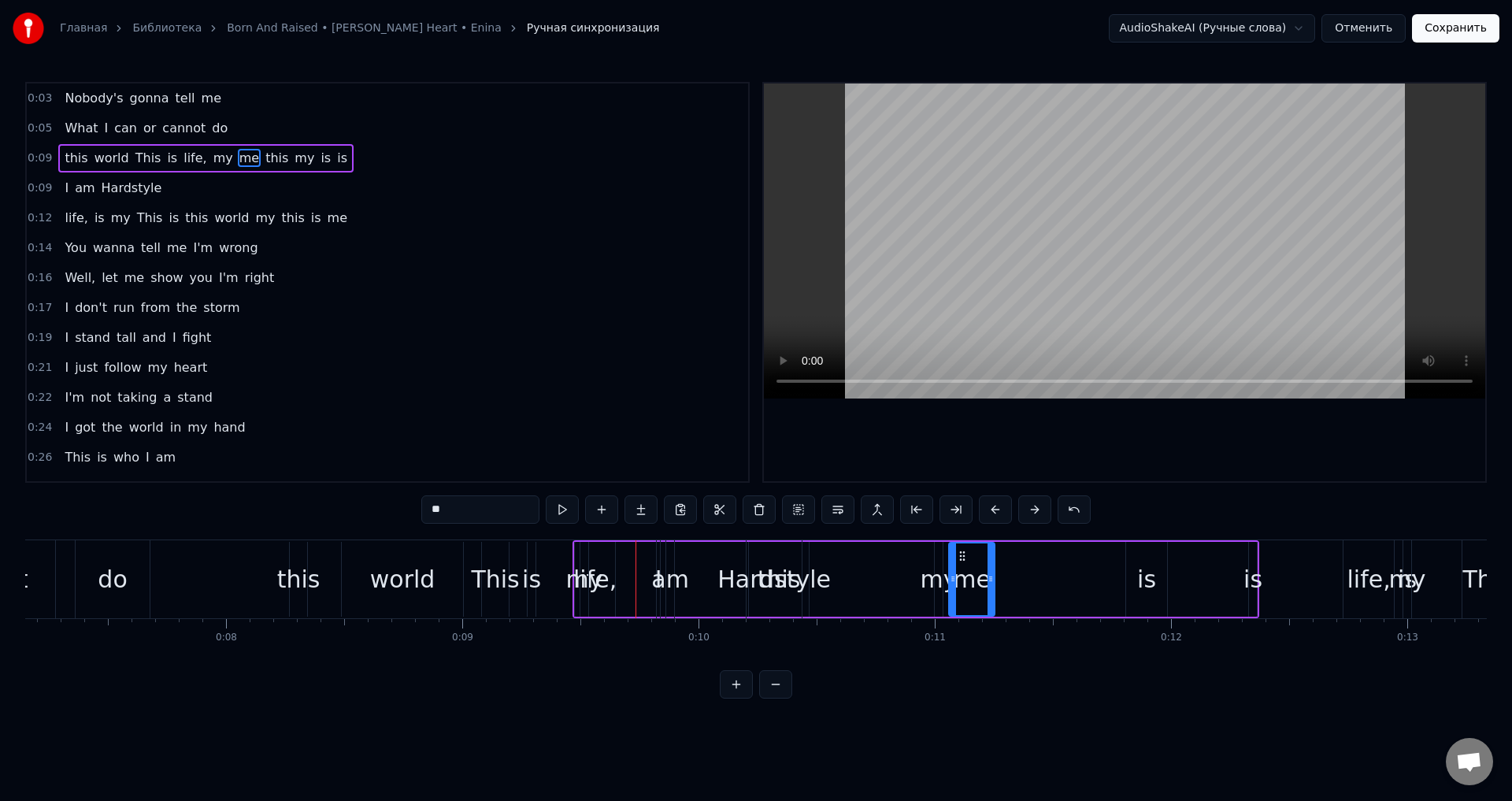
drag, startPoint x: 620, startPoint y: 553, endPoint x: 962, endPoint y: 577, distance: 342.8
click at [676, 581] on div "am" at bounding box center [670, 579] width 38 height 36
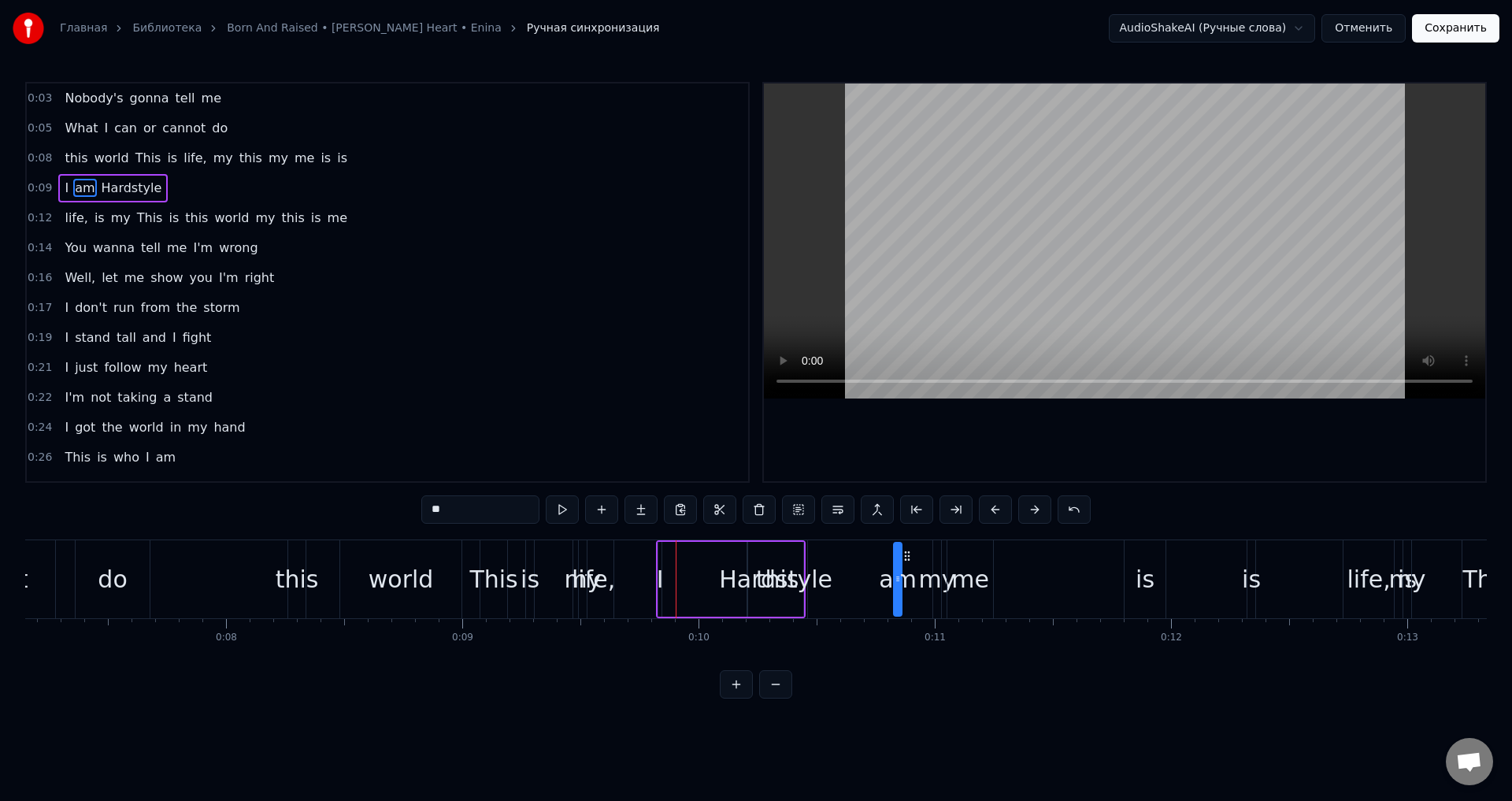
drag, startPoint x: 683, startPoint y: 555, endPoint x: 797, endPoint y: 571, distance: 115.1
click at [658, 585] on div "I" at bounding box center [660, 579] width 7 height 36
drag, startPoint x: 671, startPoint y: 556, endPoint x: 771, endPoint y: 575, distance: 101.8
click at [298, 581] on div "this" at bounding box center [297, 579] width 43 height 36
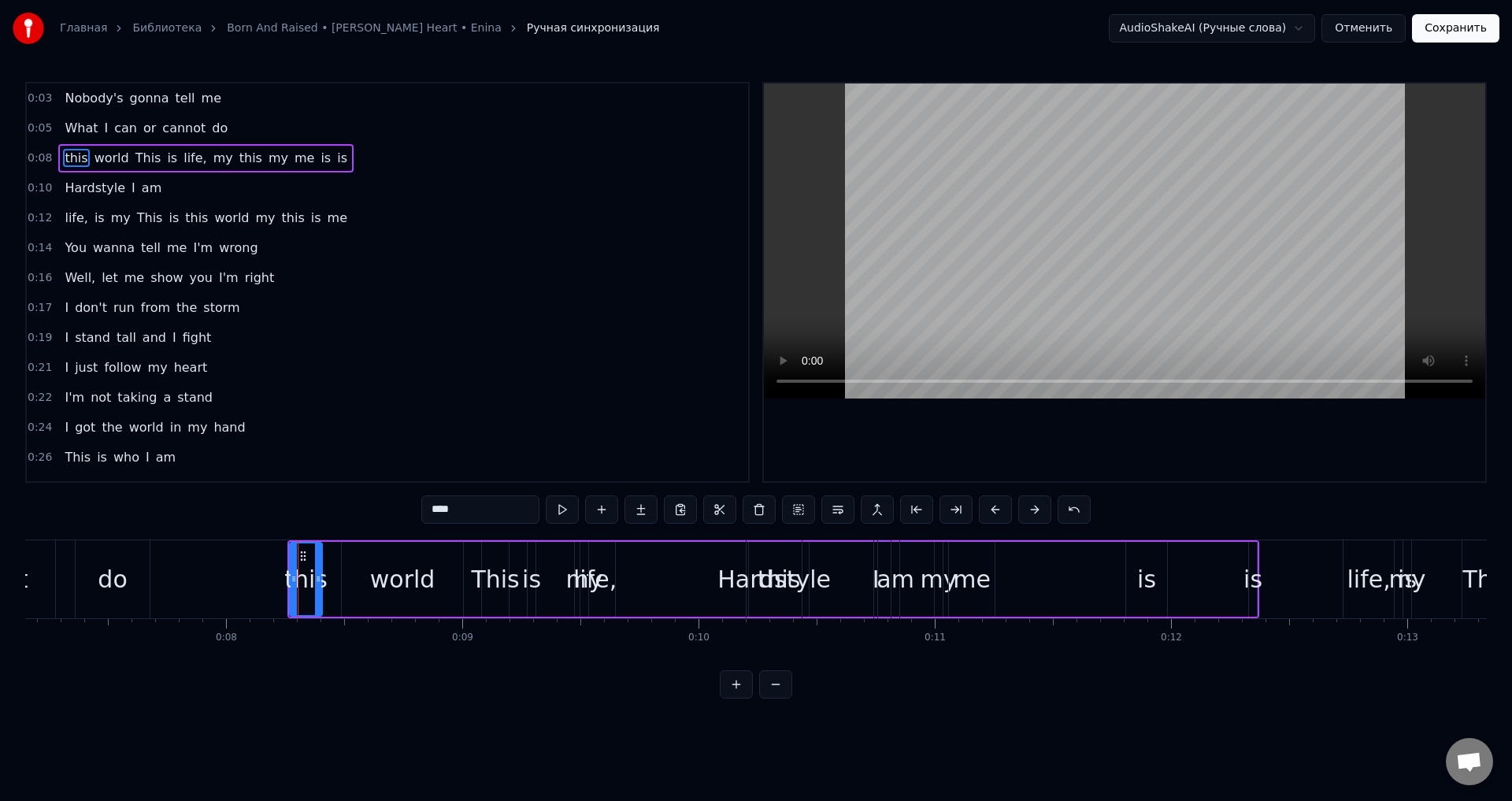
drag, startPoint x: 306, startPoint y: 580, endPoint x: 313, endPoint y: 571, distance: 11.4
click at [321, 575] on icon at bounding box center [318, 579] width 6 height 13
drag, startPoint x: 300, startPoint y: 551, endPoint x: 1095, endPoint y: 563, distance: 795.1
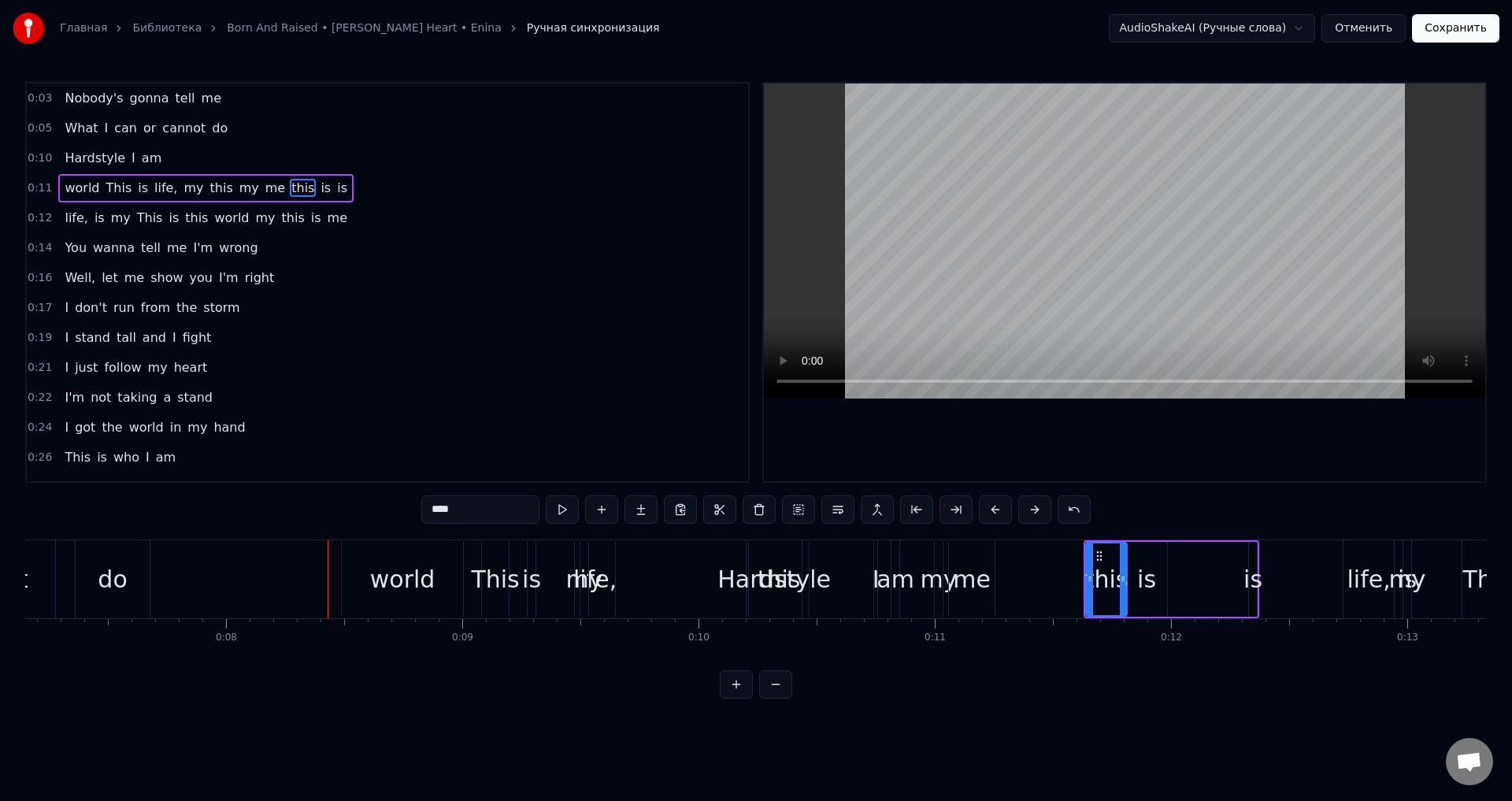
click at [396, 573] on div "world" at bounding box center [403, 579] width 66 height 36
type input "*****"
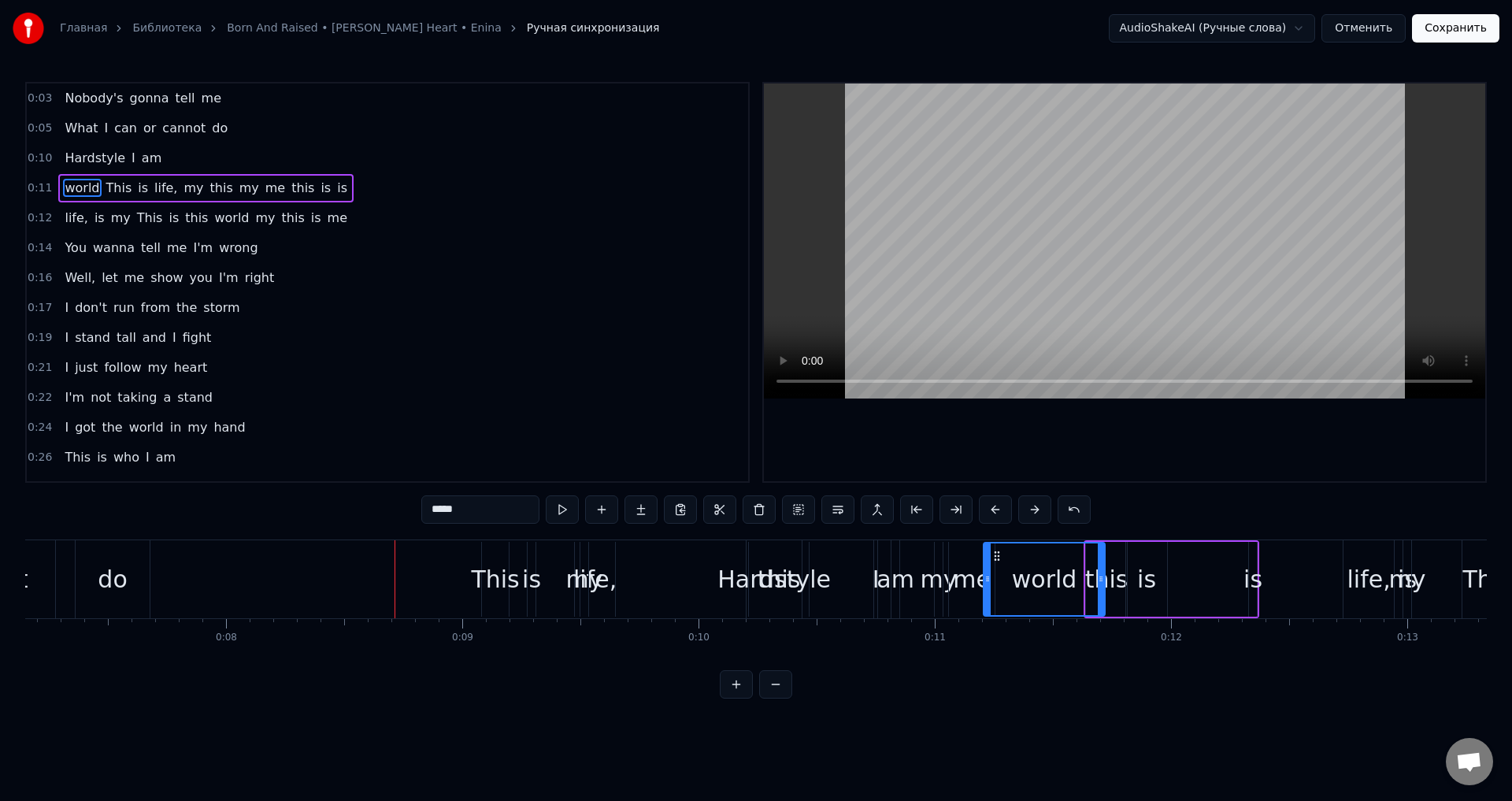
drag, startPoint x: 355, startPoint y: 554, endPoint x: 741, endPoint y: 565, distance: 386.2
click at [35, 158] on span "0:10" at bounding box center [39, 158] width 24 height 16
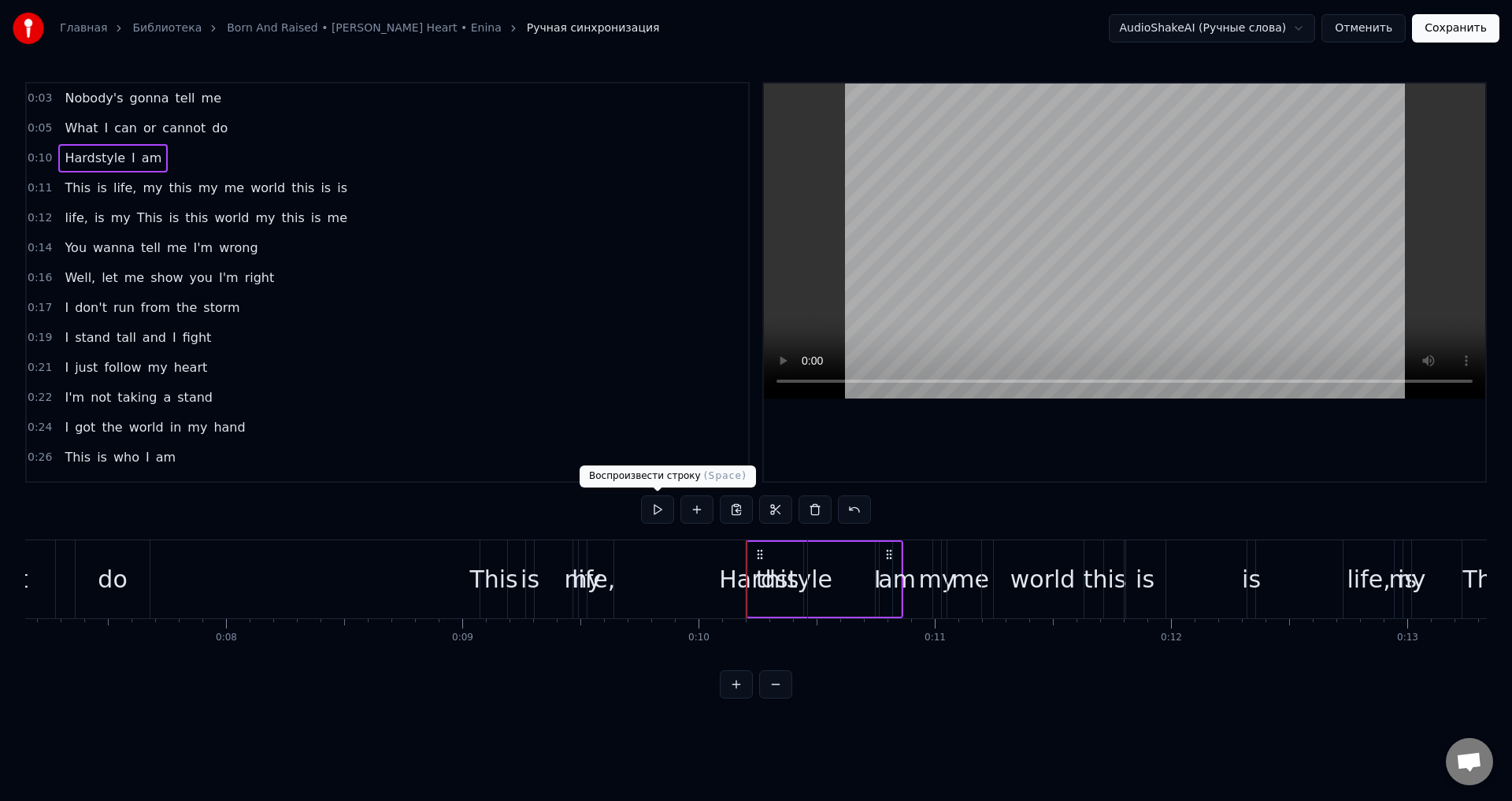
click at [660, 513] on button at bounding box center [658, 510] width 33 height 28
click at [584, 585] on div "my" at bounding box center [583, 579] width 37 height 36
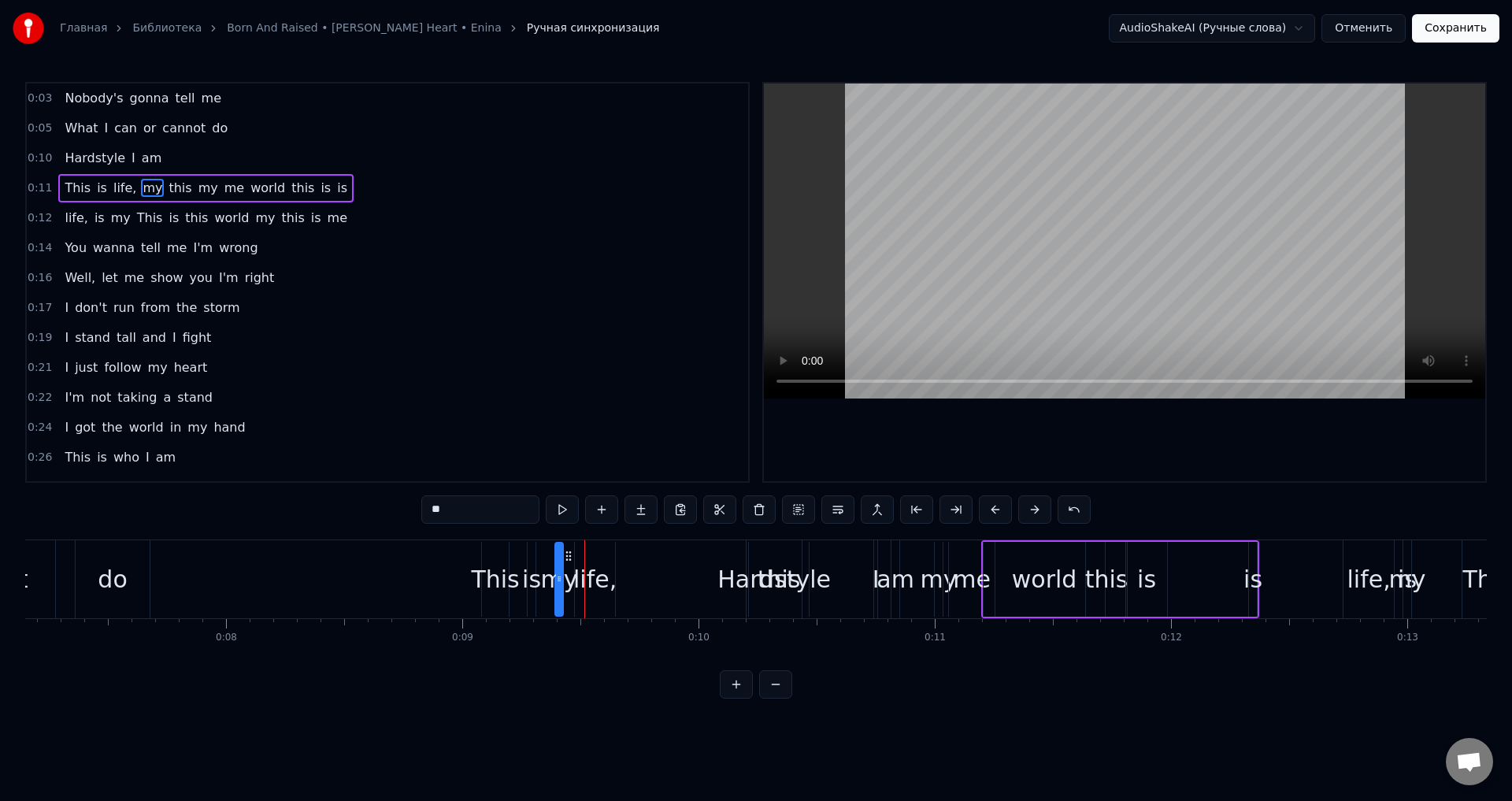
drag, startPoint x: 613, startPoint y: 557, endPoint x: 588, endPoint y: 565, distance: 26.2
click at [572, 553] on icon at bounding box center [568, 556] width 13 height 13
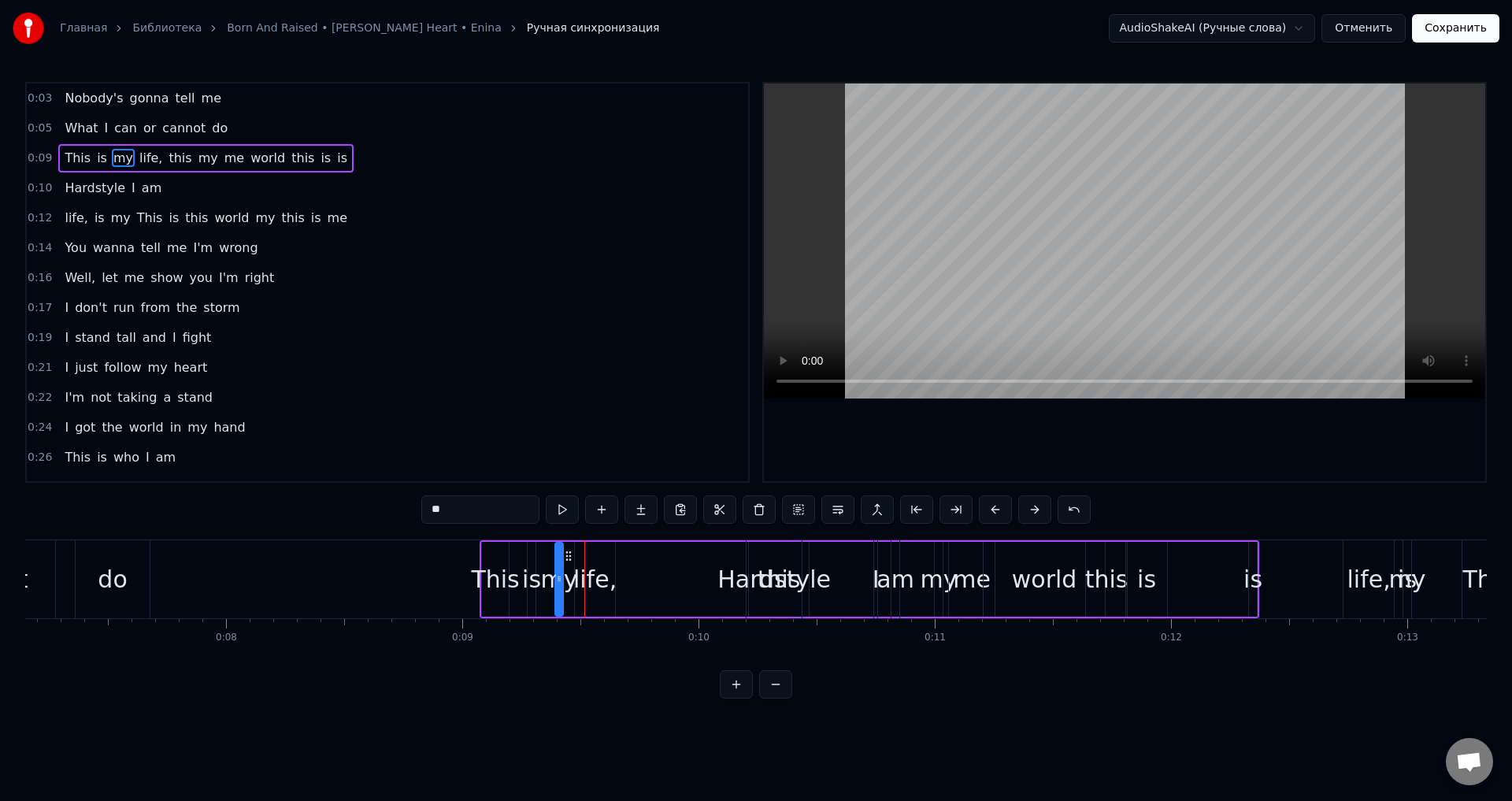
click at [598, 581] on div "life," at bounding box center [595, 579] width 43 height 36
drag, startPoint x: 619, startPoint y: 554, endPoint x: 647, endPoint y: 568, distance: 31.3
click at [677, 555] on icon at bounding box center [678, 556] width 13 height 13
click at [558, 581] on div "my" at bounding box center [559, 579] width 37 height 36
drag, startPoint x: 568, startPoint y: 555, endPoint x: 643, endPoint y: 555, distance: 75.0
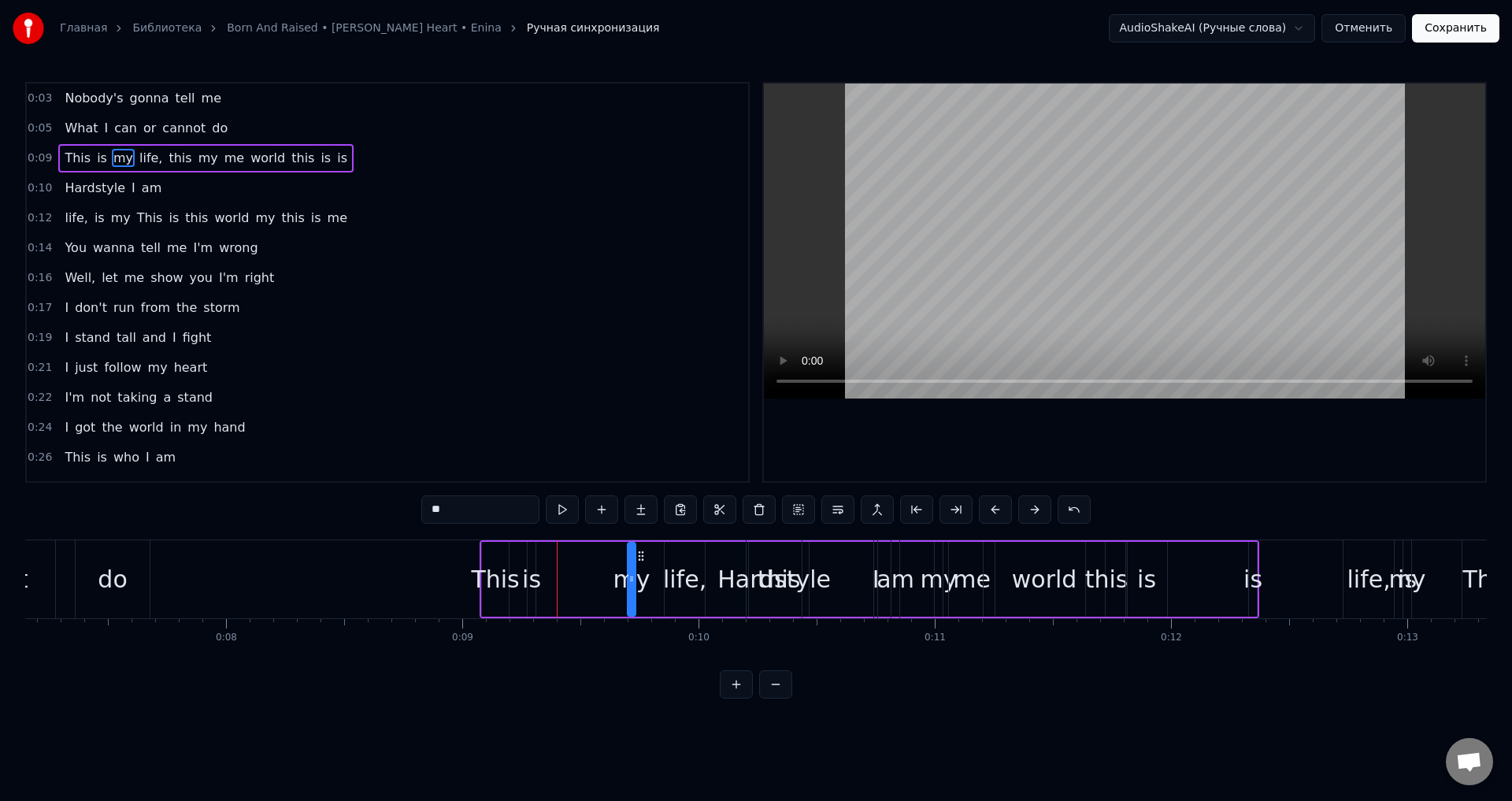
click at [643, 555] on icon at bounding box center [641, 556] width 13 height 13
click at [495, 570] on div "This" at bounding box center [494, 579] width 48 height 36
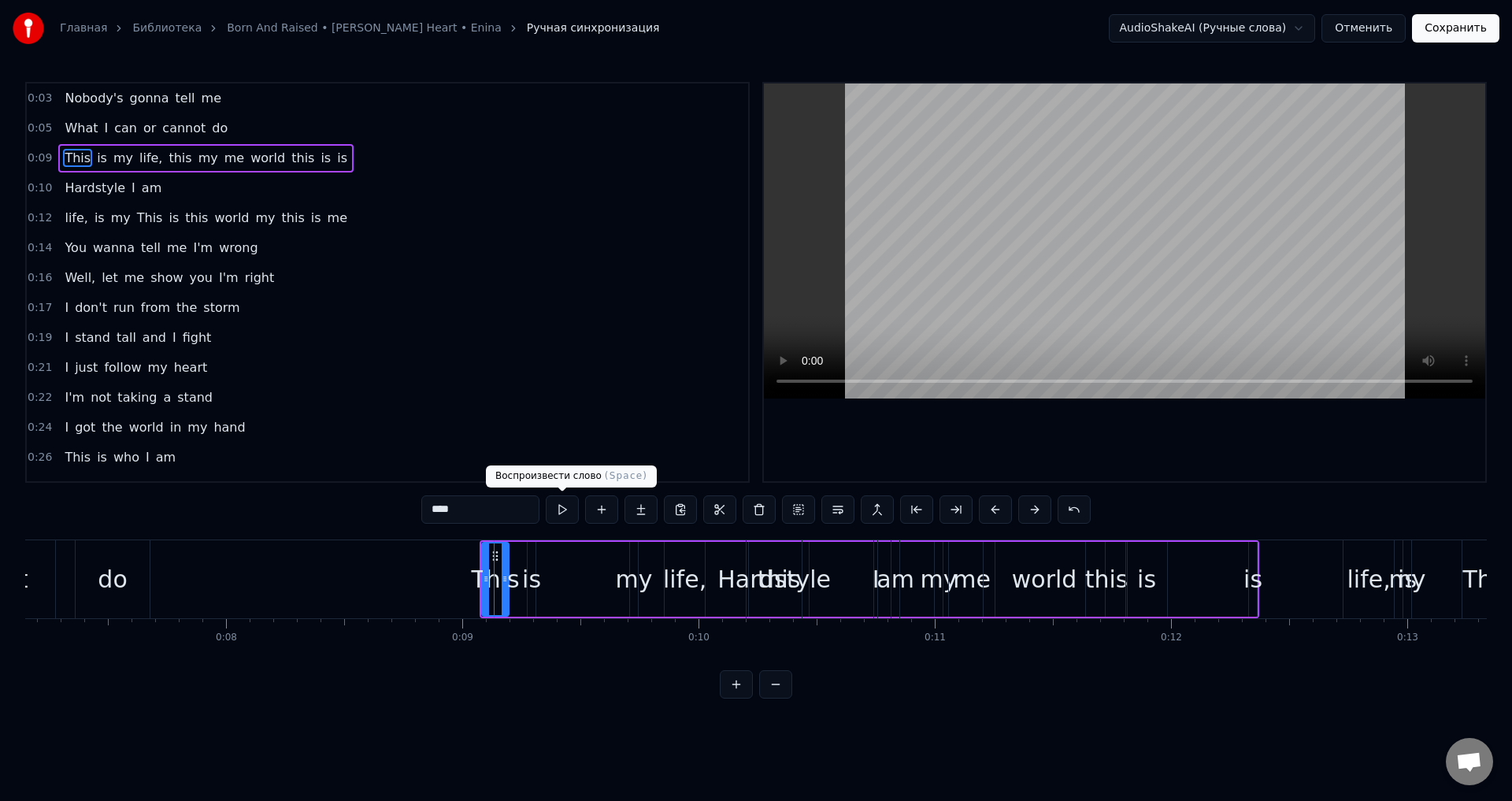
click at [563, 506] on button at bounding box center [562, 510] width 33 height 28
click at [532, 575] on div "is" at bounding box center [531, 579] width 19 height 36
type input "**"
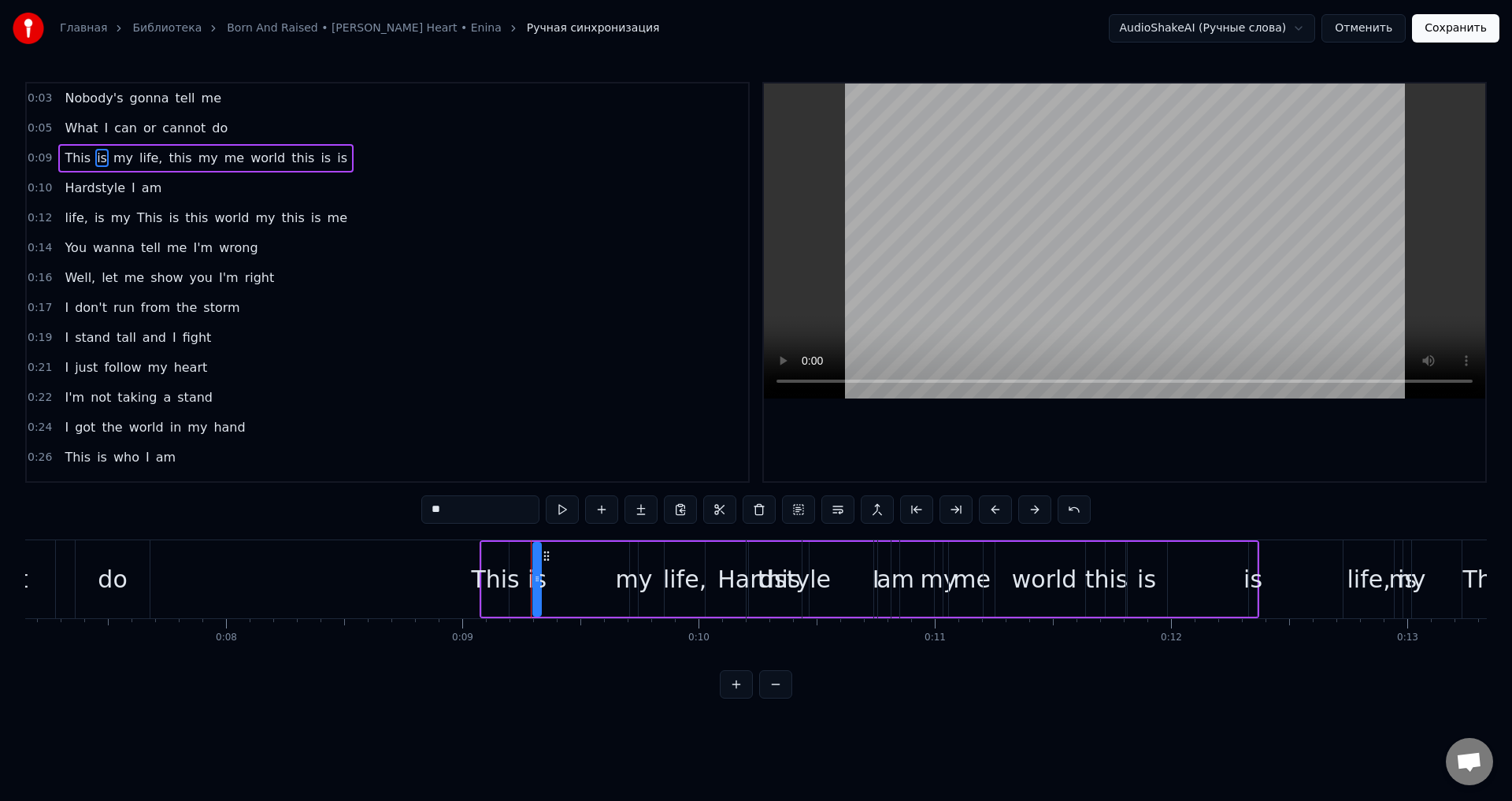
drag, startPoint x: 534, startPoint y: 555, endPoint x: 547, endPoint y: 557, distance: 13.2
click at [547, 557] on icon at bounding box center [546, 556] width 13 height 13
click at [561, 509] on button at bounding box center [562, 510] width 33 height 28
click at [563, 510] on button at bounding box center [562, 510] width 33 height 28
drag, startPoint x: 534, startPoint y: 579, endPoint x: 560, endPoint y: 581, distance: 26.1
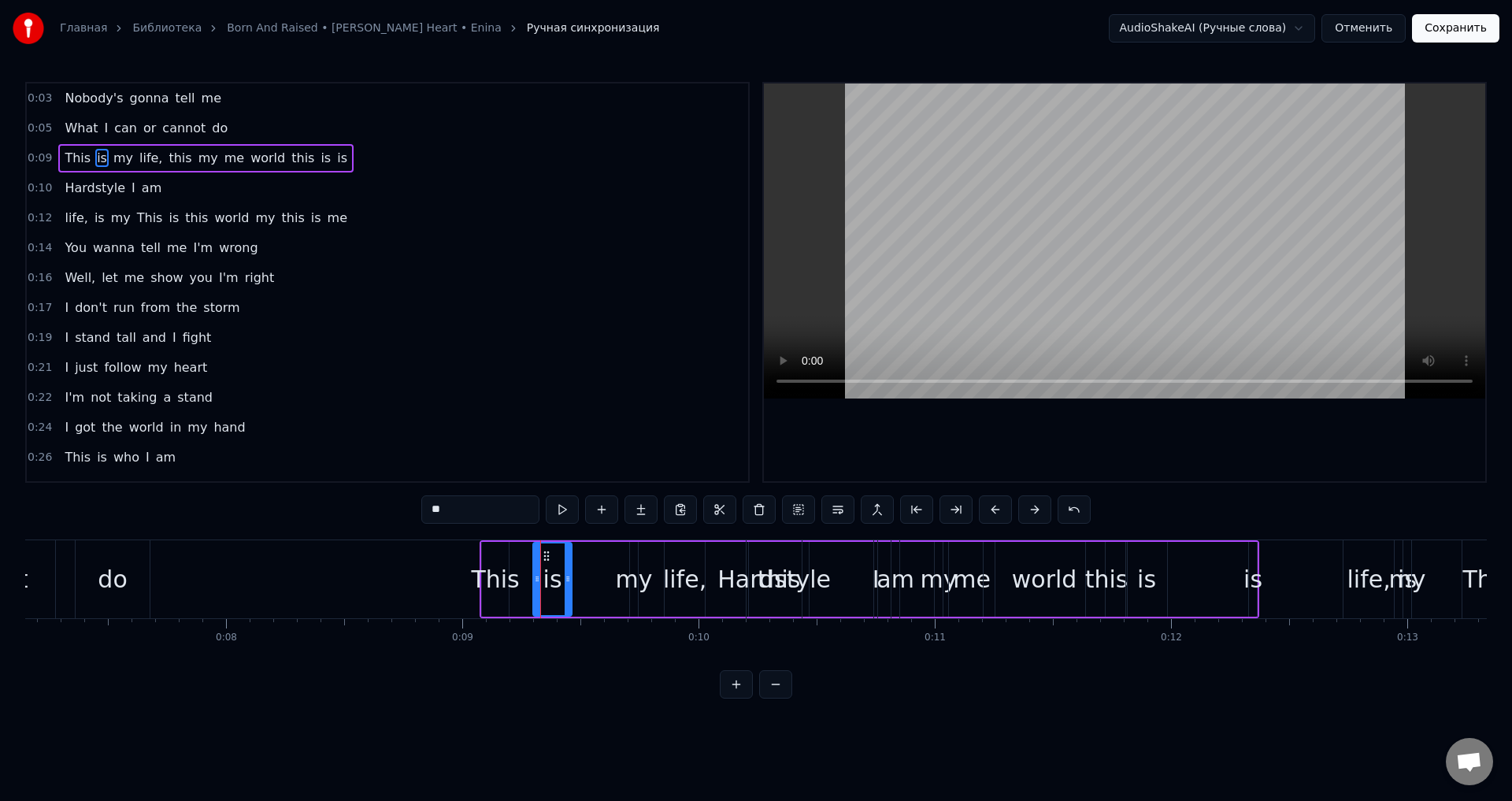
click at [565, 580] on icon at bounding box center [568, 579] width 6 height 13
drag, startPoint x: 545, startPoint y: 556, endPoint x: 543, endPoint y: 565, distance: 9.2
click at [543, 565] on div "is" at bounding box center [549, 579] width 34 height 72
drag, startPoint x: 541, startPoint y: 555, endPoint x: 530, endPoint y: 558, distance: 11.4
click at [530, 558] on icon at bounding box center [530, 556] width 13 height 13
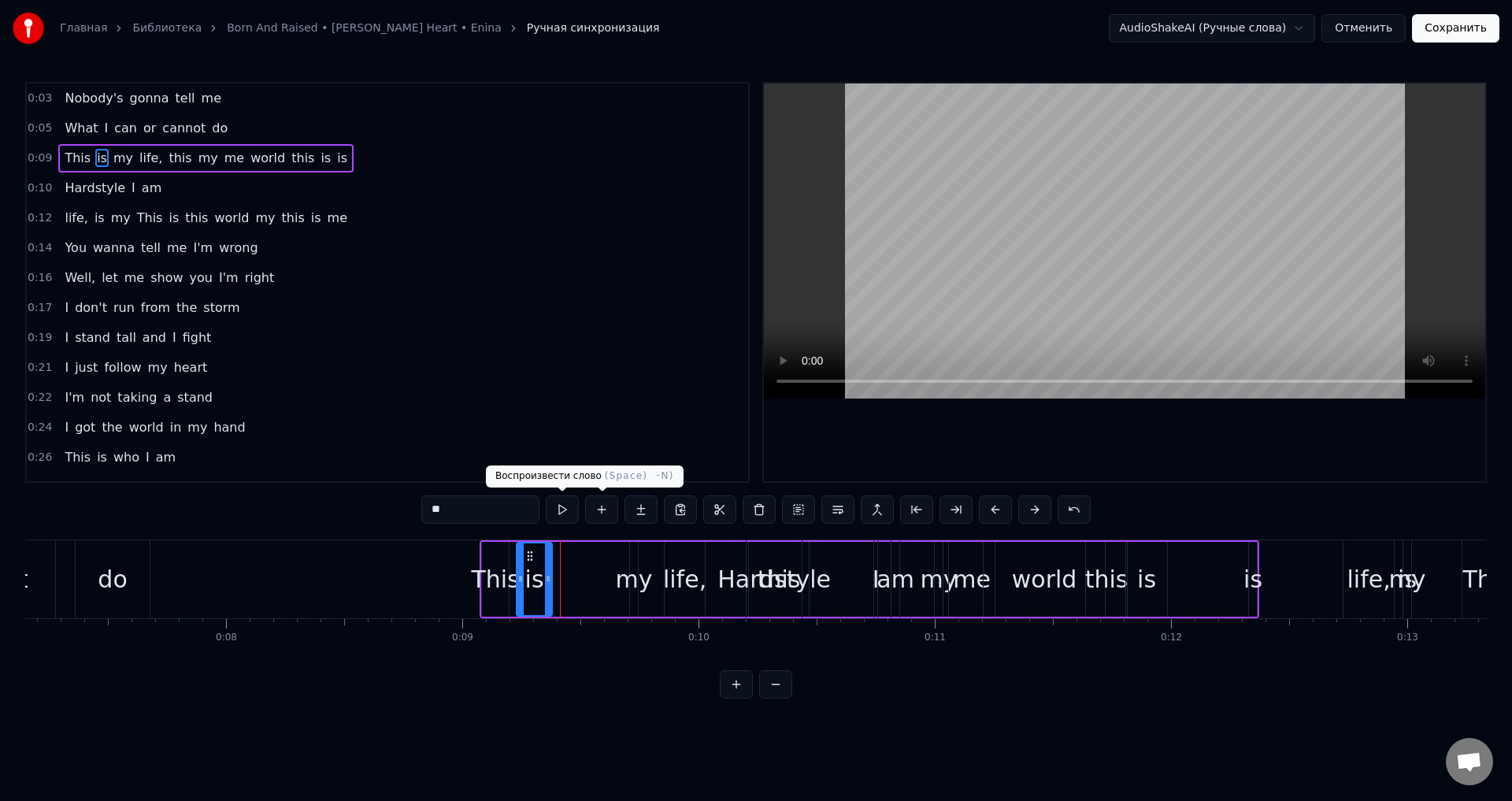
click at [567, 507] on button at bounding box center [562, 510] width 33 height 28
click at [513, 581] on icon at bounding box center [515, 579] width 6 height 13
click at [557, 514] on button at bounding box center [562, 510] width 33 height 28
click at [508, 589] on div at bounding box center [512, 579] width 6 height 72
click at [37, 157] on span "0:09" at bounding box center [39, 158] width 24 height 16
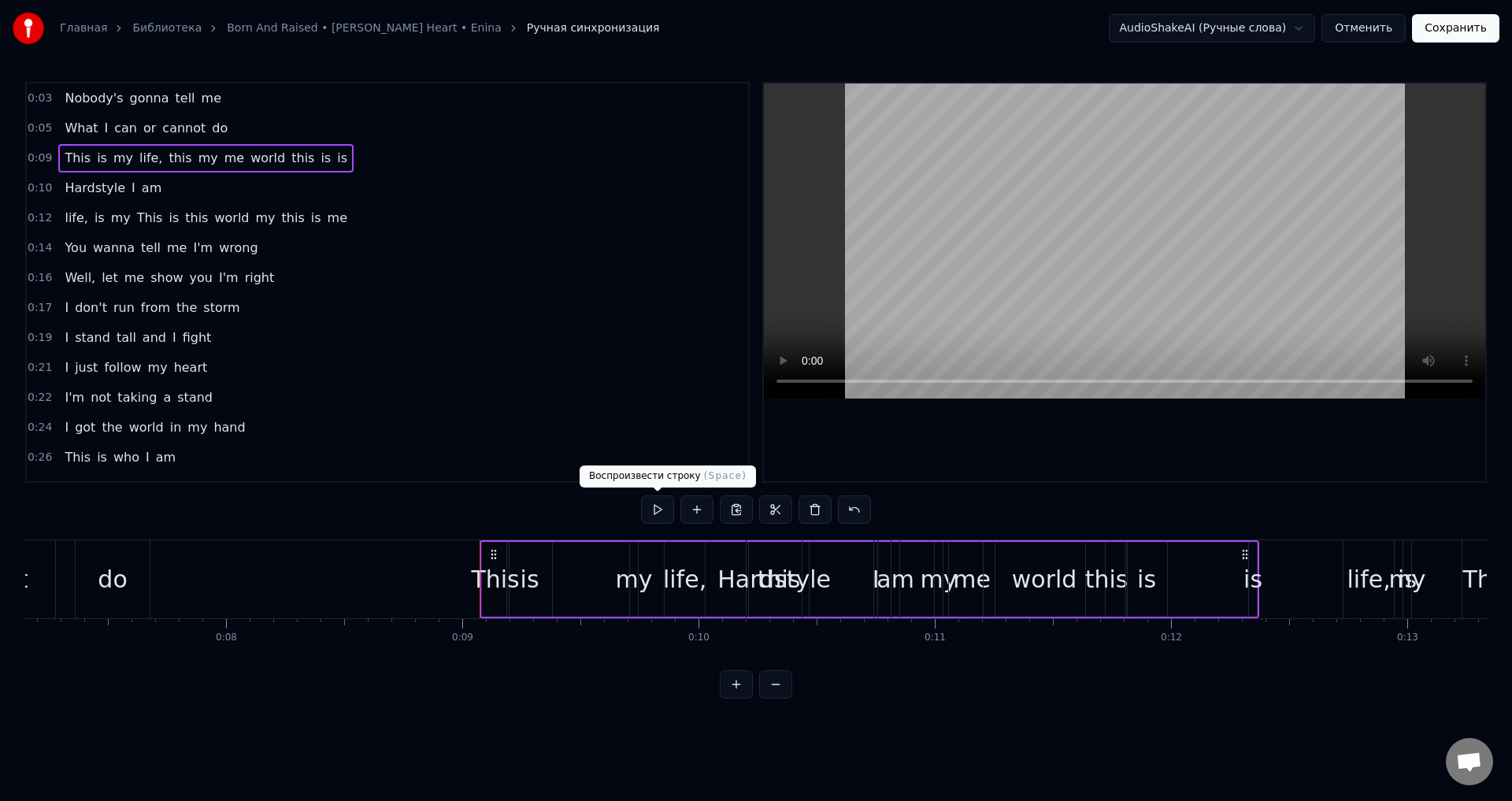
click at [656, 510] on button at bounding box center [658, 510] width 33 height 28
click at [655, 506] on button at bounding box center [658, 510] width 33 height 28
click at [29, 159] on span "0:09" at bounding box center [39, 158] width 24 height 16
click at [658, 511] on button at bounding box center [658, 510] width 33 height 28
click at [659, 511] on button at bounding box center [658, 510] width 33 height 28
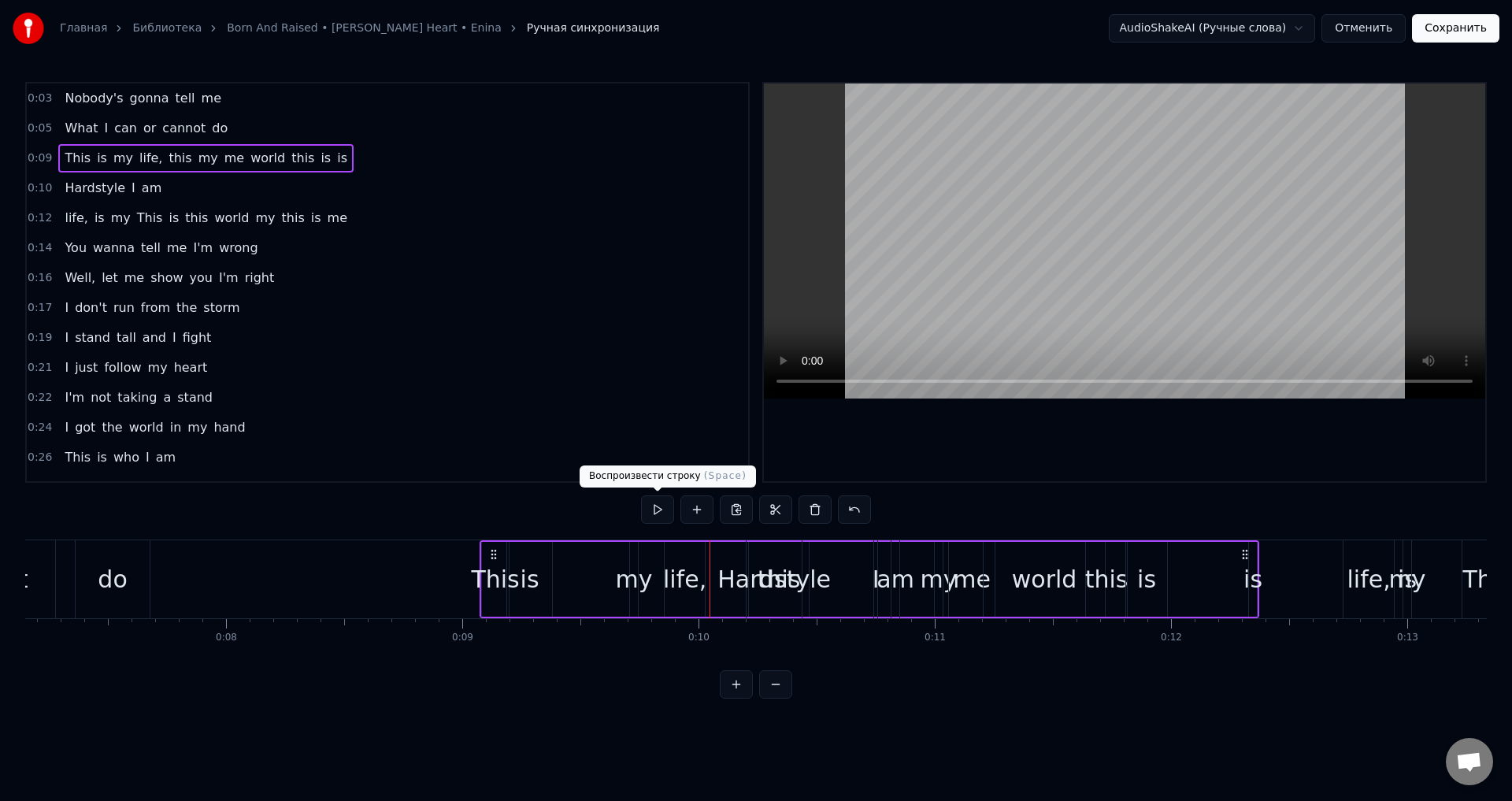
click at [653, 502] on button at bounding box center [658, 510] width 33 height 28
click at [659, 504] on button at bounding box center [658, 510] width 33 height 28
drag, startPoint x: 632, startPoint y: 575, endPoint x: 610, endPoint y: 571, distance: 22.4
click at [605, 571] on div "This is my life, this my me world this is is" at bounding box center [869, 579] width 779 height 78
click at [631, 574] on div "my" at bounding box center [634, 579] width 37 height 36
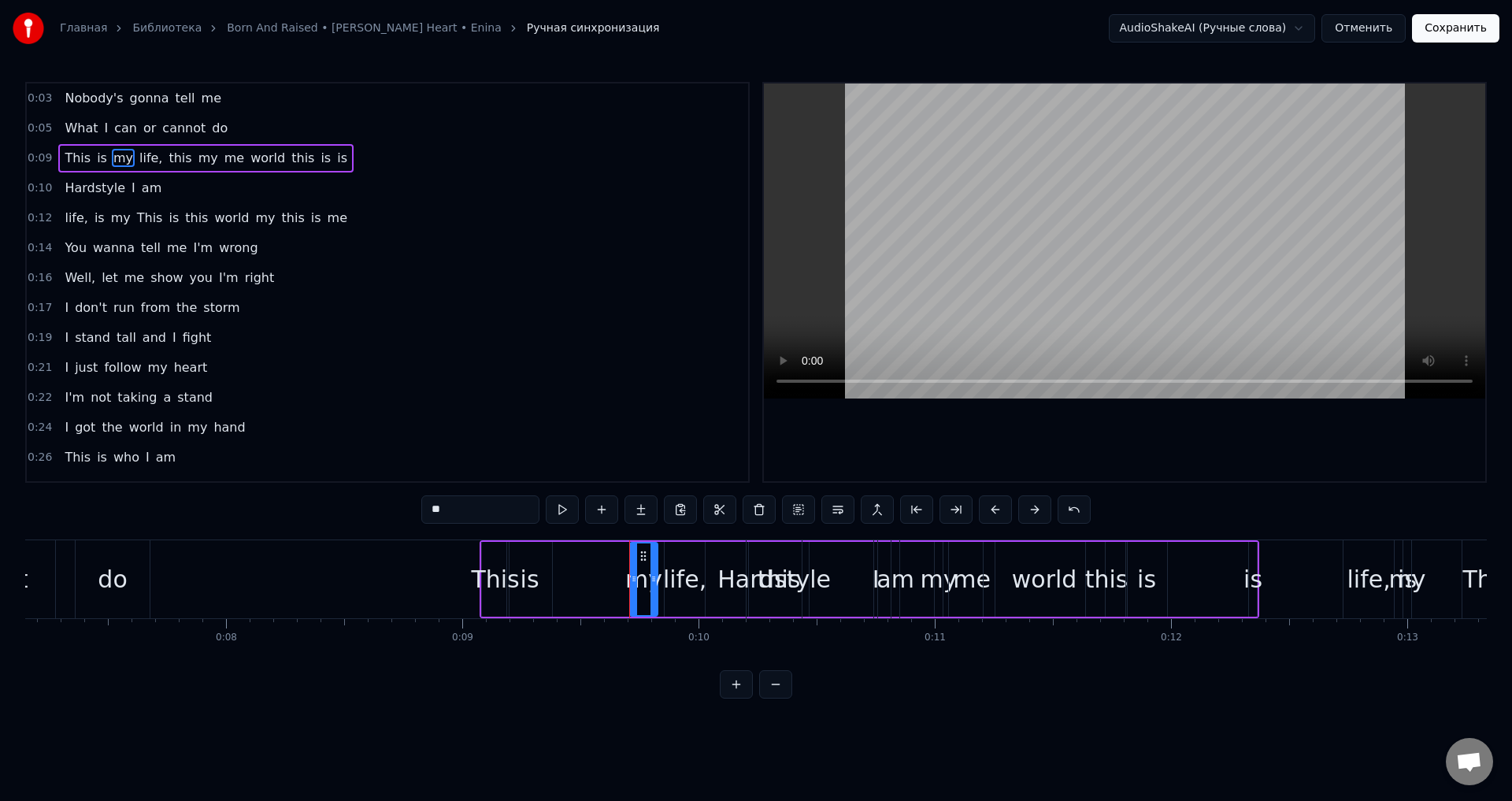
drag, startPoint x: 636, startPoint y: 583, endPoint x: 644, endPoint y: 582, distance: 8.1
click at [655, 585] on icon at bounding box center [654, 579] width 6 height 13
drag, startPoint x: 643, startPoint y: 556, endPoint x: 600, endPoint y: 557, distance: 43.0
click at [600, 557] on icon at bounding box center [601, 556] width 13 height 13
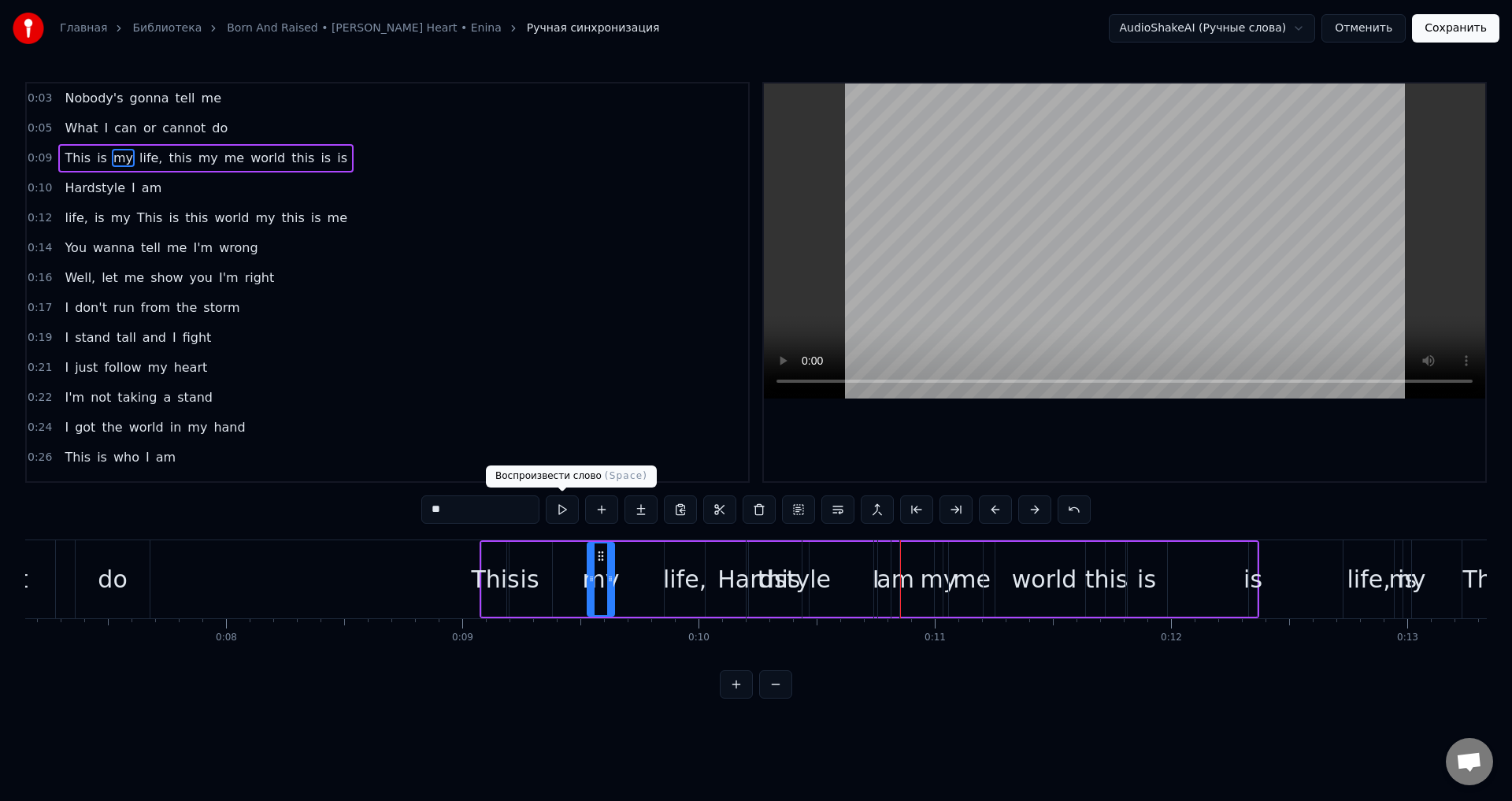
click at [564, 506] on button at bounding box center [562, 510] width 33 height 28
drag, startPoint x: 591, startPoint y: 585, endPoint x: 587, endPoint y: 573, distance: 12.6
click at [581, 584] on div at bounding box center [582, 579] width 6 height 72
click at [557, 509] on button at bounding box center [562, 510] width 33 height 28
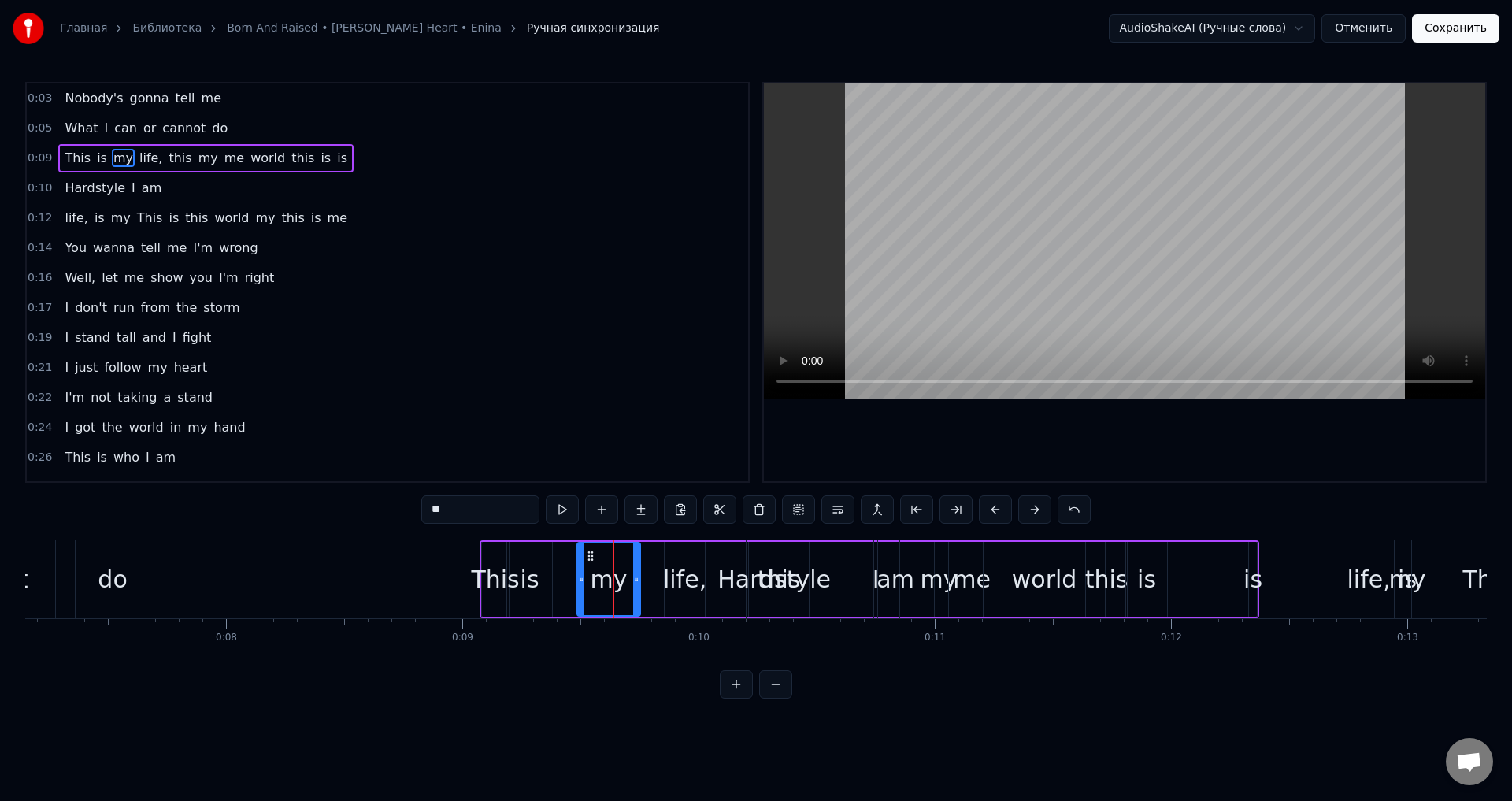
click at [636, 581] on icon at bounding box center [636, 579] width 6 height 13
drag, startPoint x: 579, startPoint y: 581, endPoint x: 598, endPoint y: 584, distance: 19.2
click at [598, 584] on icon at bounding box center [600, 579] width 6 height 13
click at [566, 514] on button at bounding box center [562, 510] width 33 height 28
drag, startPoint x: 637, startPoint y: 585, endPoint x: 622, endPoint y: 587, distance: 15.1
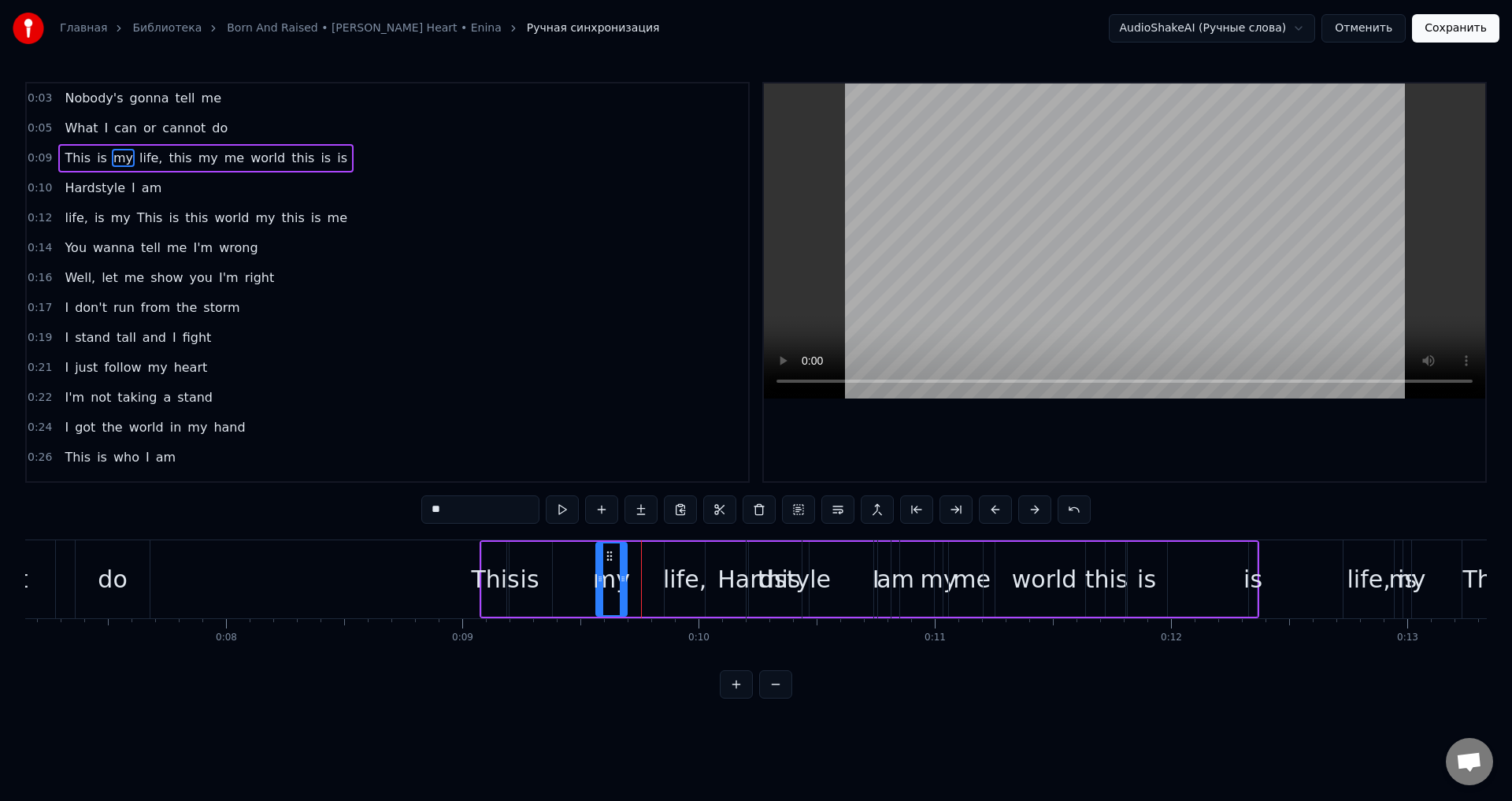
click at [622, 587] on div at bounding box center [623, 579] width 6 height 72
click at [559, 513] on button at bounding box center [562, 510] width 33 height 28
click at [688, 587] on div "life," at bounding box center [685, 579] width 43 height 36
type input "*****"
drag, startPoint x: 664, startPoint y: 583, endPoint x: 646, endPoint y: 578, distance: 18.7
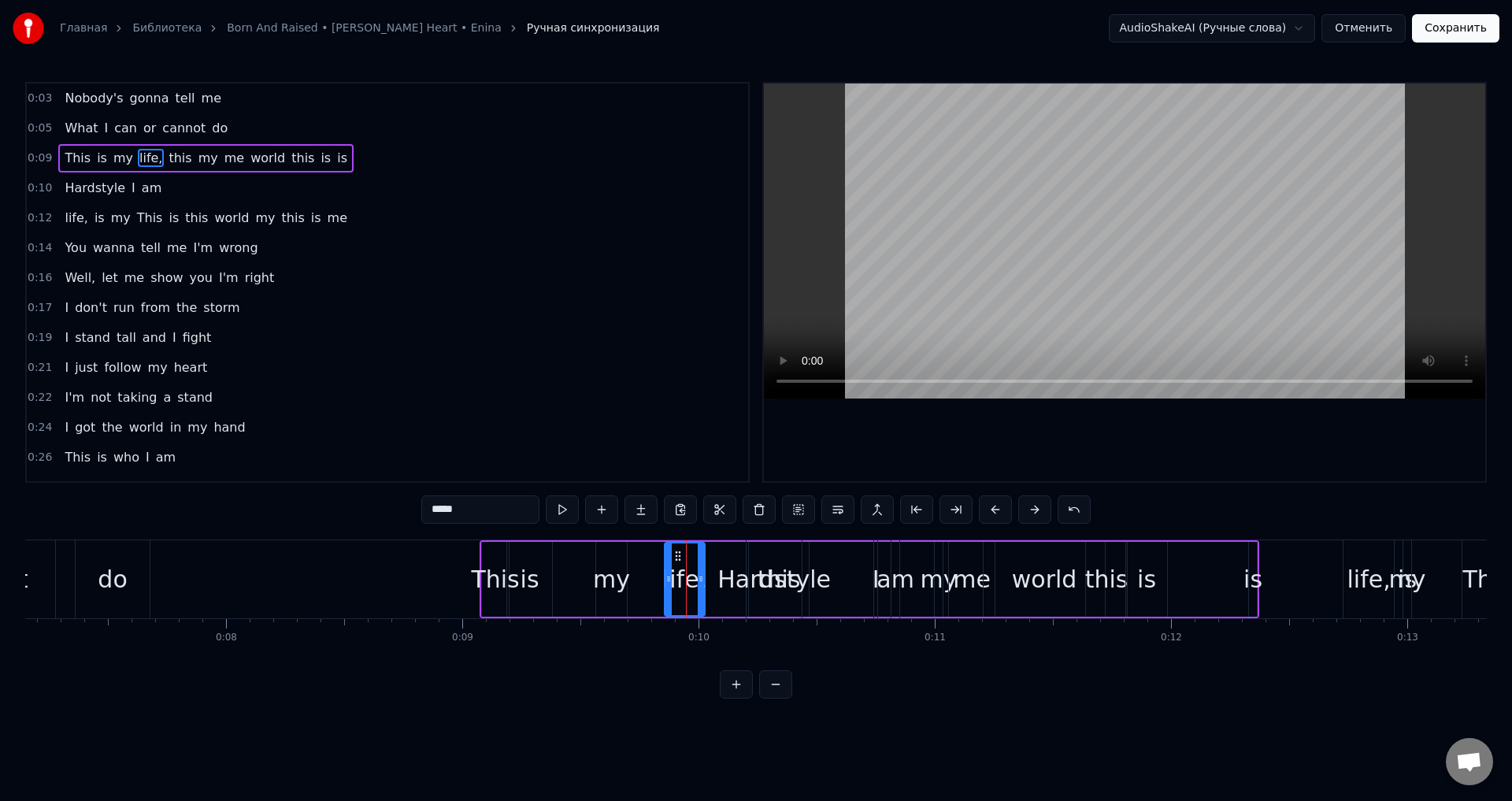
click at [638, 580] on div "This is my life, this my me world this is is" at bounding box center [869, 579] width 779 height 78
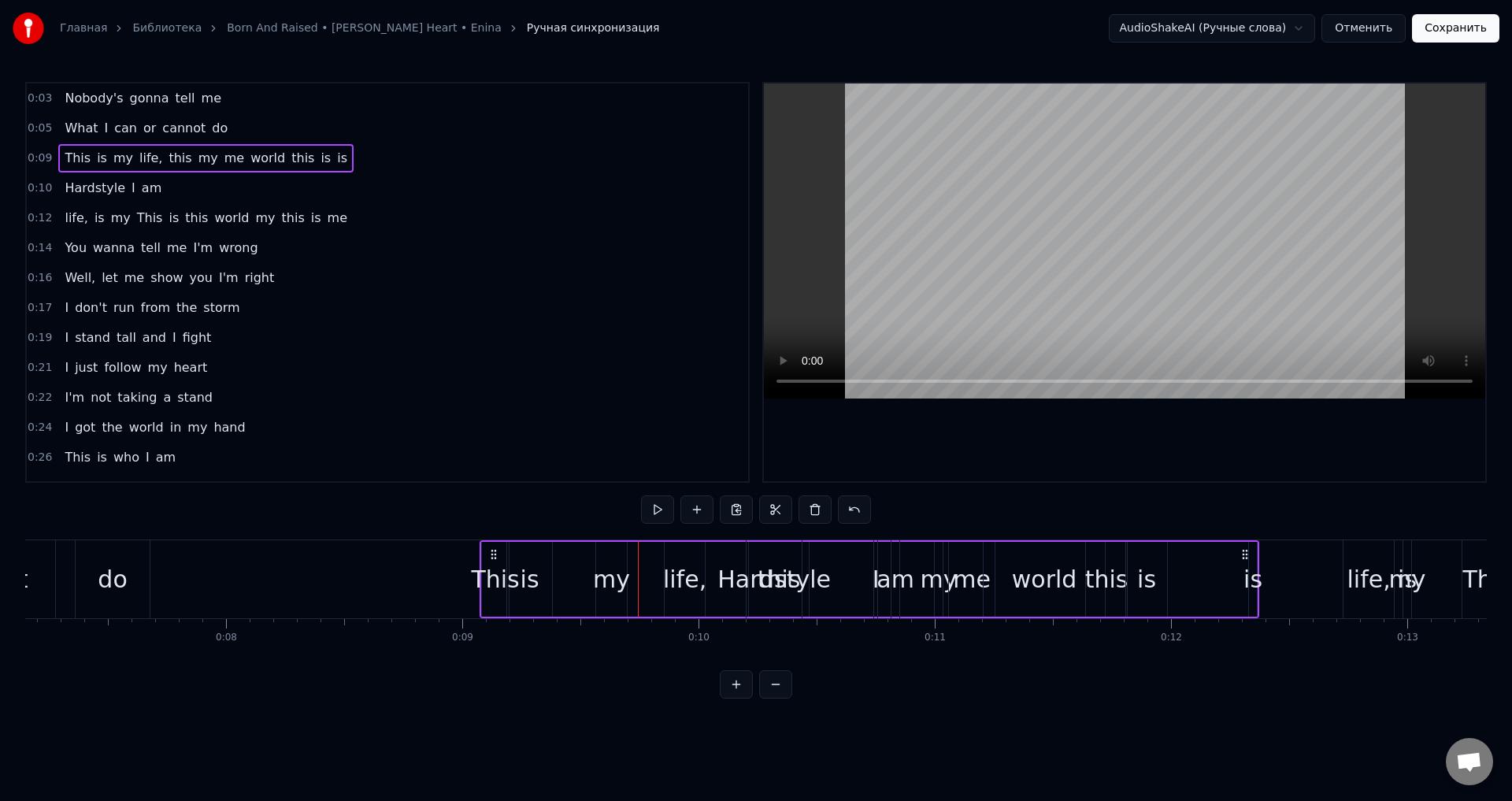
click at [679, 585] on div "life," at bounding box center [685, 579] width 43 height 36
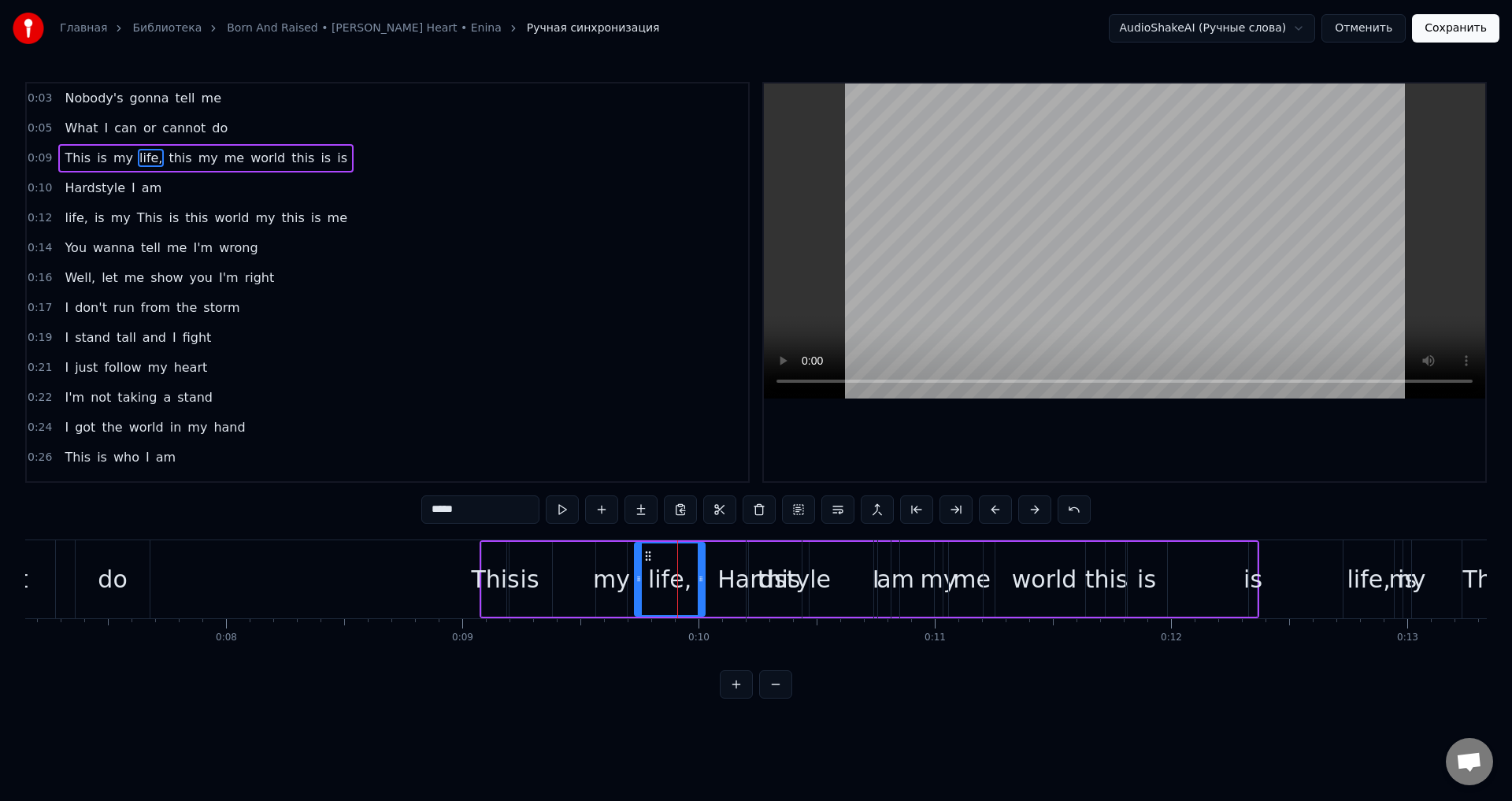
drag, startPoint x: 669, startPoint y: 581, endPoint x: 639, endPoint y: 581, distance: 30.0
click at [639, 581] on icon at bounding box center [639, 579] width 6 height 13
click at [565, 509] on button at bounding box center [562, 510] width 33 height 28
drag, startPoint x: 637, startPoint y: 581, endPoint x: 648, endPoint y: 584, distance: 11.4
click at [648, 584] on icon at bounding box center [650, 579] width 6 height 13
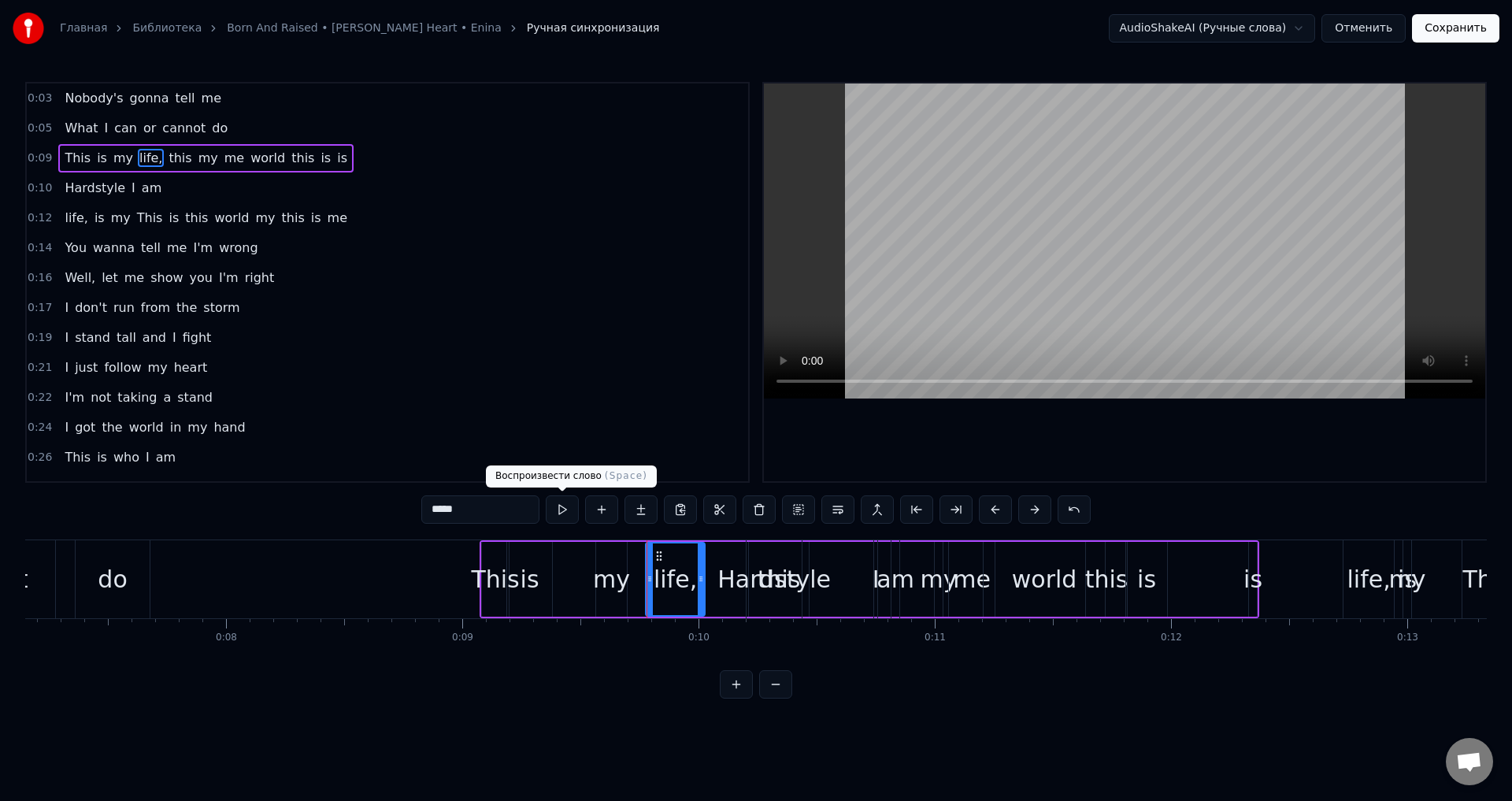
click at [564, 513] on button at bounding box center [562, 510] width 33 height 28
click at [715, 583] on icon at bounding box center [714, 579] width 6 height 13
click at [561, 511] on button at bounding box center [562, 510] width 33 height 28
click at [774, 596] on div "Hardstyle" at bounding box center [775, 579] width 114 height 36
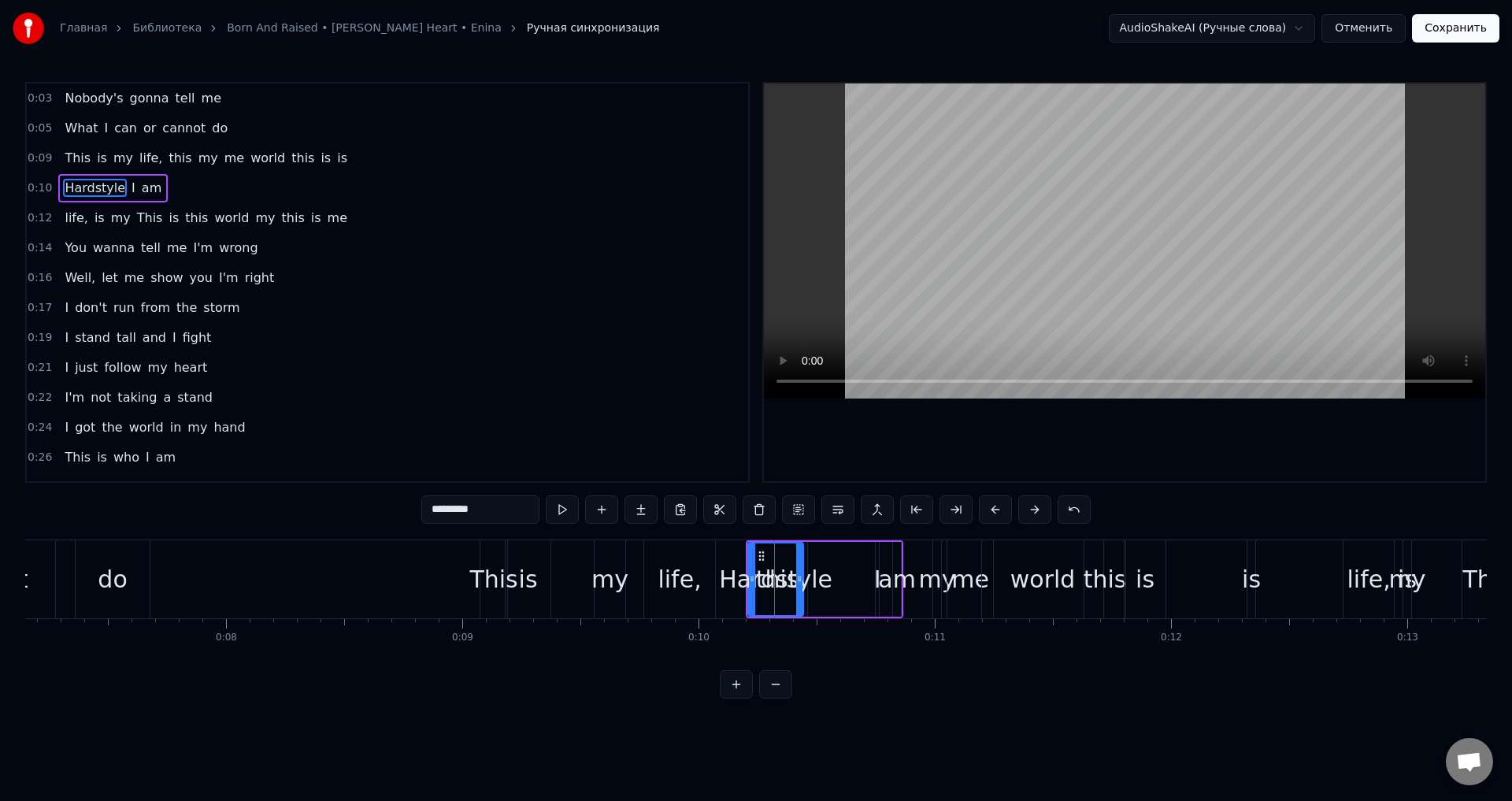
drag, startPoint x: 761, startPoint y: 646, endPoint x: 843, endPoint y: 598, distance: 95.0
click at [843, 598] on div "Nobody's gonna tell me What I can or cannot do This is my life, this my me worl…" at bounding box center [756, 599] width 1461 height 118
drag, startPoint x: 800, startPoint y: 556, endPoint x: 862, endPoint y: 595, distance: 73.2
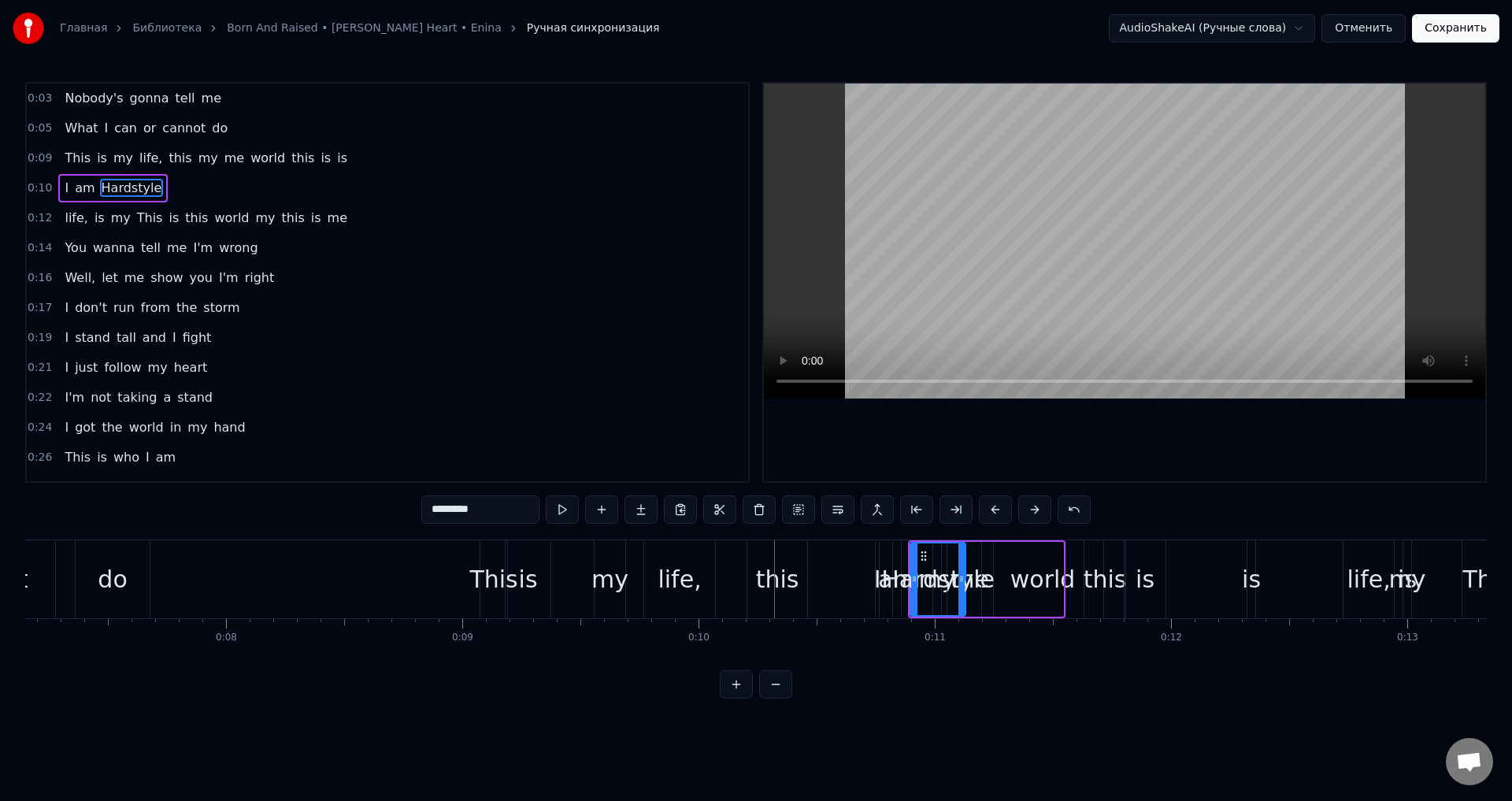
click at [776, 563] on div "this" at bounding box center [777, 579] width 43 height 36
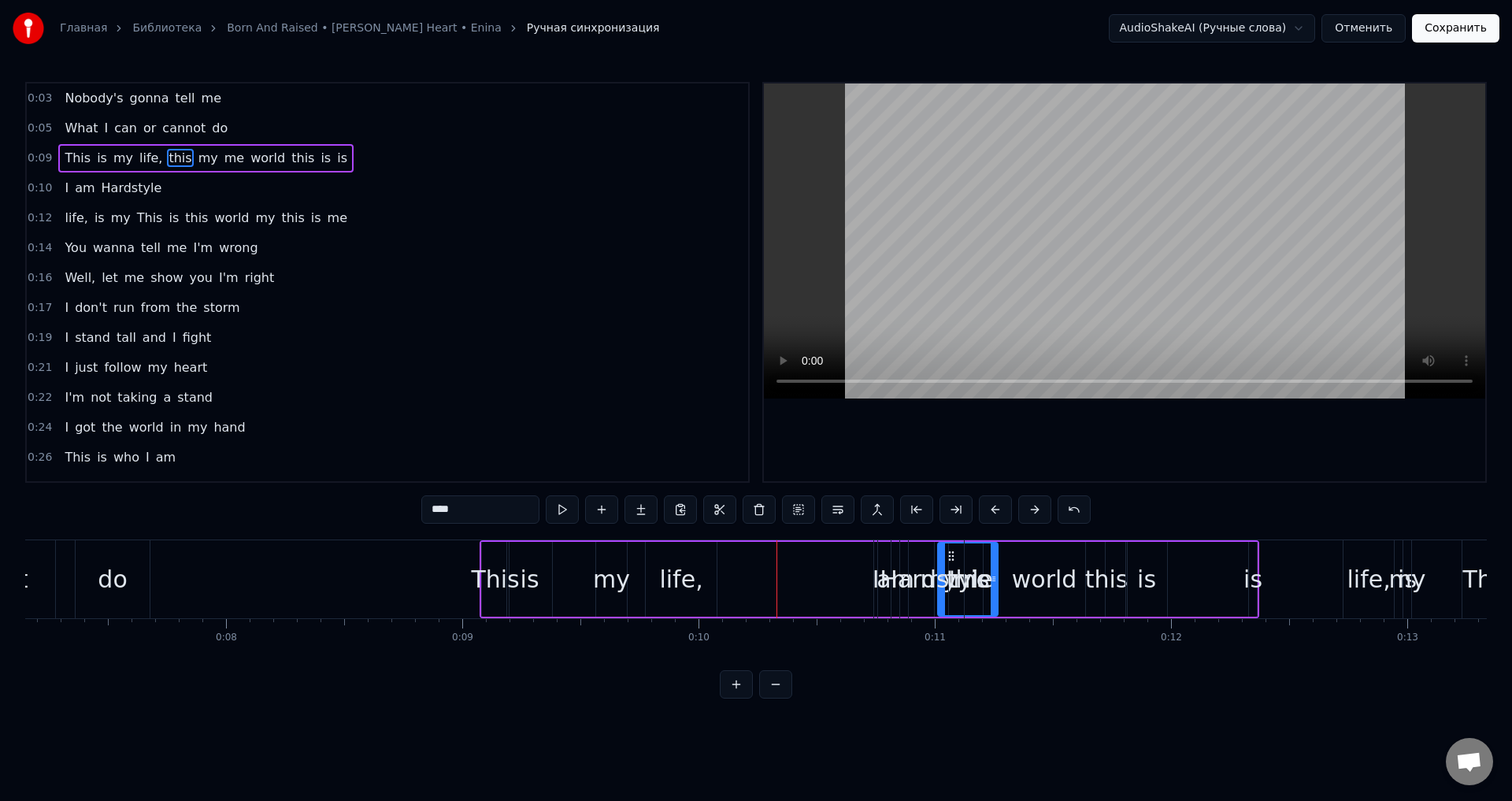
drag, startPoint x: 764, startPoint y: 555, endPoint x: 766, endPoint y: 584, distance: 29.1
click at [688, 577] on div "life," at bounding box center [681, 579] width 43 height 36
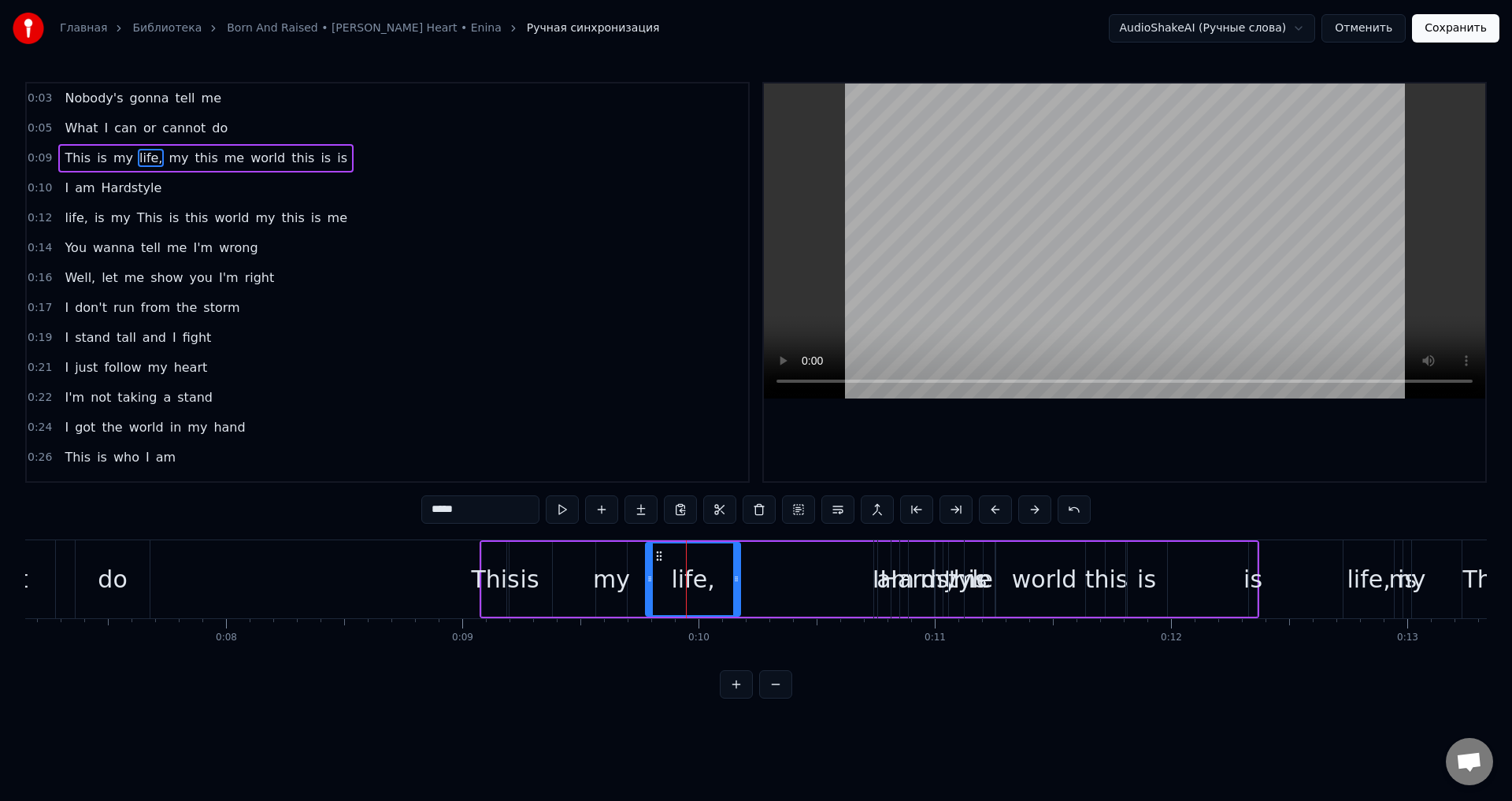
drag, startPoint x: 712, startPoint y: 584, endPoint x: 735, endPoint y: 588, distance: 23.3
click at [735, 588] on div at bounding box center [736, 579] width 6 height 72
click at [565, 513] on button at bounding box center [562, 510] width 33 height 28
drag, startPoint x: 648, startPoint y: 581, endPoint x: 674, endPoint y: 593, distance: 28.6
click at [674, 593] on div at bounding box center [676, 579] width 6 height 72
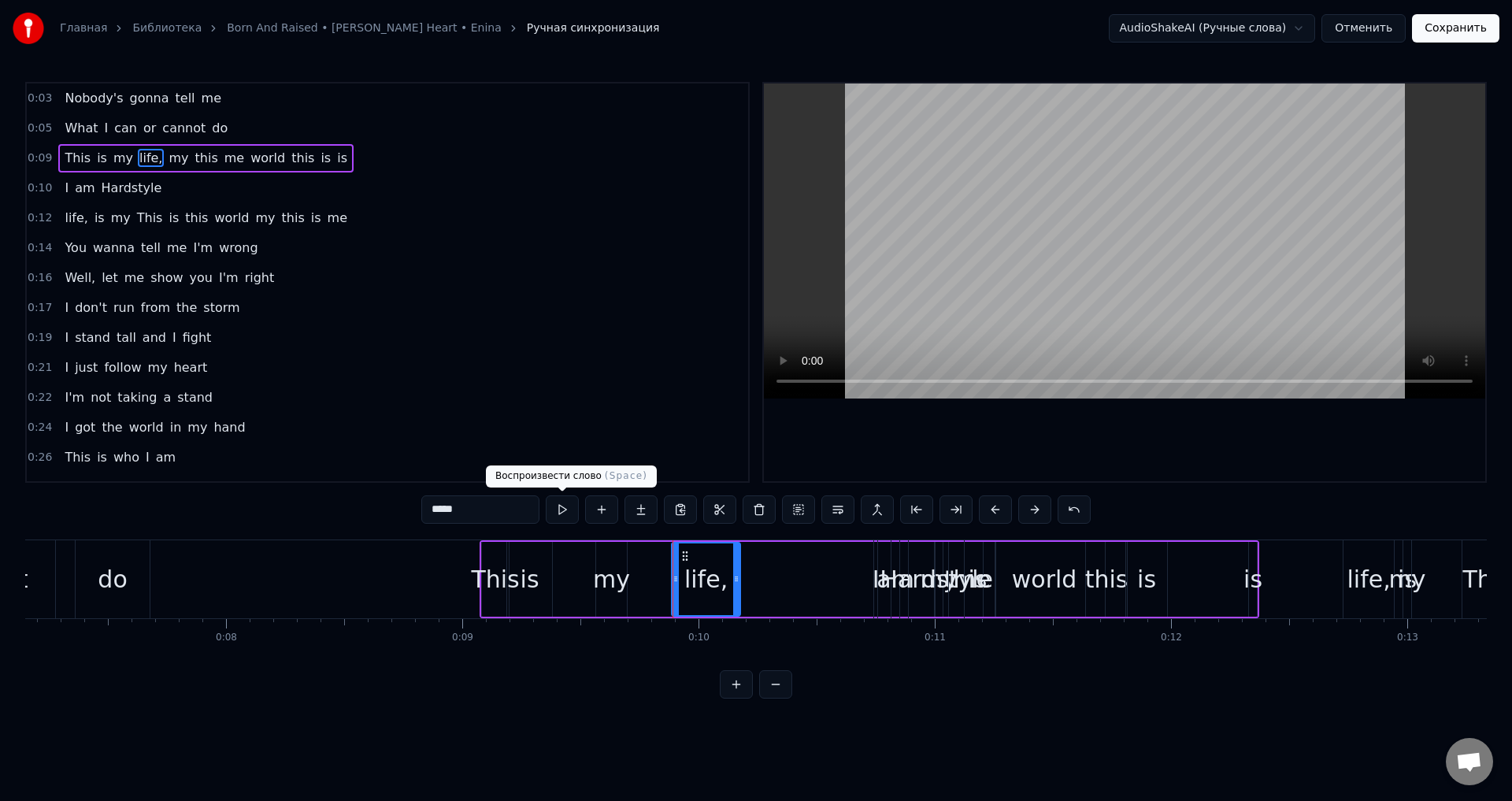
click at [565, 513] on button at bounding box center [562, 510] width 33 height 28
click at [613, 581] on div "my" at bounding box center [611, 579] width 37 height 36
click at [559, 514] on button at bounding box center [562, 510] width 33 height 28
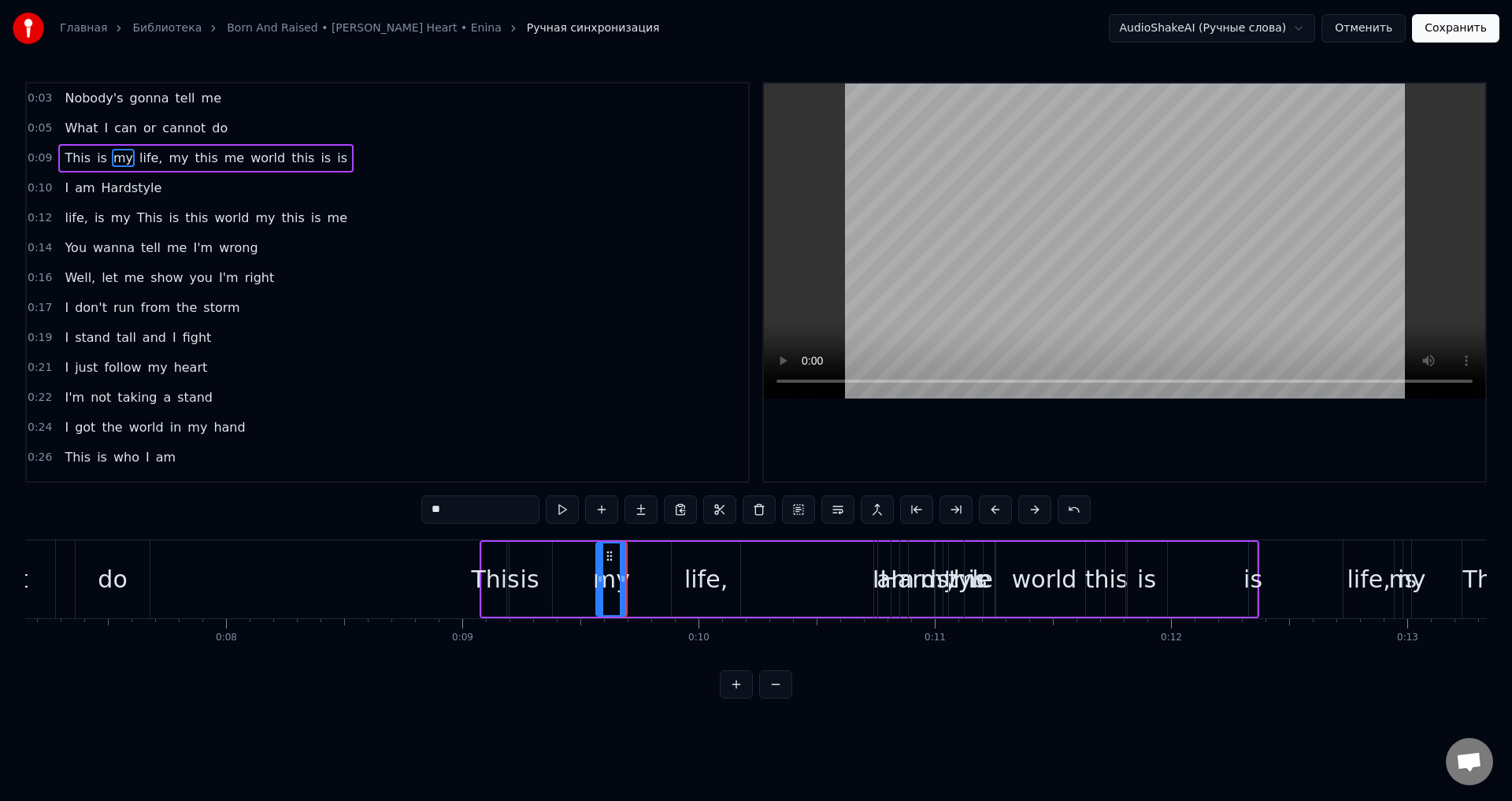
click at [703, 589] on div "life," at bounding box center [706, 579] width 43 height 36
type input "*****"
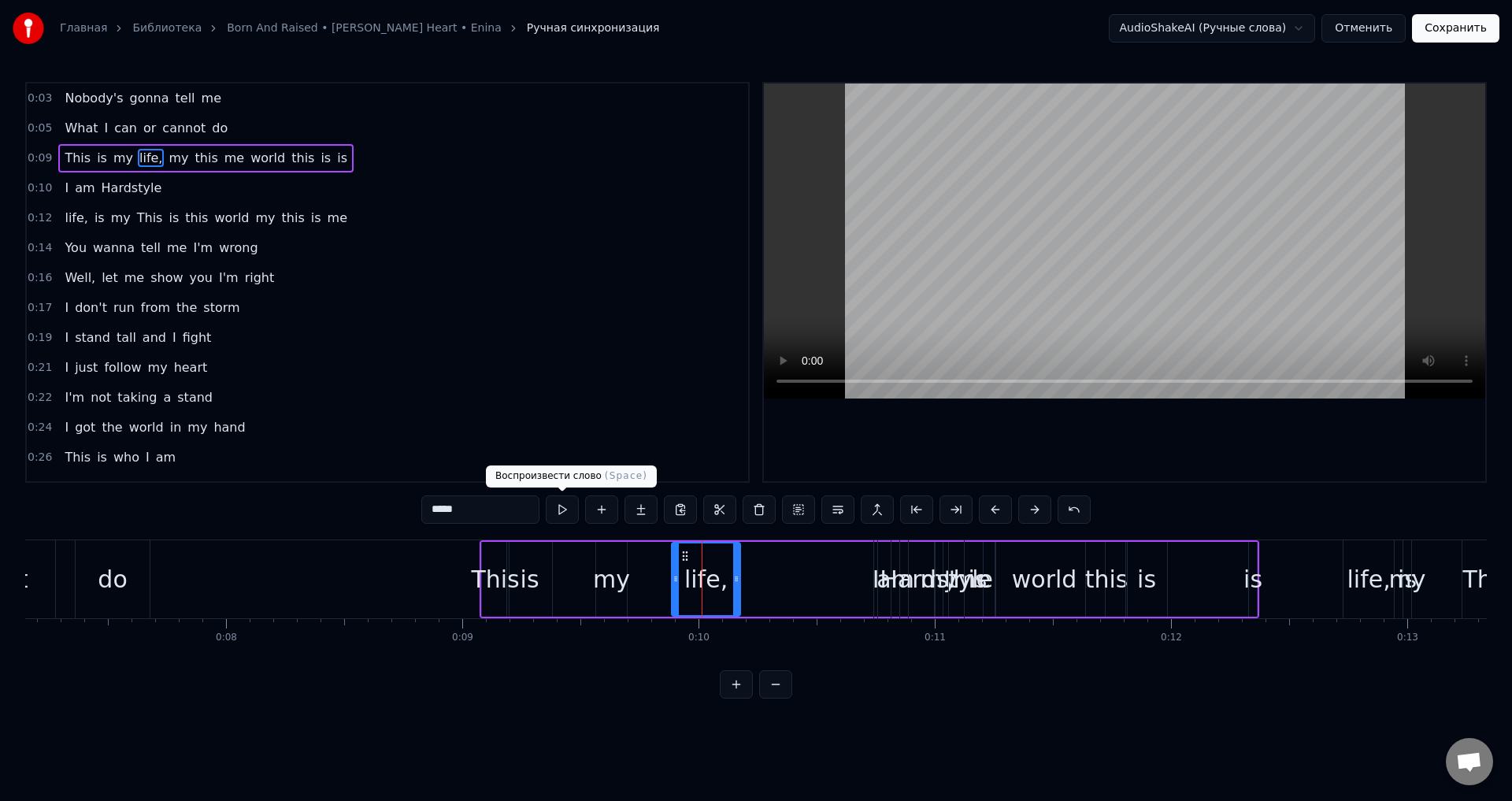
click at [568, 510] on button at bounding box center [562, 510] width 33 height 28
drag, startPoint x: 736, startPoint y: 591, endPoint x: 730, endPoint y: 600, distance: 10.8
click at [730, 600] on div at bounding box center [730, 579] width 6 height 72
click at [568, 509] on button at bounding box center [562, 510] width 33 height 28
click at [565, 512] on button at bounding box center [562, 510] width 33 height 28
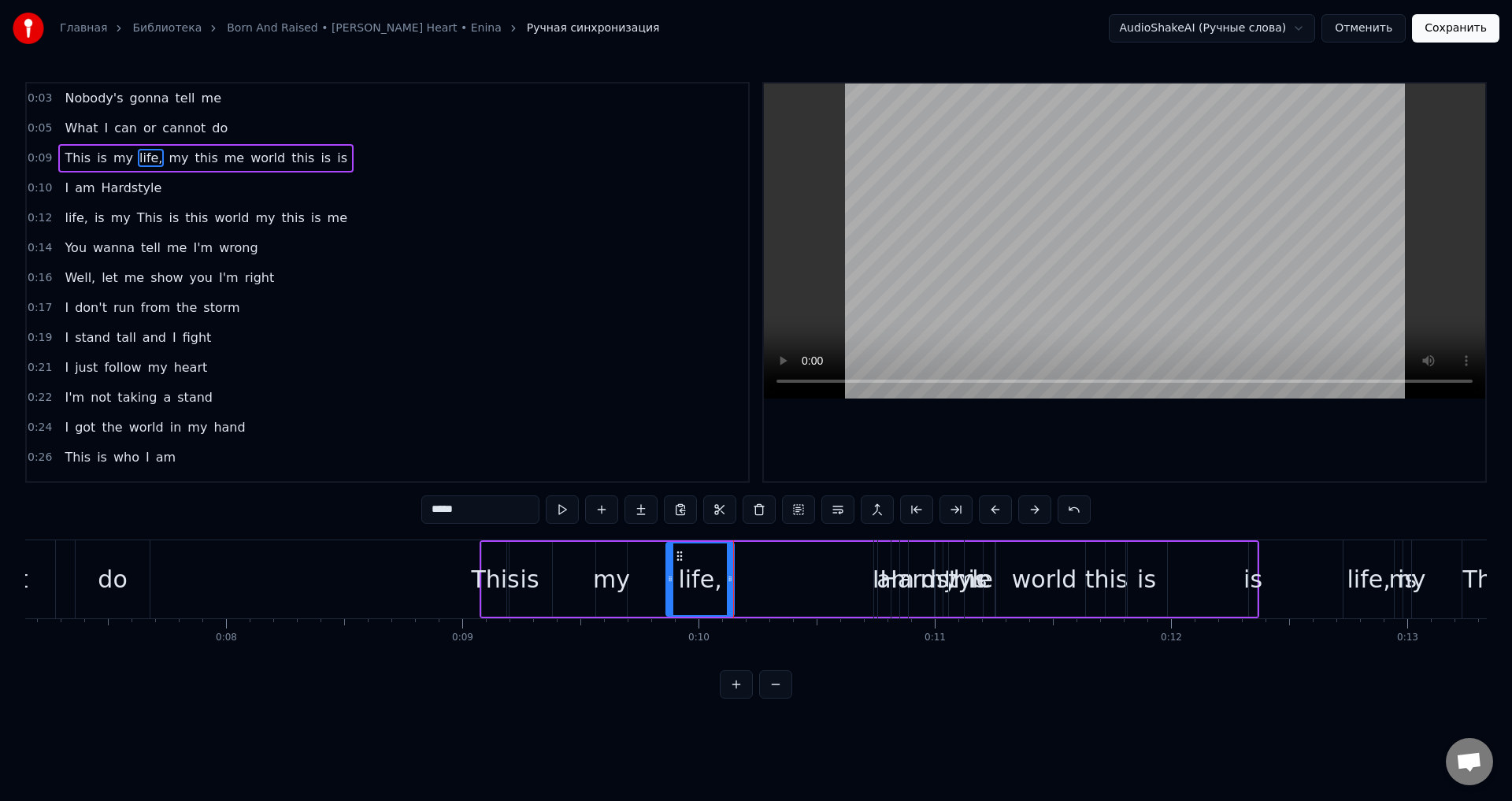
click at [670, 591] on div at bounding box center [670, 579] width 6 height 72
click at [560, 511] on button at bounding box center [562, 510] width 33 height 28
drag, startPoint x: 670, startPoint y: 600, endPoint x: 648, endPoint y: 590, distance: 24.2
click at [666, 600] on div at bounding box center [668, 579] width 6 height 72
click at [562, 514] on button at bounding box center [562, 510] width 33 height 28
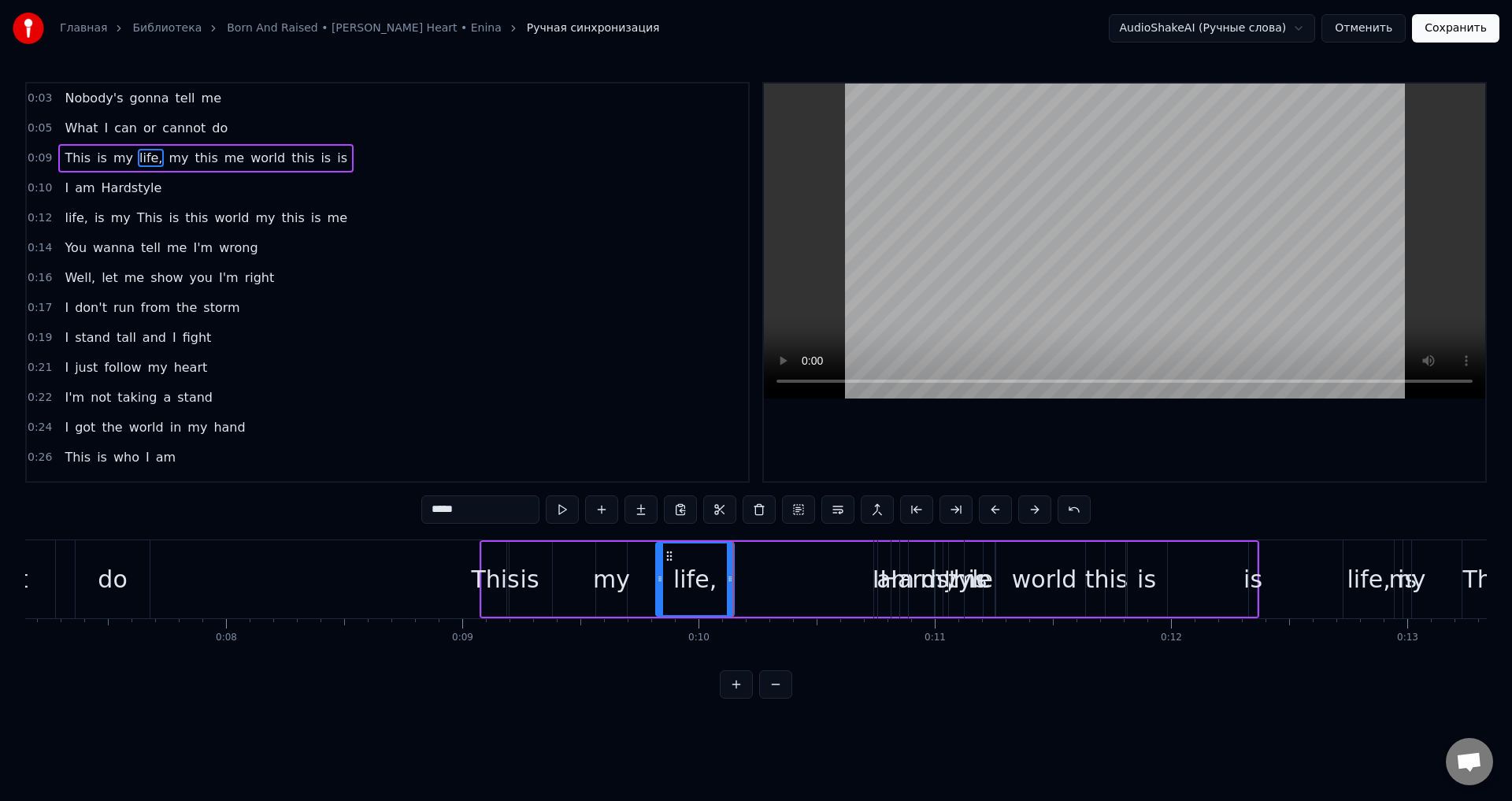
click at [660, 592] on div at bounding box center [660, 579] width 6 height 72
click at [563, 513] on button at bounding box center [562, 510] width 33 height 28
drag, startPoint x: 658, startPoint y: 589, endPoint x: 650, endPoint y: 588, distance: 8.1
click at [650, 588] on div at bounding box center [652, 579] width 6 height 72
click at [552, 516] on button at bounding box center [562, 510] width 33 height 28
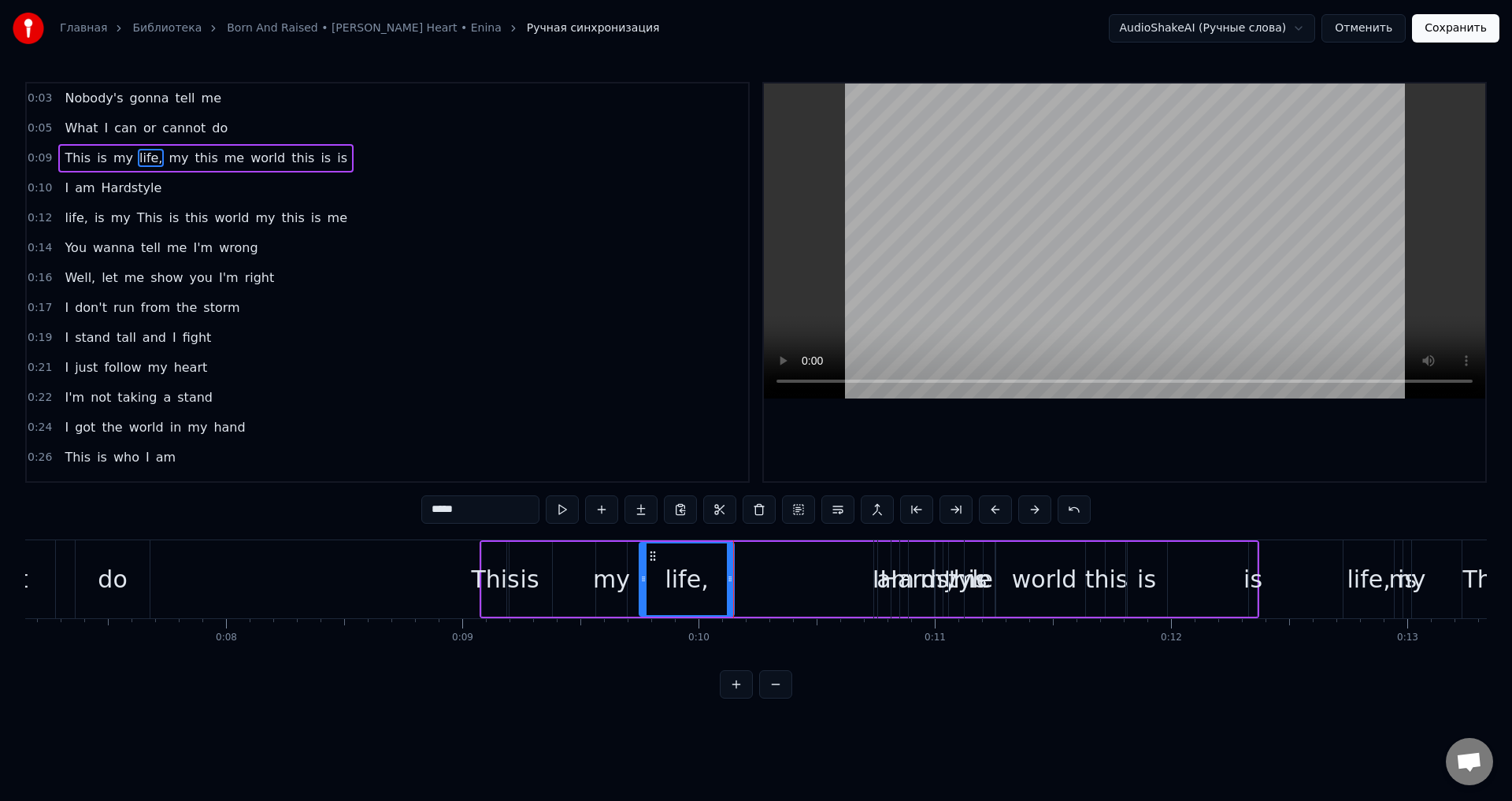
drag, startPoint x: 651, startPoint y: 591, endPoint x: 633, endPoint y: 585, distance: 19.0
click at [640, 589] on div at bounding box center [643, 579] width 6 height 72
click at [565, 518] on button at bounding box center [562, 510] width 33 height 28
click at [646, 600] on div at bounding box center [644, 579] width 6 height 72
click at [563, 514] on button at bounding box center [562, 510] width 33 height 28
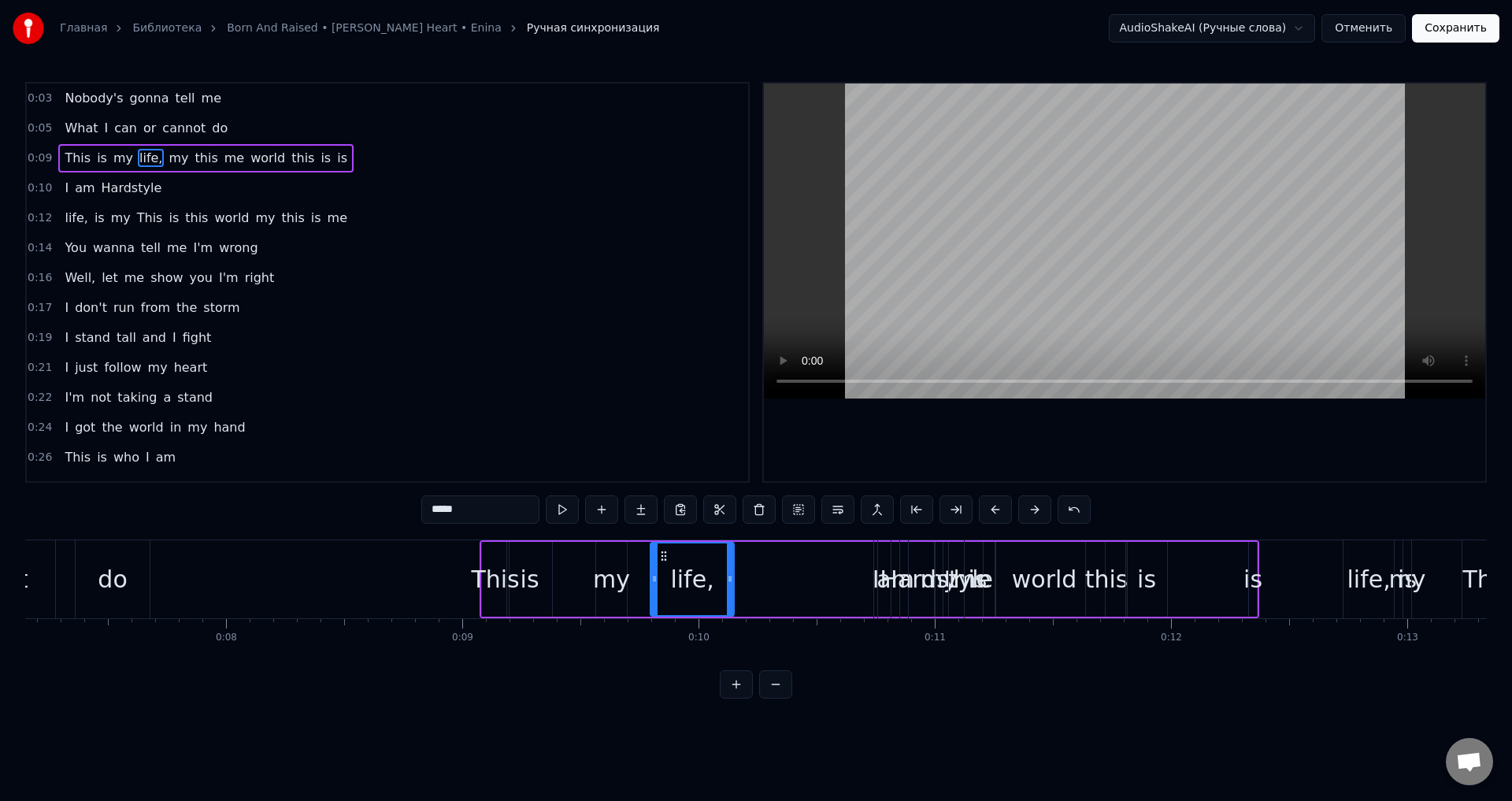
drag, startPoint x: 643, startPoint y: 589, endPoint x: 654, endPoint y: 596, distance: 13.0
click at [654, 596] on div at bounding box center [655, 579] width 6 height 72
click at [549, 502] on button at bounding box center [562, 510] width 33 height 28
click at [748, 547] on div "This is my life, my this me world this is is" at bounding box center [869, 579] width 779 height 78
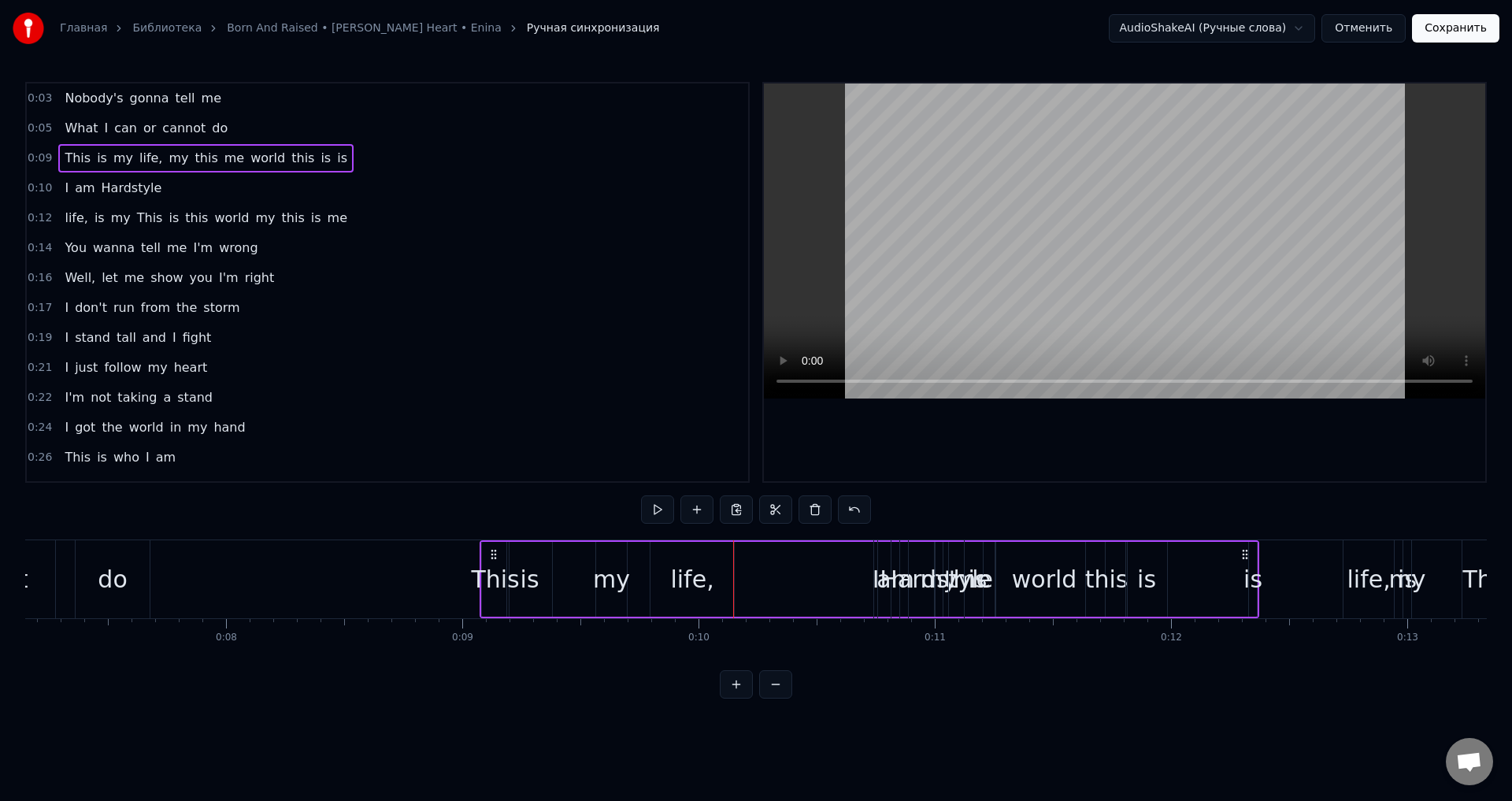
click at [737, 555] on div "This is my life, my this me world this is is" at bounding box center [869, 579] width 779 height 78
click at [735, 544] on div "This is my life, my this me world this is is" at bounding box center [869, 579] width 779 height 78
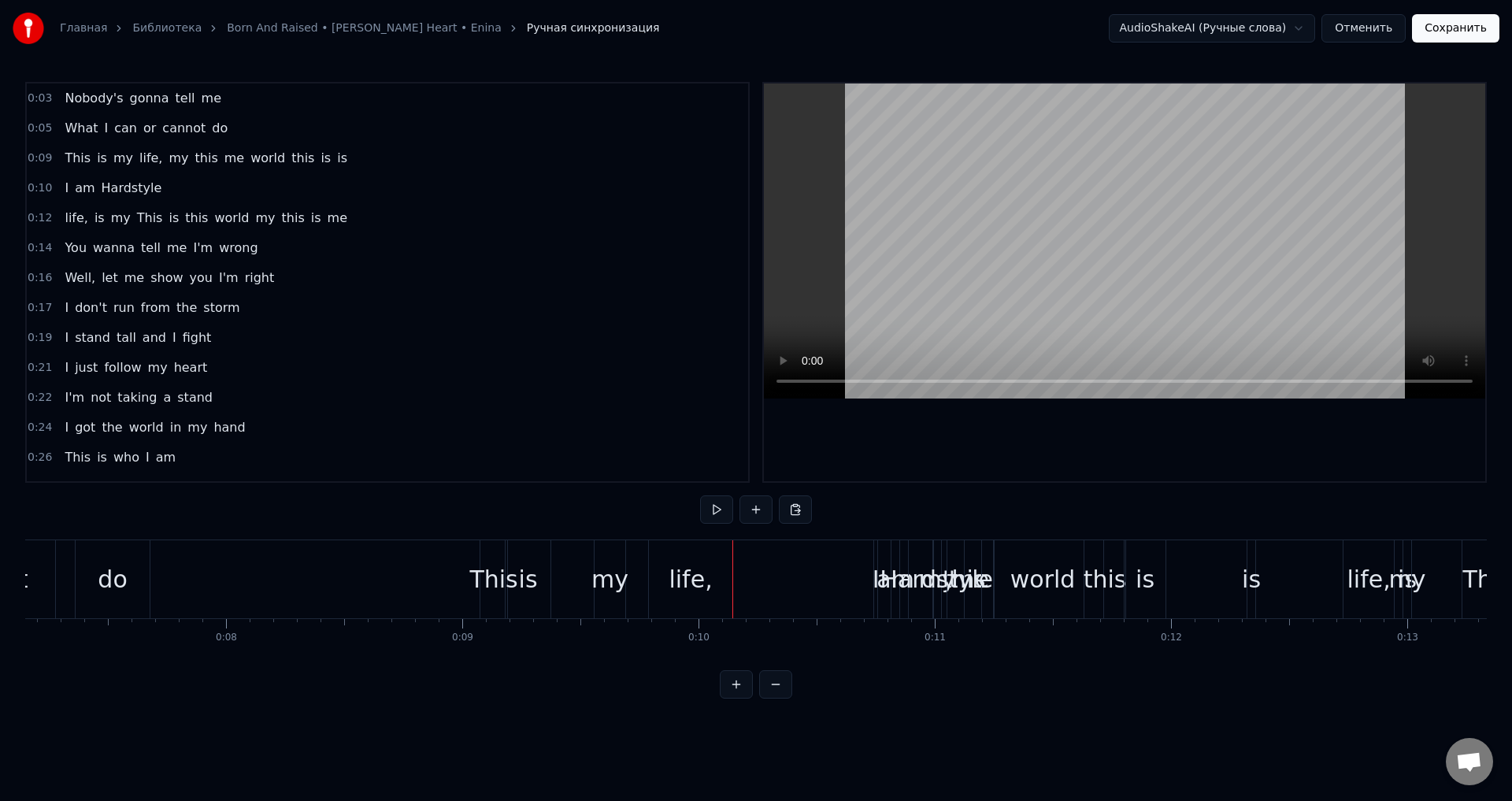
click at [141, 160] on span "life," at bounding box center [151, 157] width 26 height 18
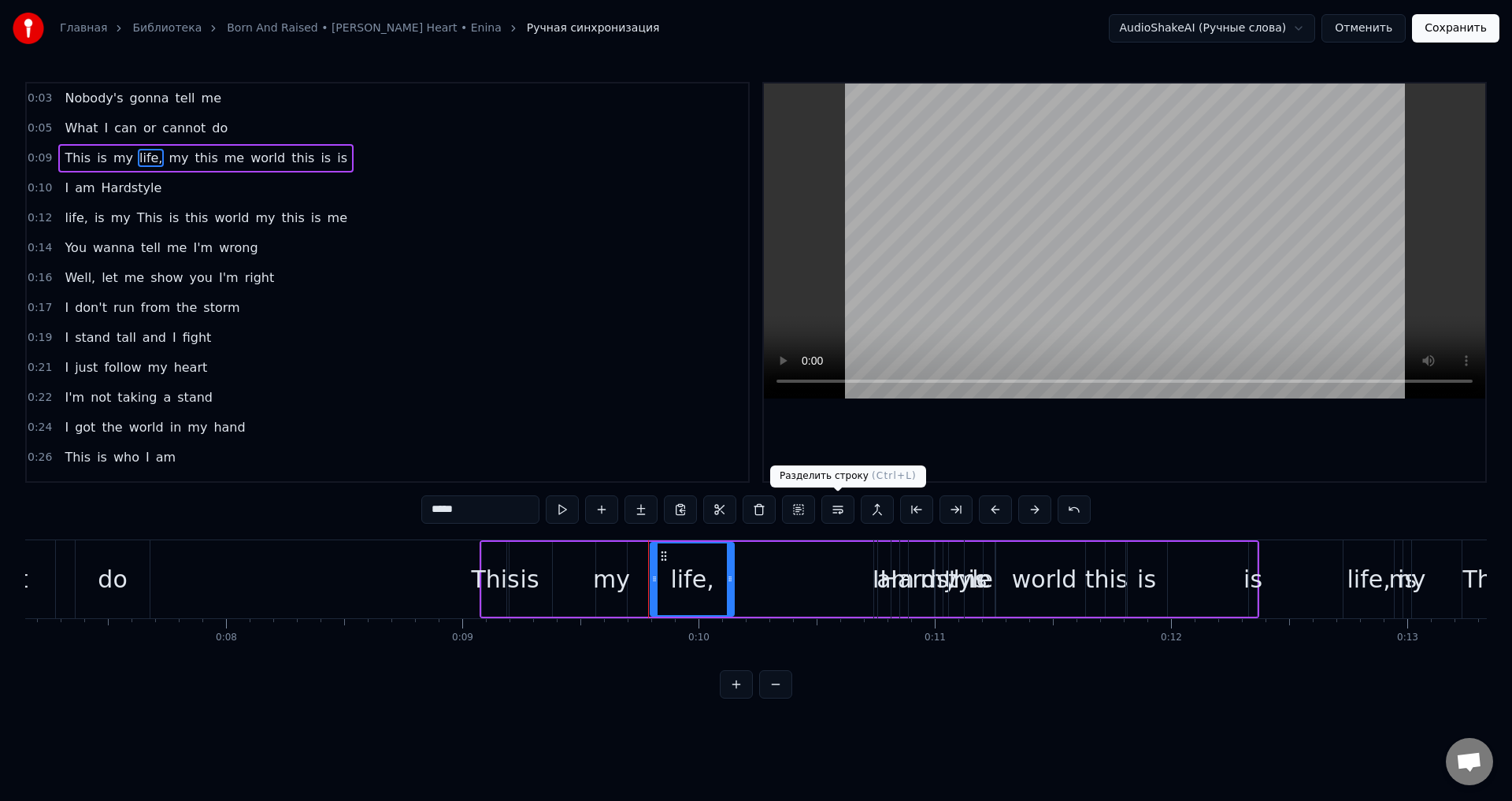
click at [838, 510] on button at bounding box center [838, 510] width 33 height 28
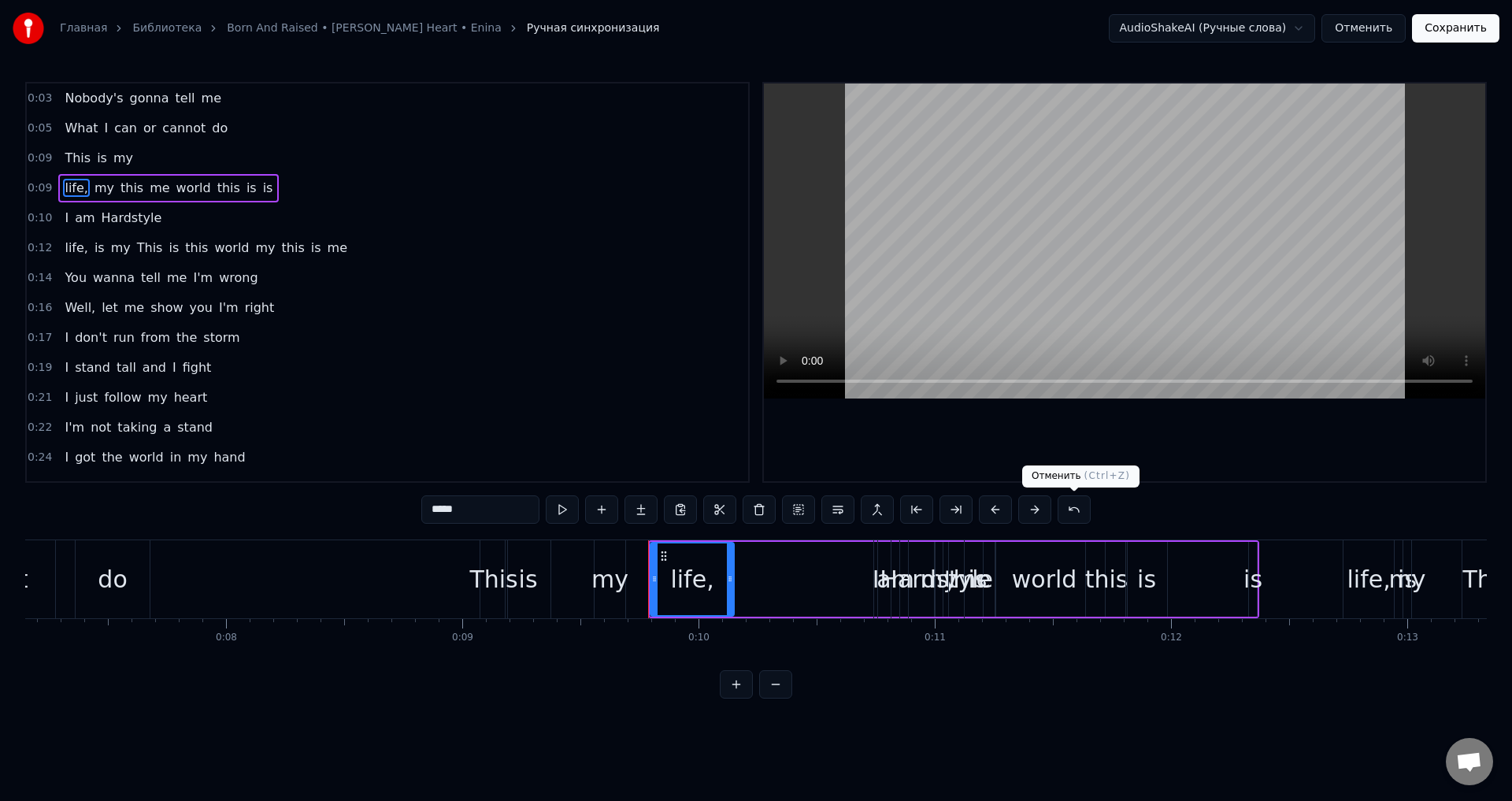
click at [1074, 510] on button at bounding box center [1074, 510] width 33 height 28
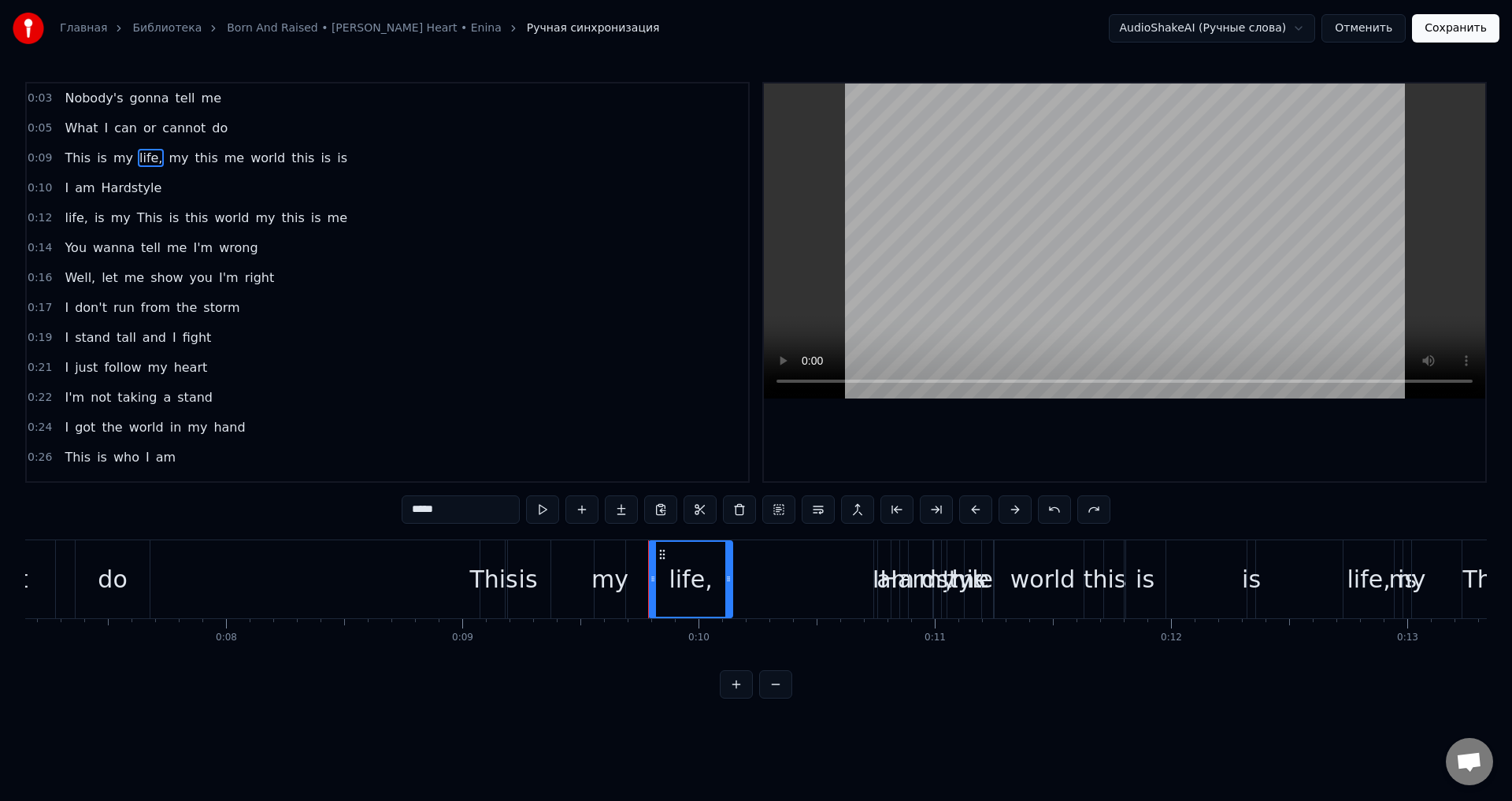
click at [167, 160] on span "my" at bounding box center [178, 157] width 23 height 18
type input "**"
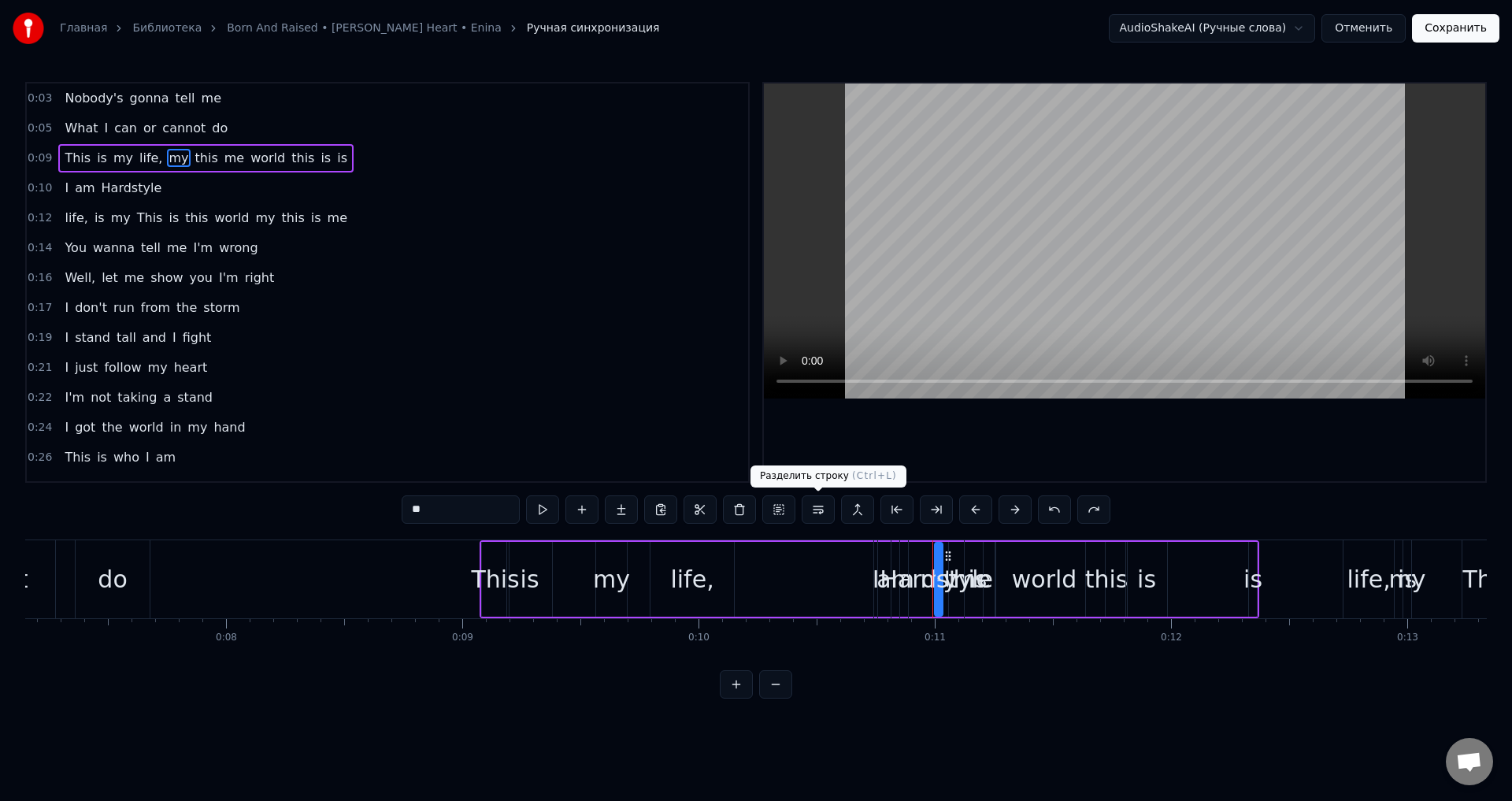
click at [818, 506] on button at bounding box center [818, 510] width 33 height 28
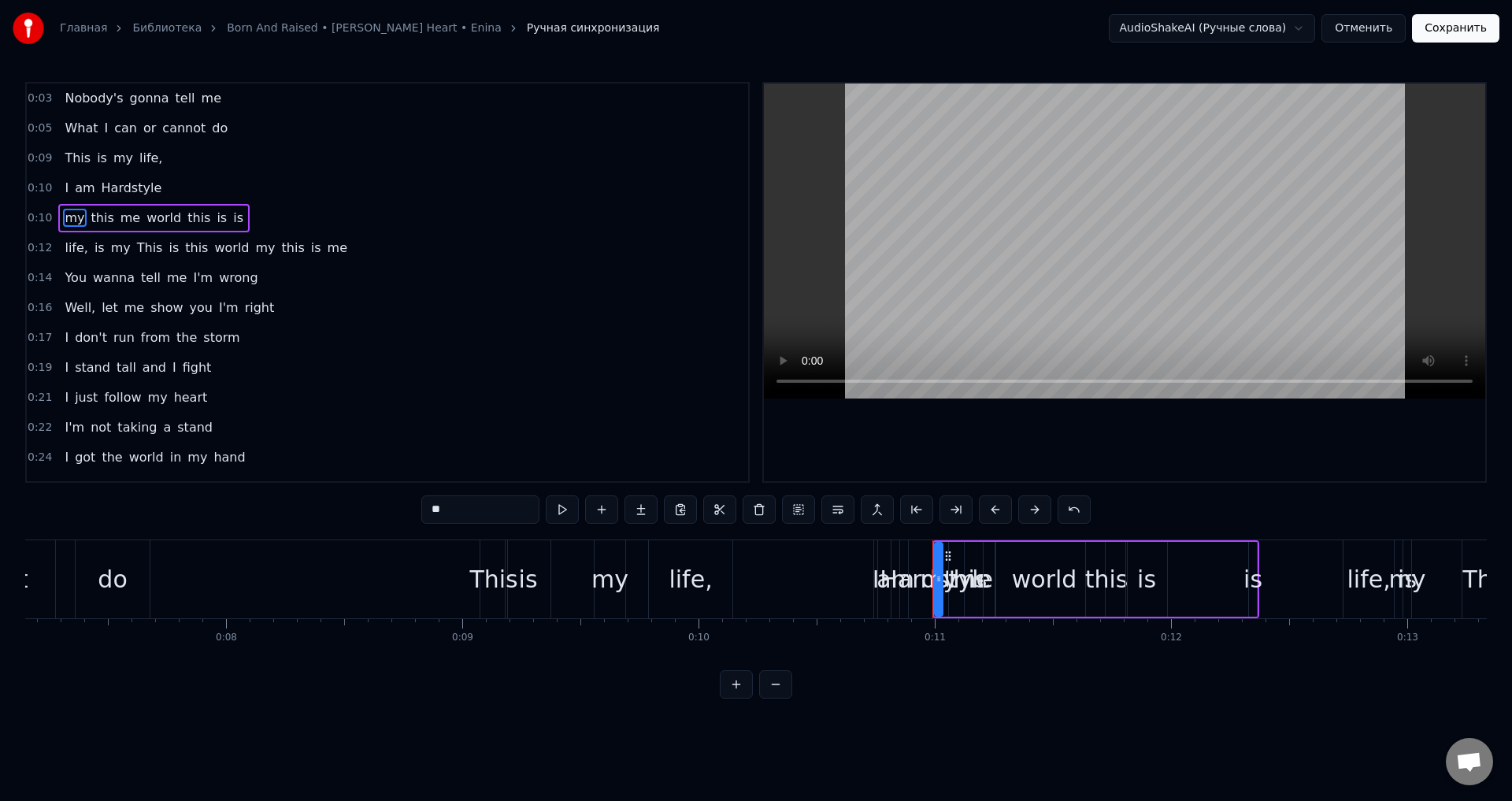
click at [32, 157] on span "0:09" at bounding box center [39, 158] width 24 height 16
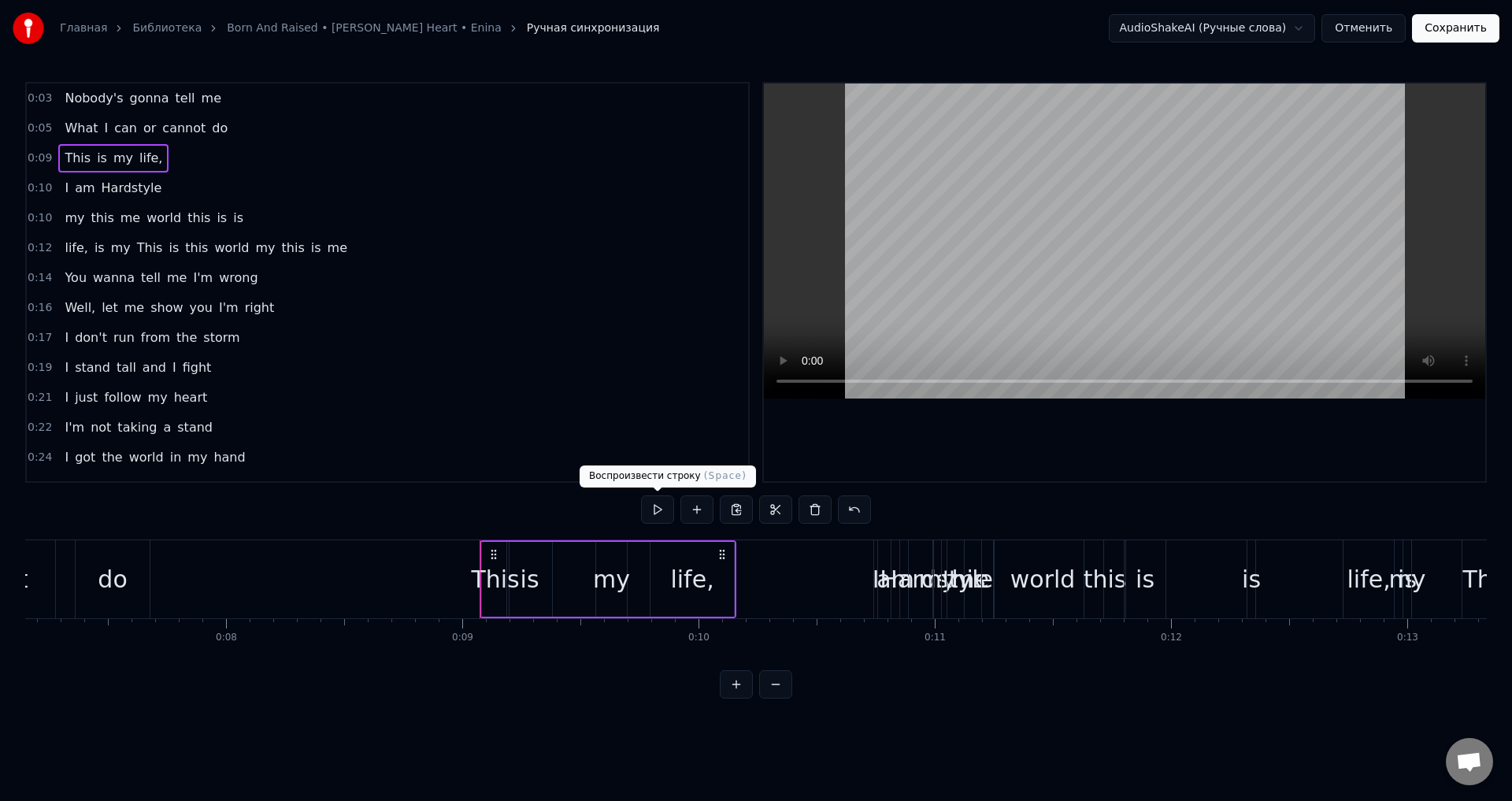
click at [647, 500] on button at bounding box center [658, 510] width 33 height 28
click at [653, 514] on button at bounding box center [658, 510] width 33 height 28
click at [658, 509] on button at bounding box center [658, 510] width 33 height 28
click at [1261, 24] on html "Главная Библиотека Born And Raised • [PERSON_NAME] Heart • Enina Ручная синхрон…" at bounding box center [756, 362] width 1512 height 724
click at [1454, 27] on html "Главная Библиотека Born And Raised • [PERSON_NAME] Heart • Enina Ручная синхрон…" at bounding box center [756, 362] width 1512 height 724
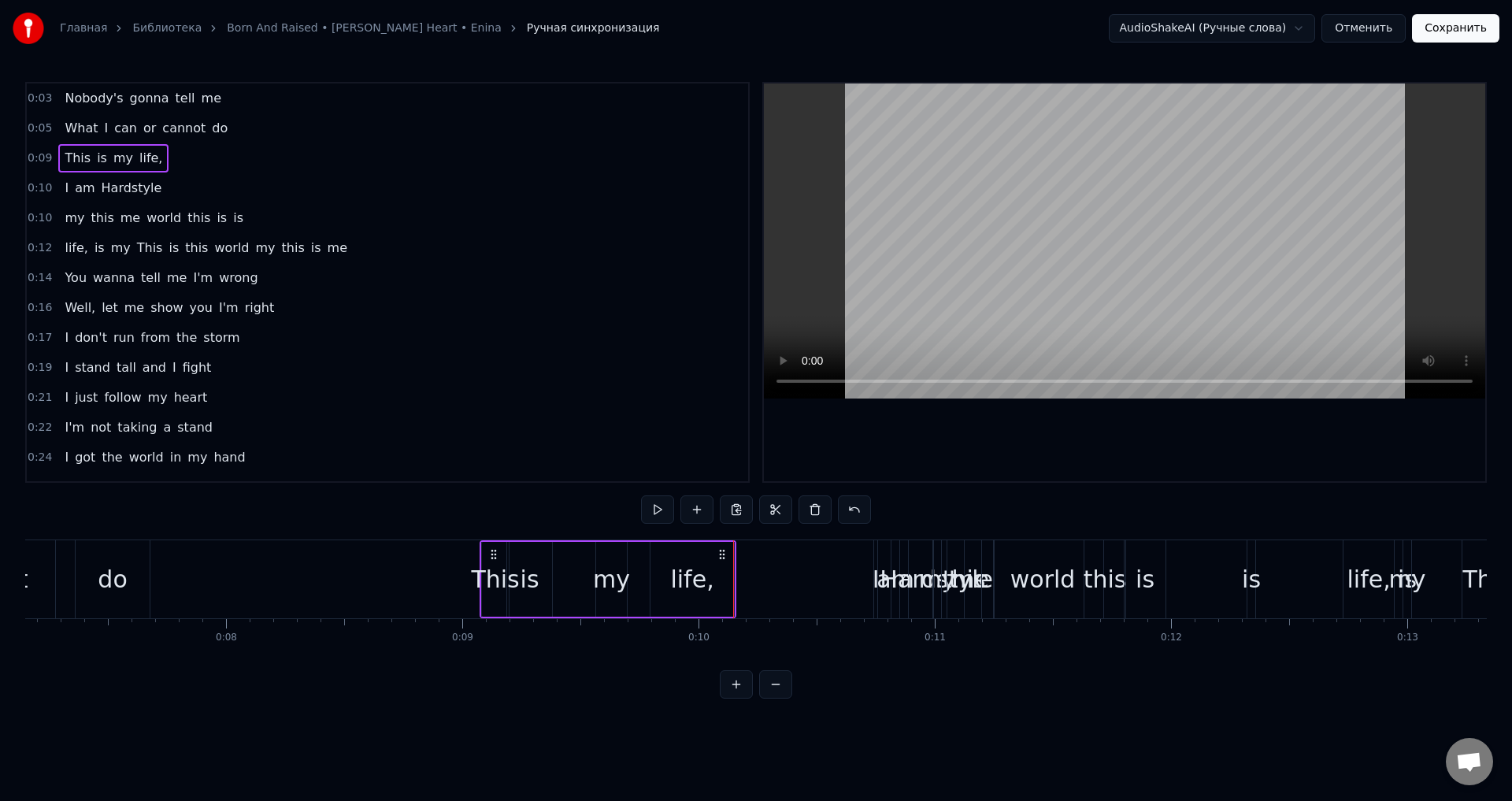
click at [1455, 27] on button "Сохранить" at bounding box center [1455, 28] width 88 height 28
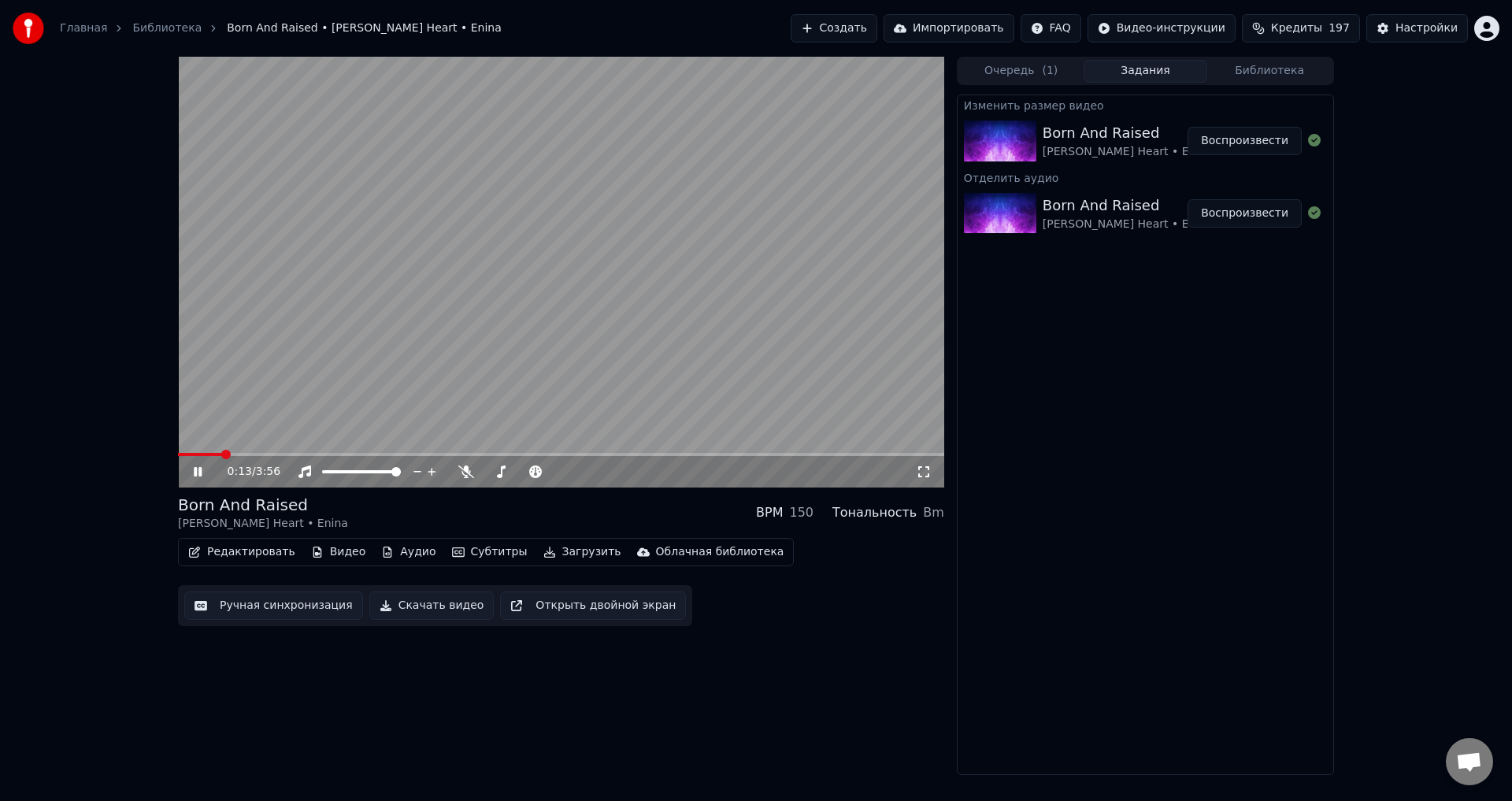
click at [198, 471] on icon at bounding box center [208, 472] width 37 height 13
click at [469, 552] on button "Субтитры" at bounding box center [490, 552] width 88 height 22
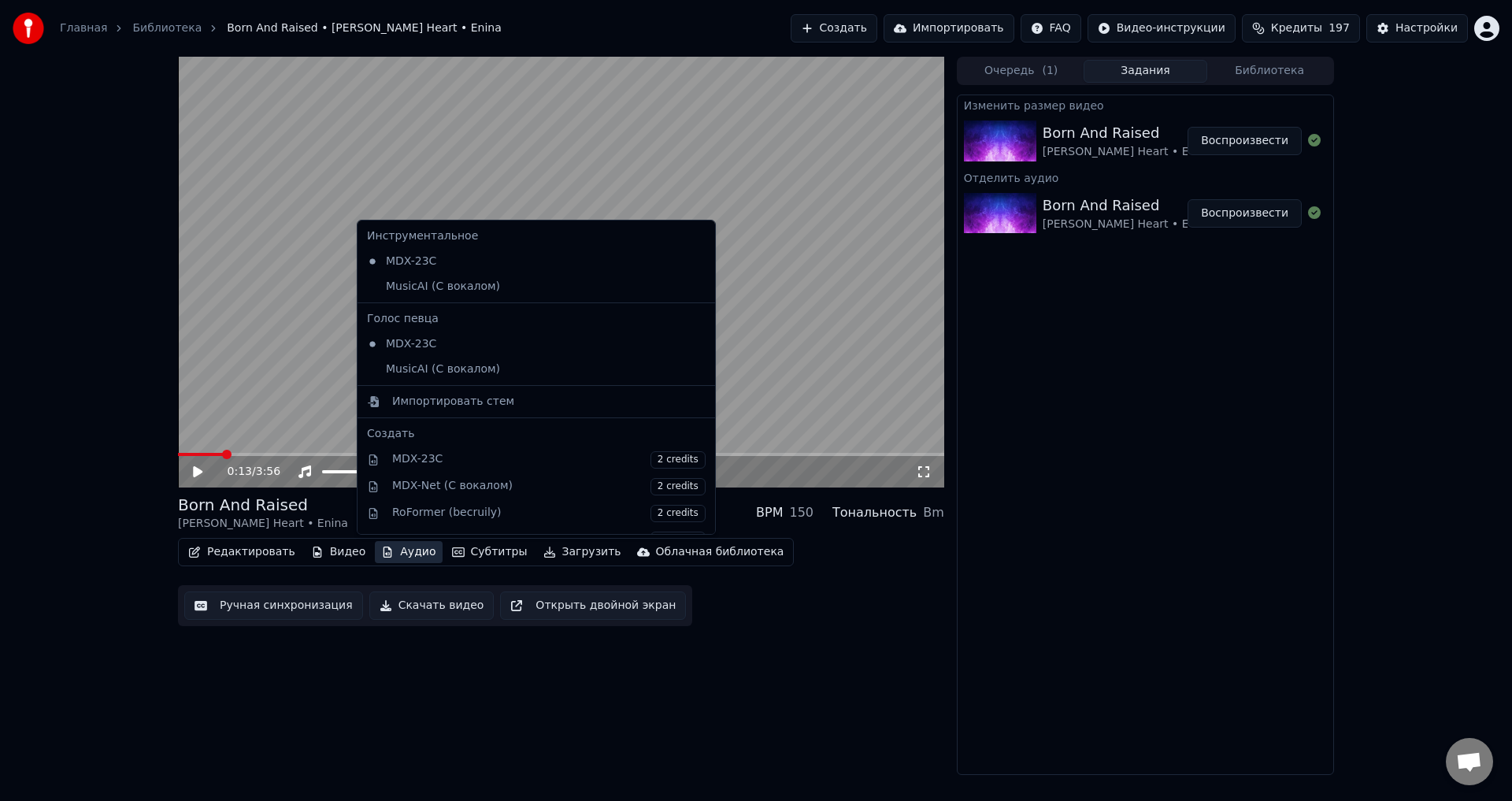
click at [407, 554] on button "Аудио" at bounding box center [408, 552] width 67 height 22
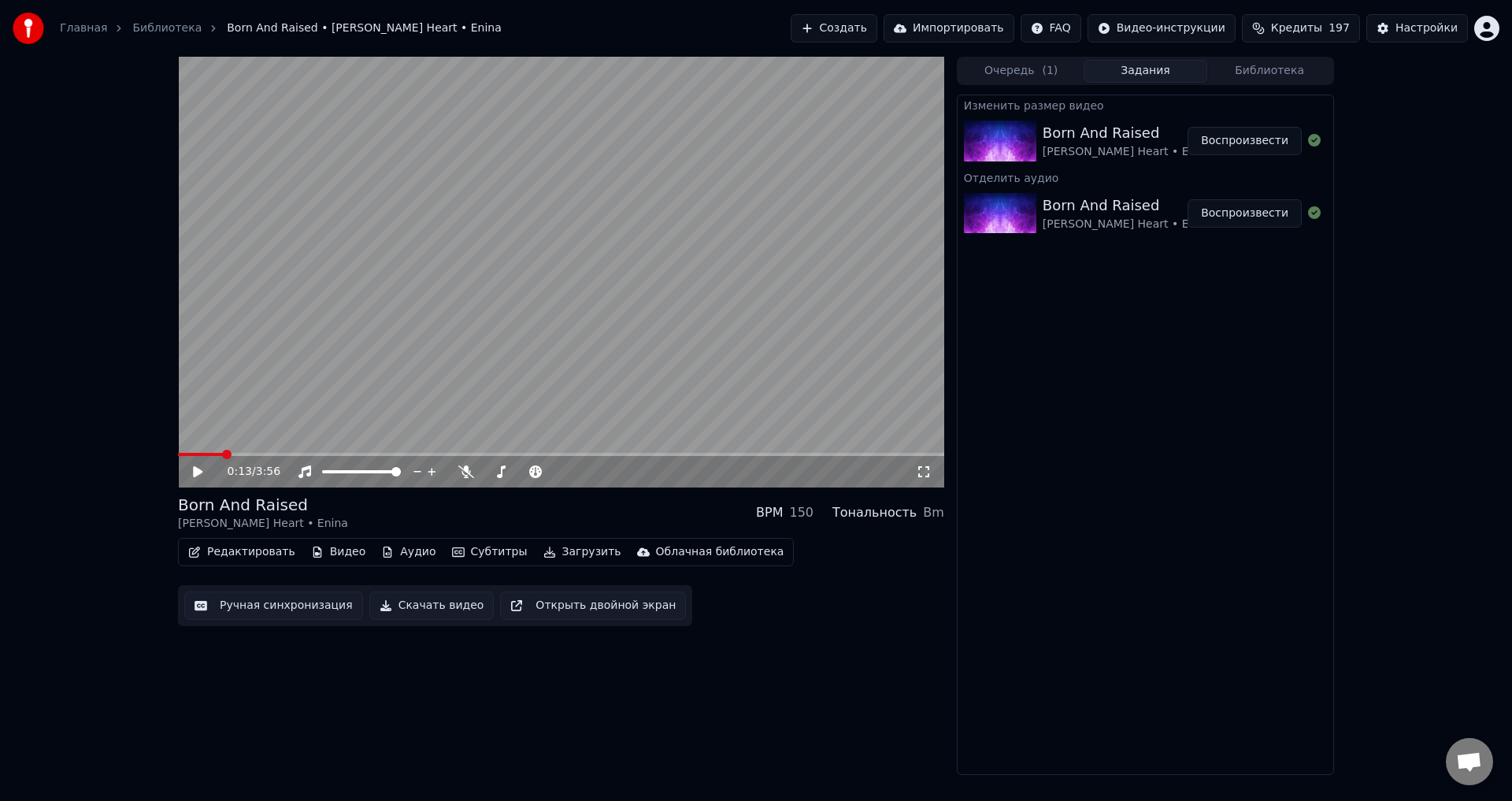
click at [407, 549] on button "Аудио" at bounding box center [408, 552] width 67 height 22
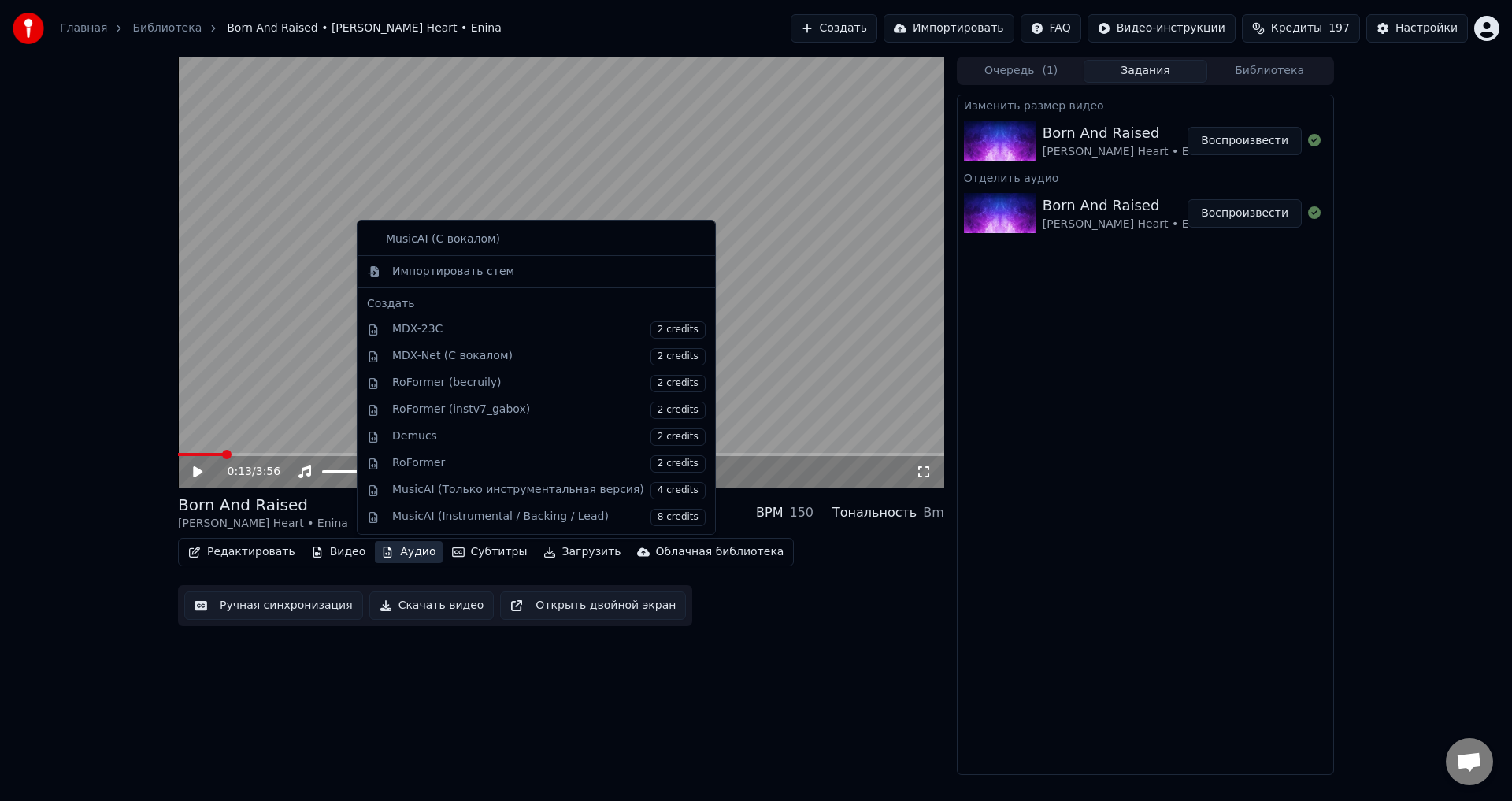
scroll to position [157, 0]
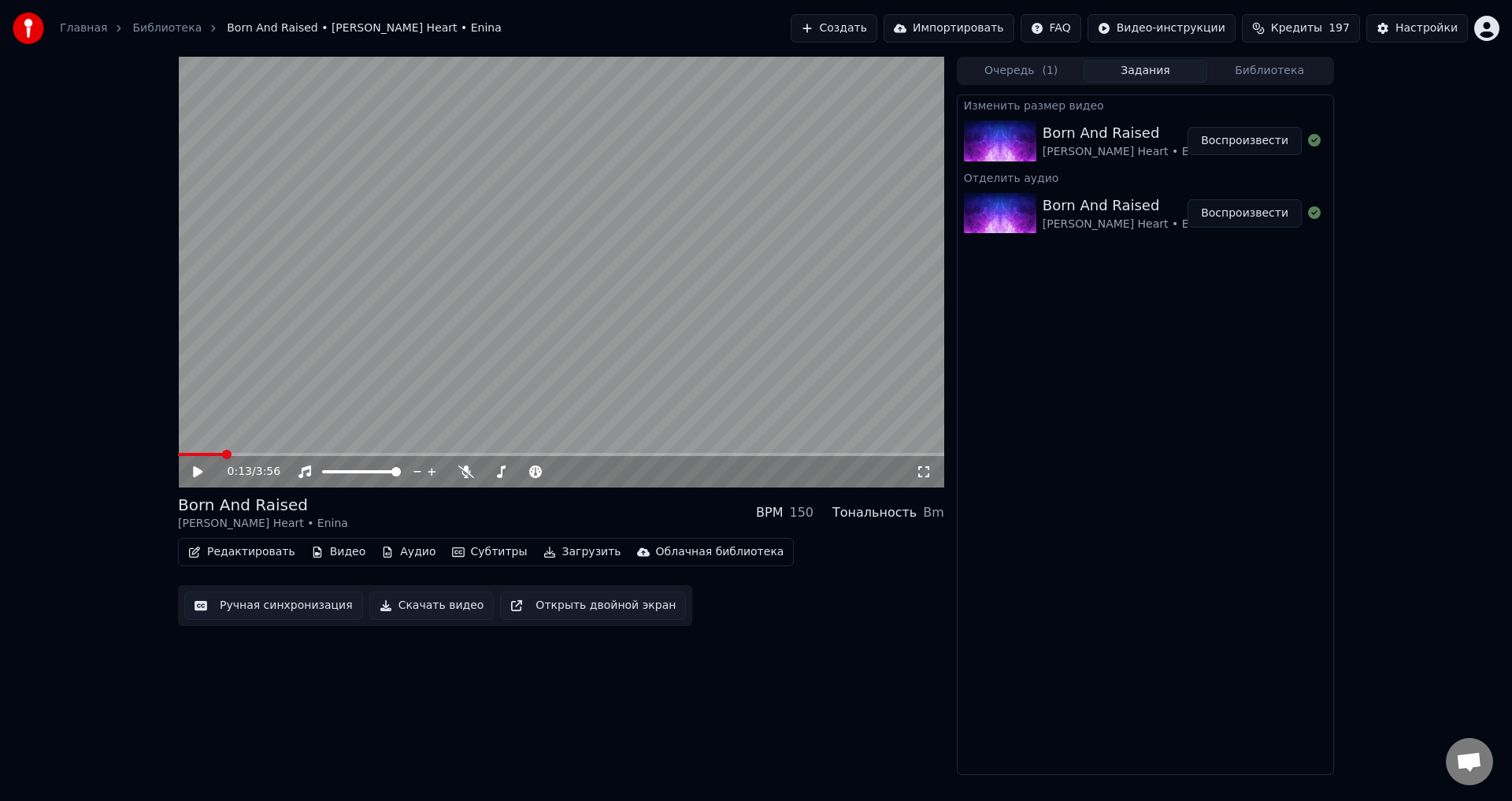
click at [1258, 216] on button "Воспроизвести" at bounding box center [1244, 213] width 114 height 28
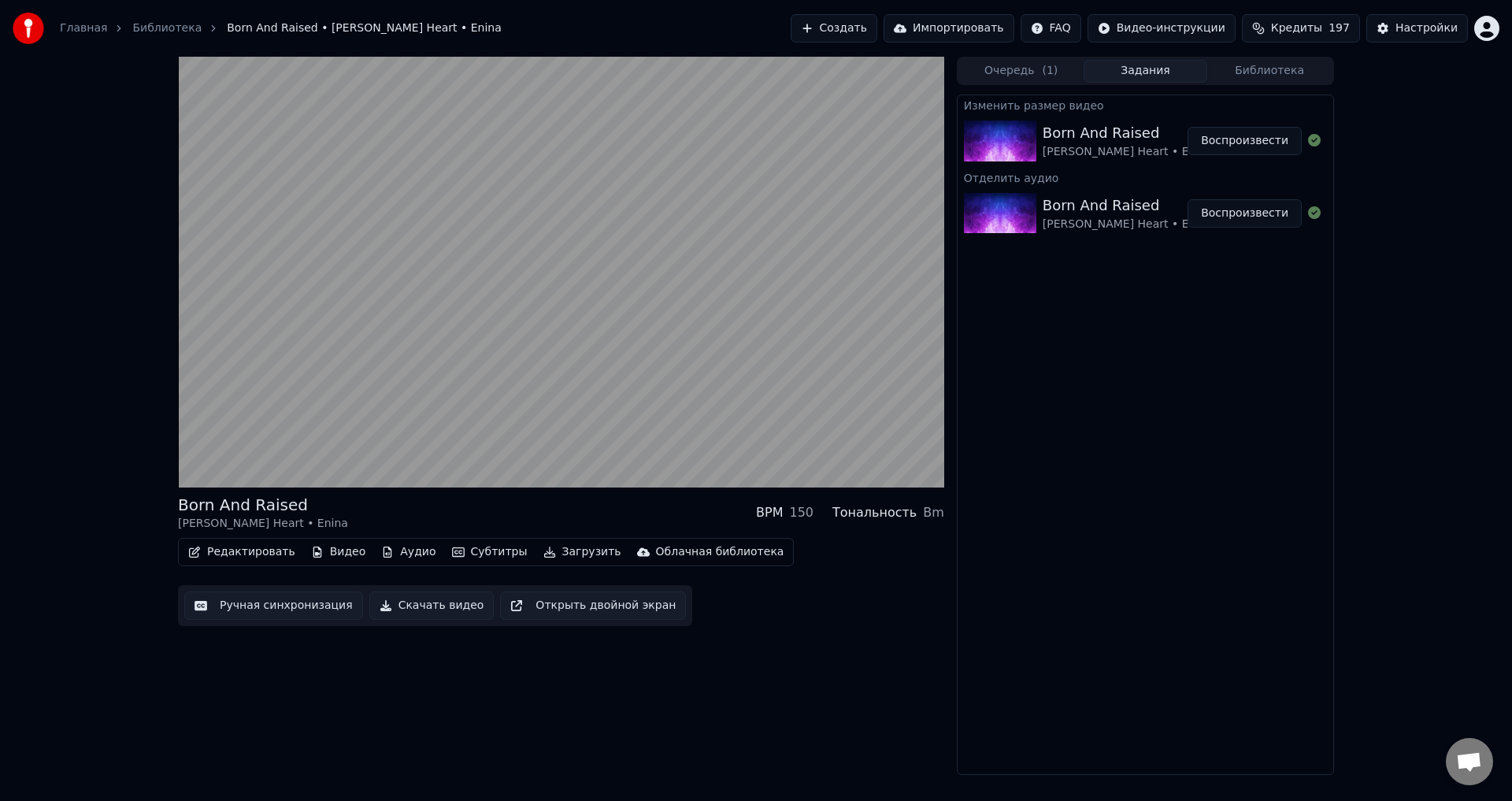
click at [1025, 66] on button "Очередь ( 1 )" at bounding box center [1022, 71] width 125 height 23
click at [1142, 73] on button "Задания" at bounding box center [1146, 71] width 125 height 23
click at [1247, 141] on button "Воспроизвести" at bounding box center [1244, 141] width 114 height 28
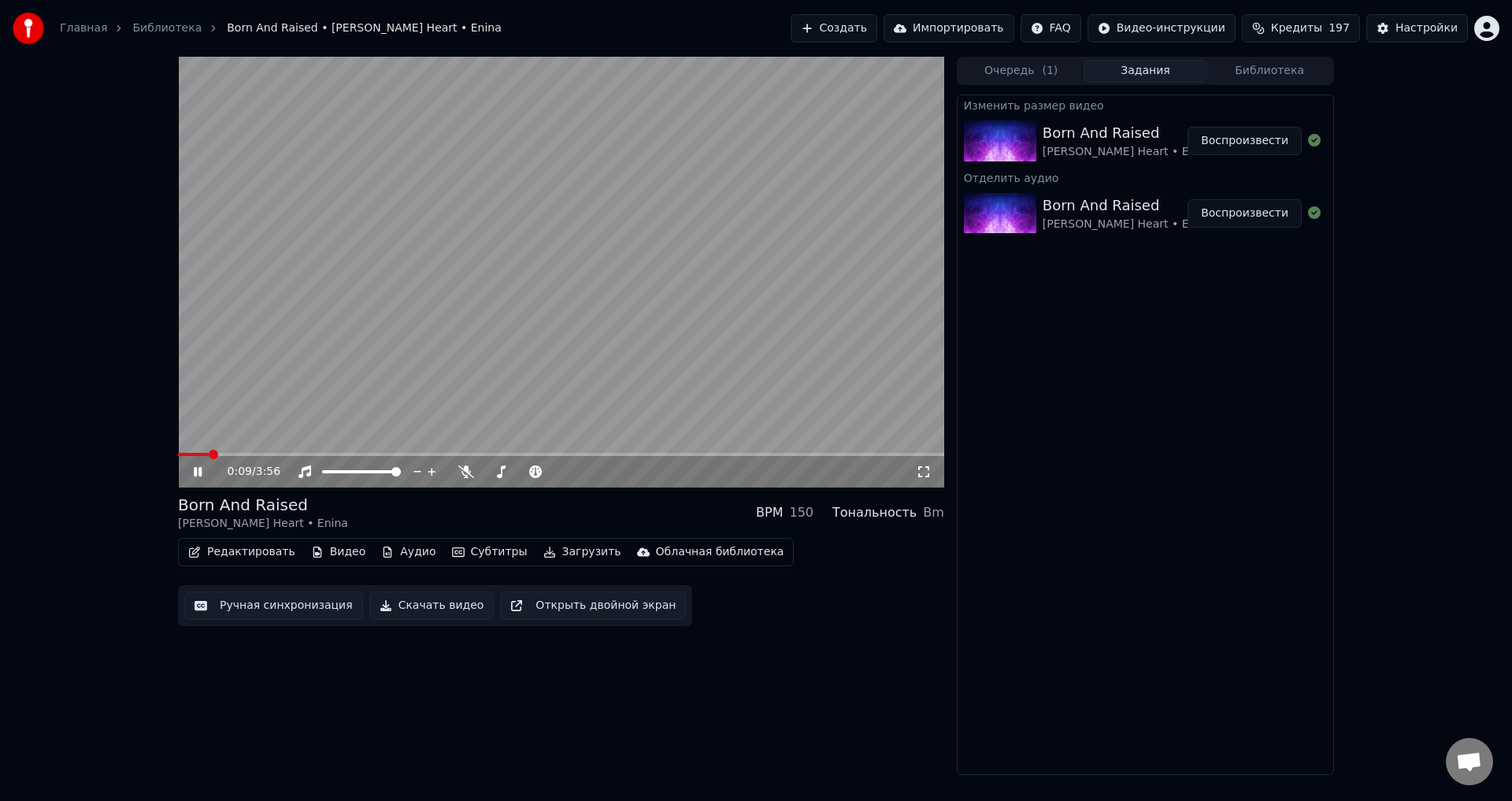
click at [198, 467] on icon at bounding box center [208, 472] width 37 height 13
